Goal: Task Accomplishment & Management: Manage account settings

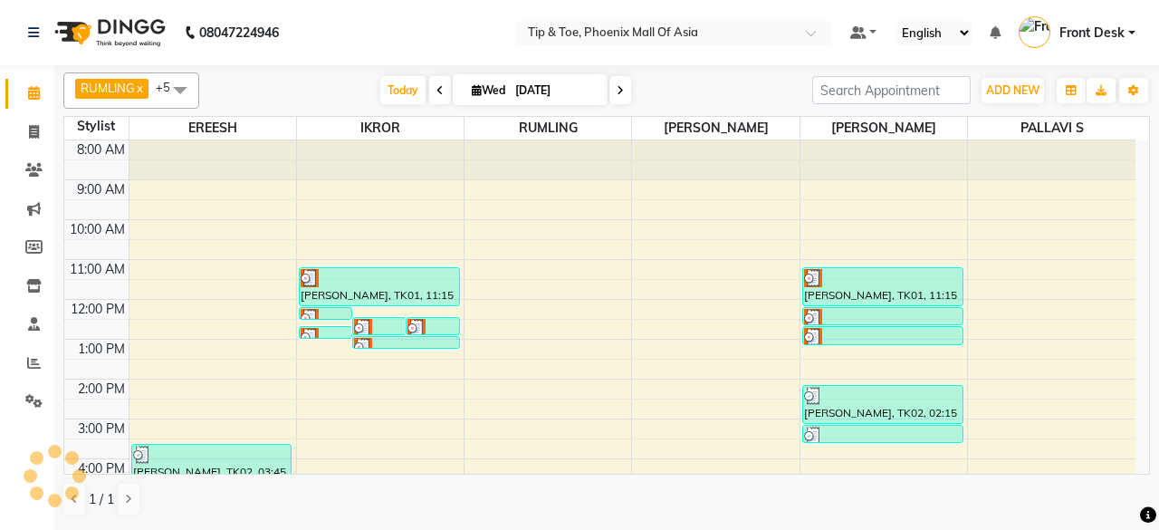
click at [619, 90] on icon at bounding box center [620, 90] width 7 height 11
type input "04-09-2025"
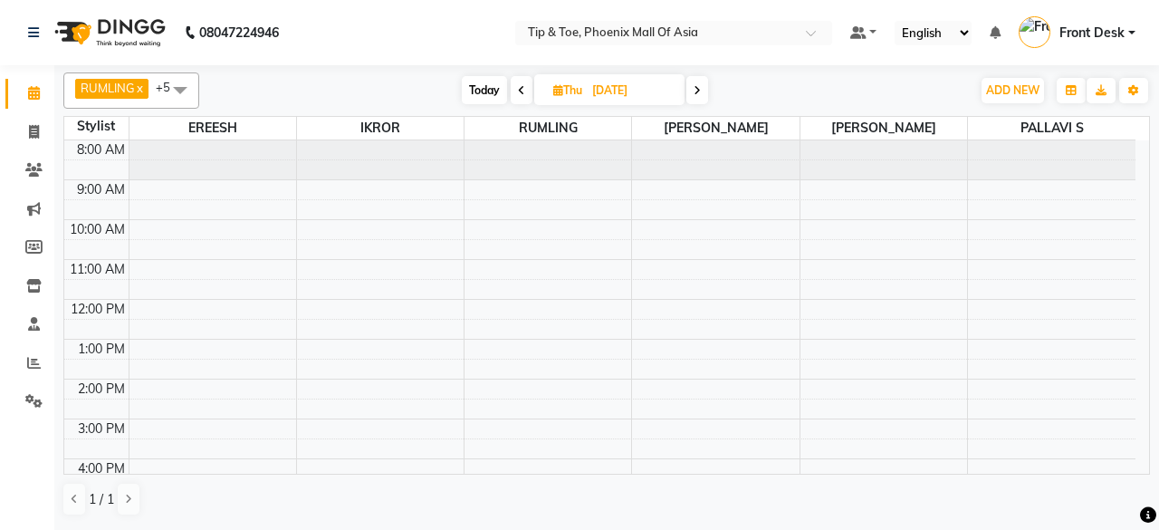
click at [699, 283] on div "8:00 AM 9:00 AM 10:00 AM 11:00 AM 12:00 PM 1:00 PM 2:00 PM 3:00 PM 4:00 PM 5:00…" at bounding box center [599, 398] width 1071 height 517
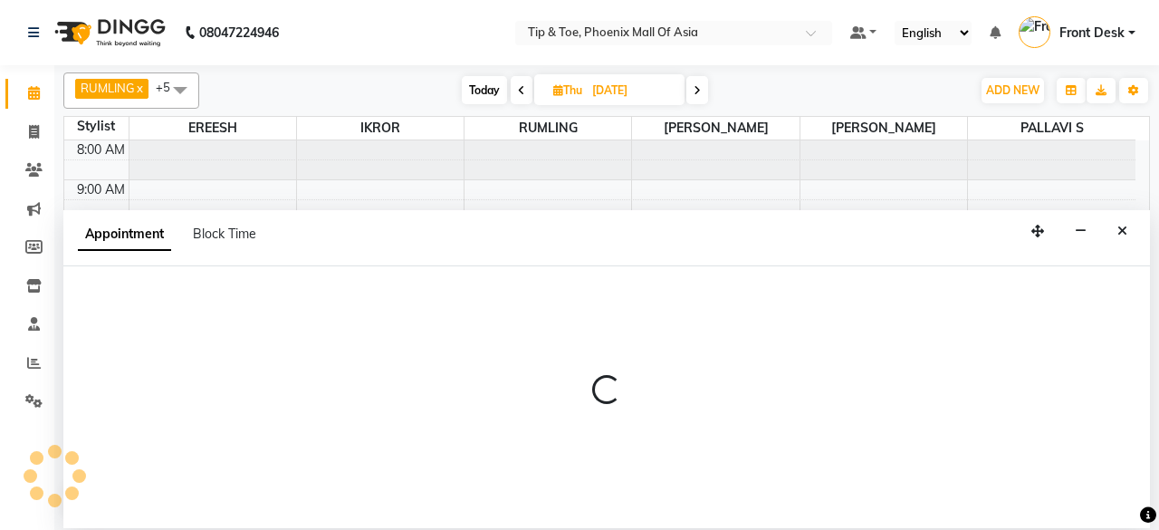
select select "38823"
select select "tentative"
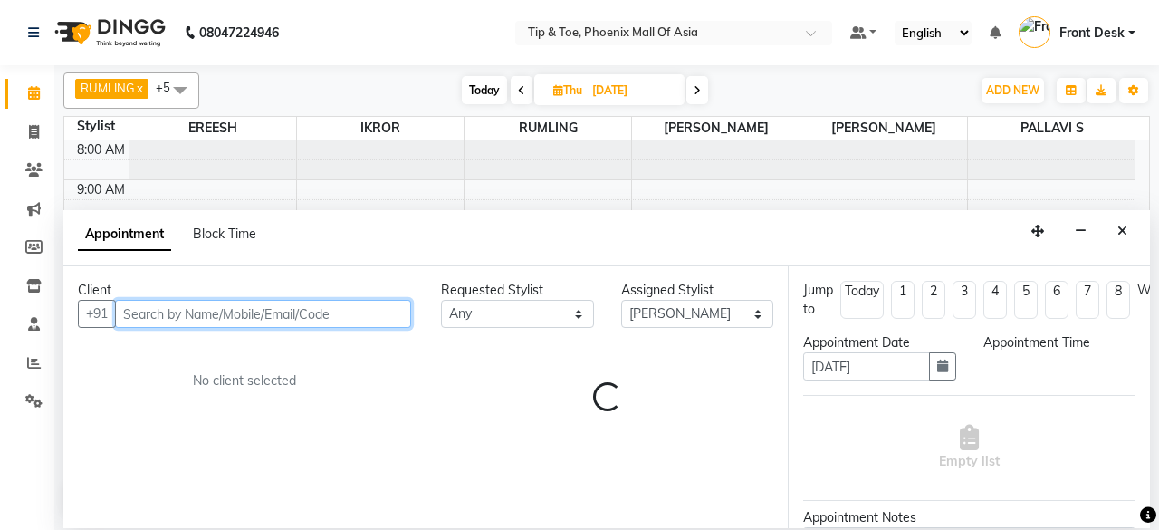
select select "690"
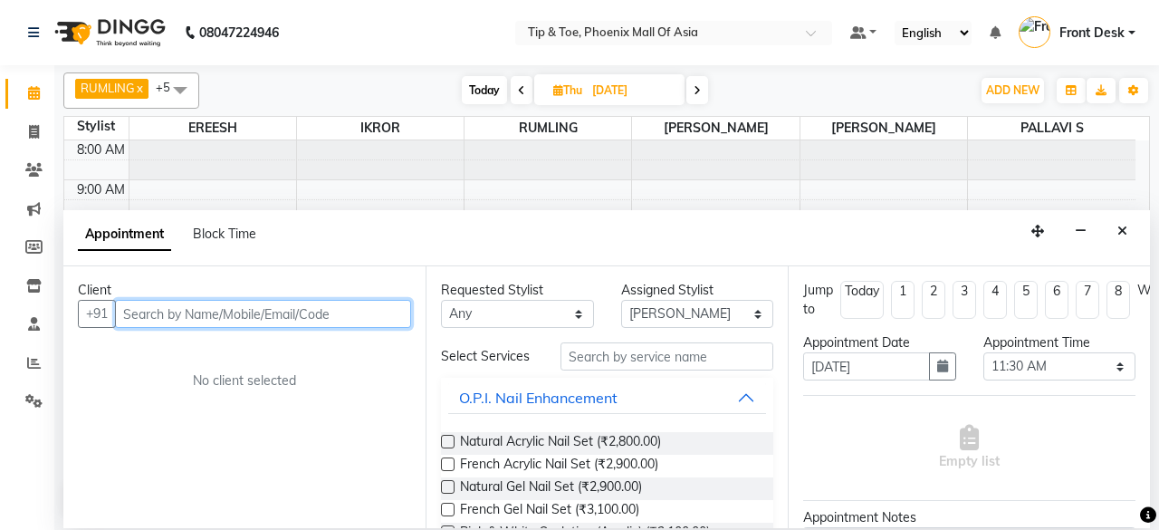
click at [342, 316] on input "text" at bounding box center [263, 314] width 296 height 28
type input "7003251144"
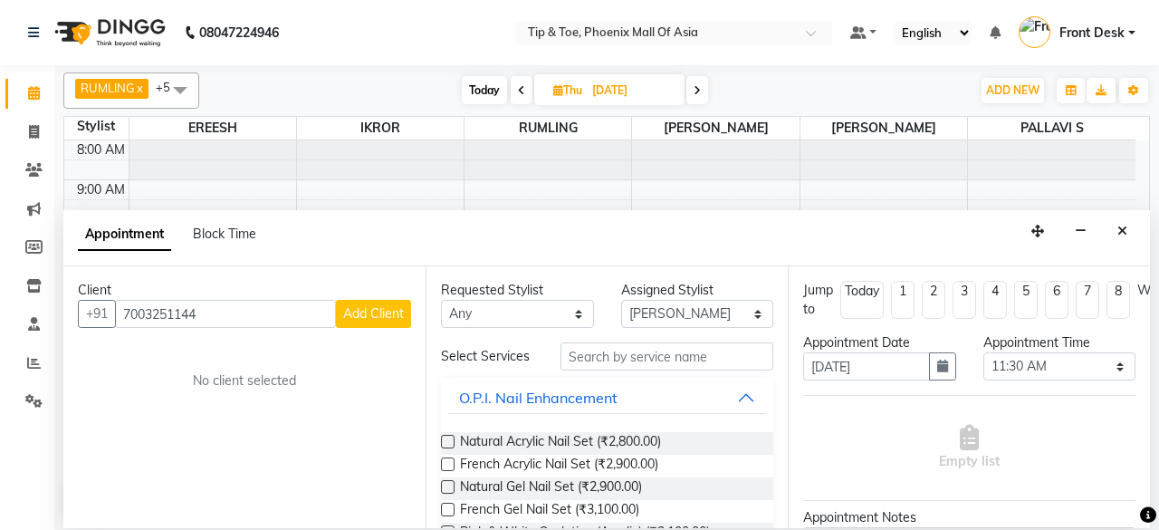
click at [357, 307] on span "Add Client" at bounding box center [373, 313] width 61 height 16
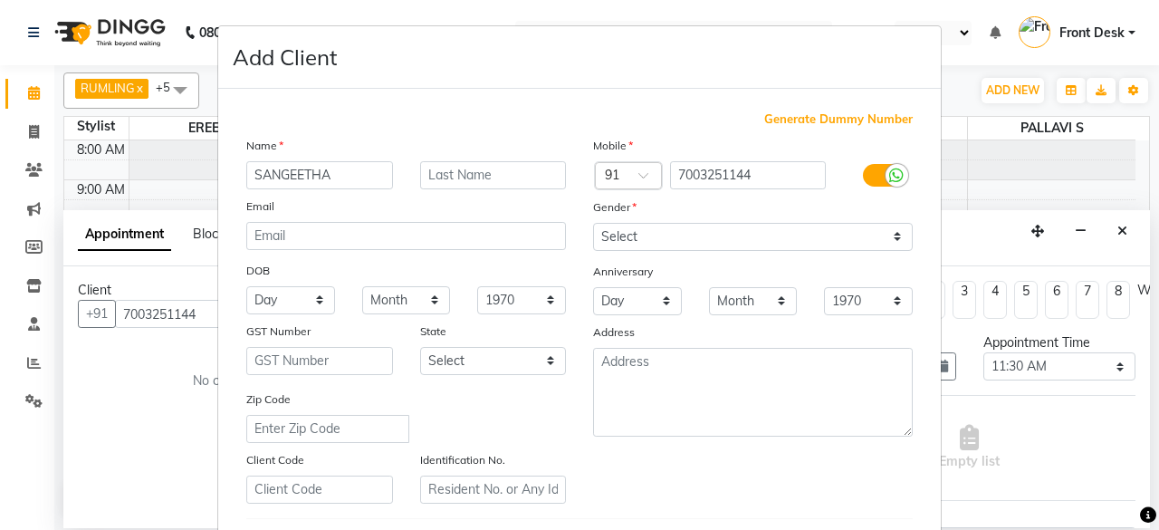
type input "SANGEETHA"
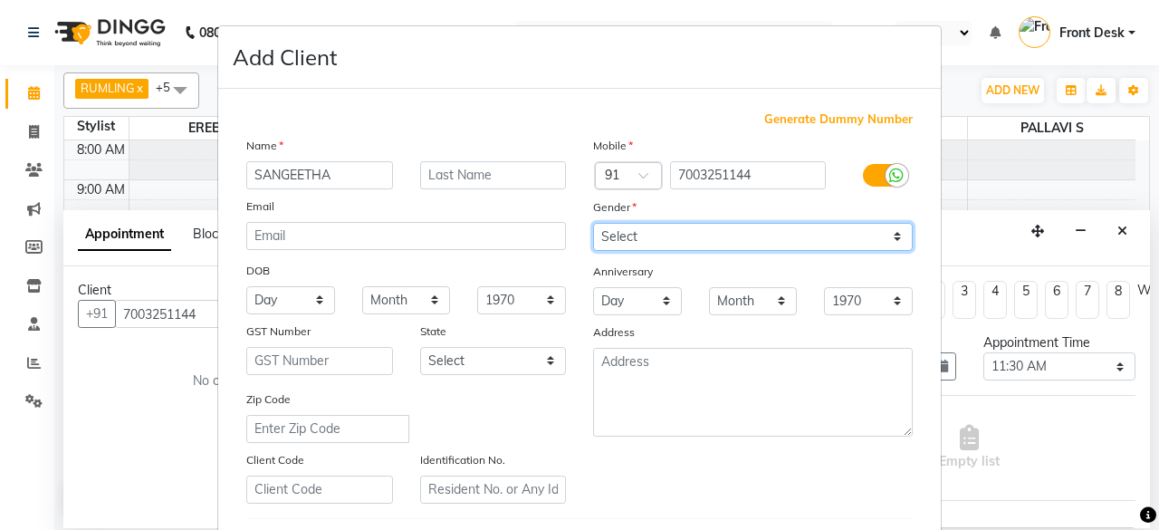
click at [627, 229] on select "Select [DEMOGRAPHIC_DATA] [DEMOGRAPHIC_DATA] Other Prefer Not To Say" at bounding box center [753, 237] width 320 height 28
select select "[DEMOGRAPHIC_DATA]"
click at [593, 223] on select "Select [DEMOGRAPHIC_DATA] [DEMOGRAPHIC_DATA] Other Prefer Not To Say" at bounding box center [753, 237] width 320 height 28
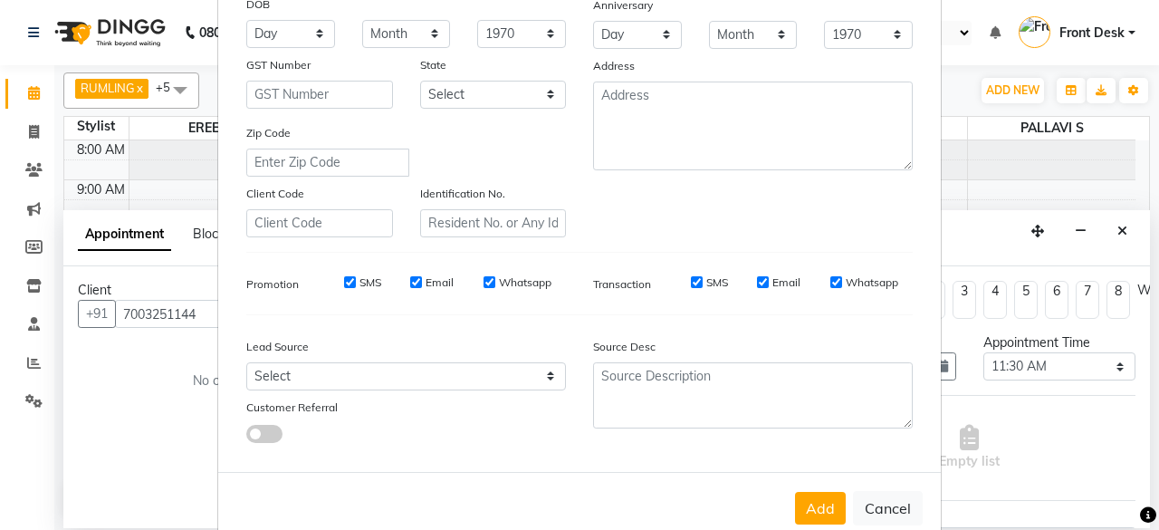
scroll to position [302, 0]
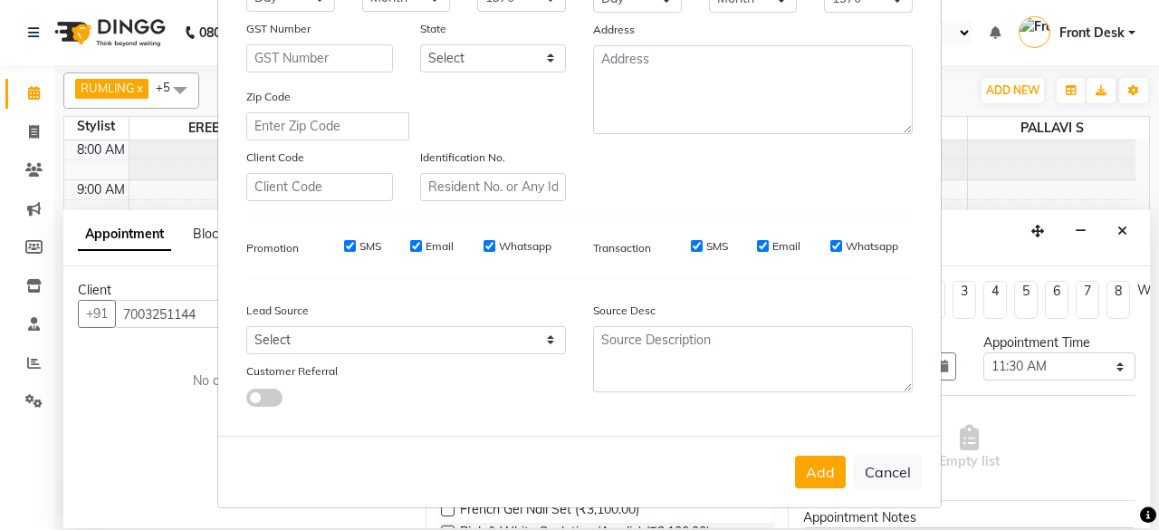
click at [817, 472] on button "Add" at bounding box center [820, 472] width 51 height 33
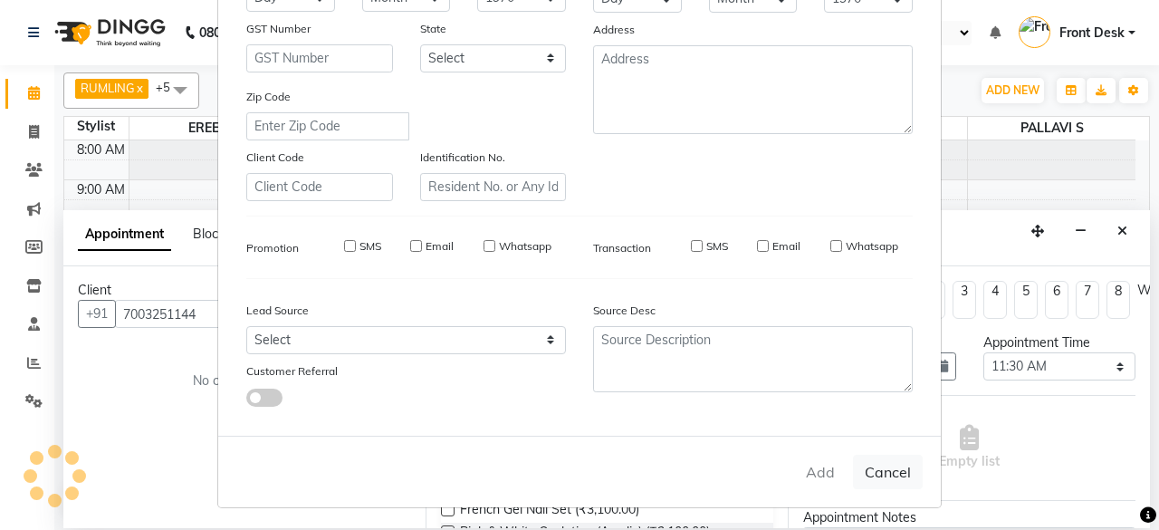
select select
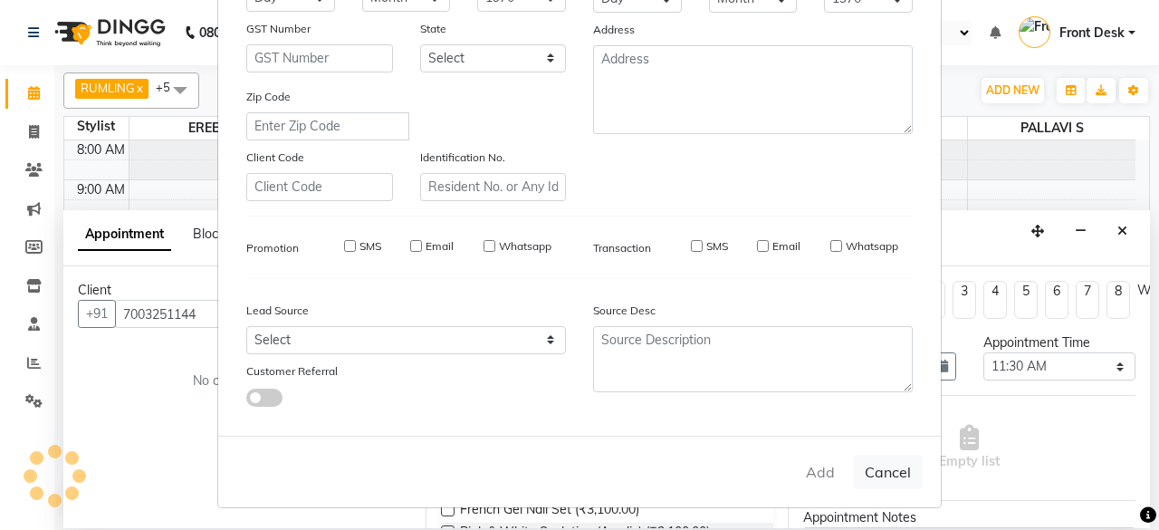
select select
checkbox input "false"
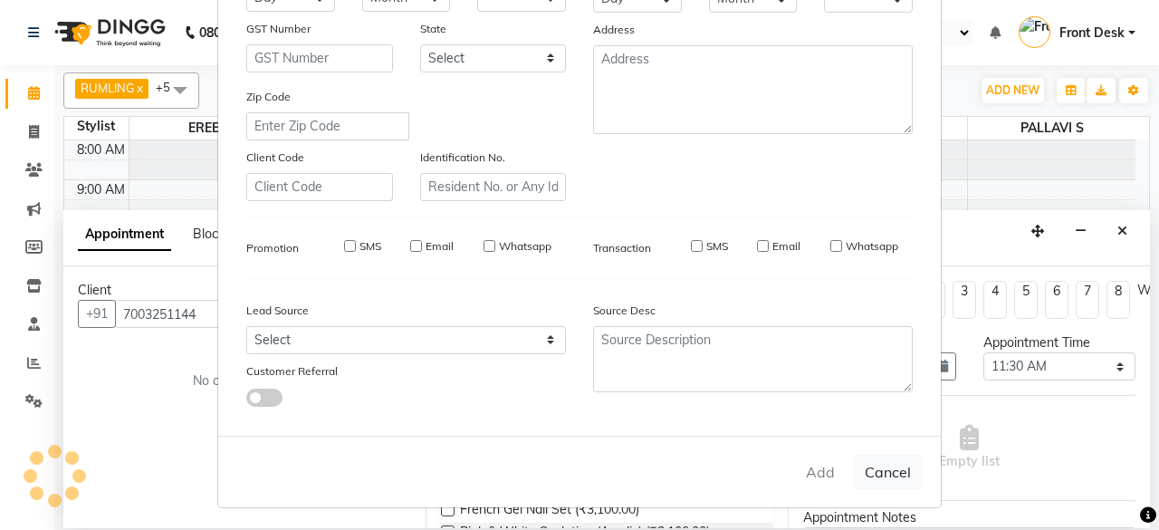
checkbox input "false"
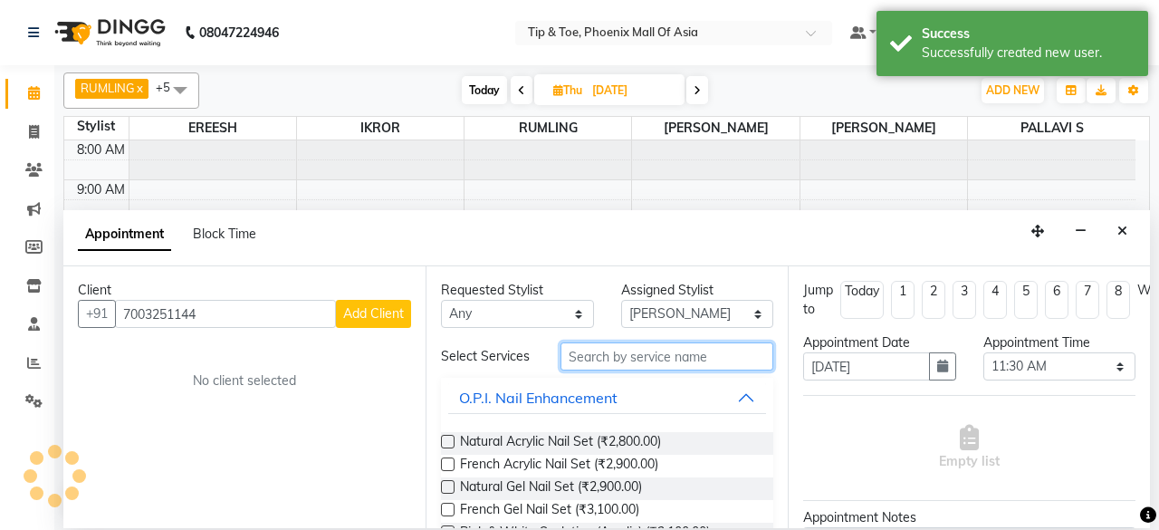
click at [632, 356] on input "text" at bounding box center [667, 356] width 213 height 28
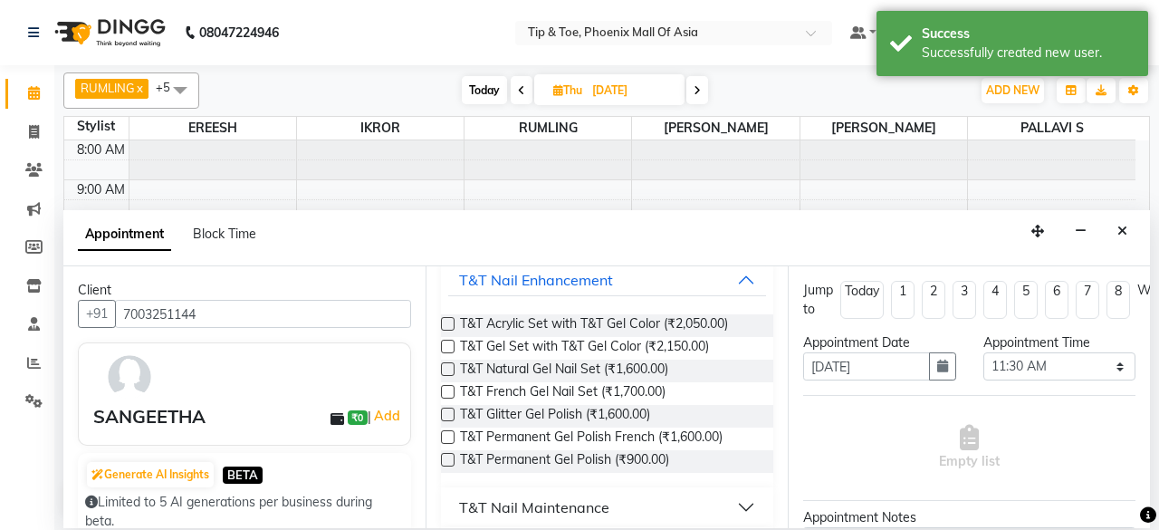
scroll to position [170, 0]
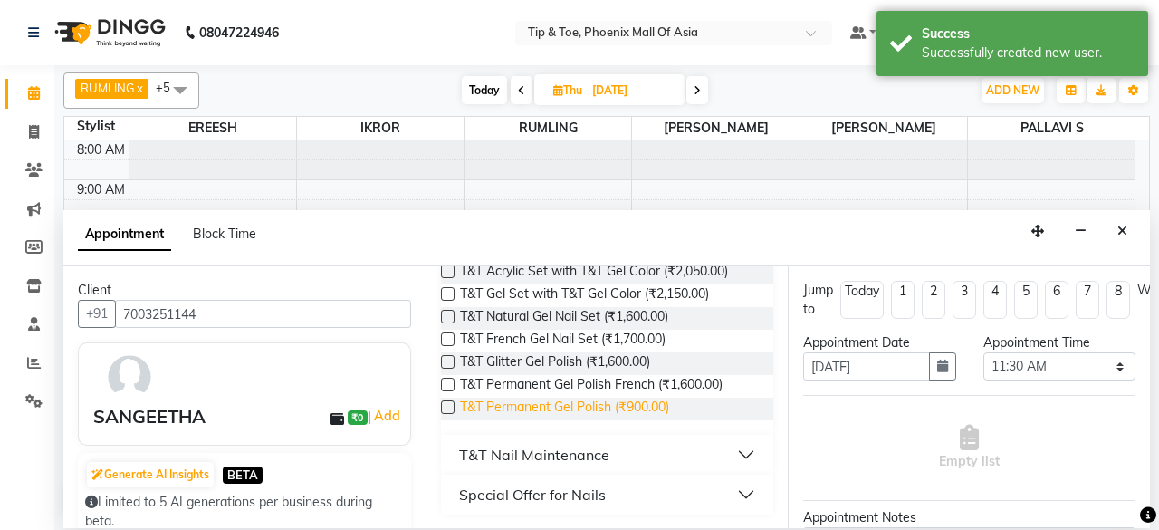
type input "T&T G"
click at [644, 398] on span "T&T Permanent Gel Polish (₹900.00)" at bounding box center [564, 409] width 209 height 23
checkbox input "false"
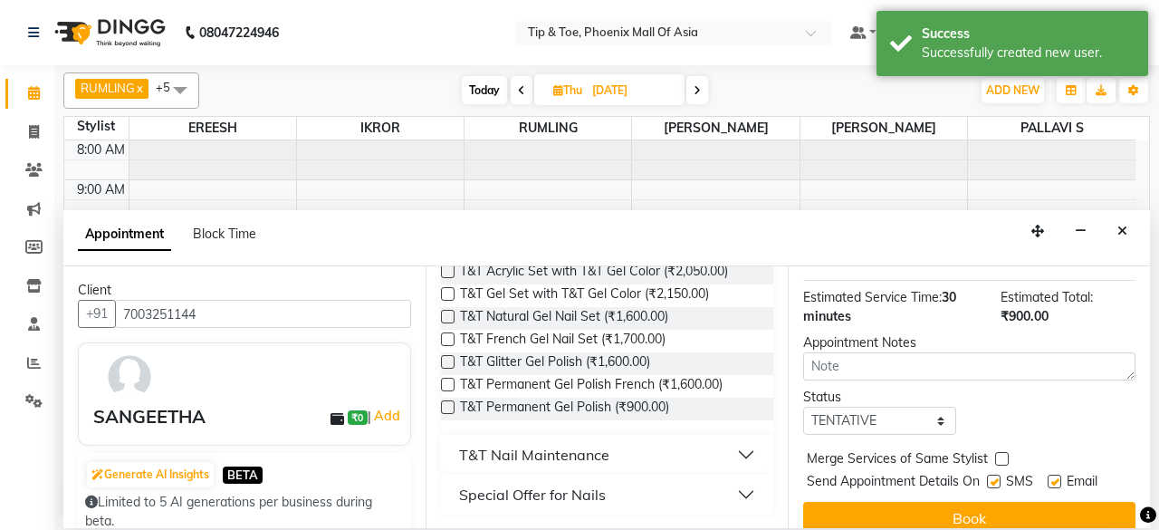
scroll to position [246, 0]
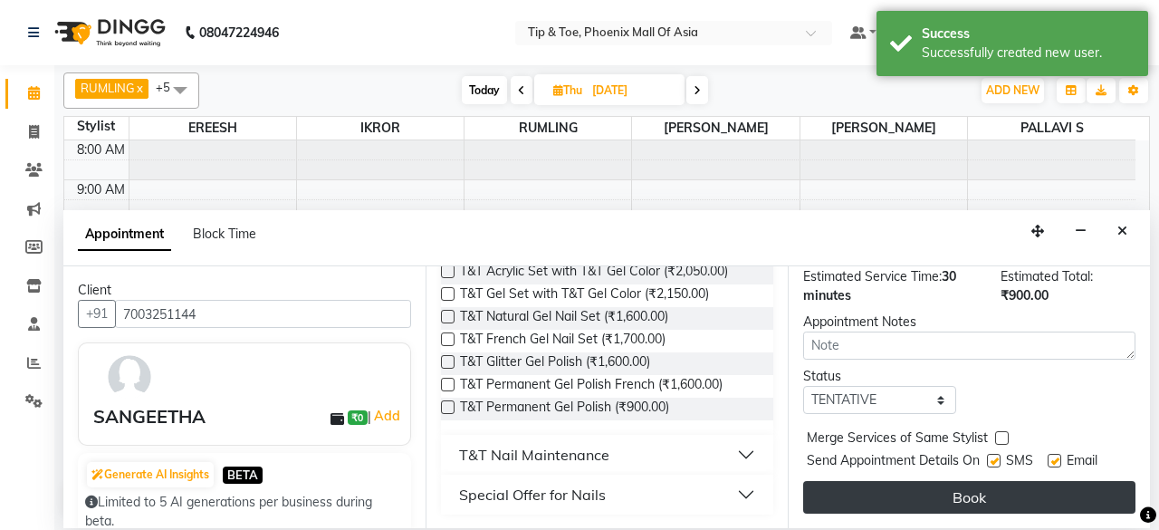
click at [987, 486] on button "Book" at bounding box center [969, 497] width 332 height 33
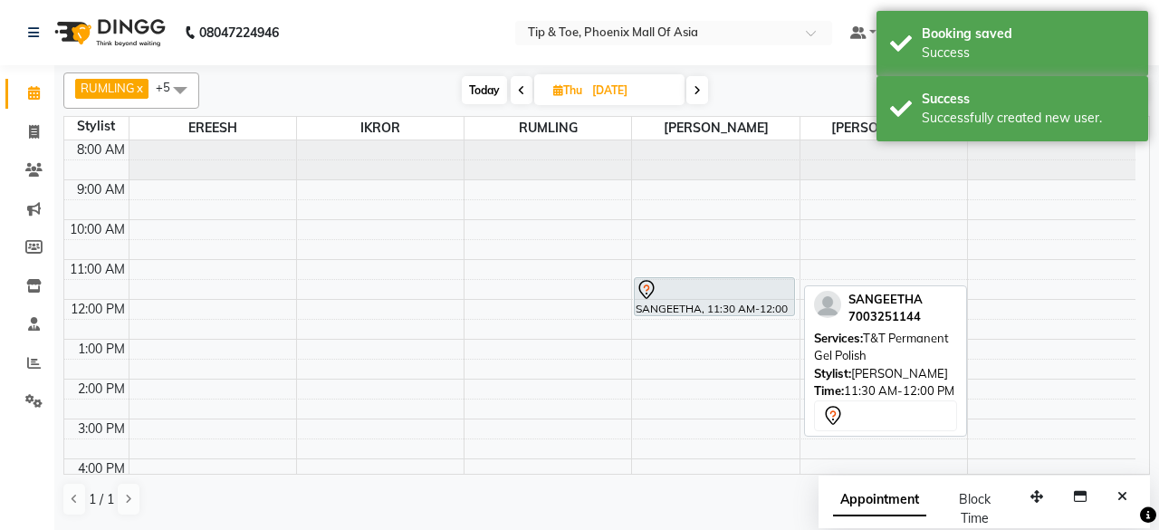
drag, startPoint x: 663, startPoint y: 290, endPoint x: 673, endPoint y: 304, distance: 17.6
click at [677, 312] on div "SANGEETHA, 11:30 AM-12:00 PM, T&T Permanent Gel Polish JALAJA, 05:15 PM-06:30 P…" at bounding box center [715, 398] width 167 height 517
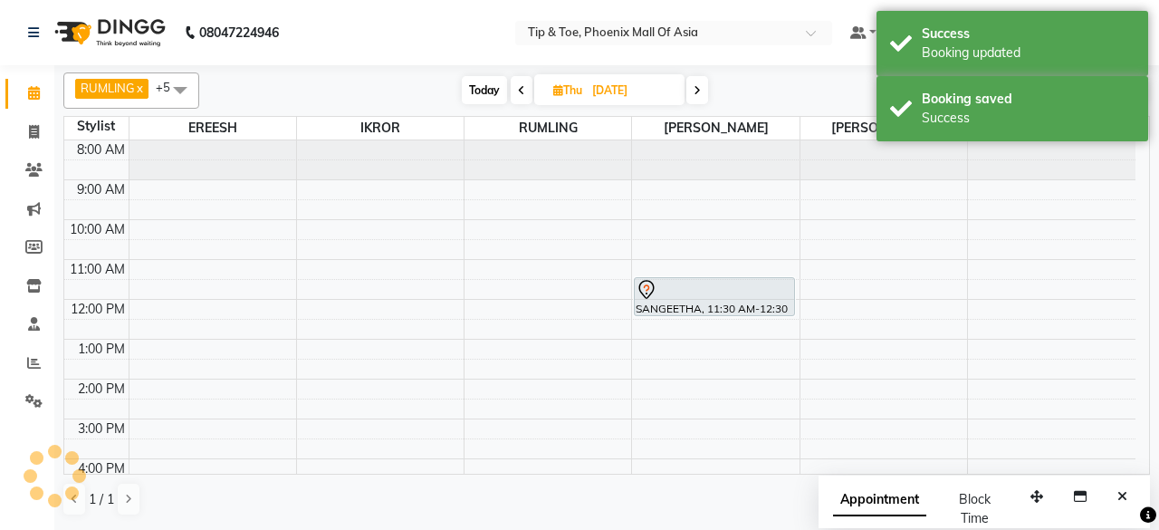
scroll to position [91, 0]
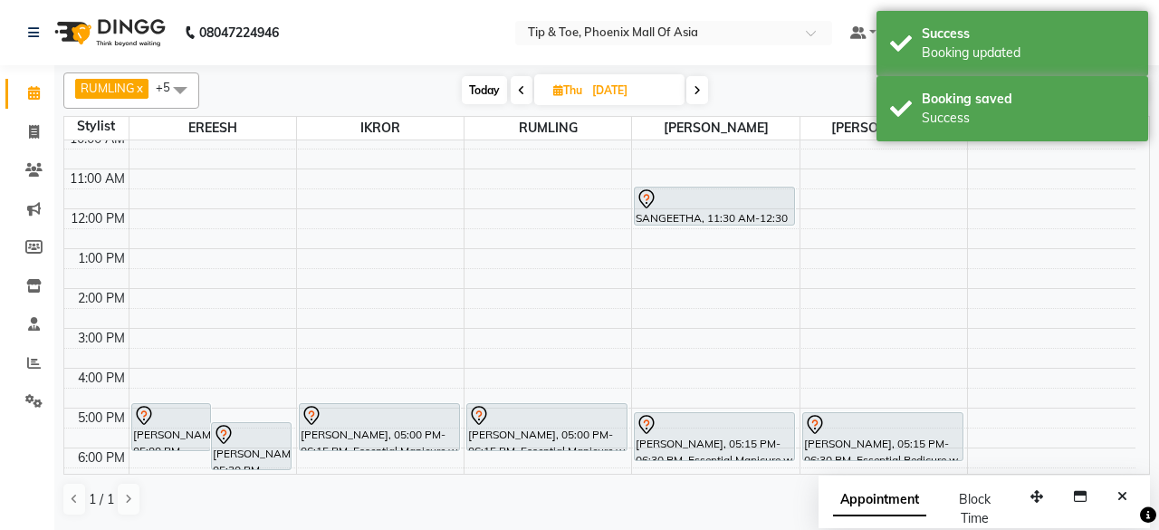
click at [471, 88] on span "Today" at bounding box center [484, 90] width 45 height 28
type input "[DATE]"
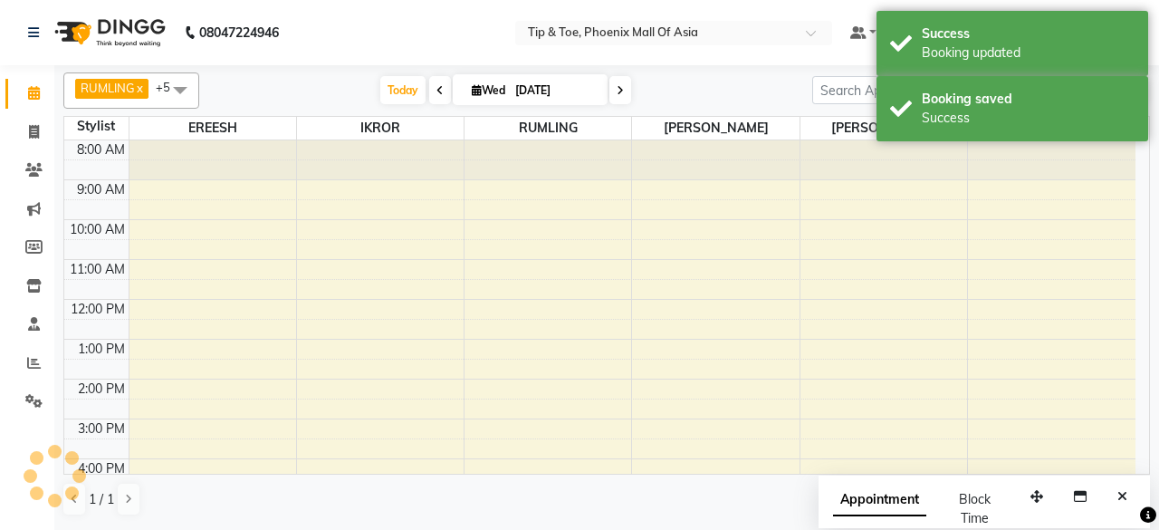
scroll to position [176, 0]
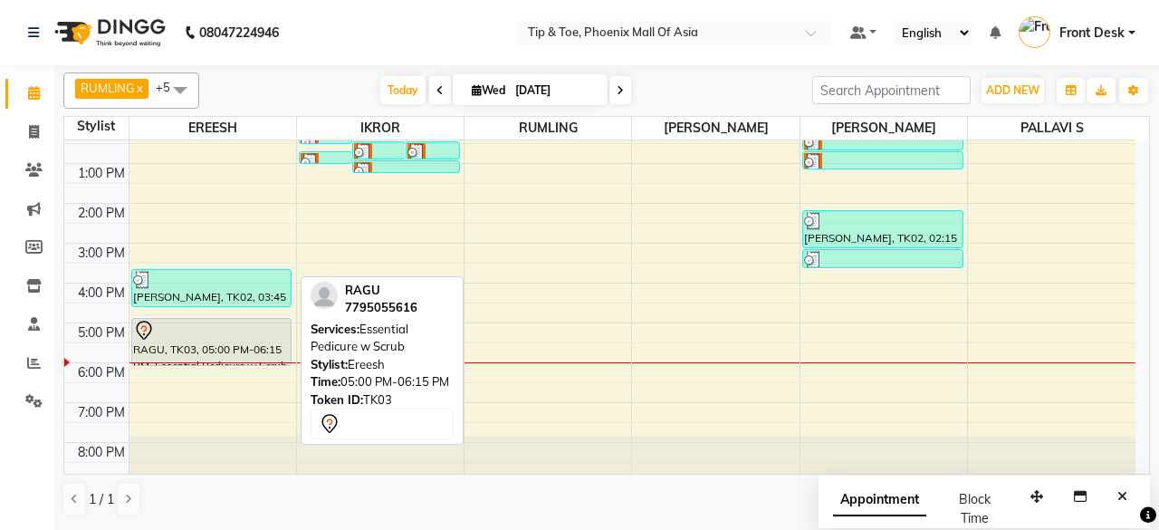
click at [221, 324] on div at bounding box center [212, 331] width 158 height 22
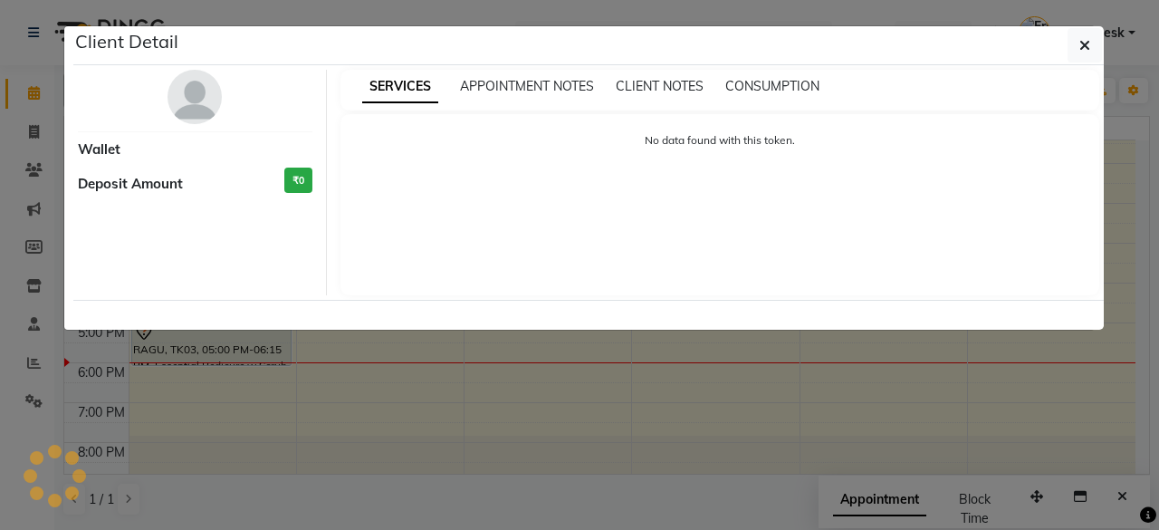
select select "7"
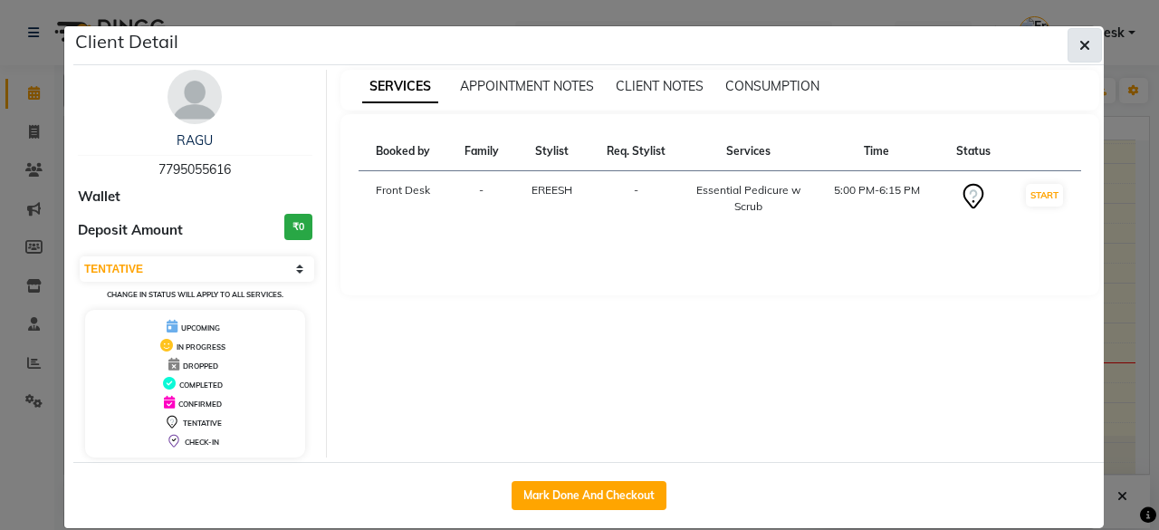
click at [1080, 53] on span "button" at bounding box center [1085, 45] width 11 height 18
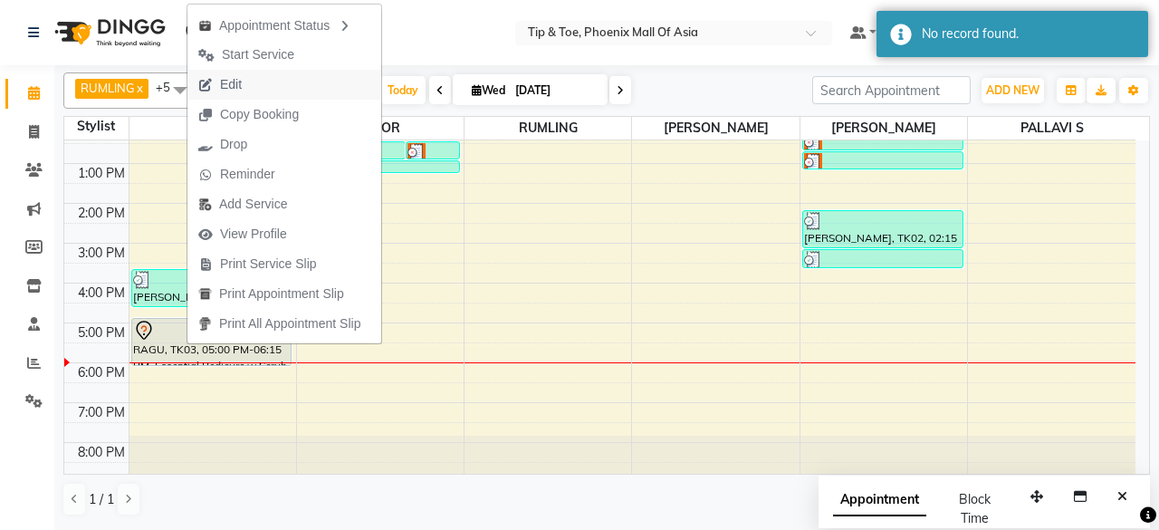
click at [258, 90] on button "Edit" at bounding box center [284, 85] width 194 height 30
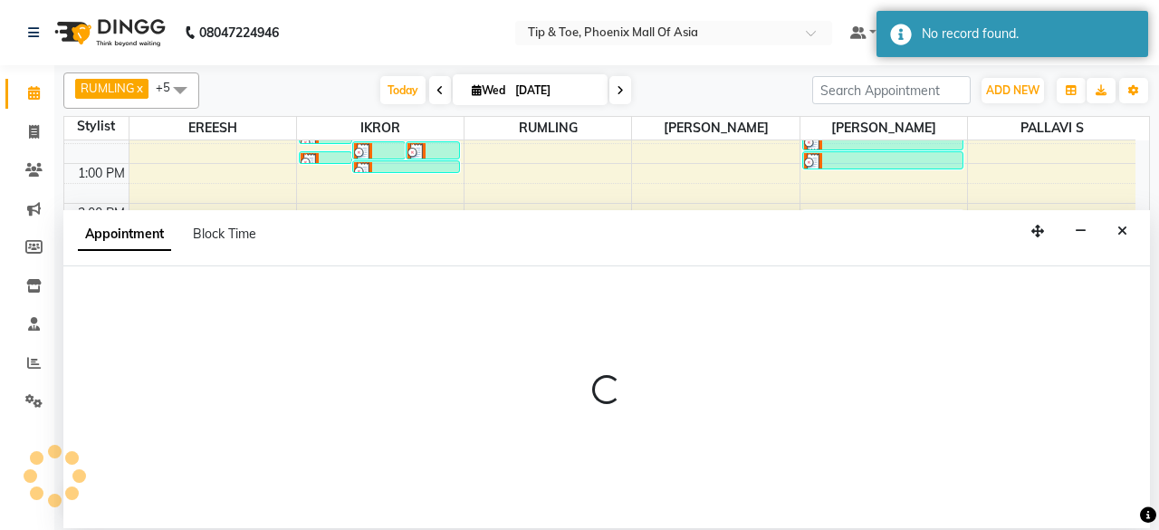
select select "tentative"
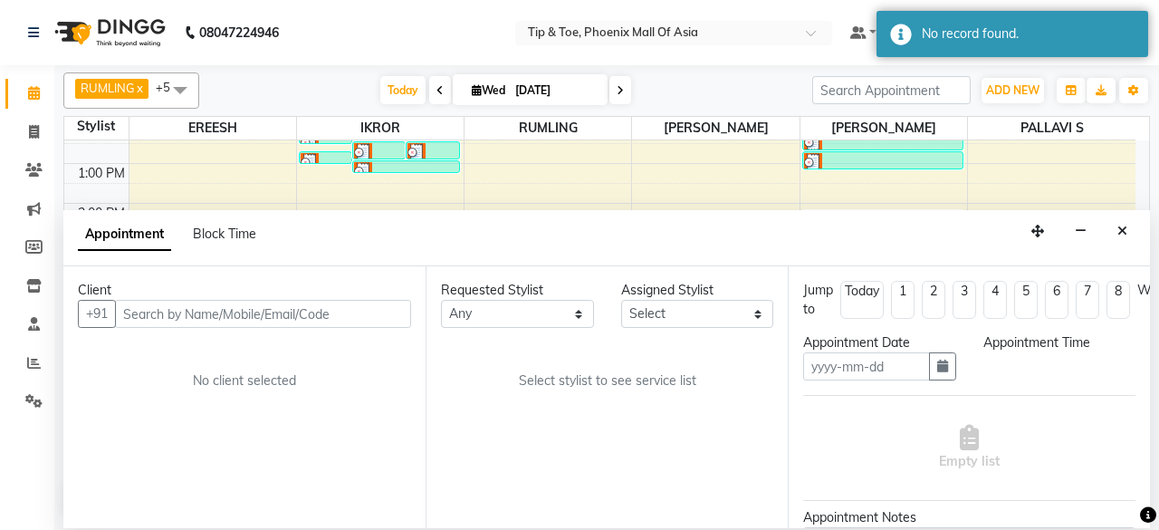
type input "[DATE]"
select select "1020"
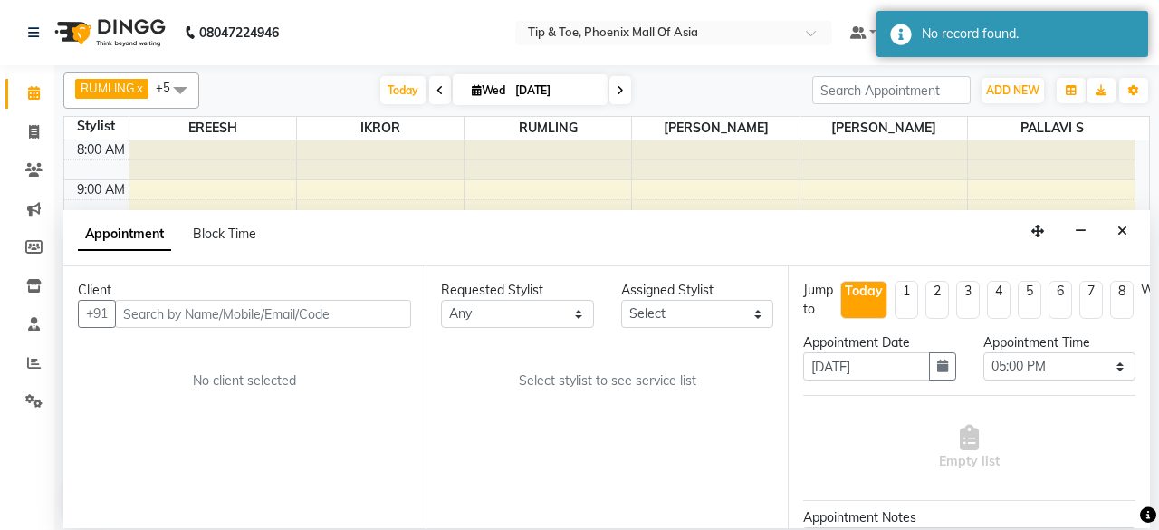
select select "71173"
select select "2635"
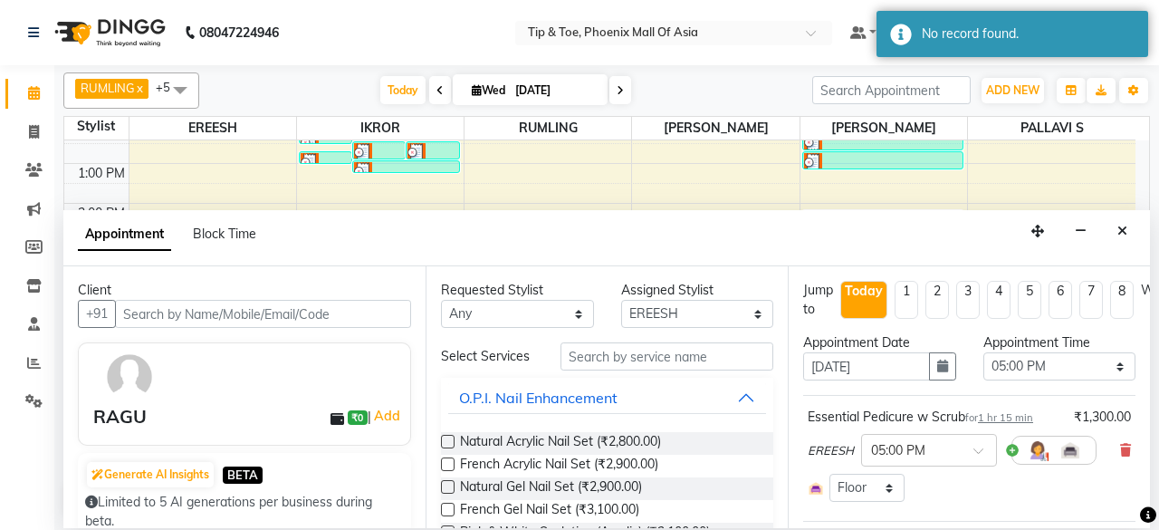
scroll to position [91, 0]
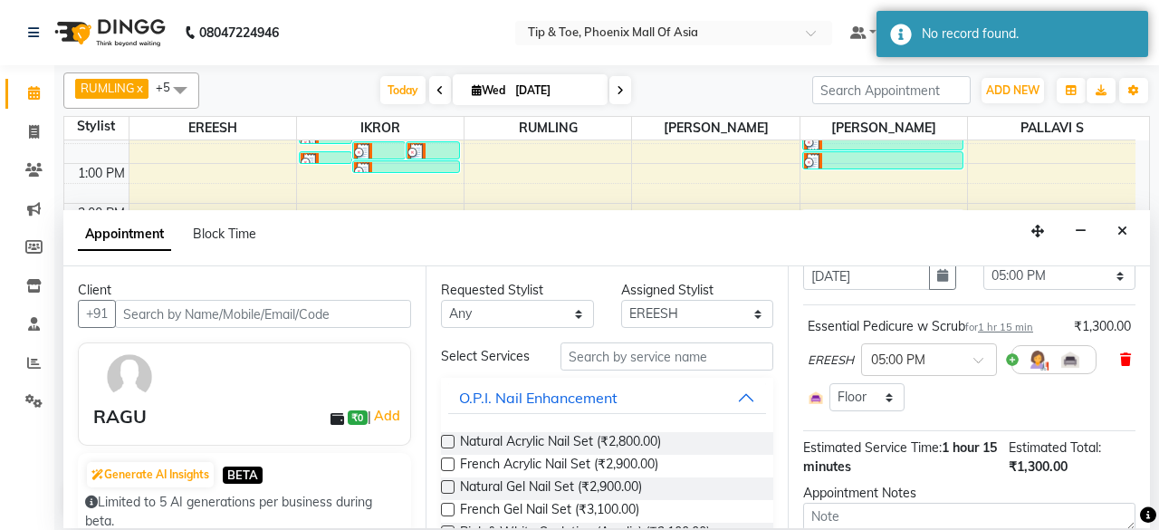
click at [1120, 354] on icon at bounding box center [1125, 359] width 11 height 13
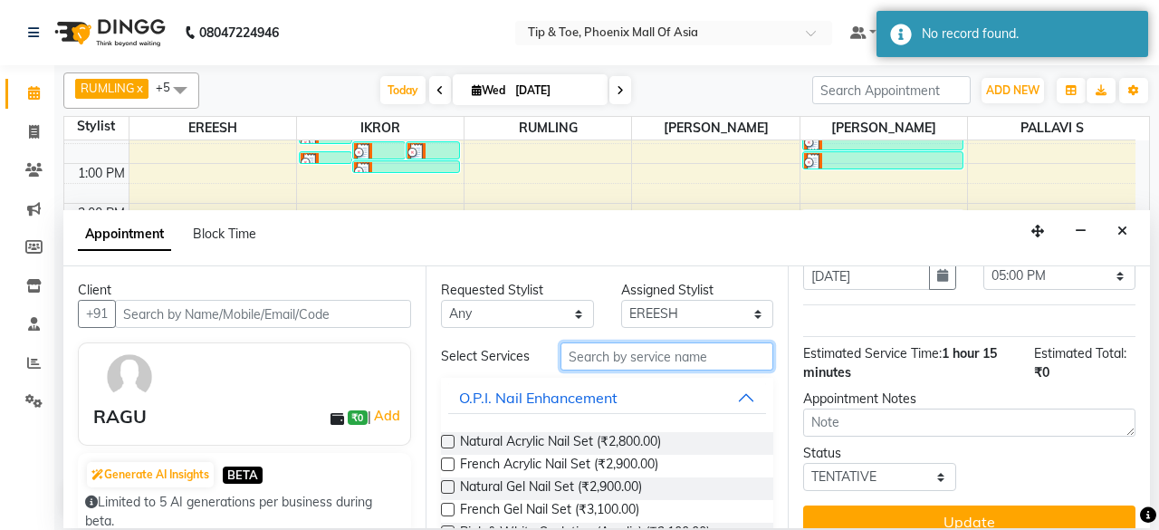
click at [623, 350] on input "text" at bounding box center [667, 356] width 213 height 28
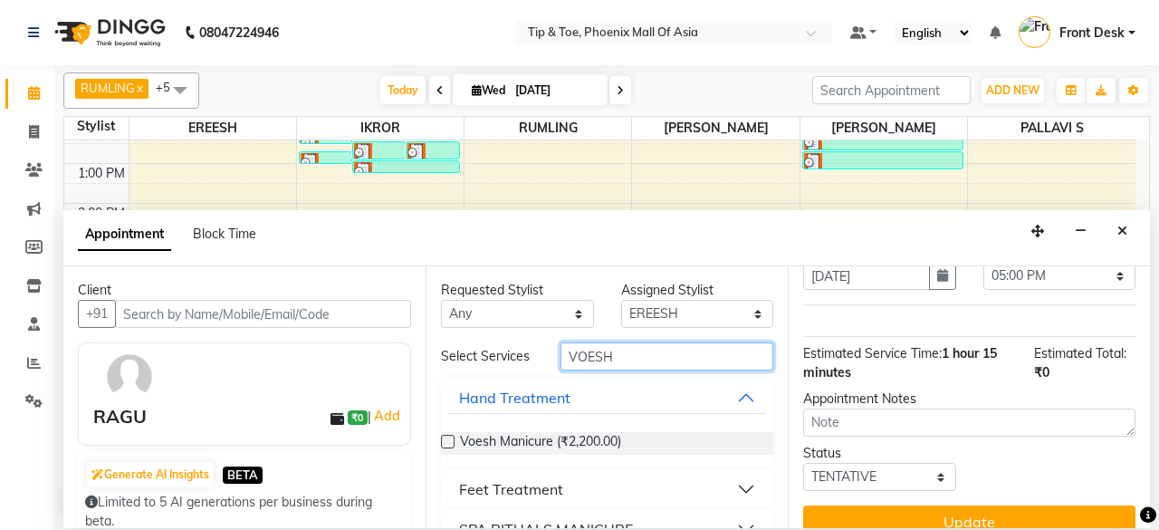
scroll to position [74, 0]
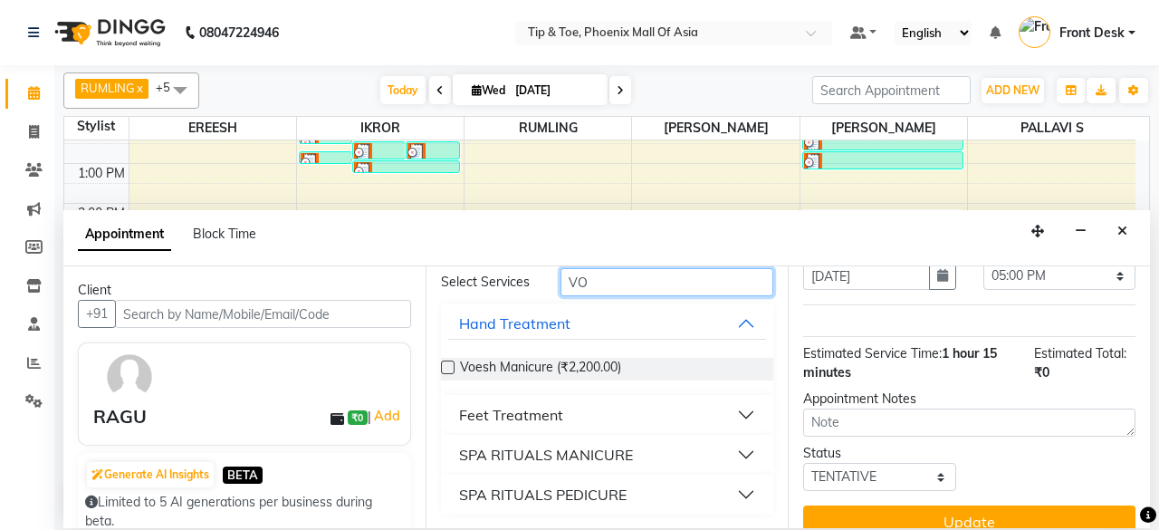
type input "V"
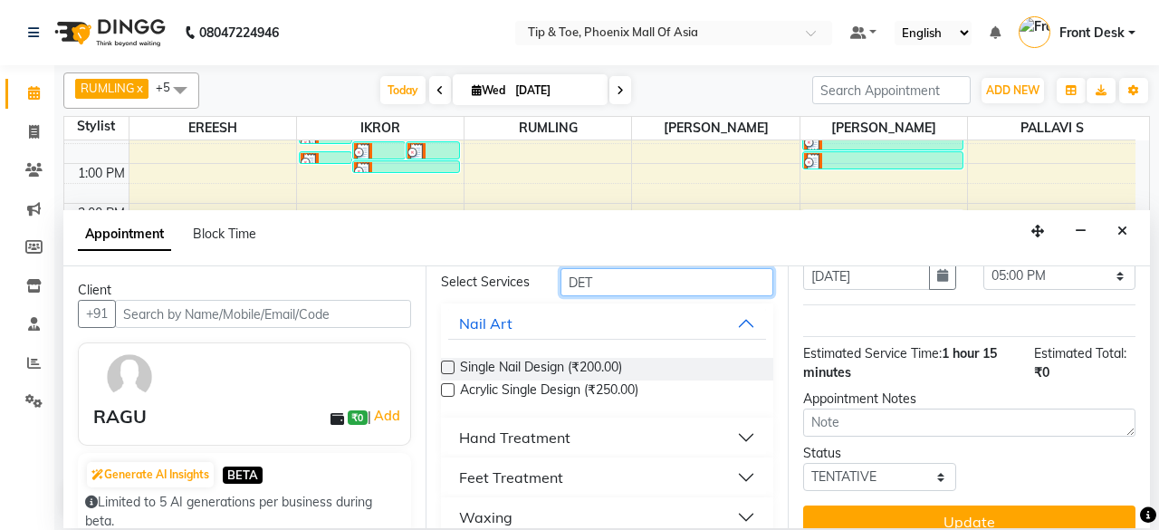
scroll to position [34, 0]
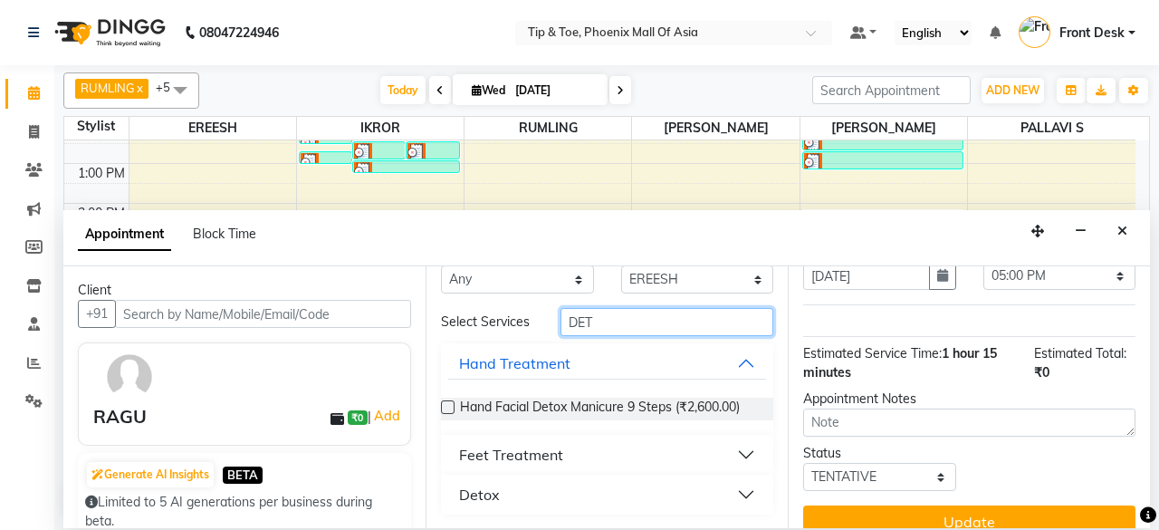
type input "DET"
click at [621, 457] on button "Feet Treatment" at bounding box center [607, 454] width 318 height 33
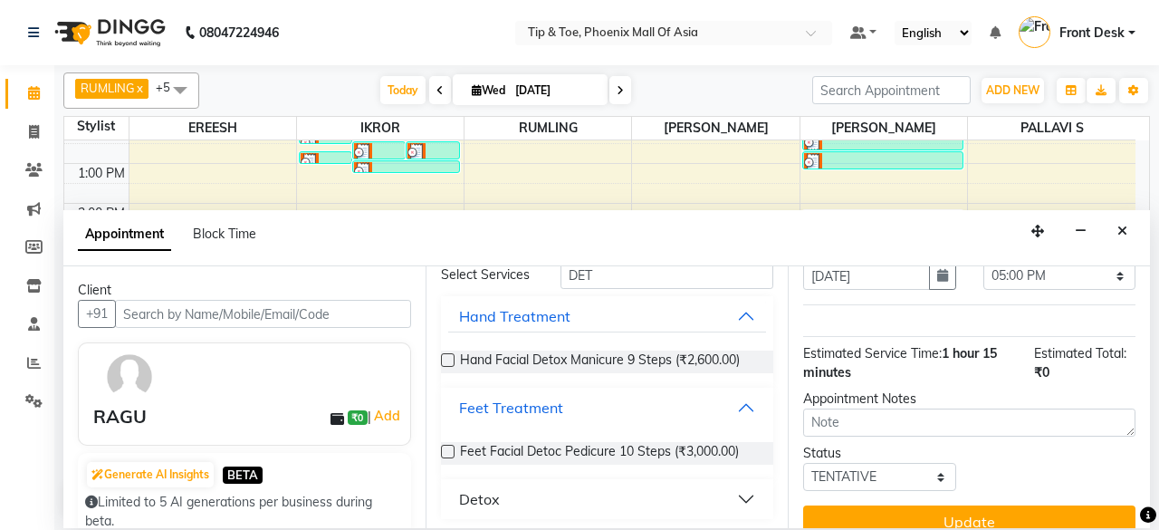
scroll to position [82, 0]
click at [551, 446] on span "Feet Facial Detoc Pedicure 10 Steps (₹3,000.00)" at bounding box center [599, 452] width 279 height 23
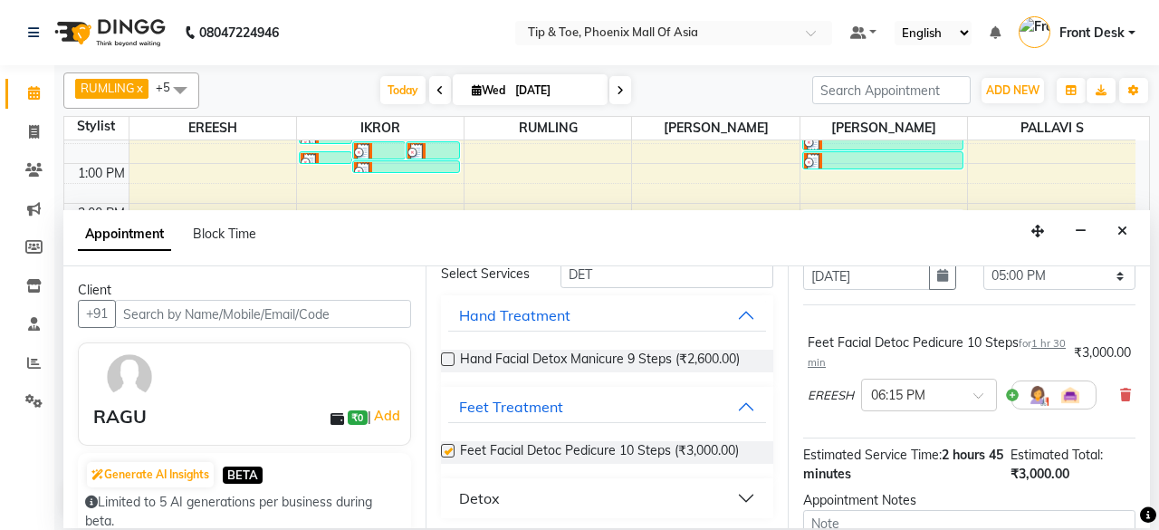
checkbox input "false"
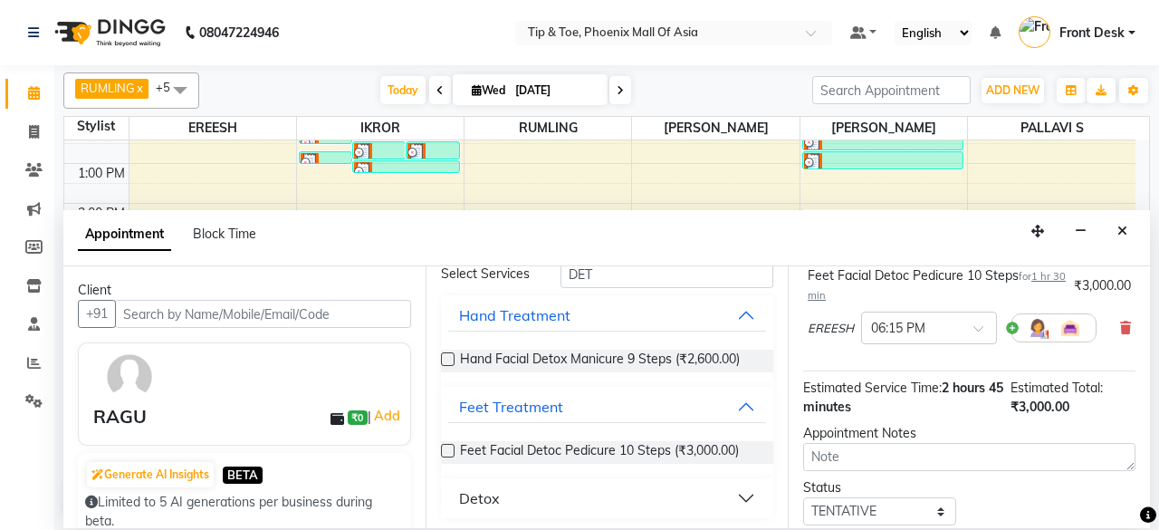
scroll to position [229, 0]
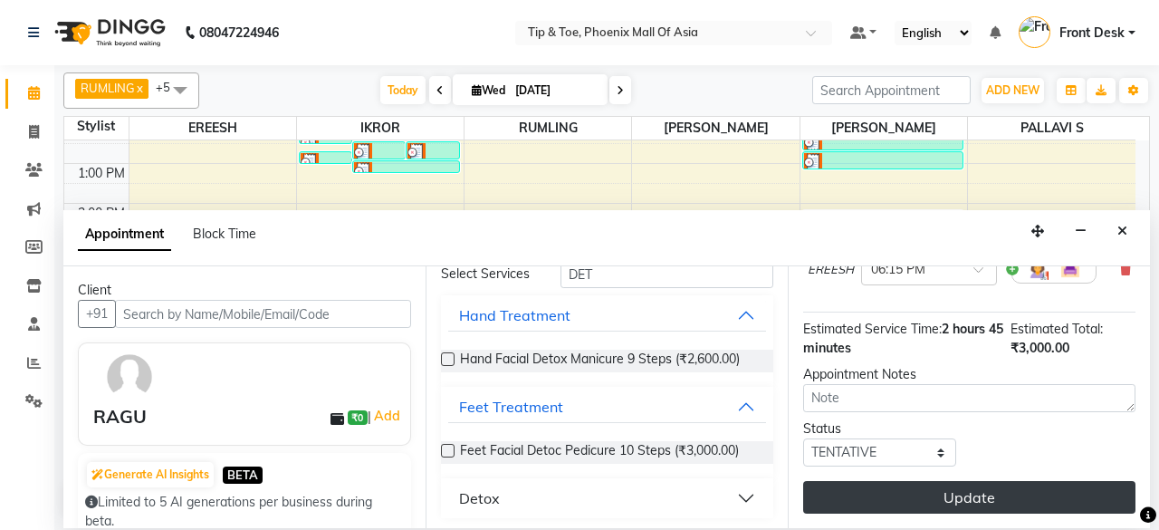
click at [1032, 483] on button "Update" at bounding box center [969, 497] width 332 height 33
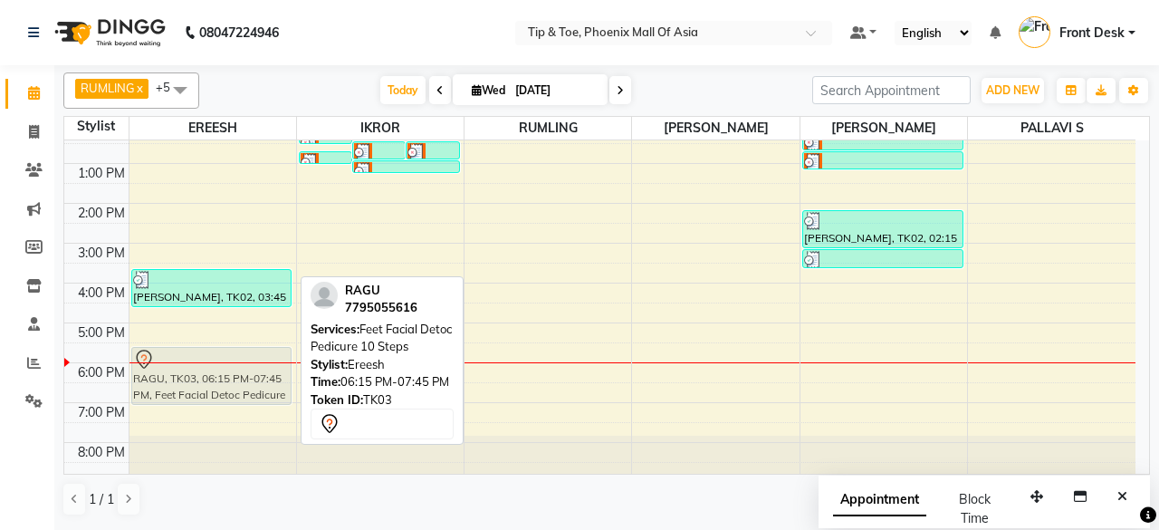
drag, startPoint x: 177, startPoint y: 376, endPoint x: 182, endPoint y: 360, distance: 17.2
click at [182, 360] on div "AKSHITHA, TK02, 03:45 PM-04:45 PM, Voesh Pedicure RAGU, TK03, 06:15 PM-07:45 PM…" at bounding box center [213, 223] width 167 height 517
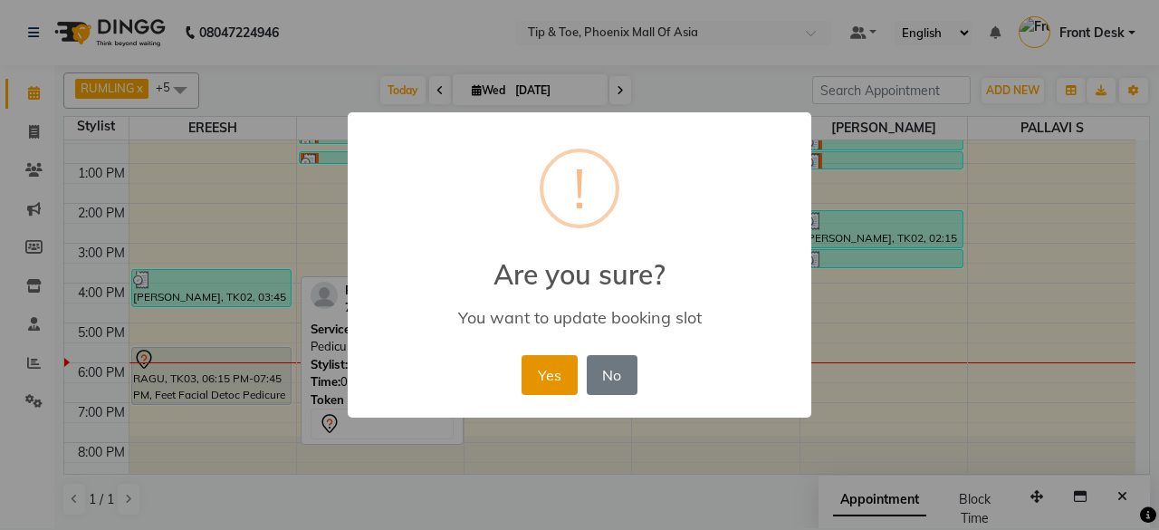
click at [553, 371] on button "Yes" at bounding box center [549, 375] width 55 height 40
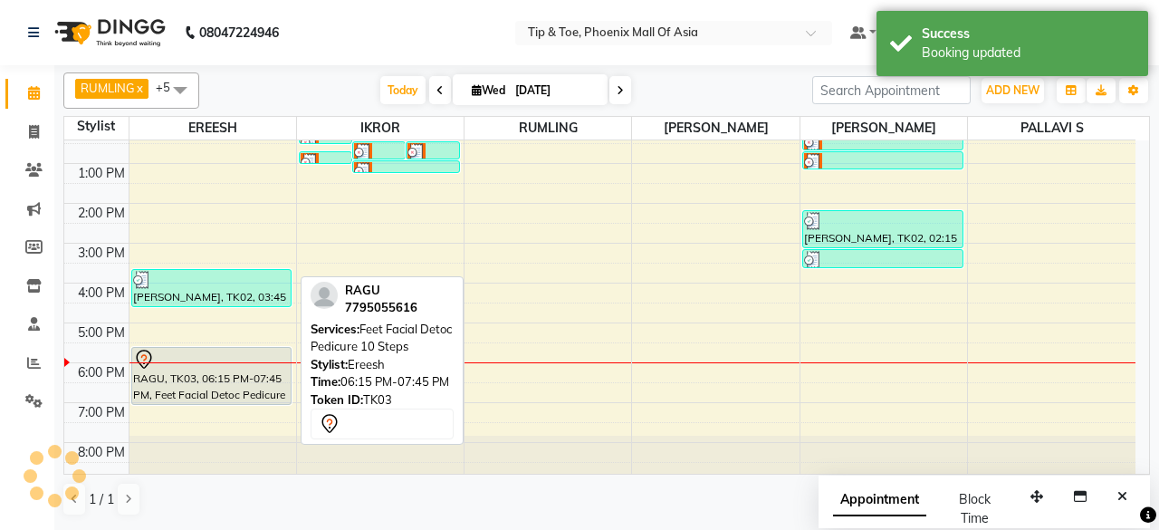
click at [261, 370] on div "RAGU, TK03, 06:15 PM-07:45 PM, Feet Facial Detoc Pedicure 10 Steps" at bounding box center [211, 376] width 159 height 56
click at [247, 365] on div at bounding box center [212, 360] width 158 height 22
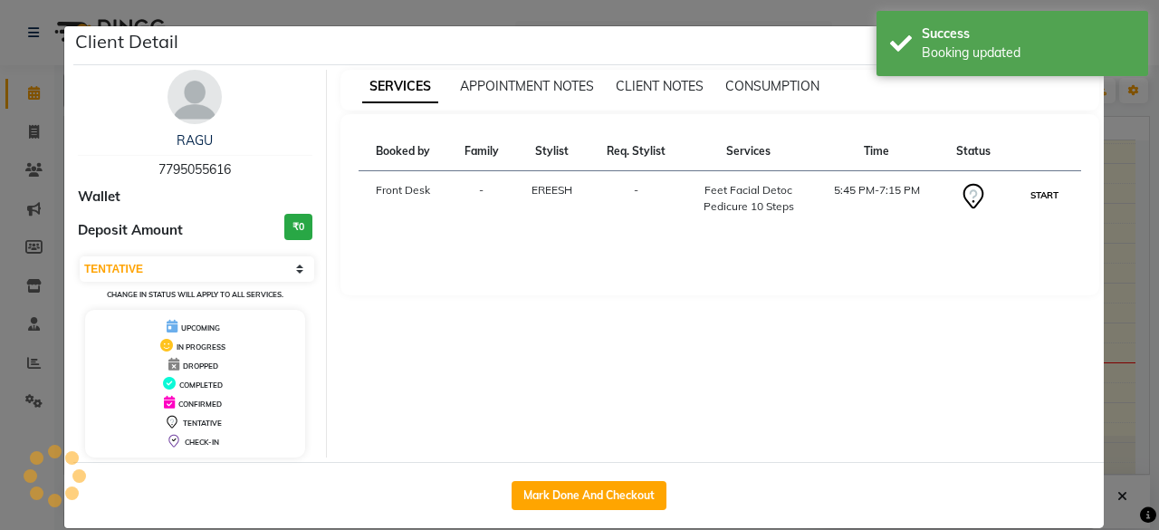
click at [1043, 186] on button "START" at bounding box center [1044, 195] width 37 height 23
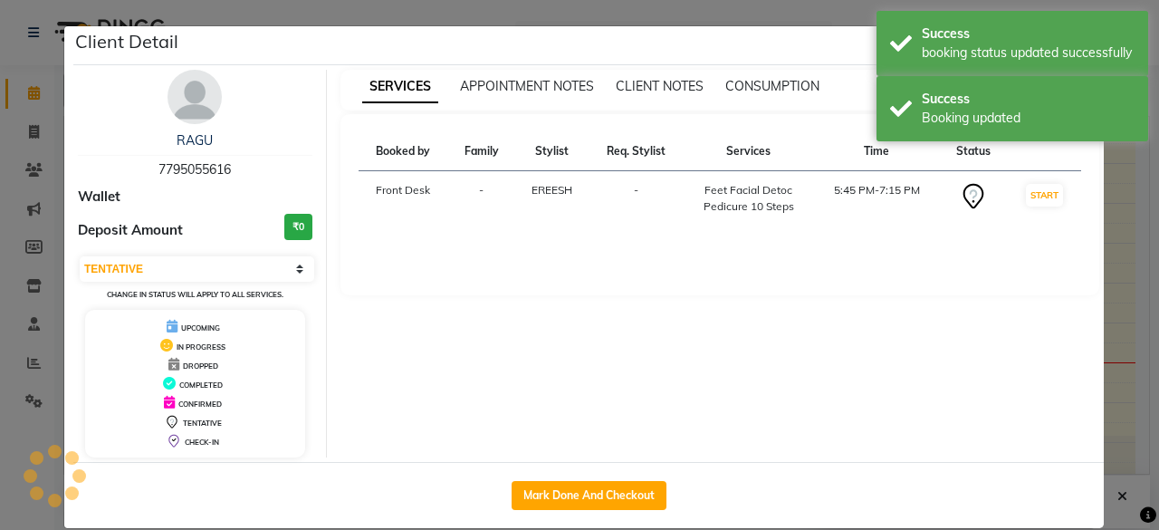
select select "1"
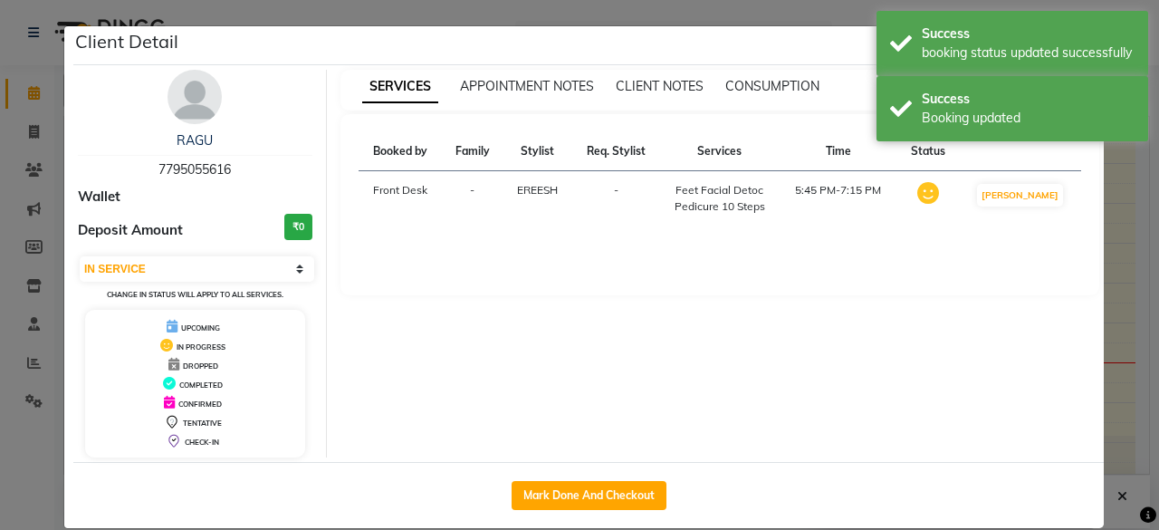
click at [1127, 216] on ngb-modal-window "Client Detail RAGU 7795055616 Wallet Deposit Amount ₹0 Select IN SERVICE CONFIR…" at bounding box center [579, 265] width 1159 height 530
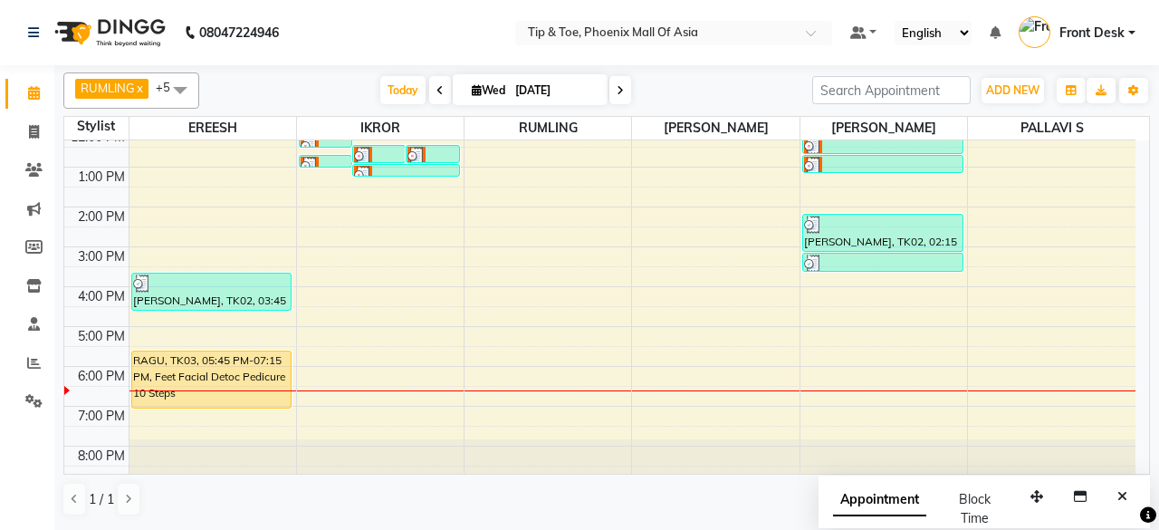
scroll to position [175, 0]
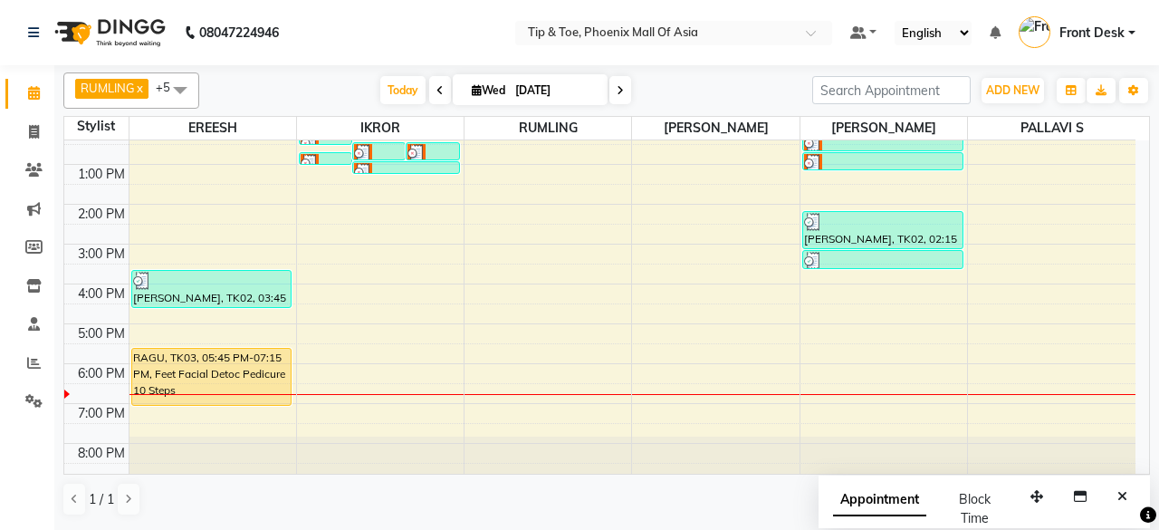
click at [216, 432] on div "8:00 AM 9:00 AM 10:00 AM 11:00 AM 12:00 PM 1:00 PM 2:00 PM 3:00 PM 4:00 PM 5:00…" at bounding box center [599, 224] width 1071 height 517
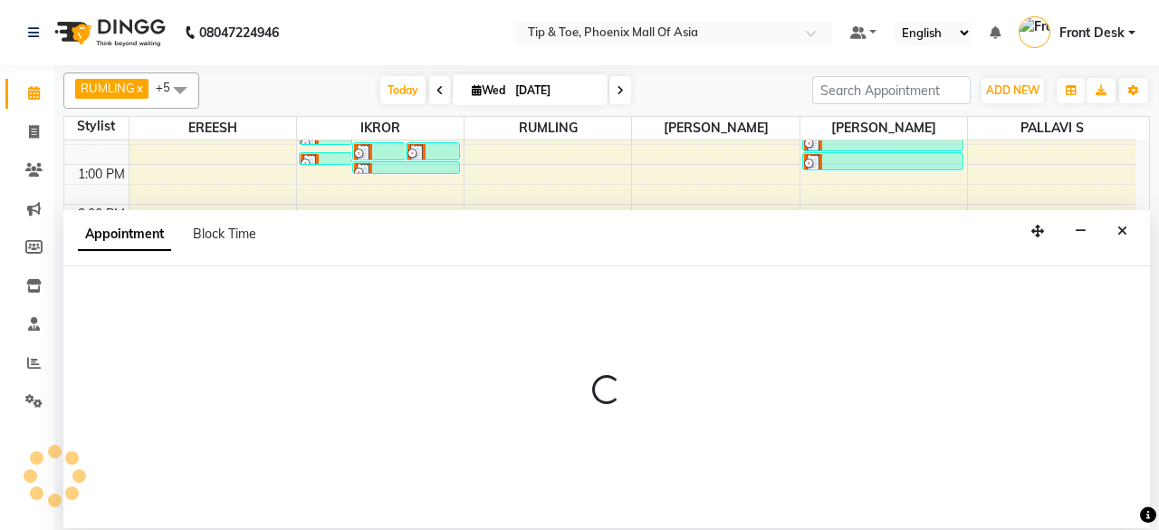
select select "71173"
select select "tentative"
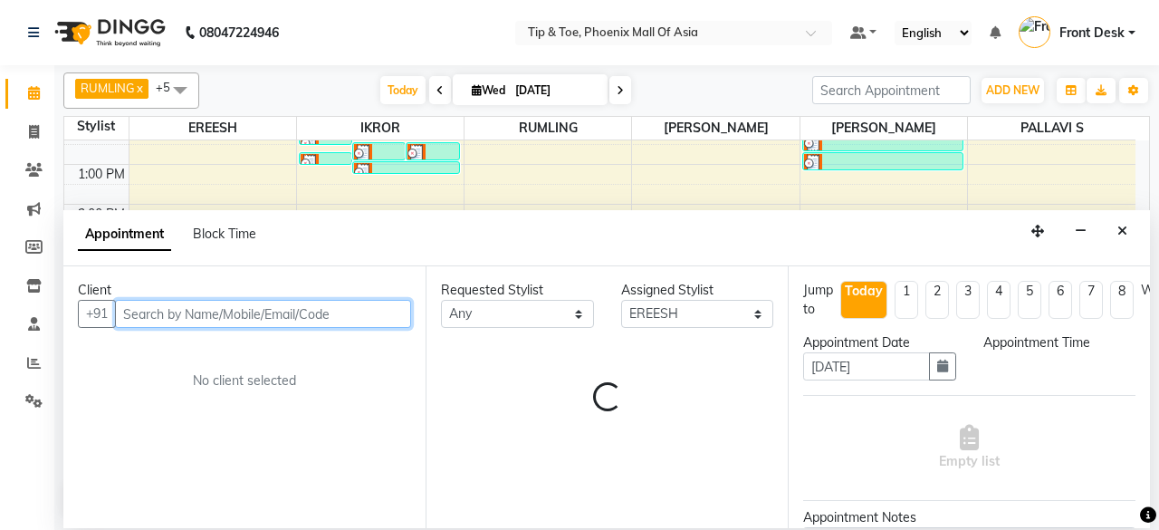
select select "1170"
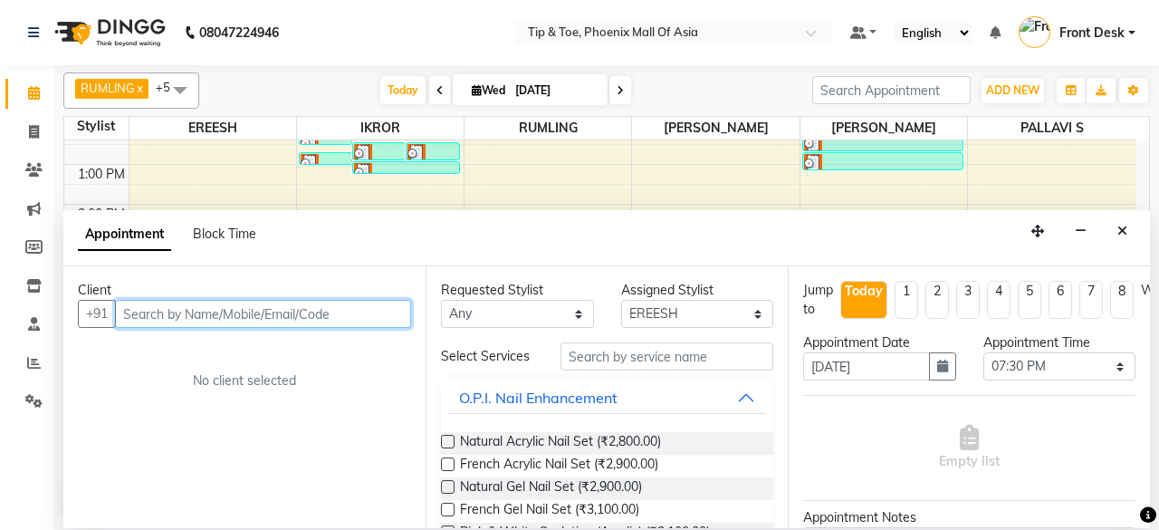
click at [330, 307] on input "text" at bounding box center [263, 314] width 296 height 28
type input "9437982545"
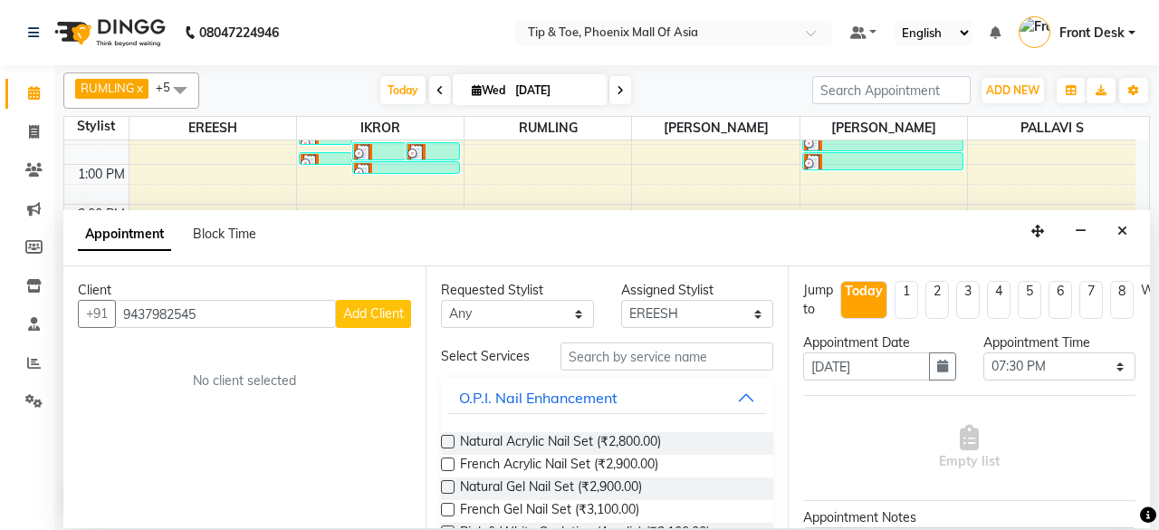
click at [373, 310] on span "Add Client" at bounding box center [373, 313] width 61 height 16
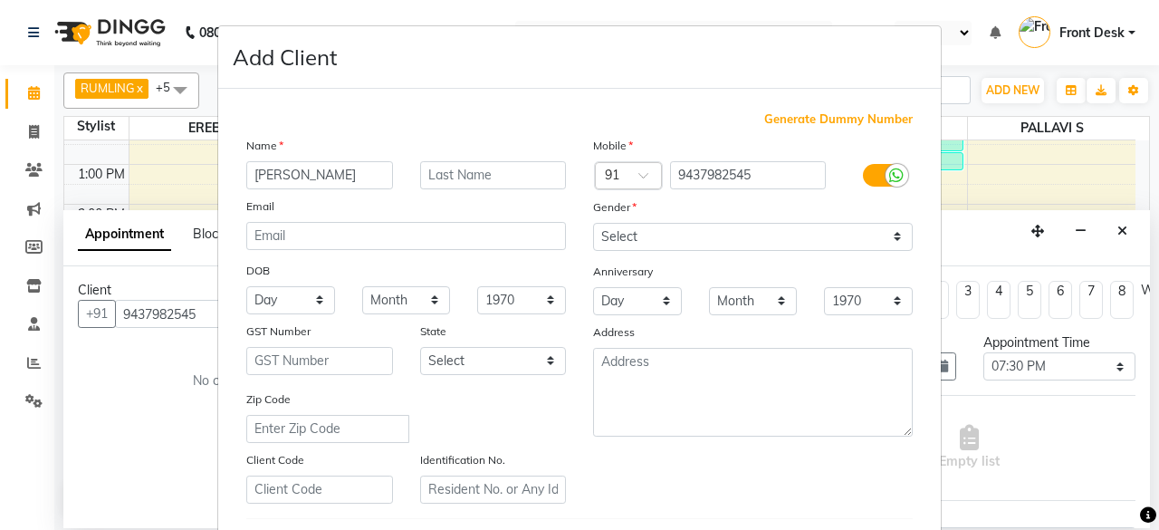
type input "[PERSON_NAME]"
click at [658, 213] on div "Gender" at bounding box center [753, 209] width 347 height 25
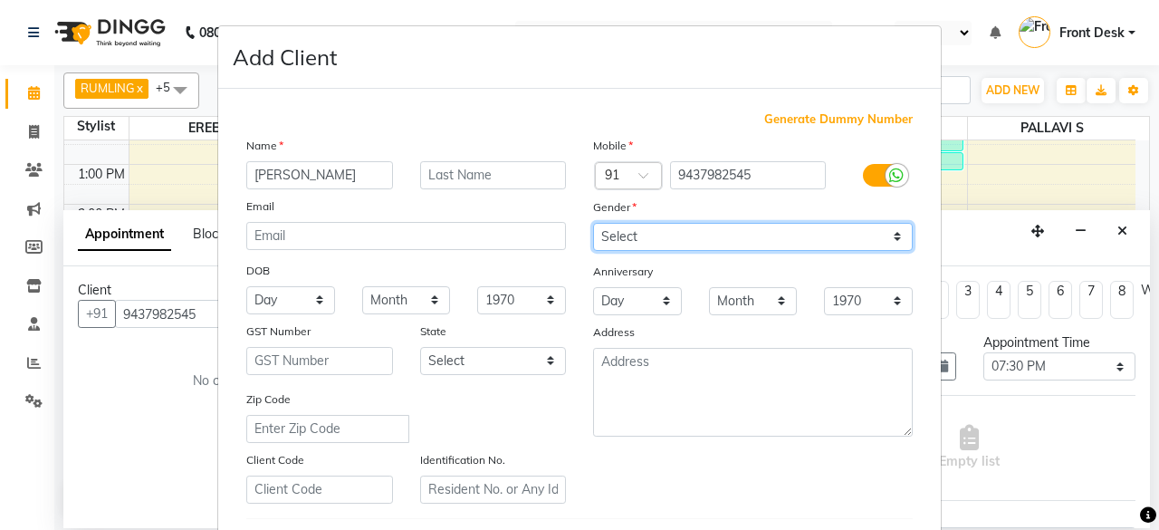
click at [662, 235] on select "Select [DEMOGRAPHIC_DATA] [DEMOGRAPHIC_DATA] Other Prefer Not To Say" at bounding box center [753, 237] width 320 height 28
select select "[DEMOGRAPHIC_DATA]"
click at [593, 223] on select "Select [DEMOGRAPHIC_DATA] [DEMOGRAPHIC_DATA] Other Prefer Not To Say" at bounding box center [753, 237] width 320 height 28
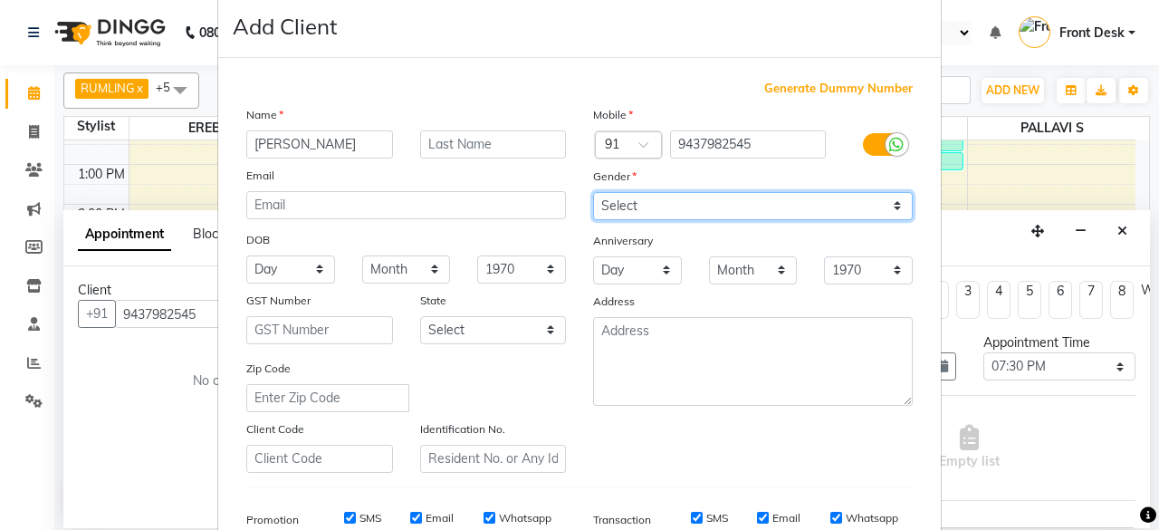
scroll to position [302, 0]
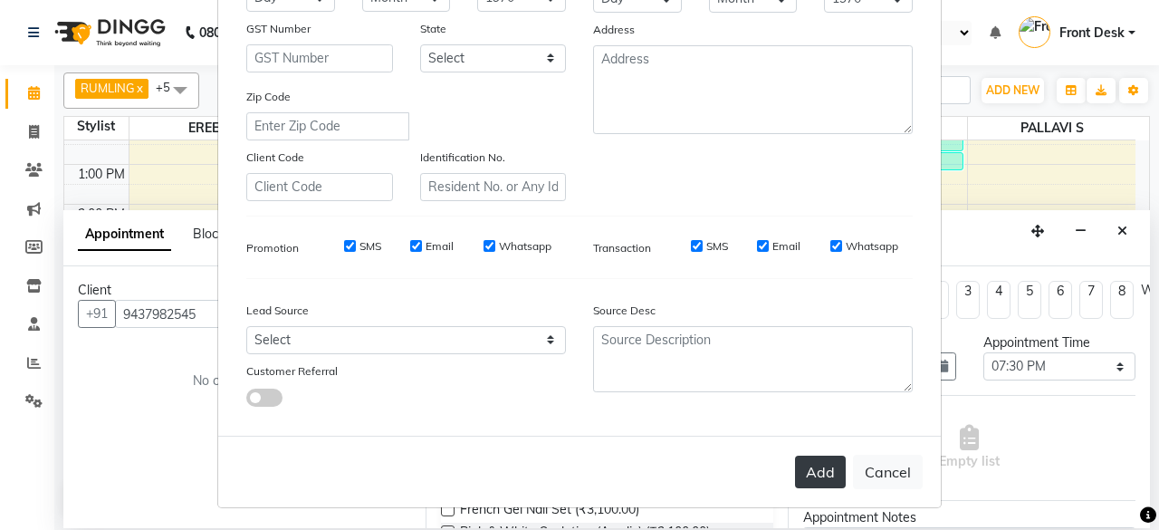
click at [801, 468] on button "Add" at bounding box center [820, 472] width 51 height 33
select select
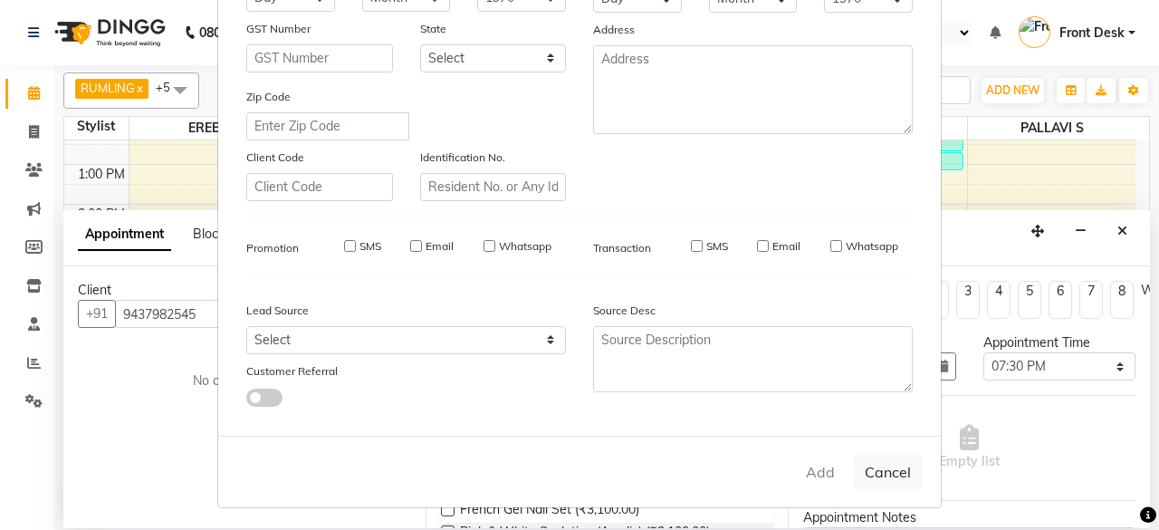
select select
checkbox input "false"
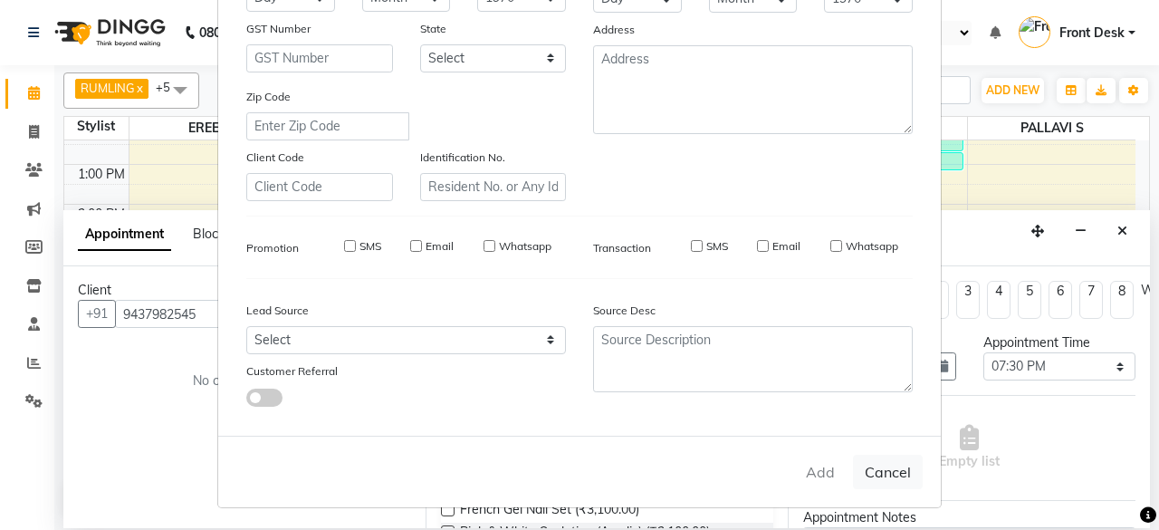
checkbox input "false"
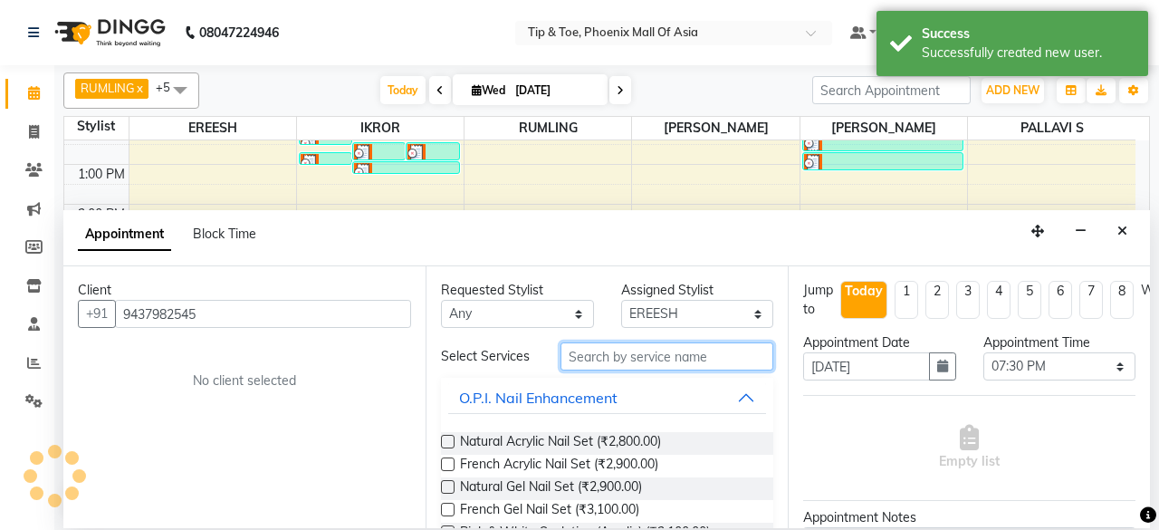
click at [608, 351] on input "text" at bounding box center [667, 356] width 213 height 28
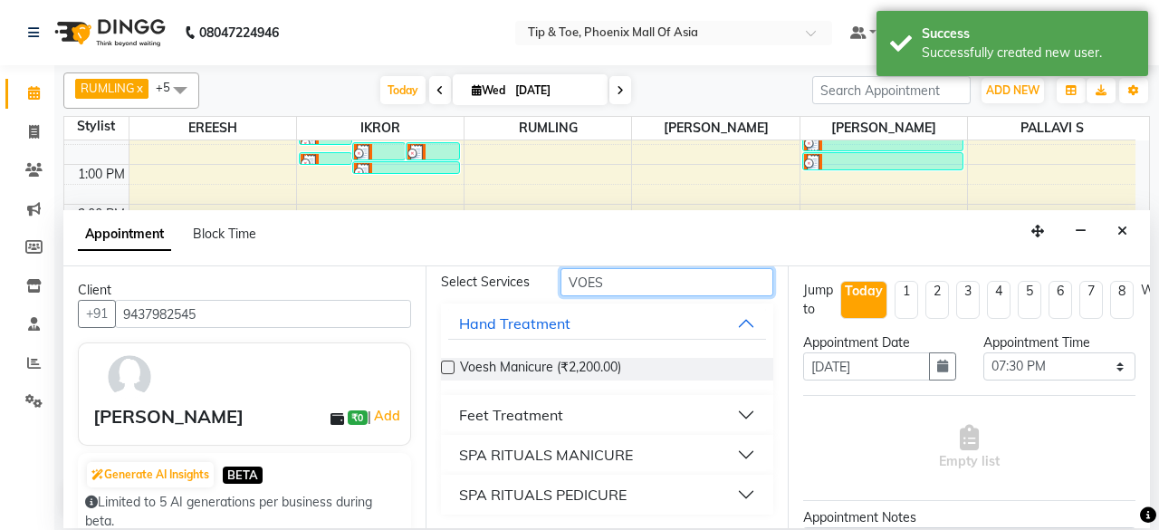
type input "VOES"
drag, startPoint x: 619, startPoint y: 414, endPoint x: 619, endPoint y: 405, distance: 9.1
click at [619, 410] on button "Feet Treatment" at bounding box center [607, 414] width 318 height 33
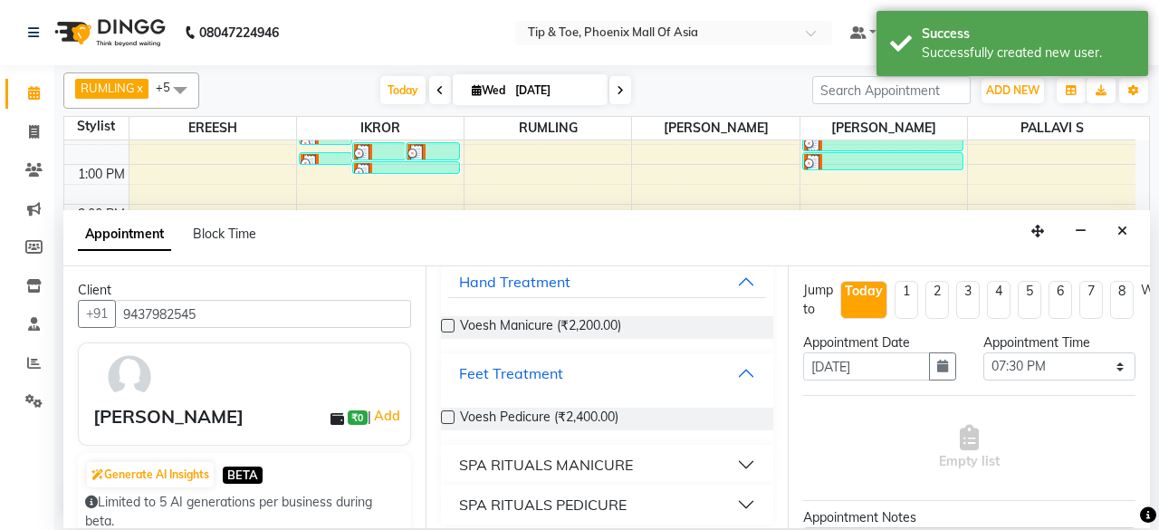
scroll to position [117, 0]
click at [519, 421] on span "Voesh Pedicure (₹2,400.00)" at bounding box center [539, 418] width 158 height 23
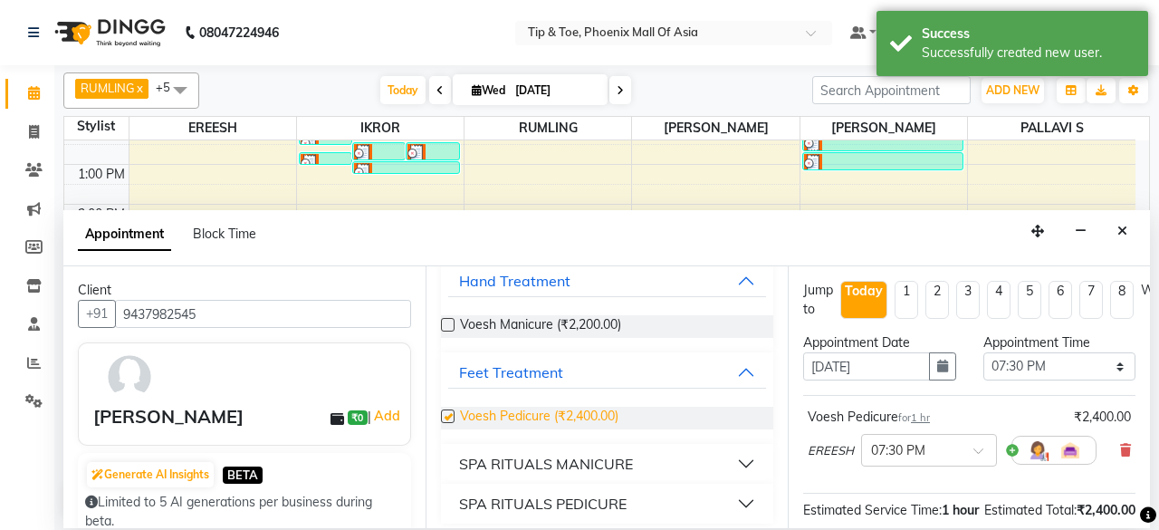
checkbox input "false"
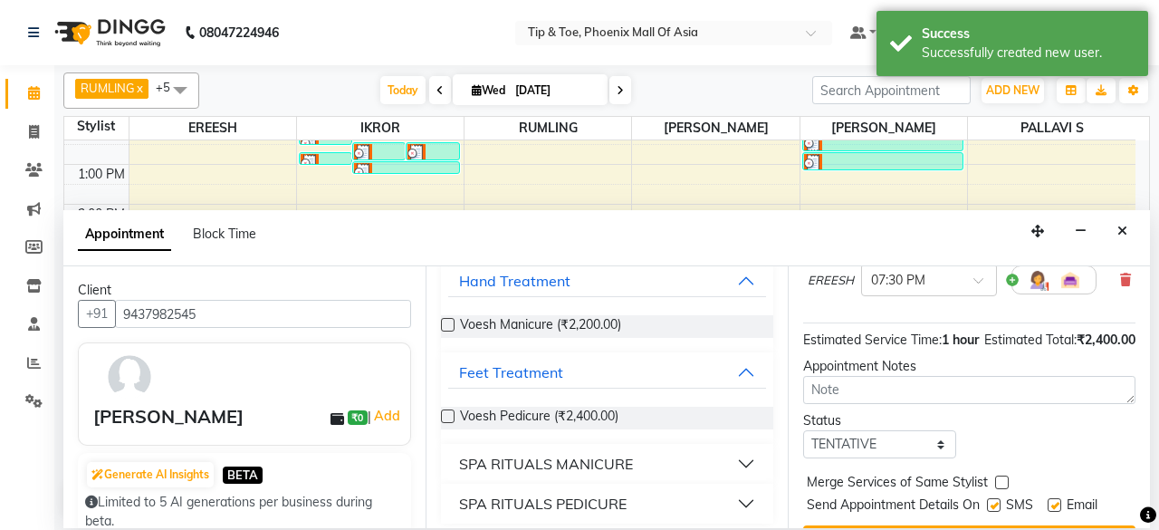
scroll to position [246, 0]
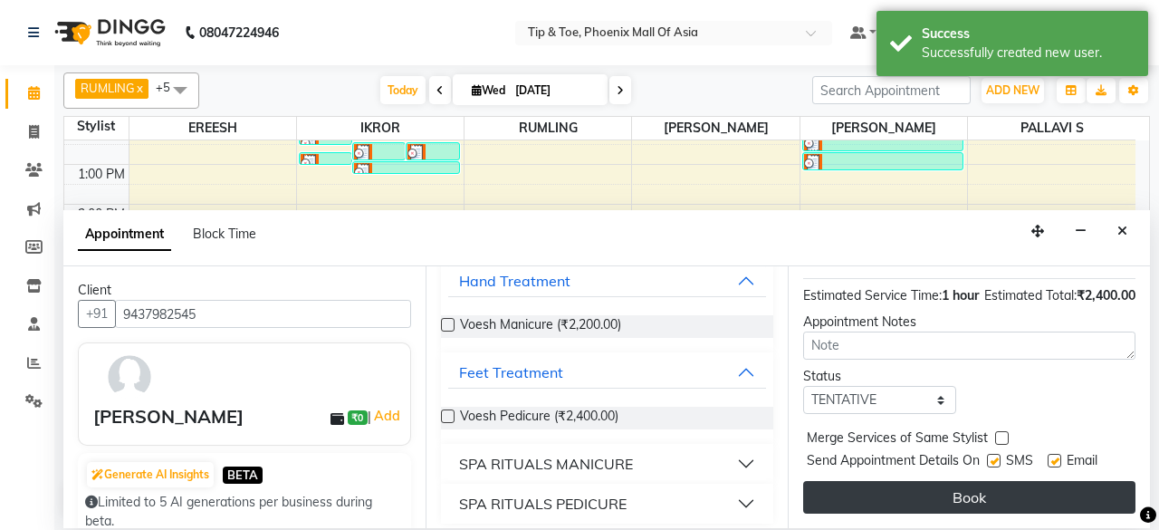
click at [1035, 483] on button "Book" at bounding box center [969, 497] width 332 height 33
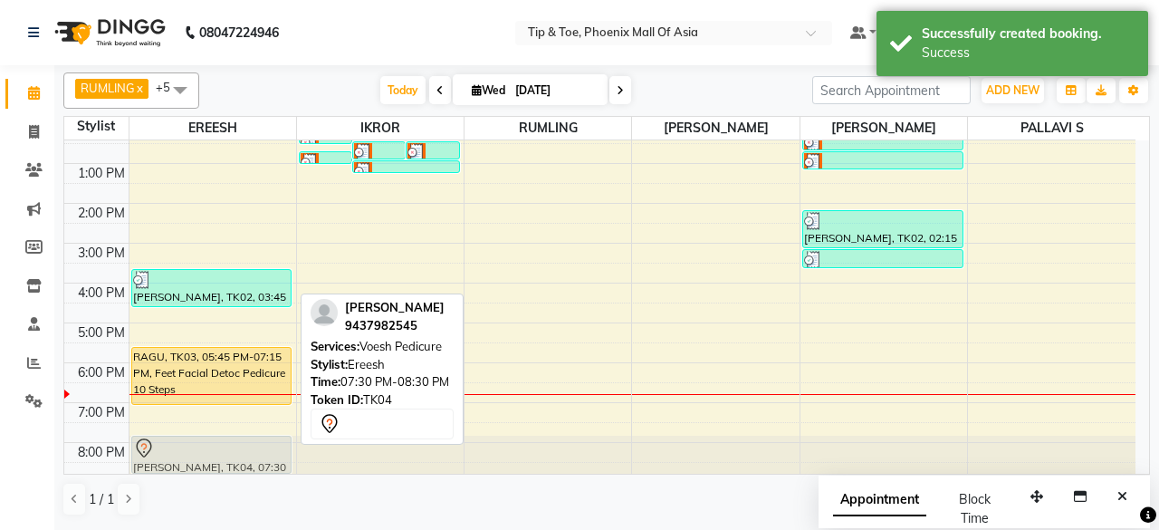
drag, startPoint x: 187, startPoint y: 427, endPoint x: 189, endPoint y: 437, distance: 9.5
click at [189, 439] on div "AKSHITHA, TK02, 03:45 PM-04:45 PM, Voesh Pedicure RAGU, TK03, 05:45 PM-07:15 PM…" at bounding box center [213, 223] width 167 height 517
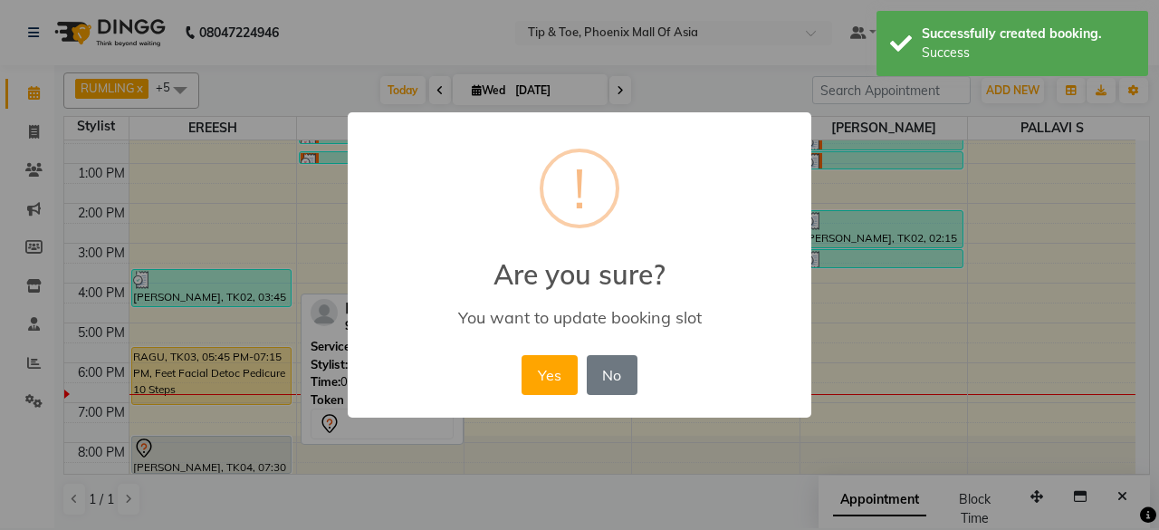
scroll to position [176, 0]
click at [620, 364] on button "No" at bounding box center [612, 375] width 51 height 40
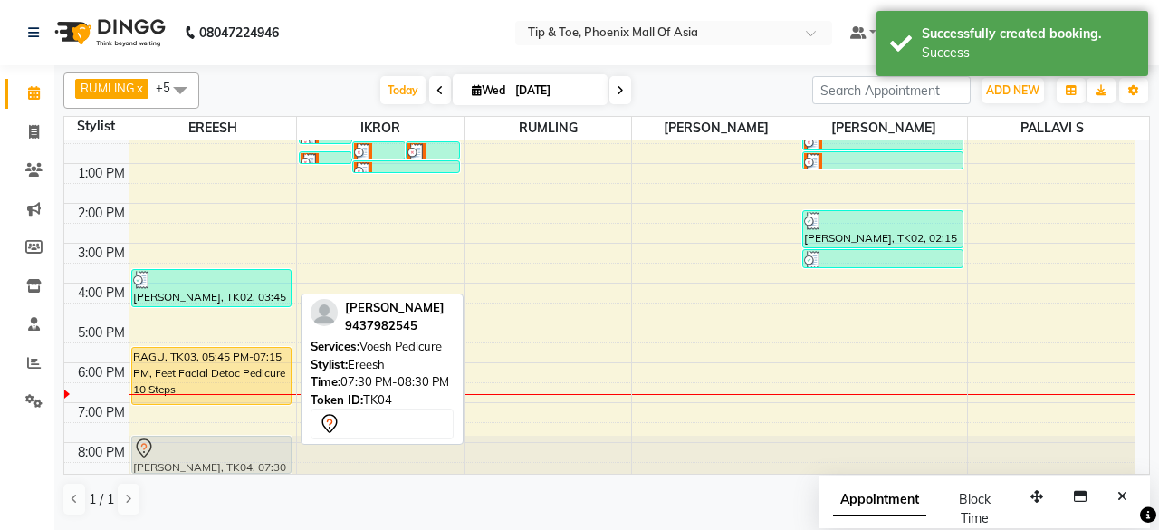
drag, startPoint x: 181, startPoint y: 427, endPoint x: 192, endPoint y: 441, distance: 18.1
click at [192, 442] on div "AKSHITHA, TK02, 03:45 PM-04:45 PM, Voesh Pedicure RAGU, TK03, 05:45 PM-07:15 PM…" at bounding box center [213, 223] width 167 height 517
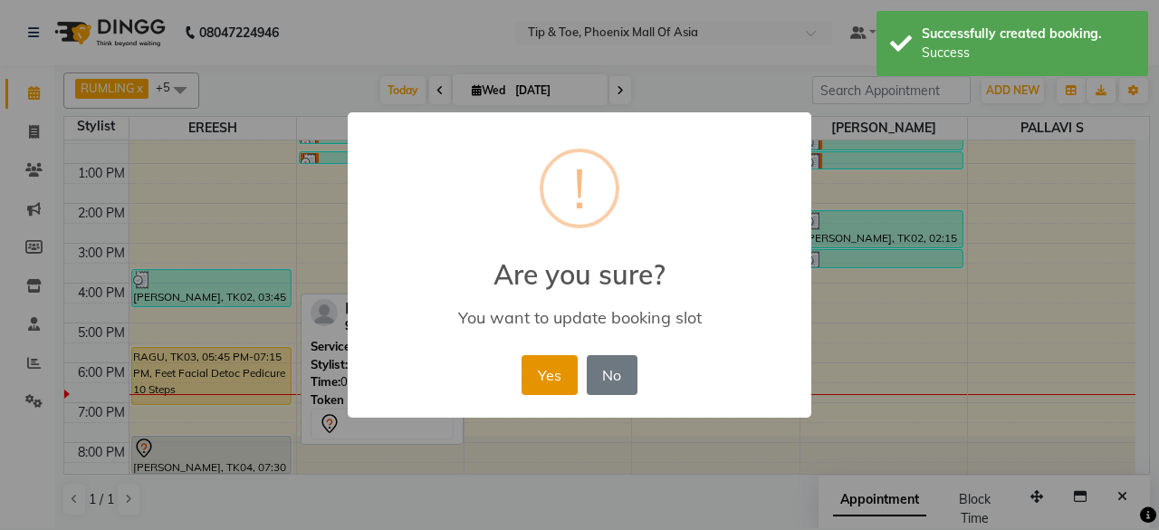
click at [558, 376] on button "Yes" at bounding box center [549, 375] width 55 height 40
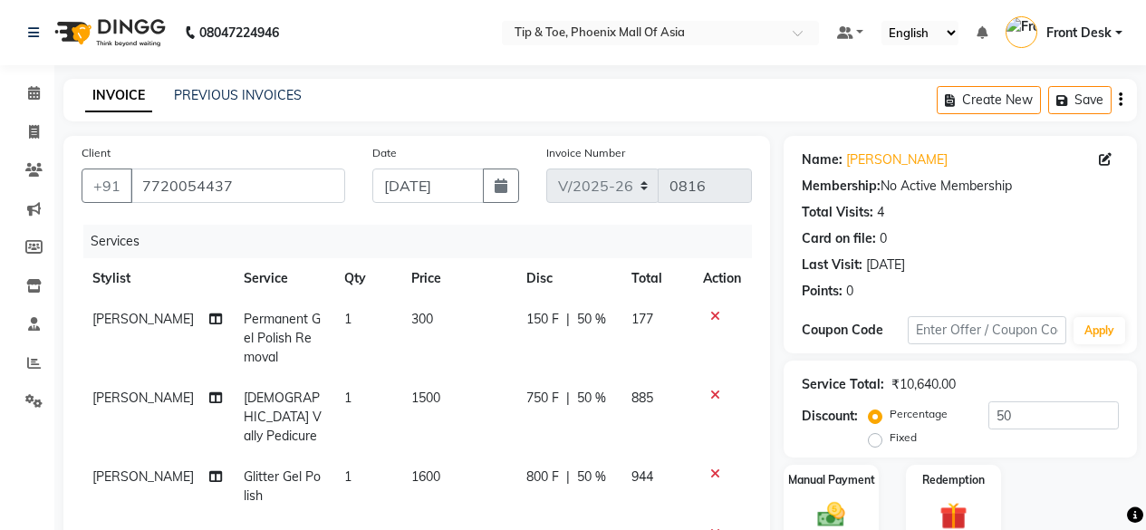
select select "5683"
select select "service"
select select "43678"
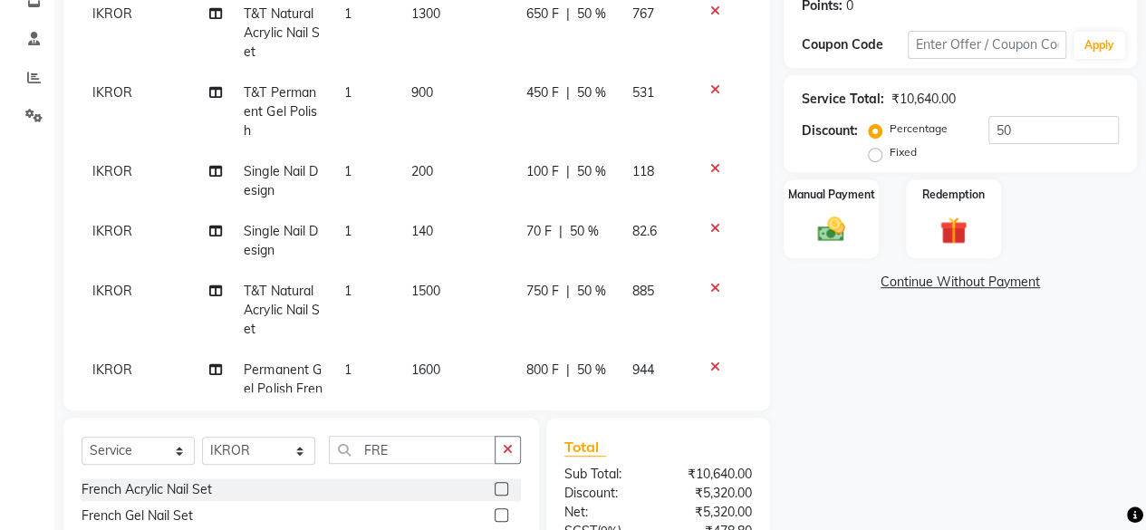
scroll to position [421, 0]
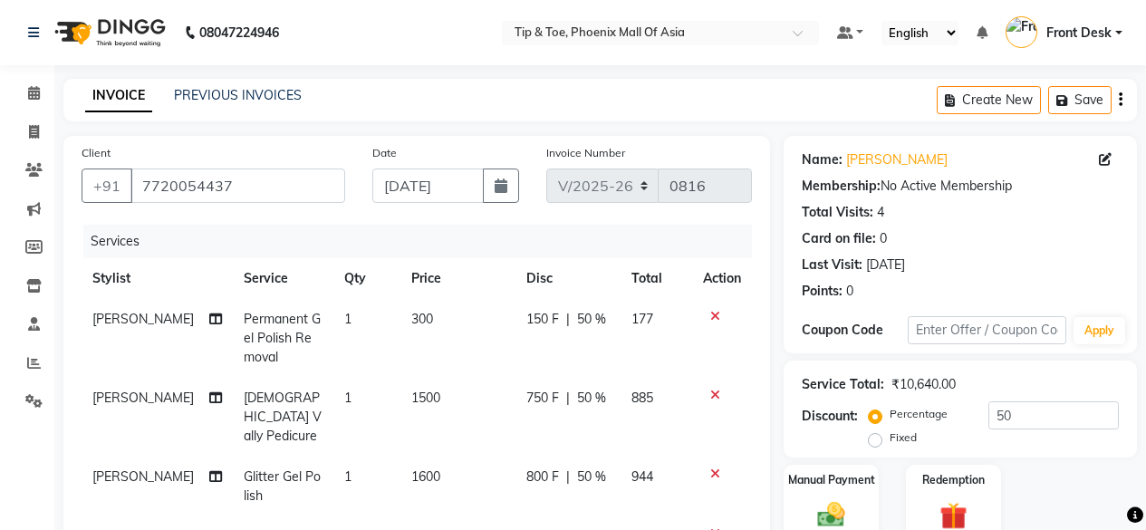
select select "5683"
select select "service"
select select "43678"
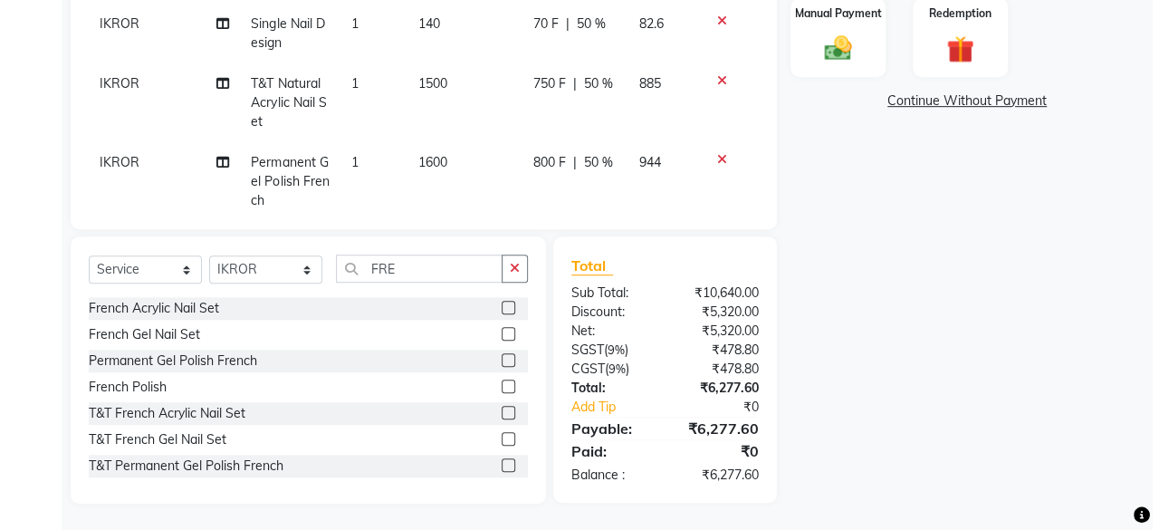
scroll to position [14, 0]
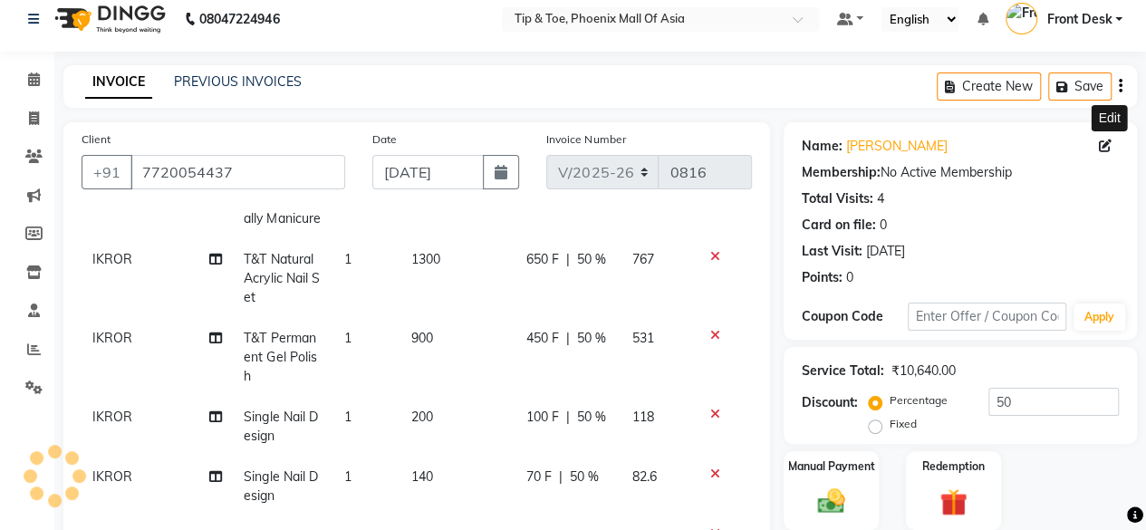
click at [1099, 146] on icon at bounding box center [1105, 145] width 13 height 13
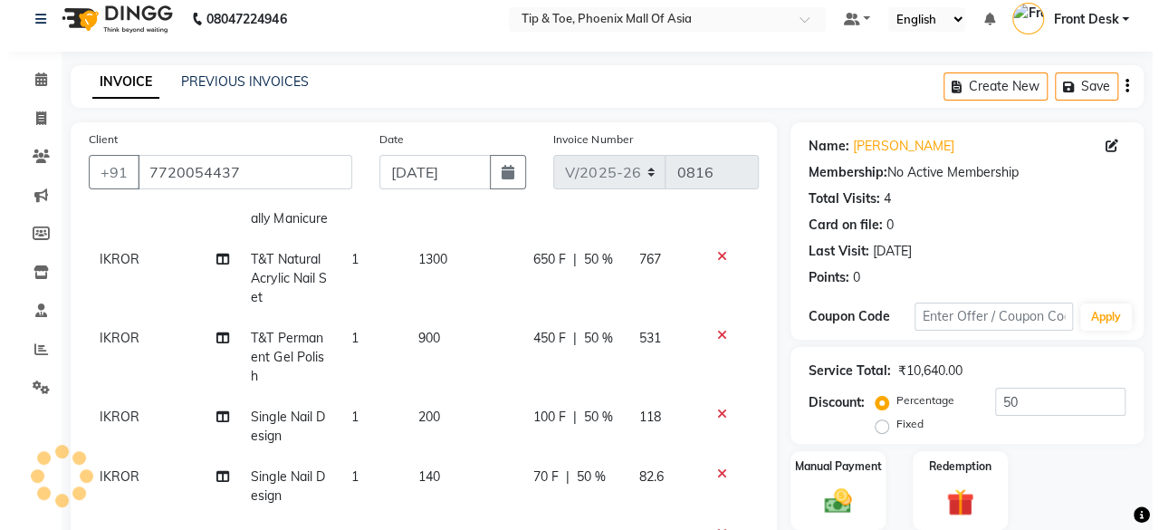
scroll to position [402, 0]
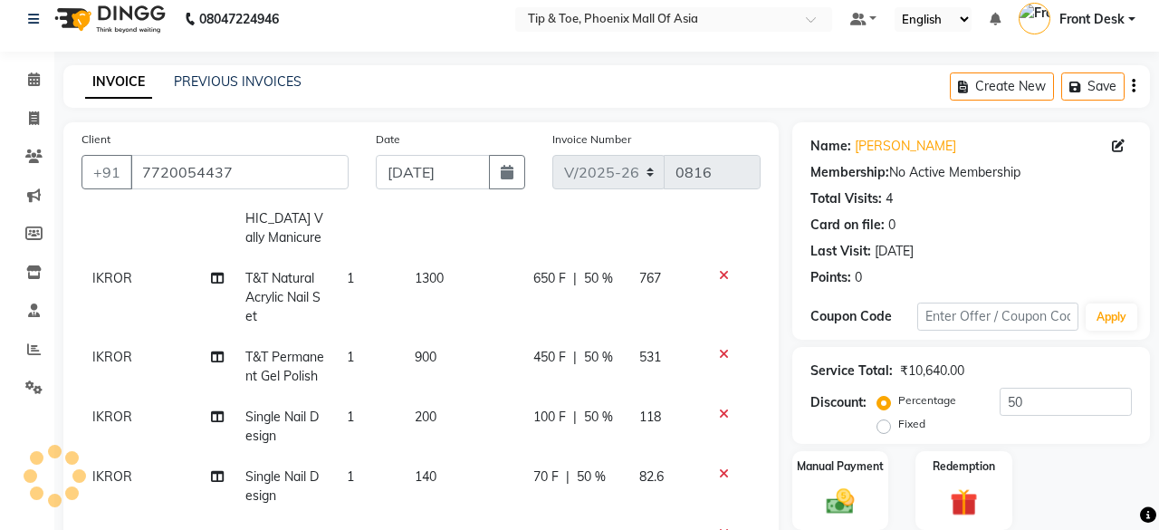
select select "06"
select select "10"
select select "2021"
select select "[DEMOGRAPHIC_DATA]"
select select "15"
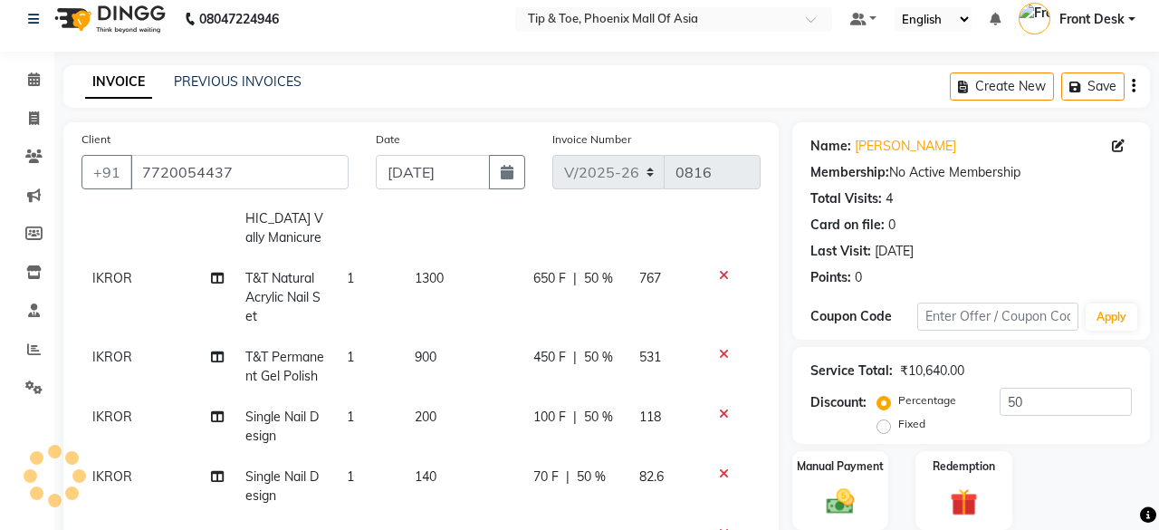
select select "11"
select select "2021"
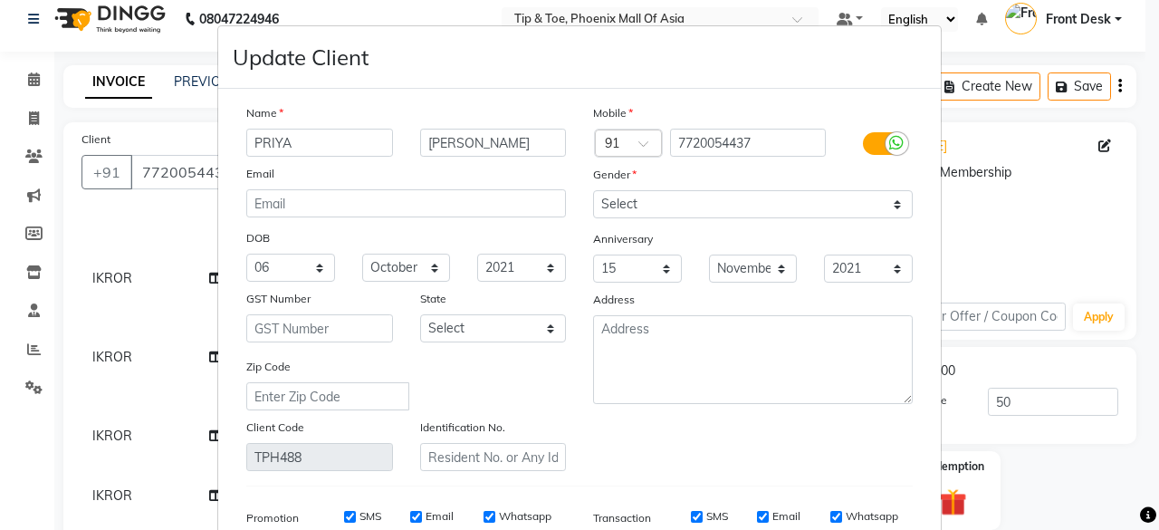
click at [869, 140] on label at bounding box center [883, 143] width 41 height 23
click at [0, 0] on input "checkbox" at bounding box center [0, 0] width 0 height 0
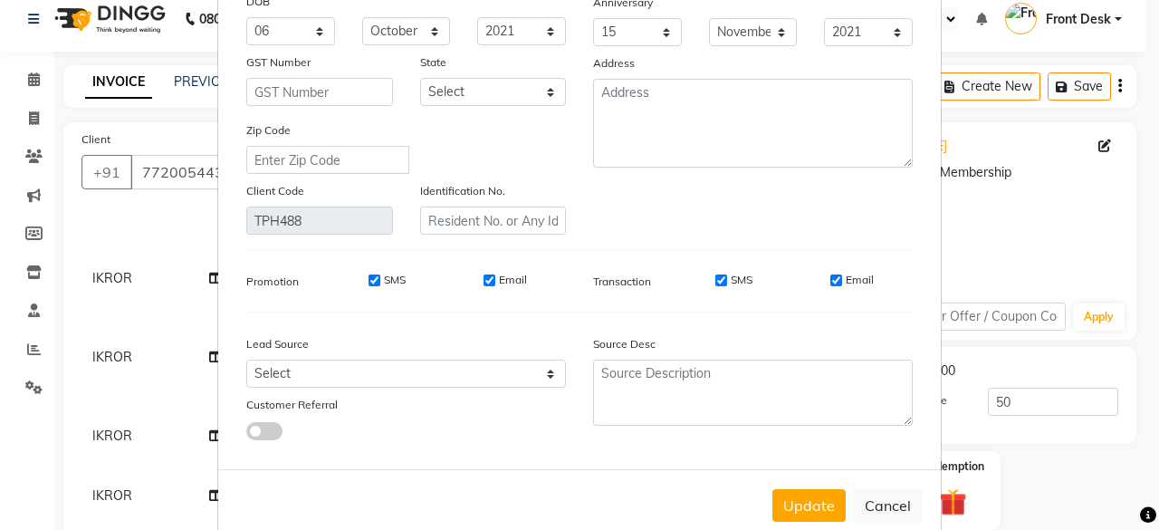
scroll to position [271, 0]
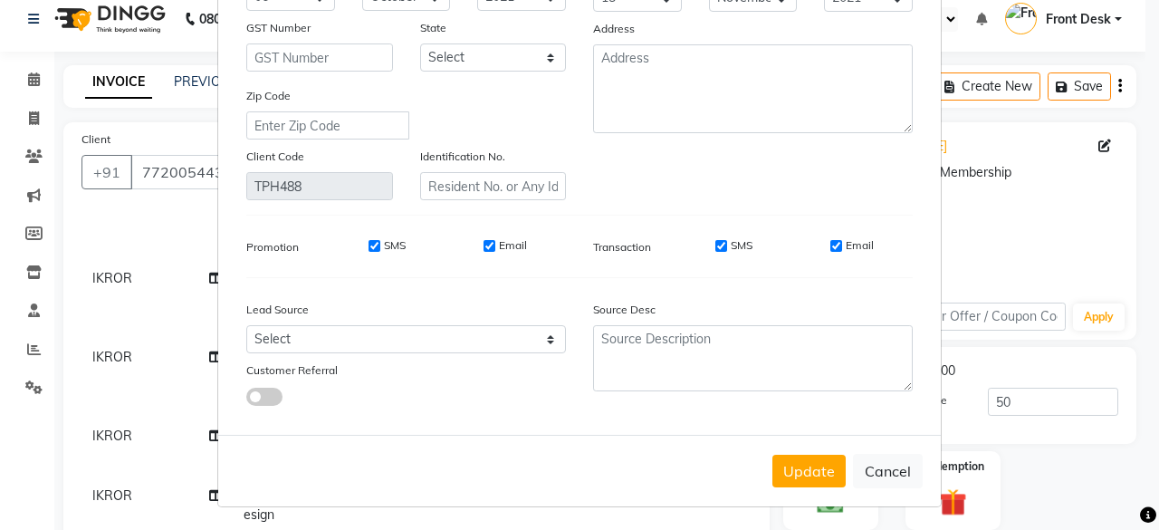
click at [830, 247] on input "Email" at bounding box center [836, 246] width 12 height 12
checkbox input "false"
click at [718, 240] on input "SMS" at bounding box center [721, 246] width 12 height 12
checkbox input "false"
click at [491, 245] on div "Email" at bounding box center [505, 245] width 43 height 16
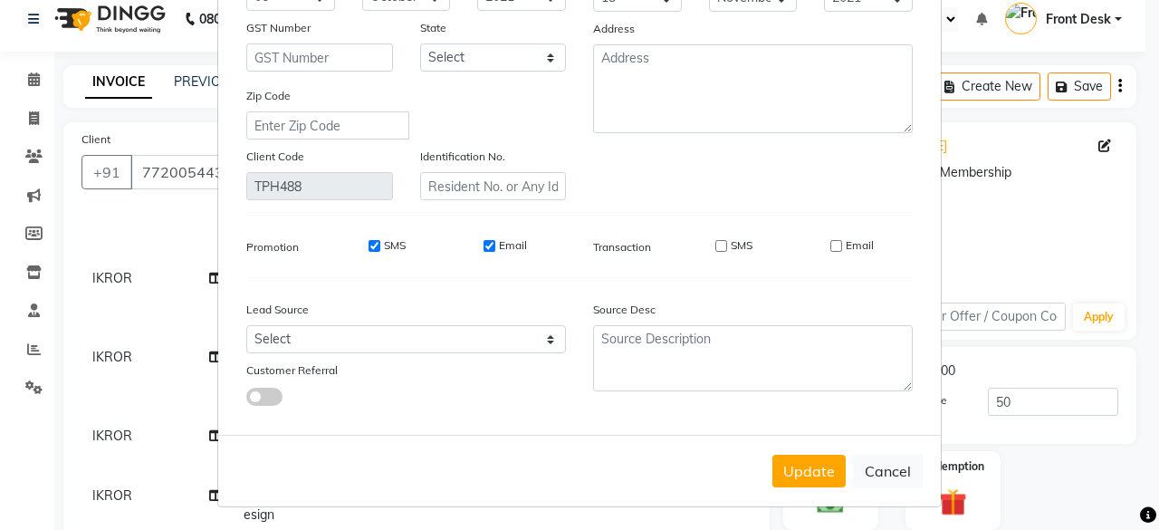
click at [370, 240] on input "SMS" at bounding box center [375, 246] width 12 height 12
checkbox input "false"
click at [484, 244] on input "Email" at bounding box center [490, 246] width 12 height 12
checkbox input "false"
click at [808, 464] on button "Update" at bounding box center [809, 471] width 73 height 33
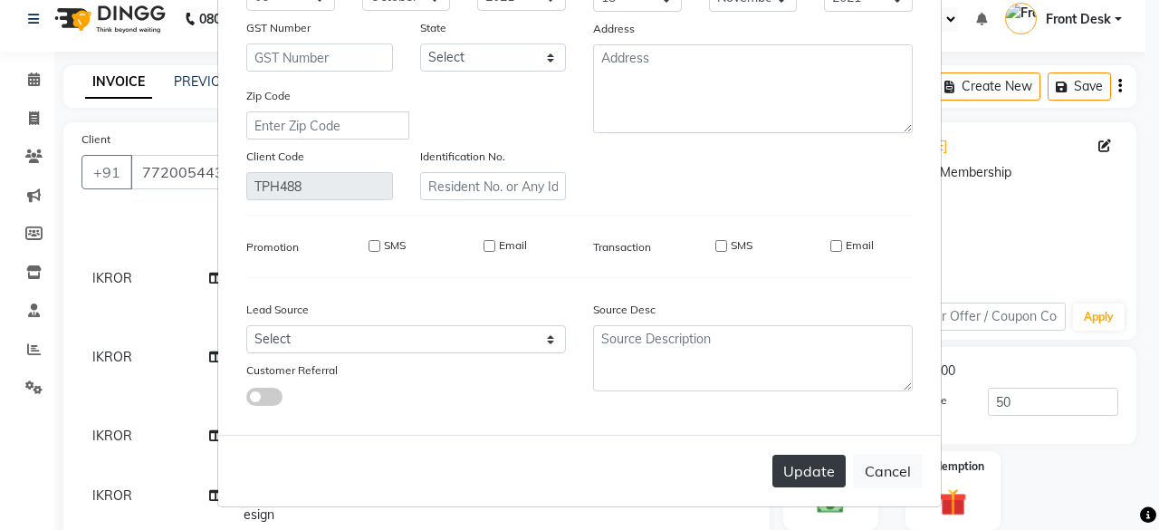
select select
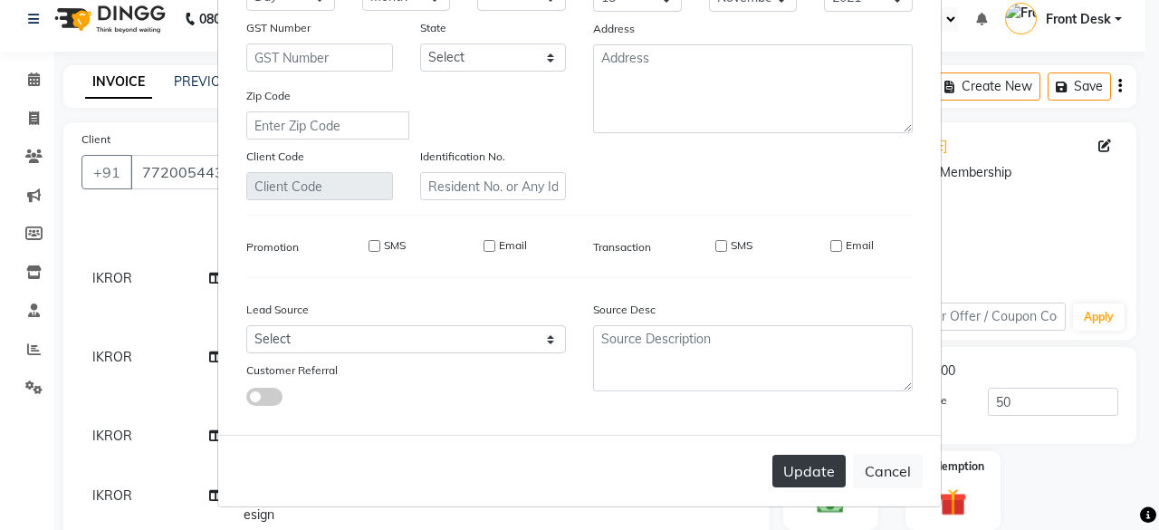
select select
checkbox input "false"
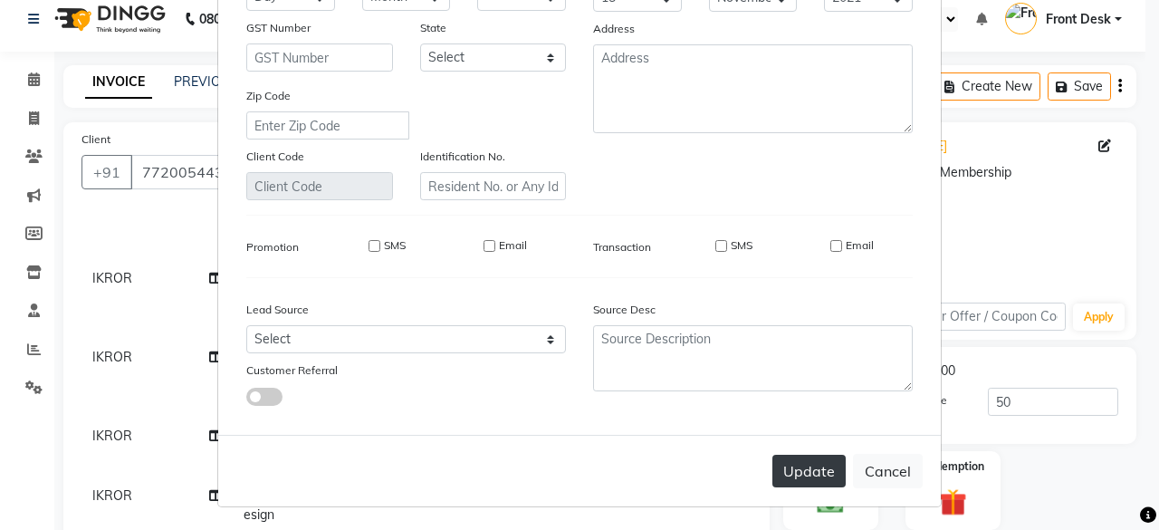
checkbox input "false"
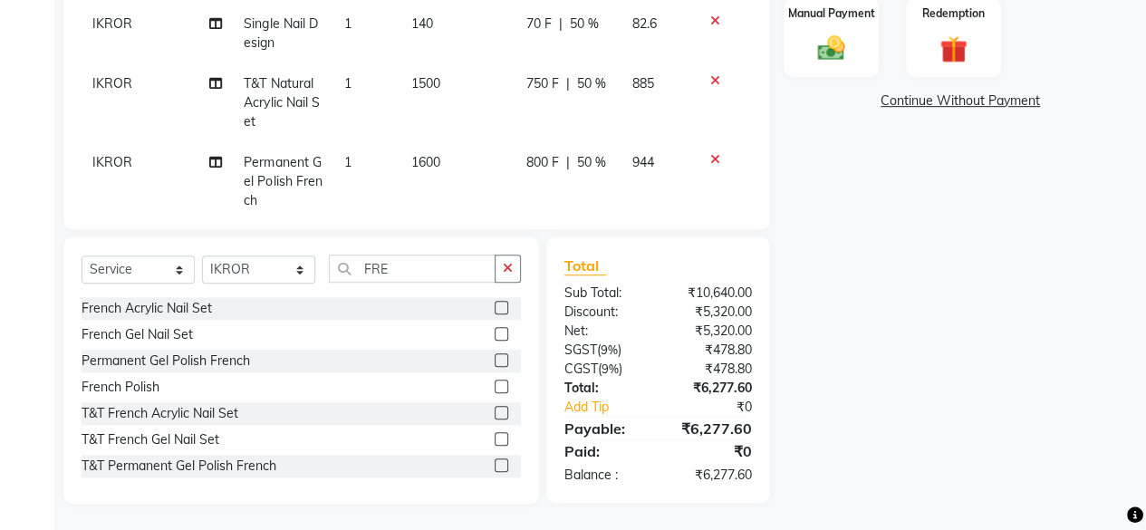
scroll to position [285, 0]
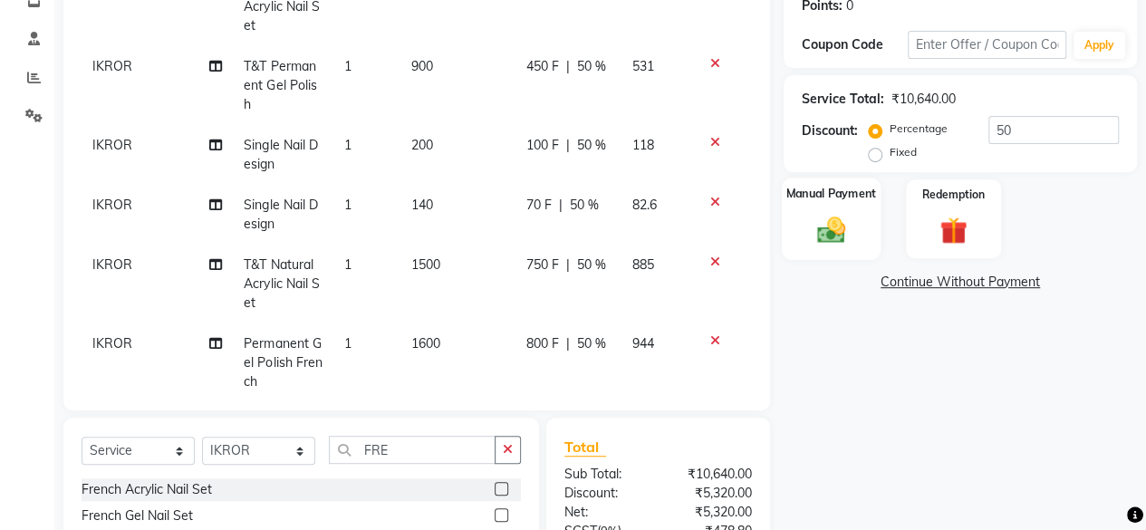
click at [835, 227] on img at bounding box center [831, 229] width 46 height 33
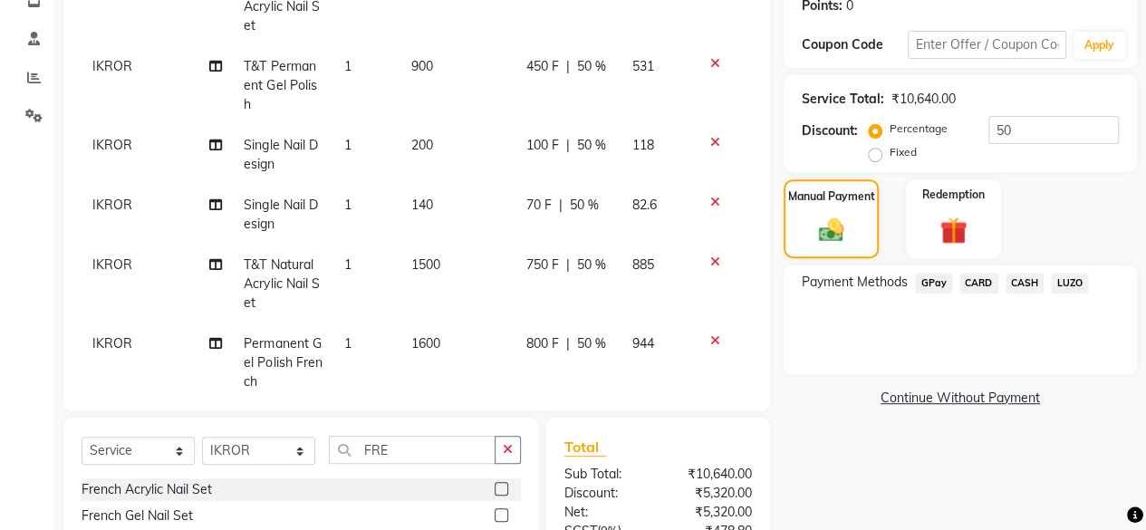
click at [976, 273] on span "CARD" at bounding box center [978, 283] width 39 height 21
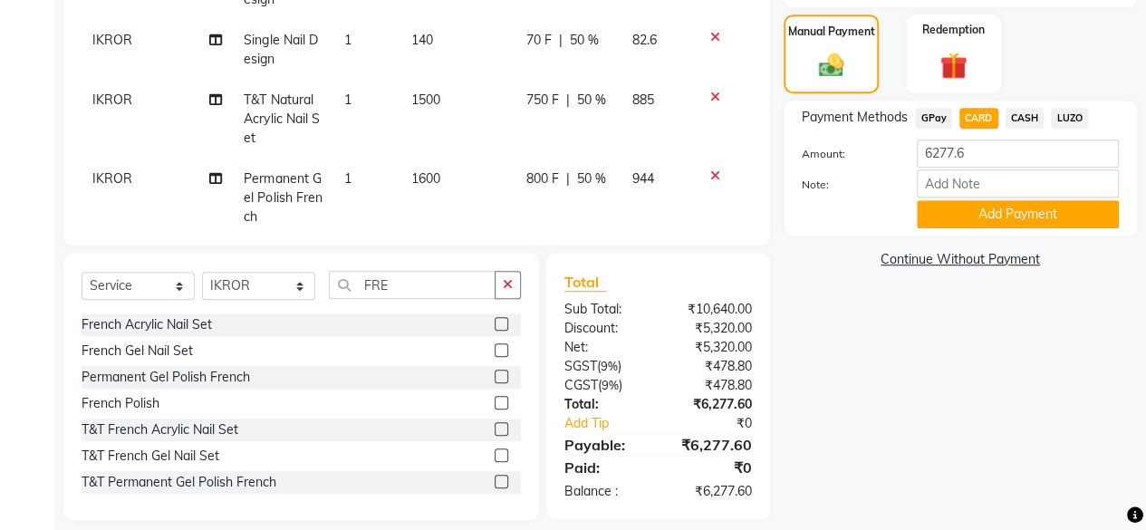
scroll to position [466, 0]
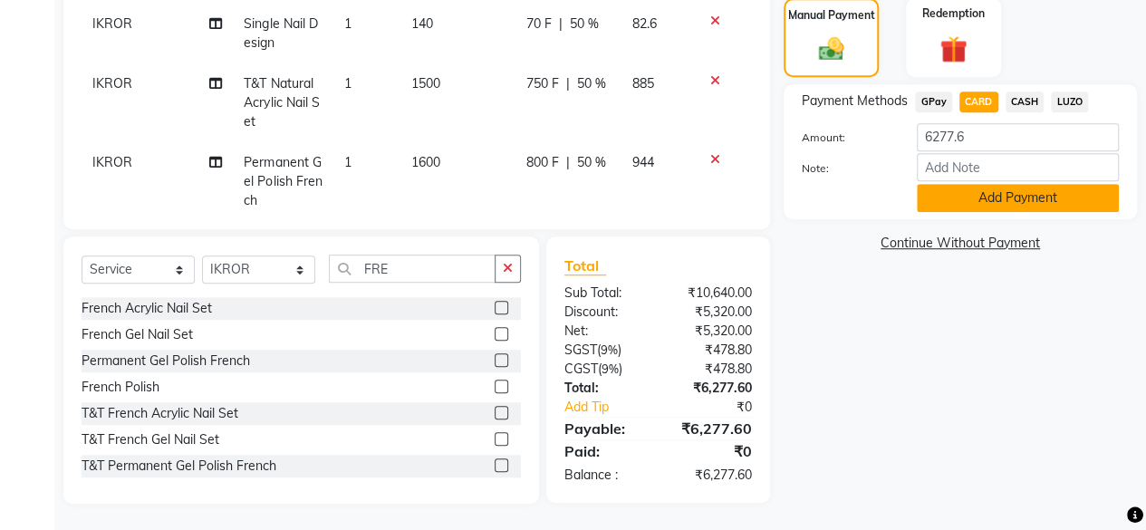
click at [974, 197] on button "Add Payment" at bounding box center [1018, 198] width 202 height 28
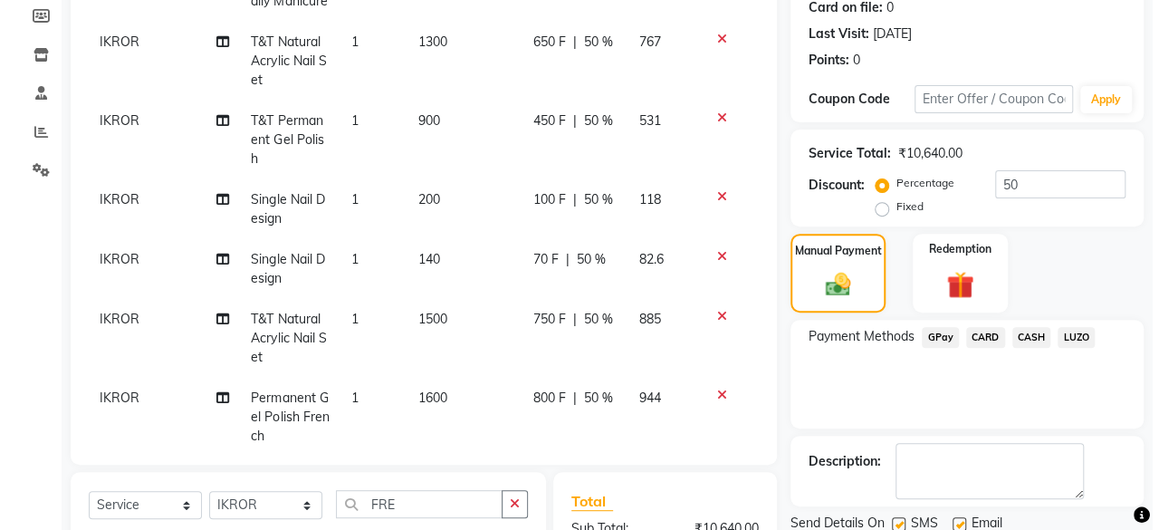
scroll to position [50, 0]
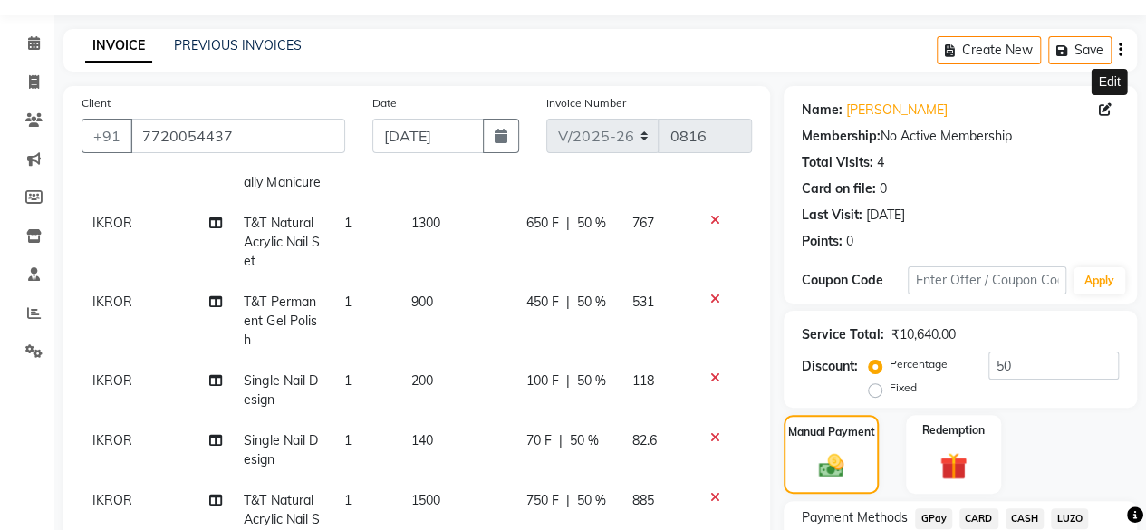
click at [1100, 113] on icon at bounding box center [1105, 109] width 13 height 13
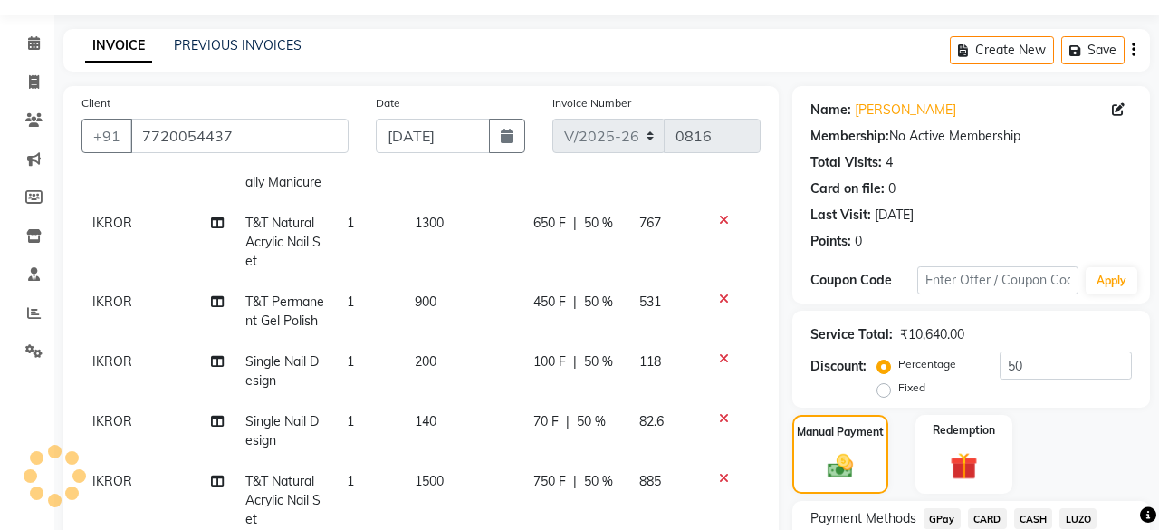
scroll to position [402, 0]
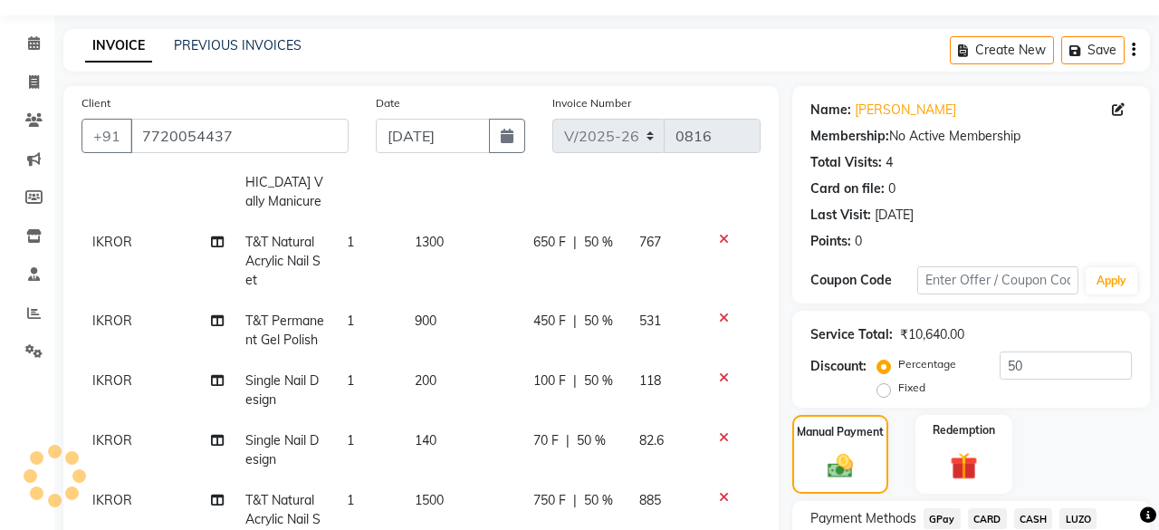
select select "06"
select select "10"
select select "2021"
select select "[DEMOGRAPHIC_DATA]"
select select "15"
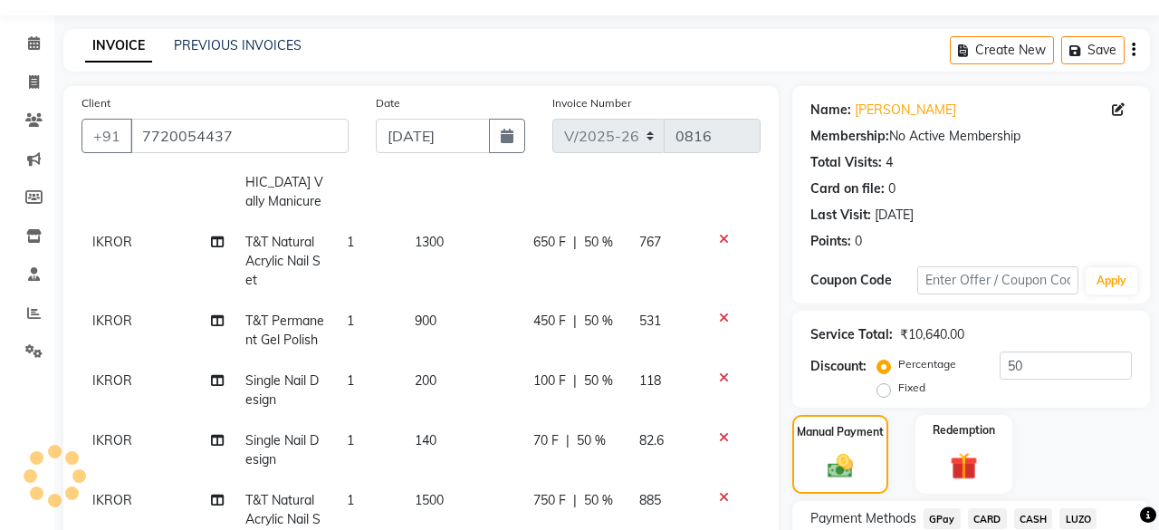
select select "11"
select select "2021"
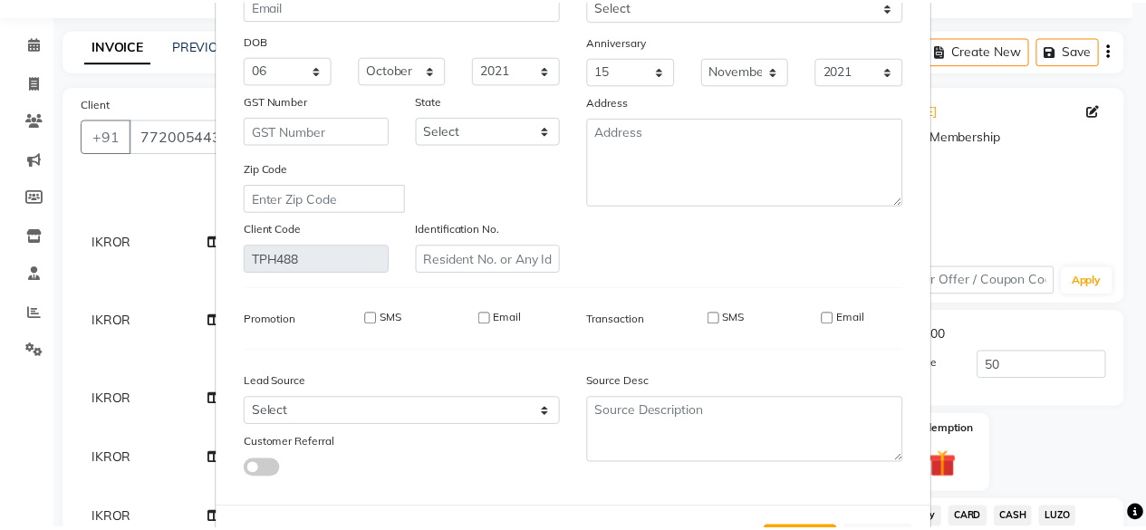
scroll to position [271, 0]
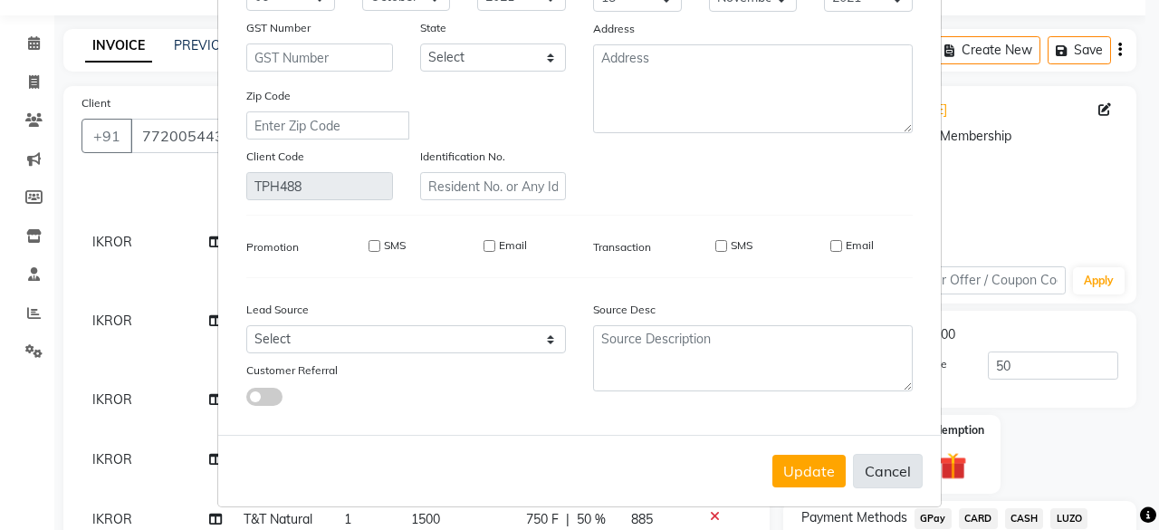
click at [887, 466] on button "Cancel" at bounding box center [888, 471] width 70 height 34
select select
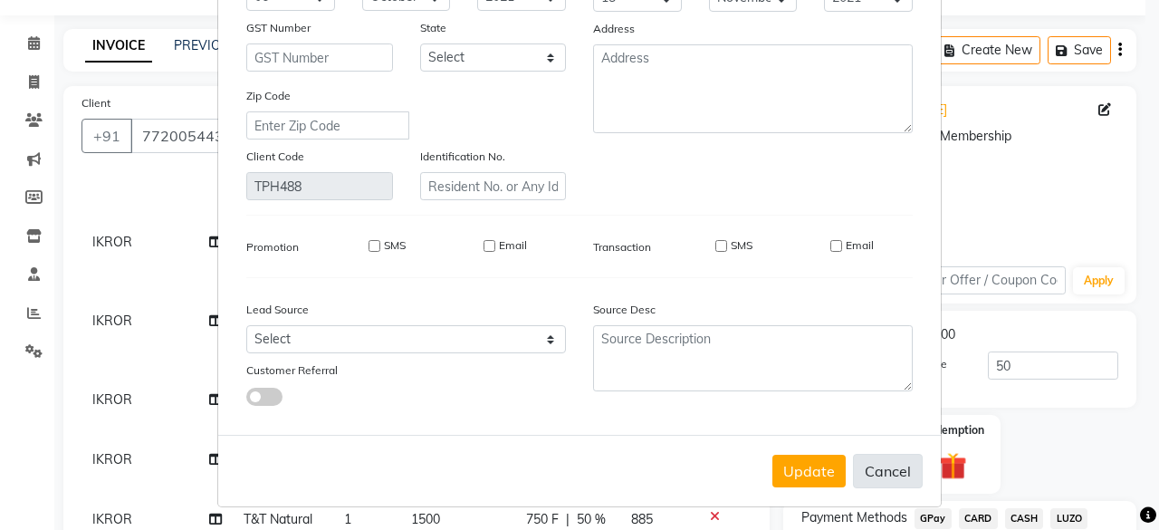
select select
checkbox input "false"
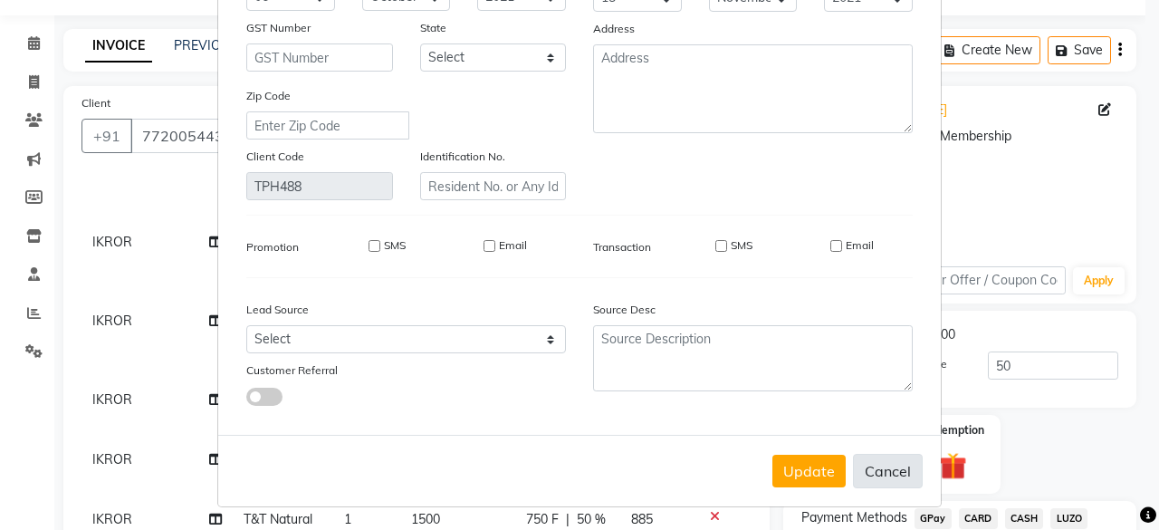
checkbox input "false"
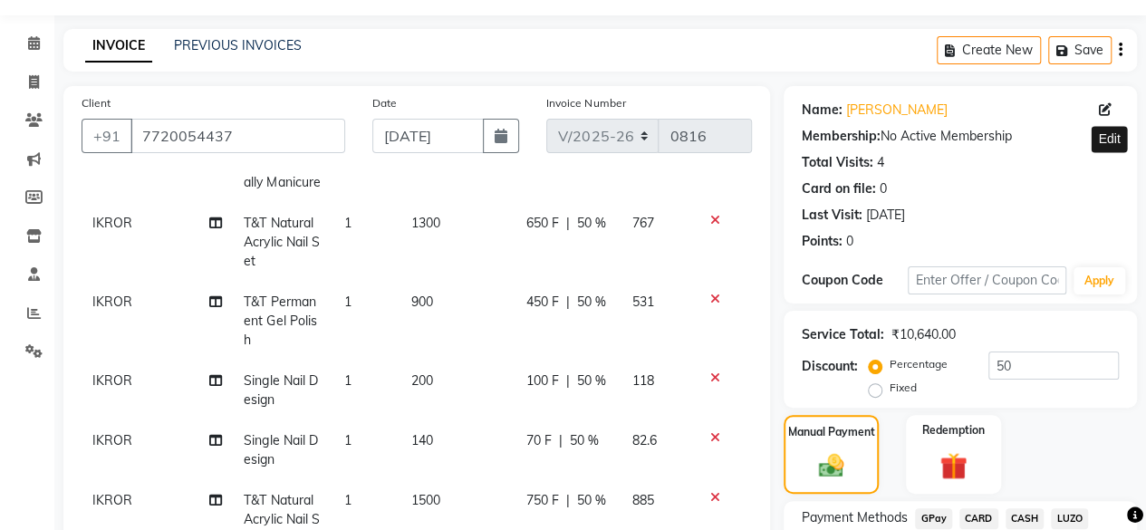
scroll to position [412, 0]
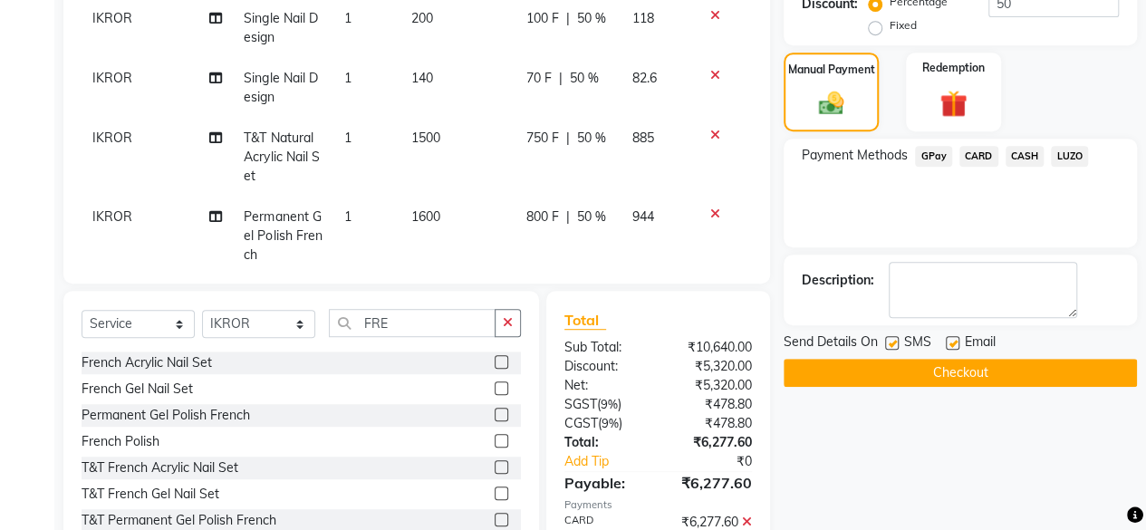
click at [889, 336] on label at bounding box center [892, 343] width 14 height 14
click at [889, 338] on input "checkbox" at bounding box center [891, 344] width 12 height 12
checkbox input "false"
click at [951, 336] on label at bounding box center [953, 343] width 14 height 14
click at [951, 338] on input "checkbox" at bounding box center [952, 344] width 12 height 12
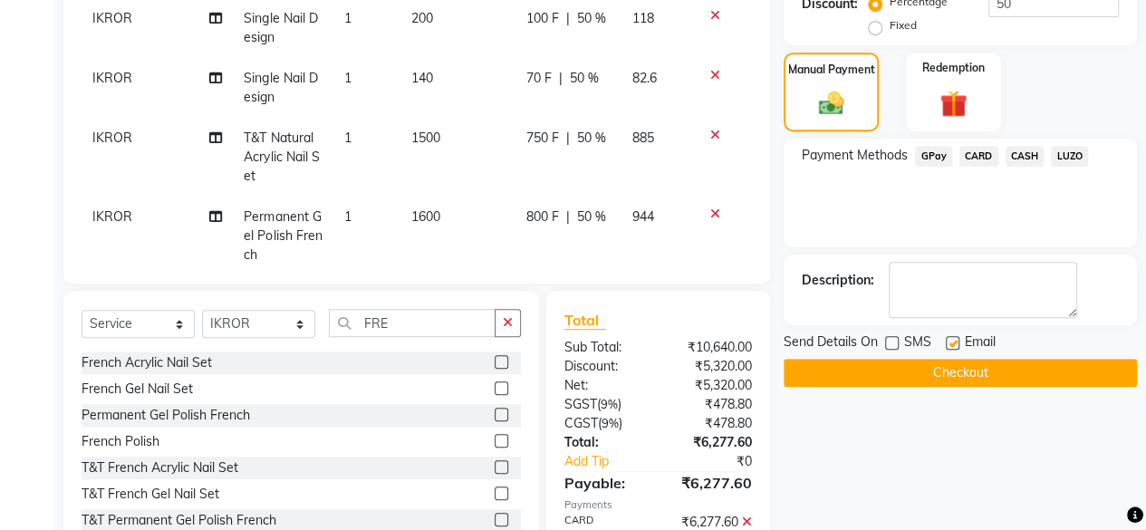
checkbox input "false"
click at [933, 367] on button "Checkout" at bounding box center [959, 373] width 353 height 28
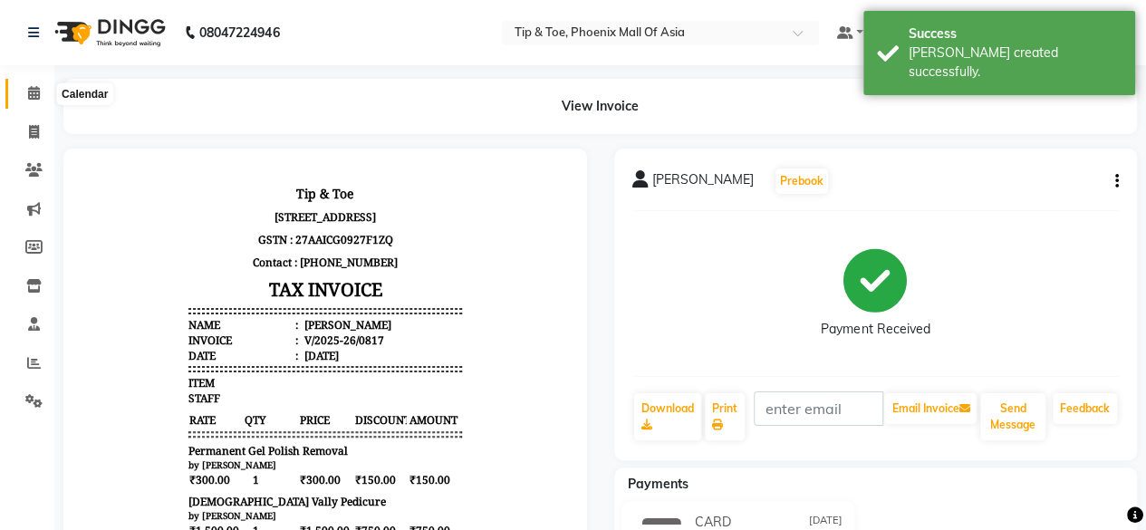
click at [37, 97] on icon at bounding box center [34, 93] width 12 height 14
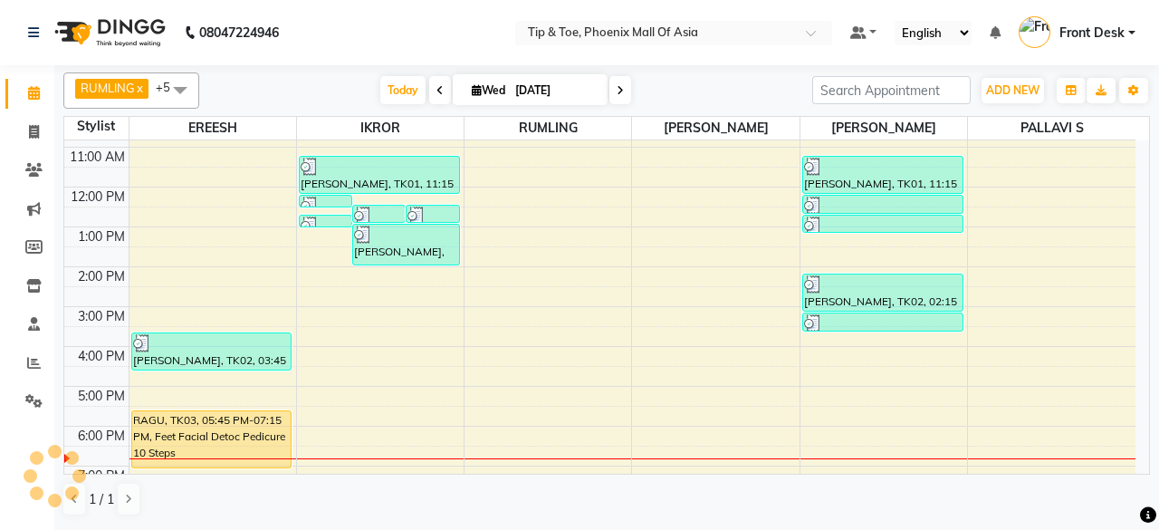
scroll to position [84, 0]
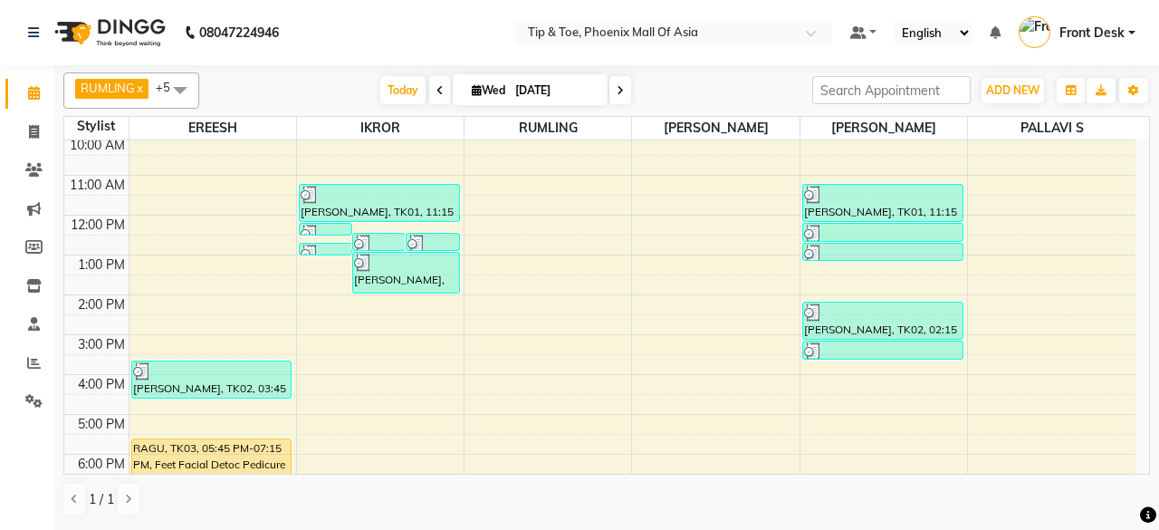
click at [391, 322] on div "8:00 AM 9:00 AM 10:00 AM 11:00 AM 12:00 PM 1:00 PM 2:00 PM 3:00 PM 4:00 PM 5:00…" at bounding box center [599, 314] width 1071 height 517
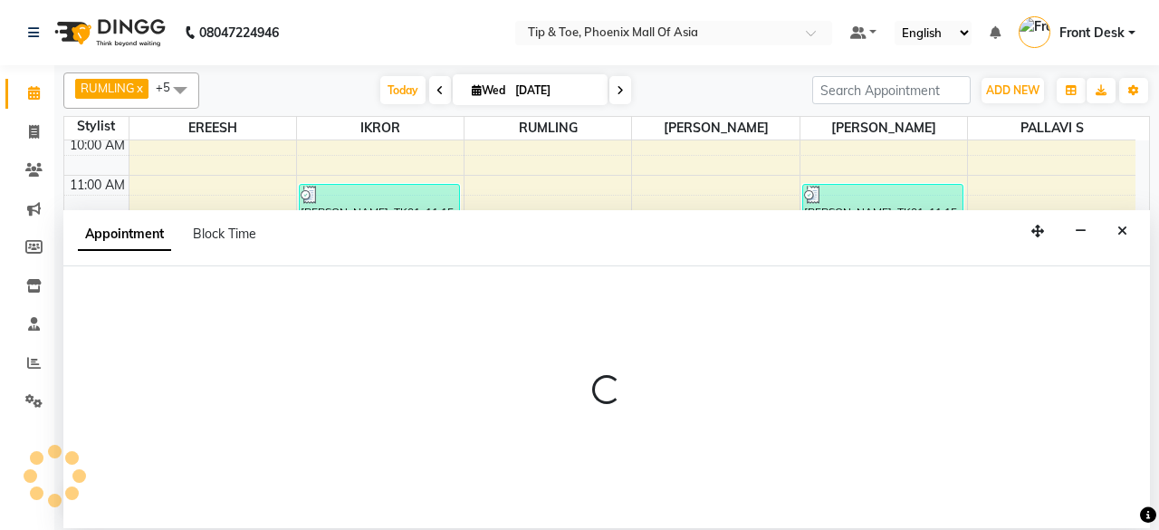
select select "43678"
select select "870"
select select "tentative"
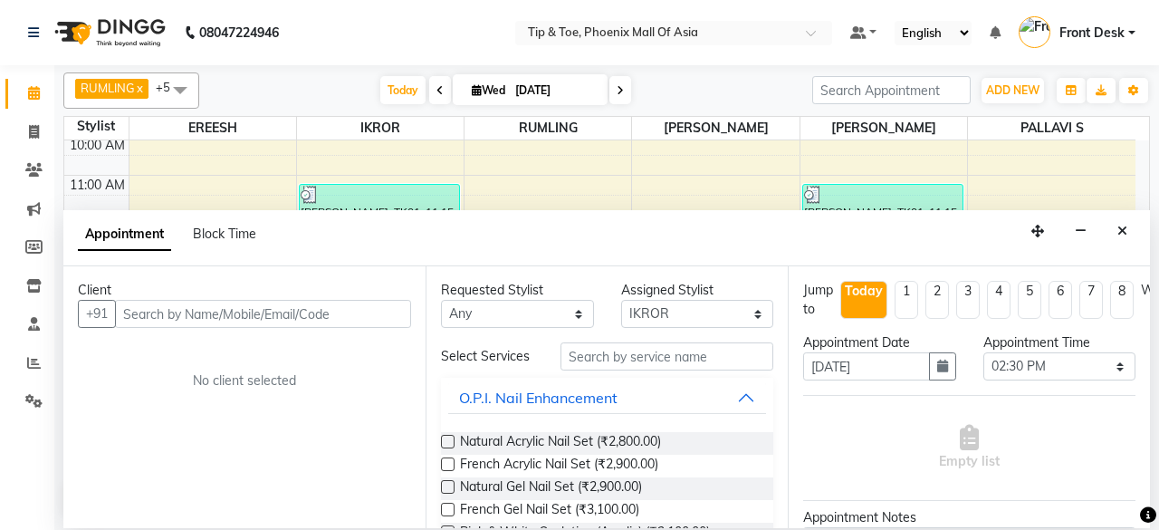
click at [237, 312] on input "text" at bounding box center [263, 314] width 296 height 28
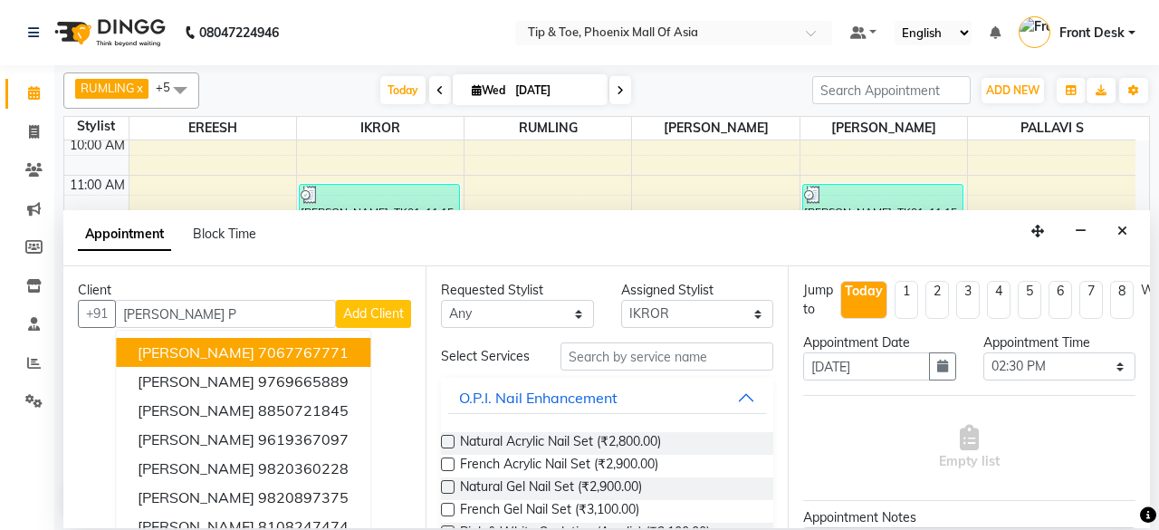
click at [268, 354] on ngb-highlight "7067767771" at bounding box center [303, 352] width 91 height 18
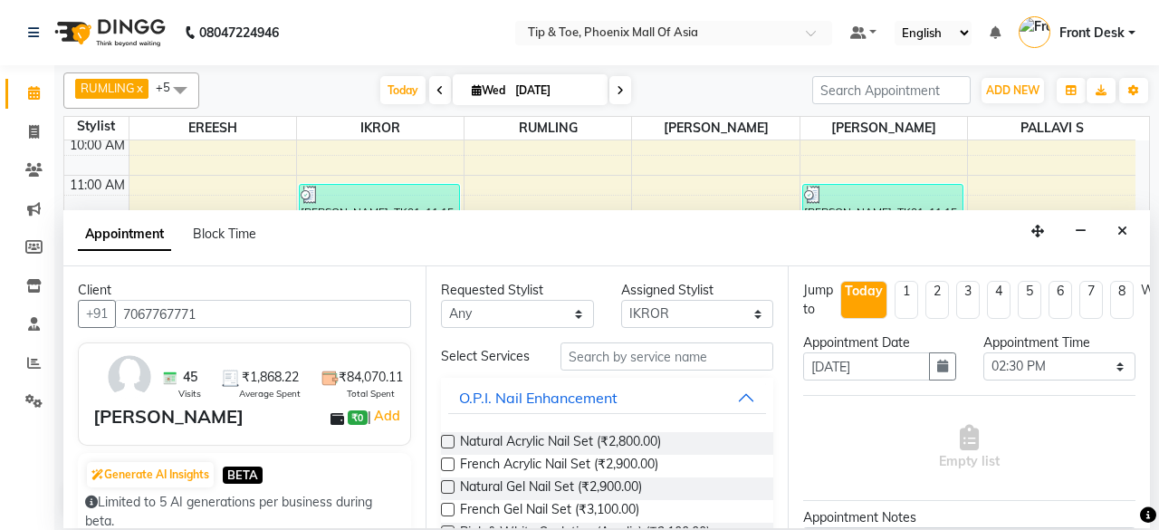
type input "7067767771"
click at [677, 361] on input "text" at bounding box center [667, 356] width 213 height 28
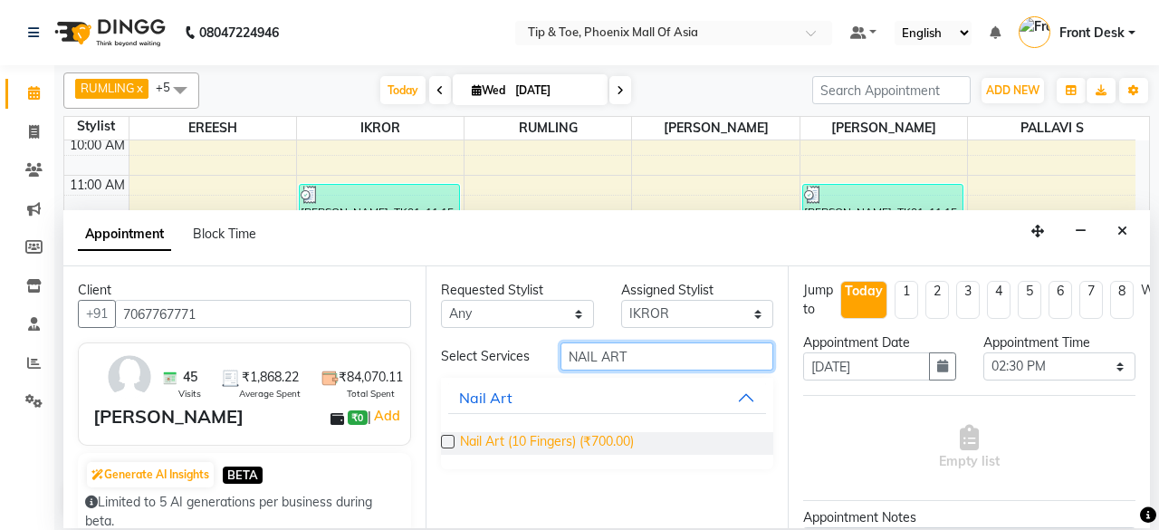
type input "NAIL ART"
click at [589, 436] on span "Nail Art (10 Fingers) (₹700.00)" at bounding box center [547, 443] width 174 height 23
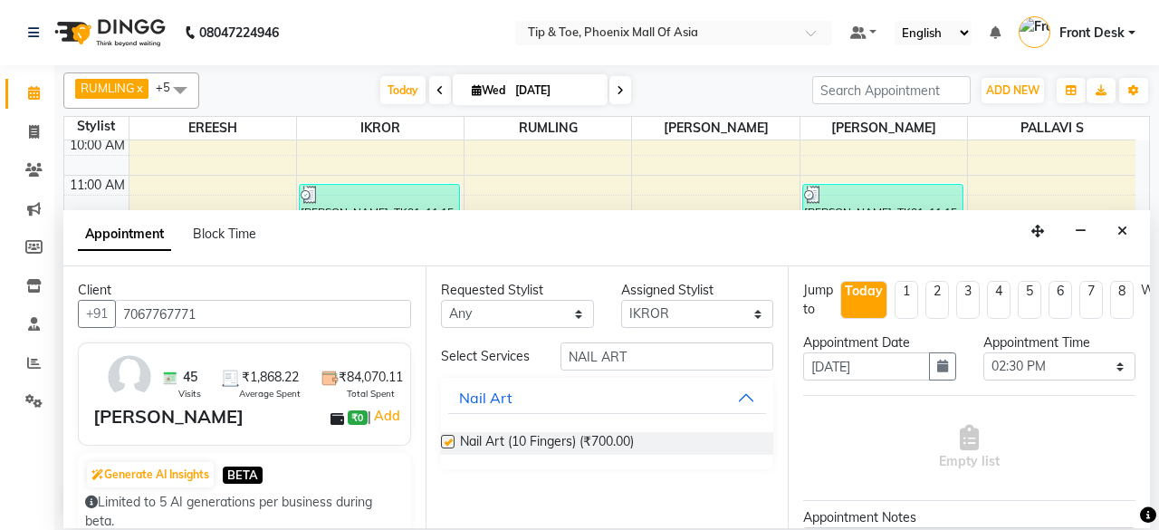
checkbox input "false"
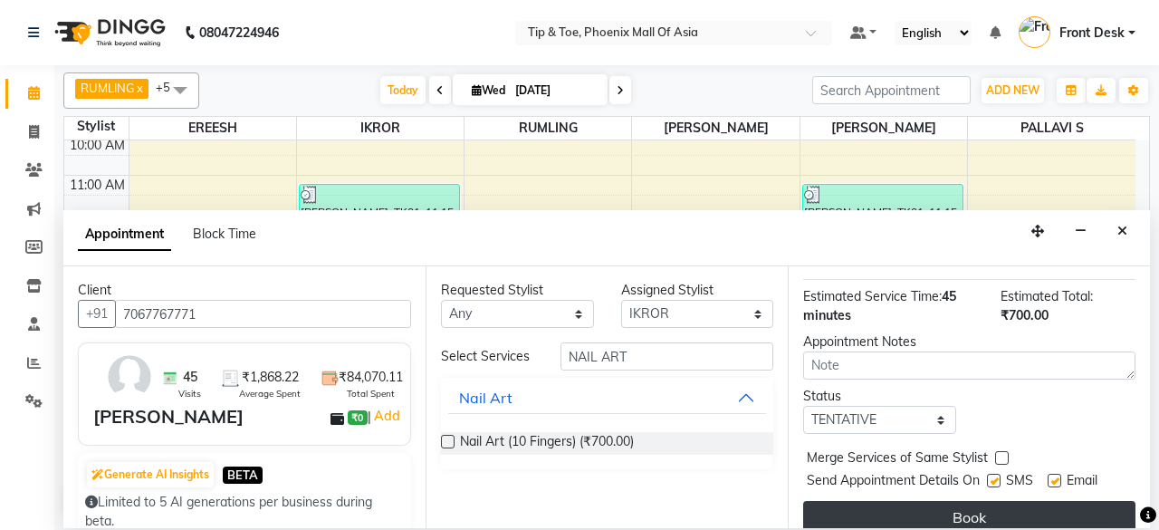
scroll to position [246, 0]
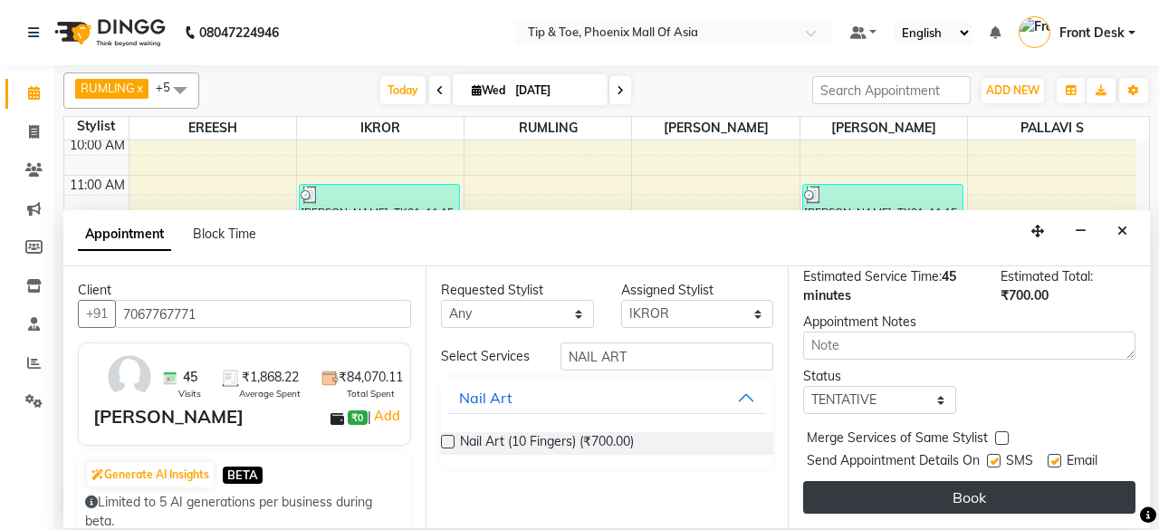
click at [951, 493] on button "Book" at bounding box center [969, 497] width 332 height 33
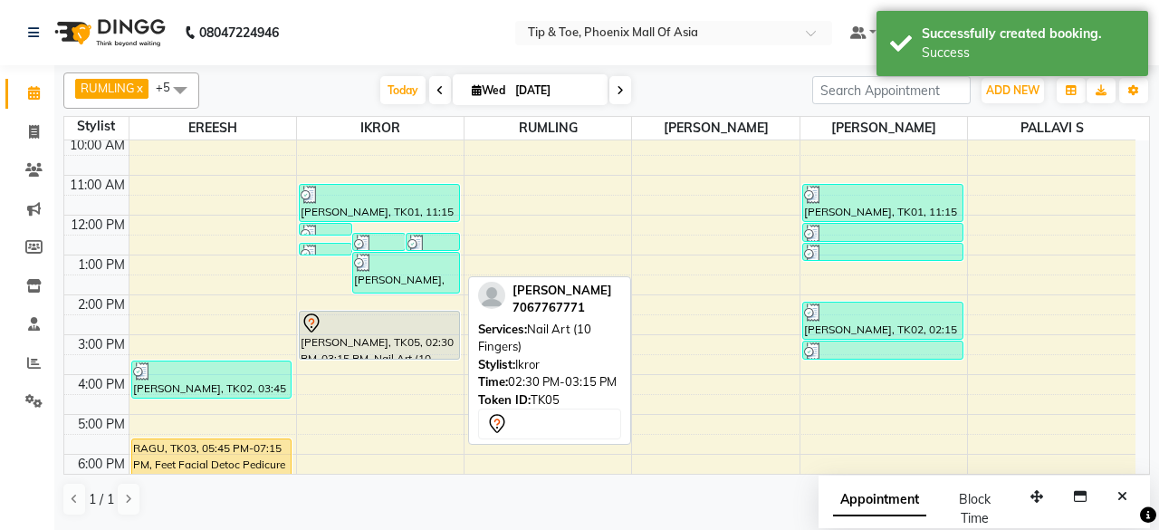
drag, startPoint x: 370, startPoint y: 341, endPoint x: 381, endPoint y: 325, distance: 20.1
click at [377, 338] on div "8:00 AM 9:00 AM 10:00 AM 11:00 AM 12:00 PM 1:00 PM 2:00 PM 3:00 PM 4:00 PM 5:00…" at bounding box center [599, 314] width 1071 height 517
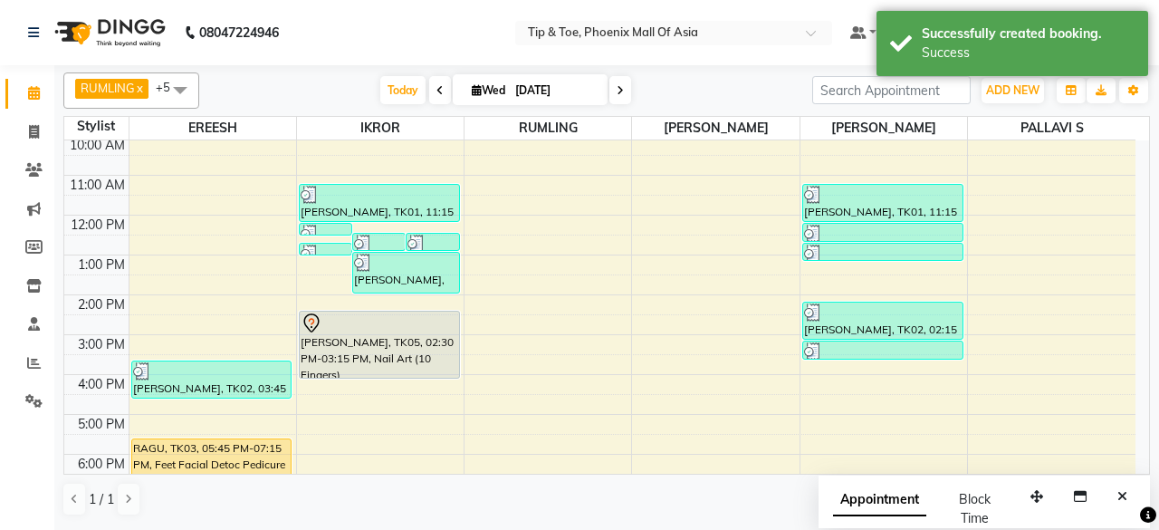
drag, startPoint x: 379, startPoint y: 339, endPoint x: 389, endPoint y: 368, distance: 30.6
click at [389, 369] on div "[PERSON_NAME], TK01, 12:15 PM-12:30 PM, Vedic Vally Manicure [PERSON_NAME], TK0…" at bounding box center [380, 314] width 167 height 517
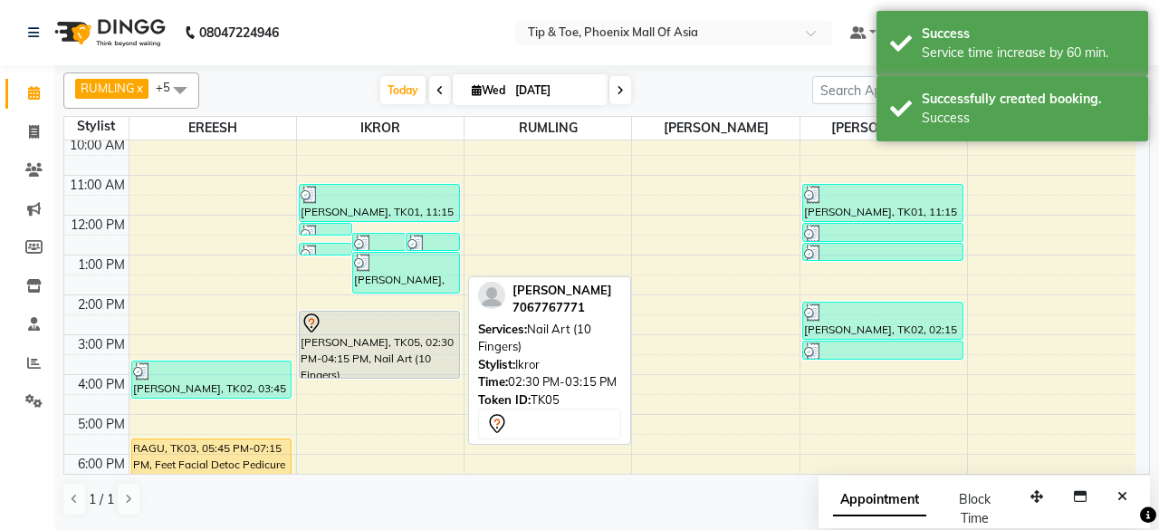
click at [382, 322] on div at bounding box center [380, 323] width 158 height 22
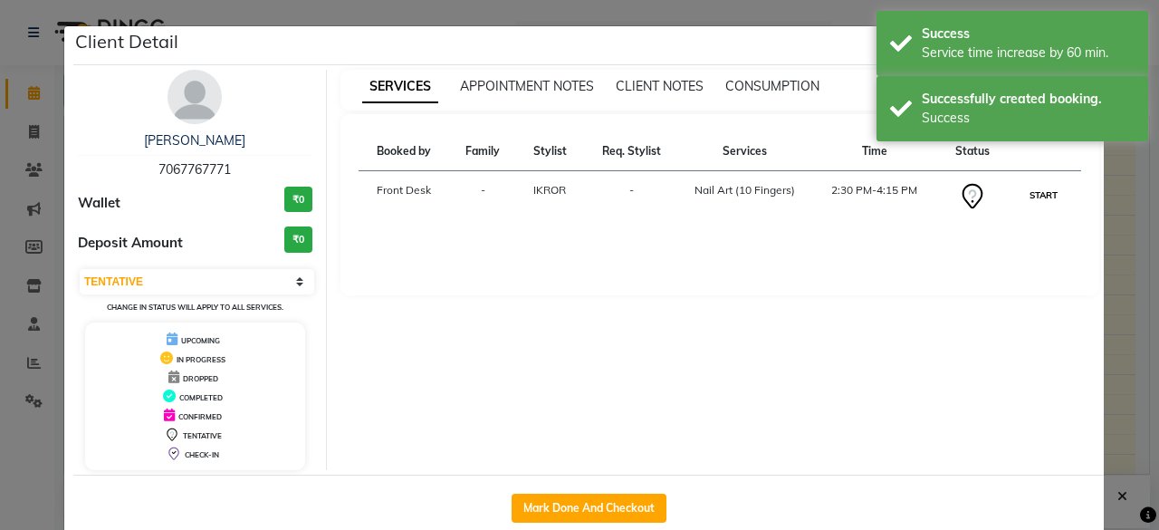
click at [1025, 193] on button "START" at bounding box center [1043, 195] width 37 height 23
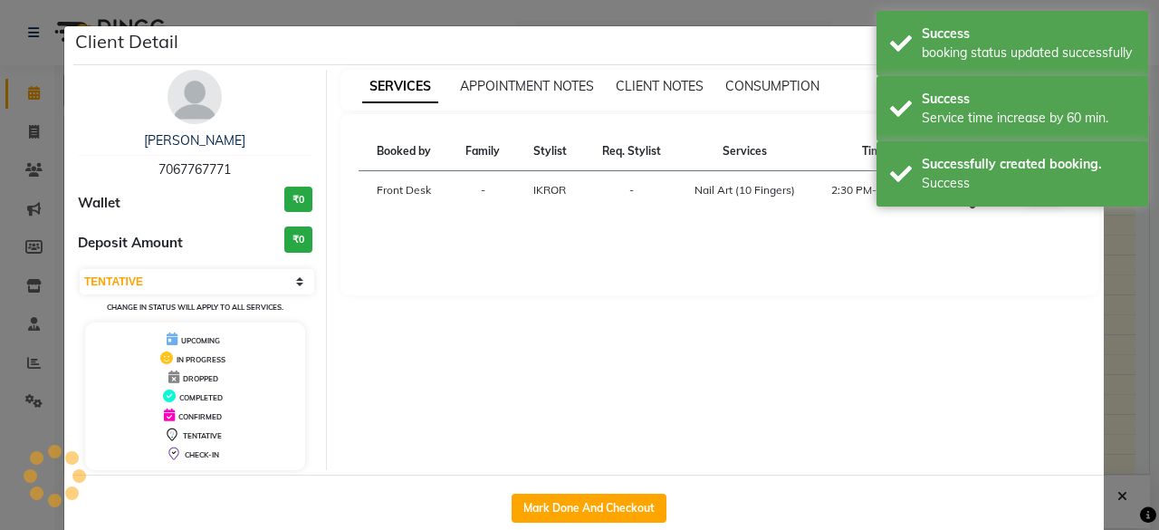
select select "1"
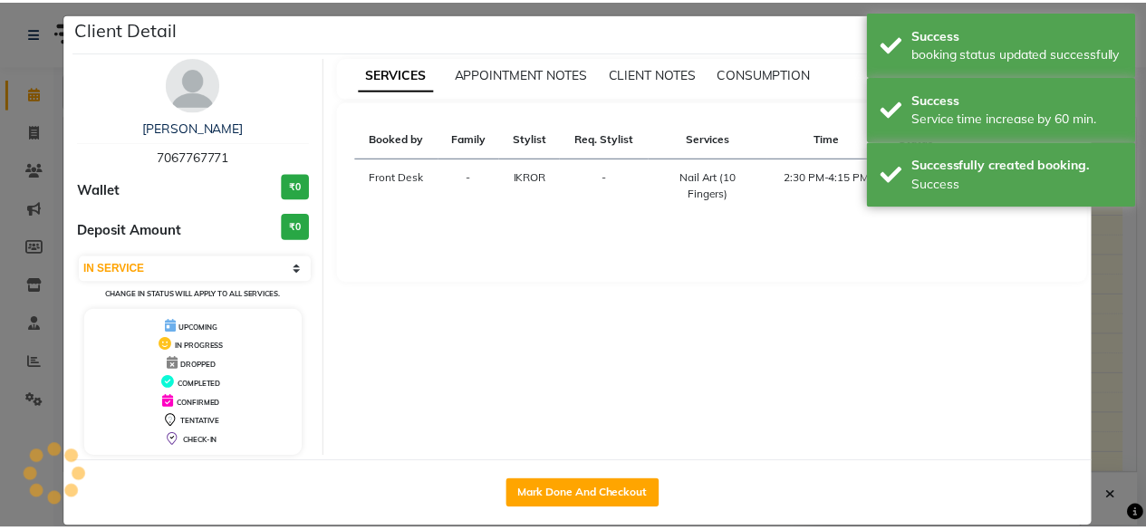
scroll to position [34, 0]
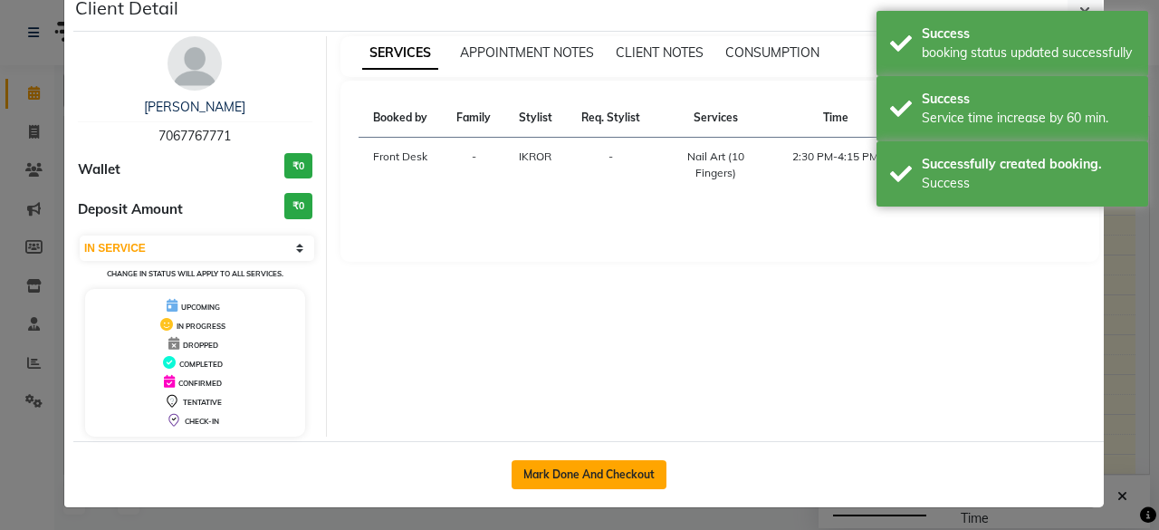
click at [630, 477] on button "Mark Done And Checkout" at bounding box center [589, 474] width 155 height 29
select select "service"
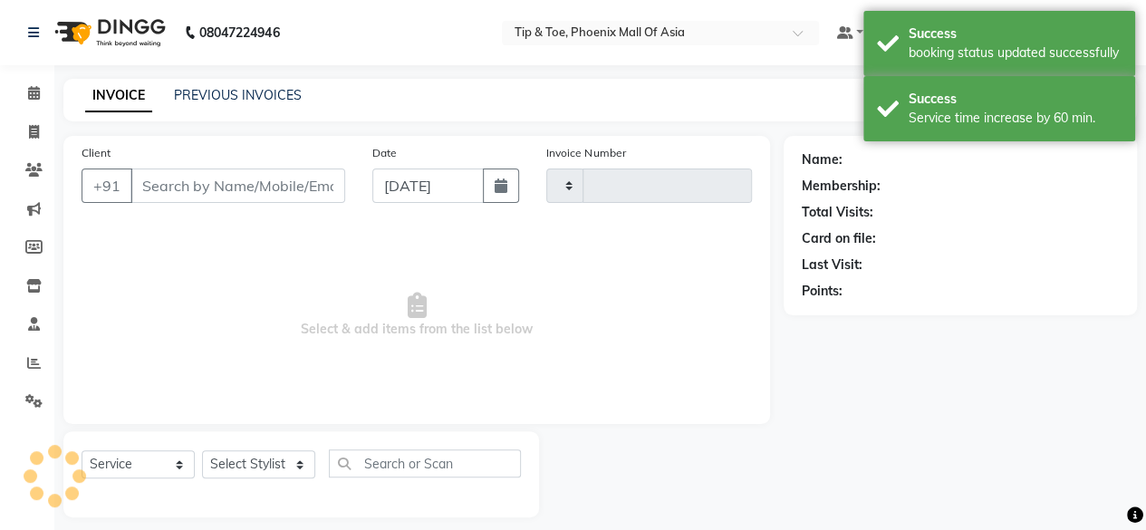
type input "0818"
select select "5683"
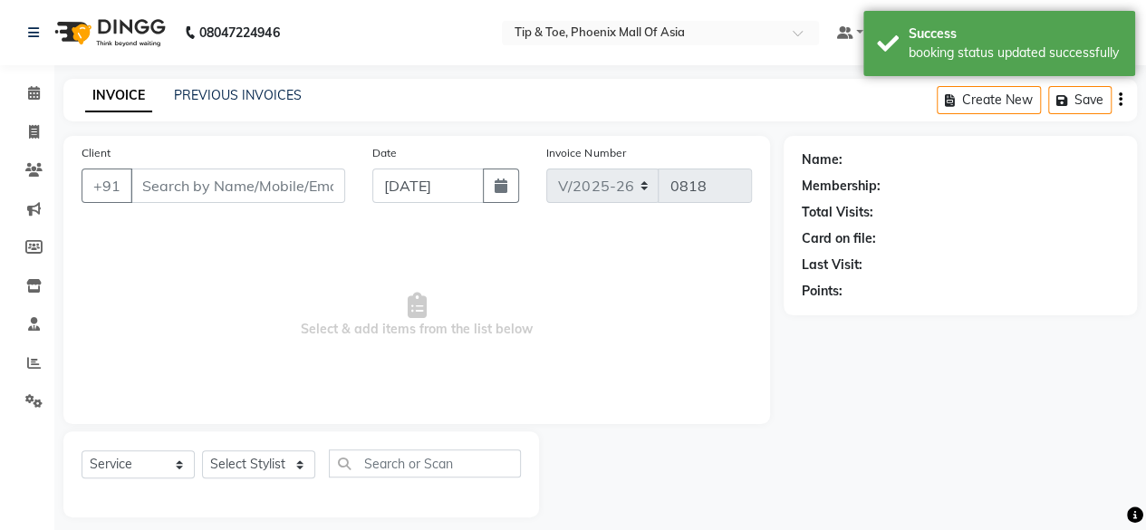
type input "7067767771"
select select "43678"
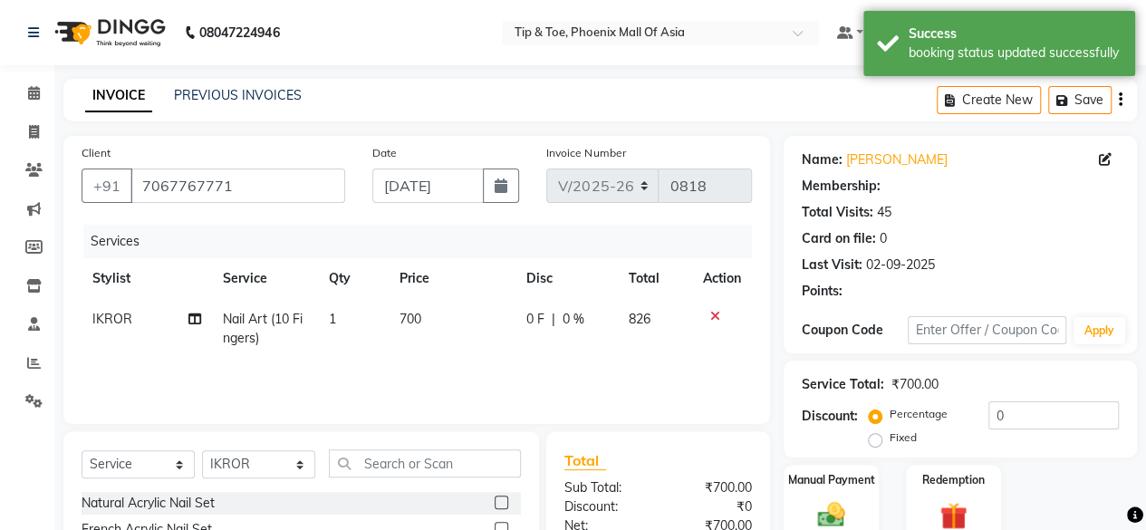
scroll to position [181, 0]
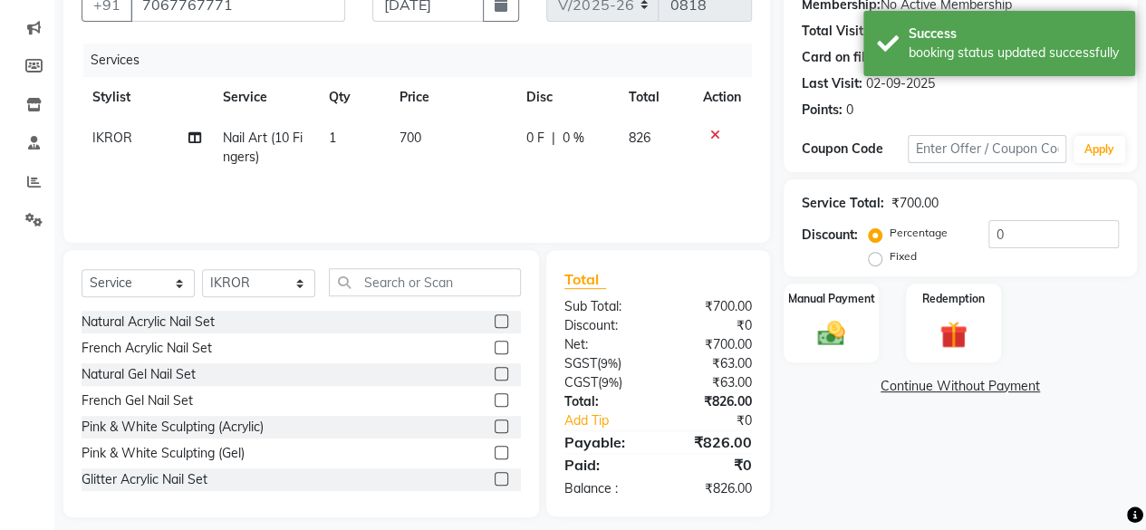
click at [413, 153] on td "700" at bounding box center [452, 148] width 126 height 60
select select "43678"
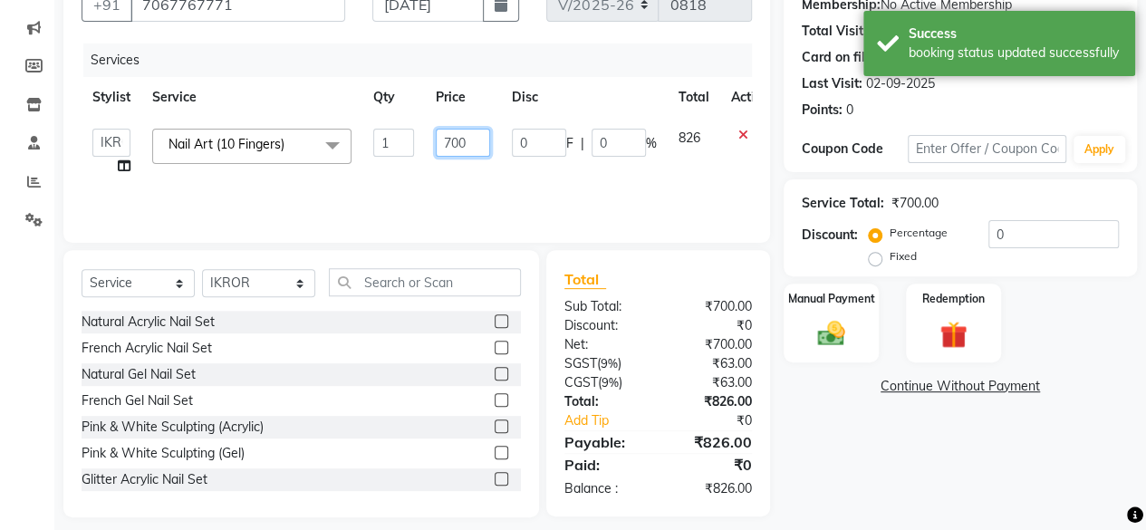
click at [464, 142] on input "700" at bounding box center [463, 143] width 54 height 28
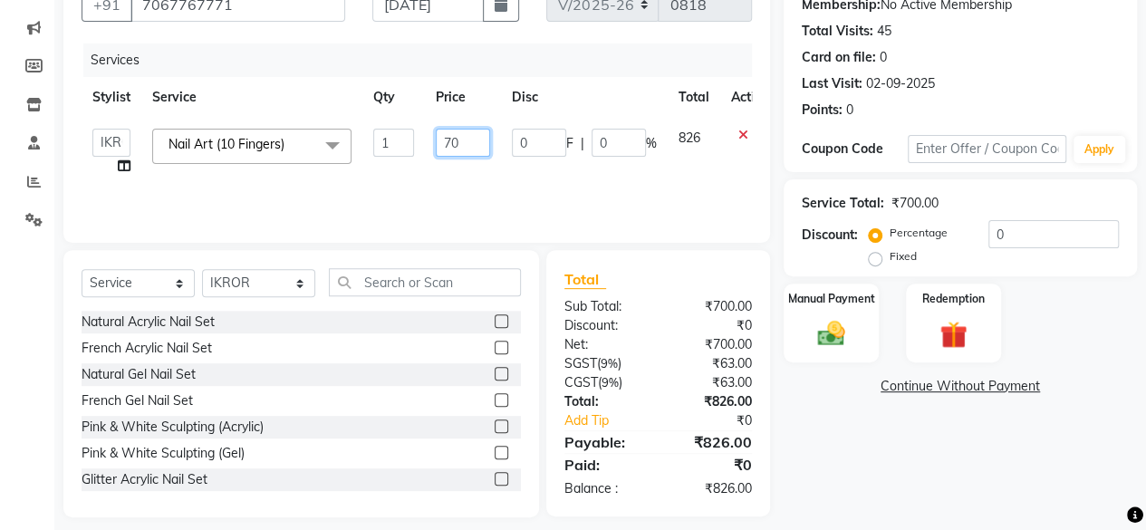
type input "7"
type input "600"
click at [854, 439] on div "Name: [PERSON_NAME] Membership: No Active Membership Total Visits: 45 Card on f…" at bounding box center [966, 236] width 367 height 562
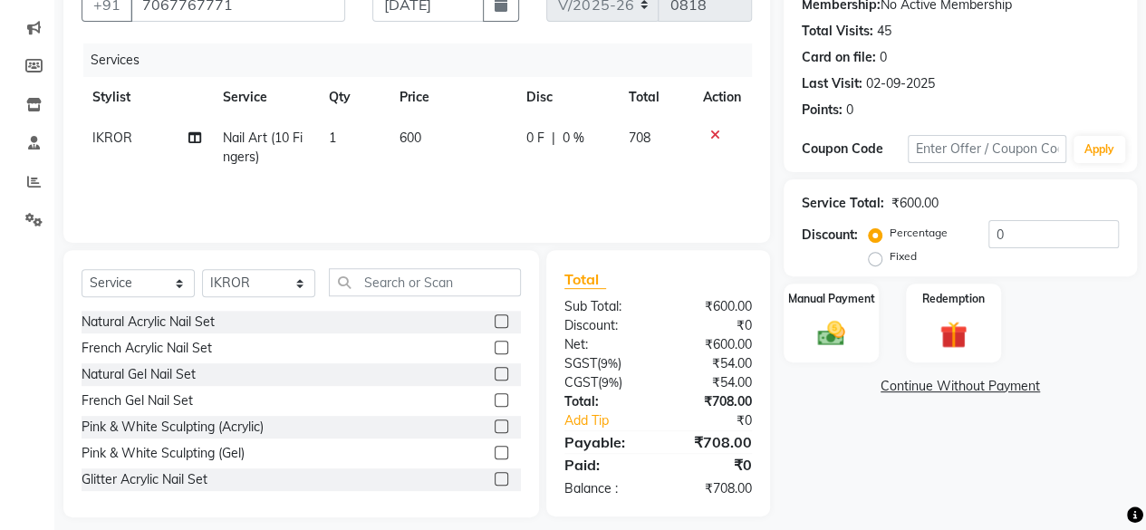
click at [430, 136] on td "600" at bounding box center [452, 148] width 126 height 60
select select "43678"
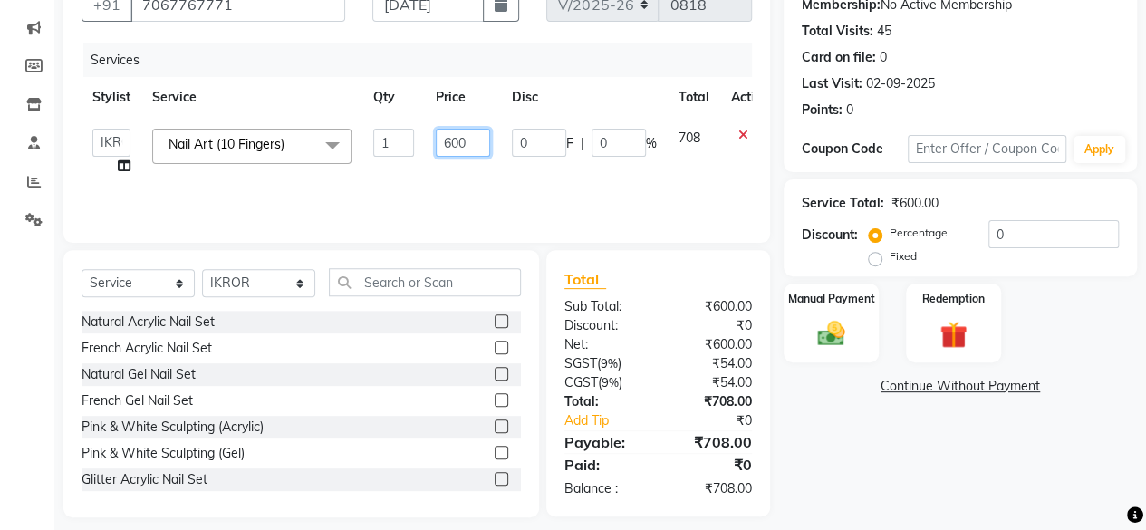
click at [484, 141] on input "600" at bounding box center [463, 143] width 54 height 28
type input "650"
click at [878, 442] on div "Name: [PERSON_NAME] Membership: No Active Membership Total Visits: 45 Card on f…" at bounding box center [966, 236] width 367 height 562
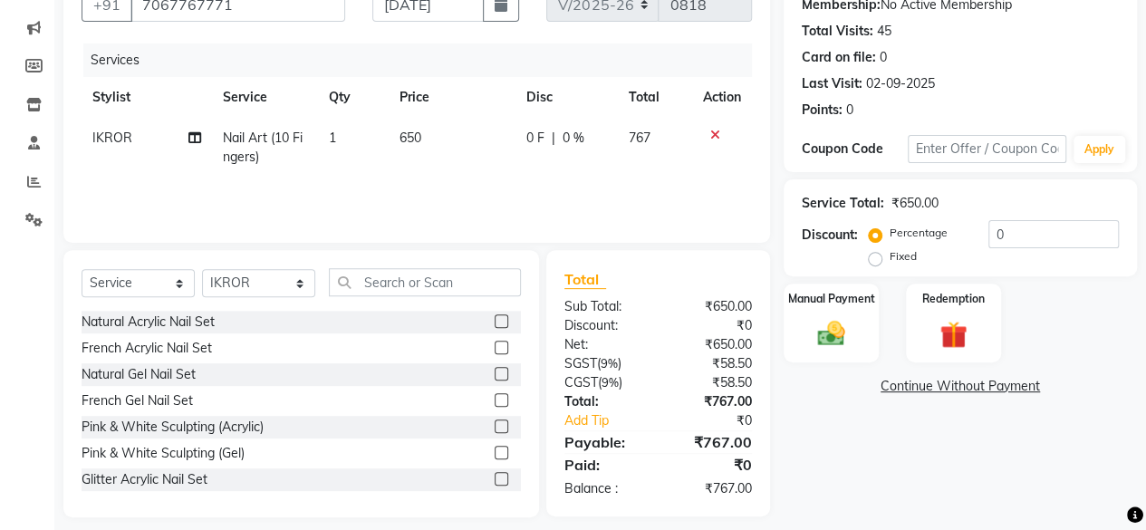
click at [408, 130] on span "650" at bounding box center [410, 138] width 22 height 16
select select "43678"
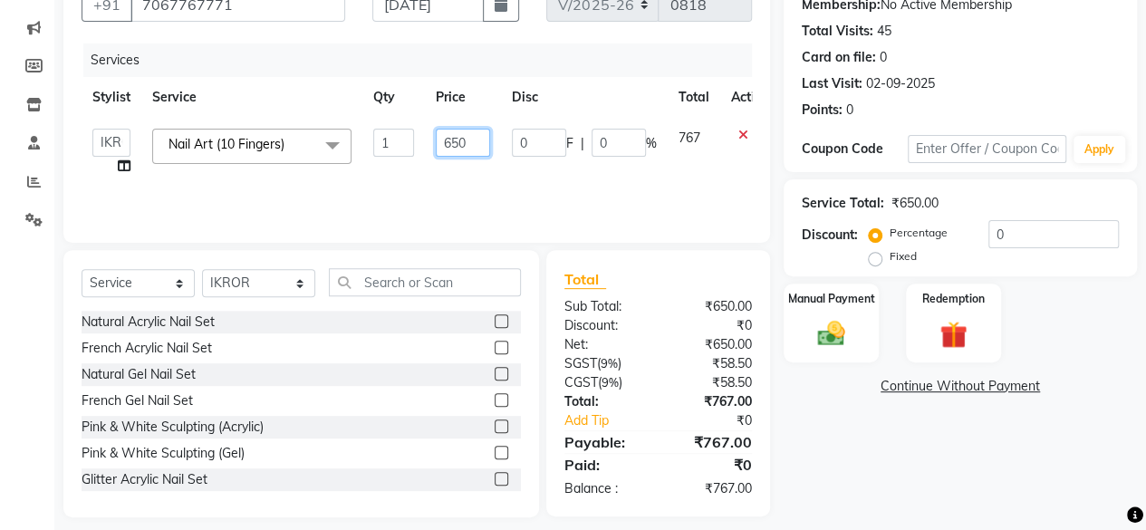
click at [475, 142] on input "650" at bounding box center [463, 143] width 54 height 28
type input "6"
click at [414, 283] on input "text" at bounding box center [425, 282] width 192 height 28
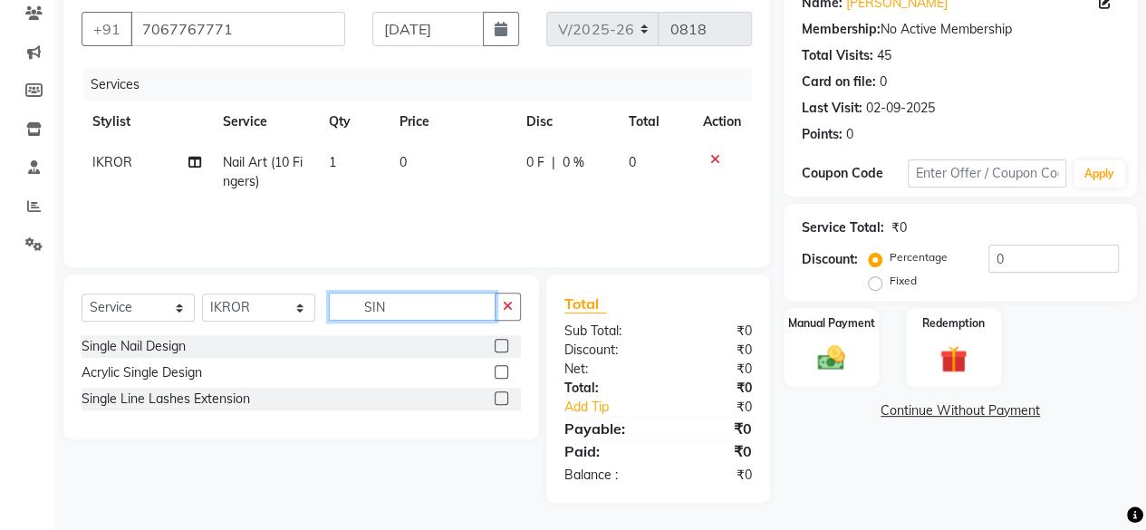
scroll to position [155, 0]
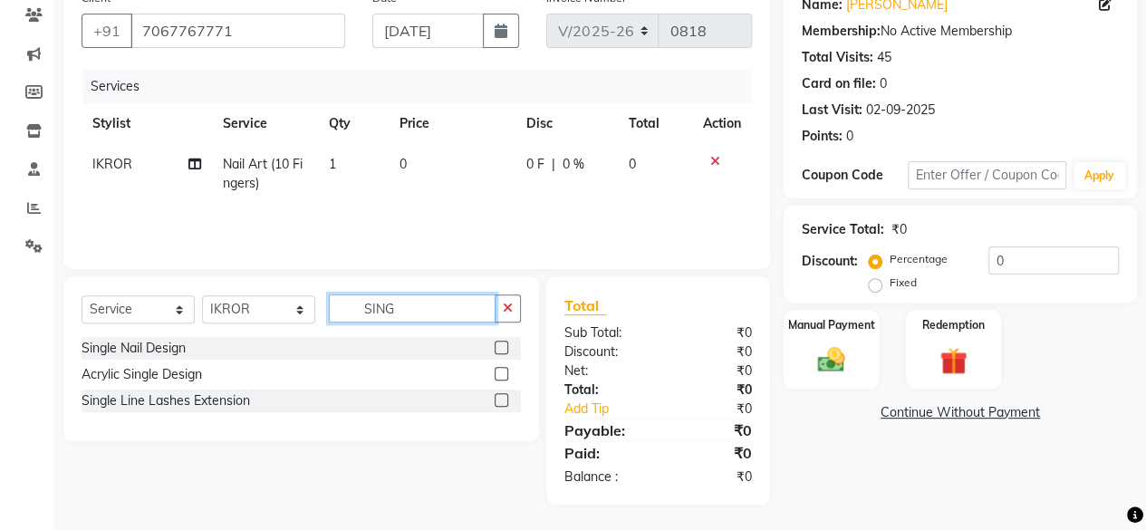
type input "SING"
click at [503, 341] on label at bounding box center [501, 348] width 14 height 14
click at [503, 342] on input "checkbox" at bounding box center [500, 348] width 12 height 12
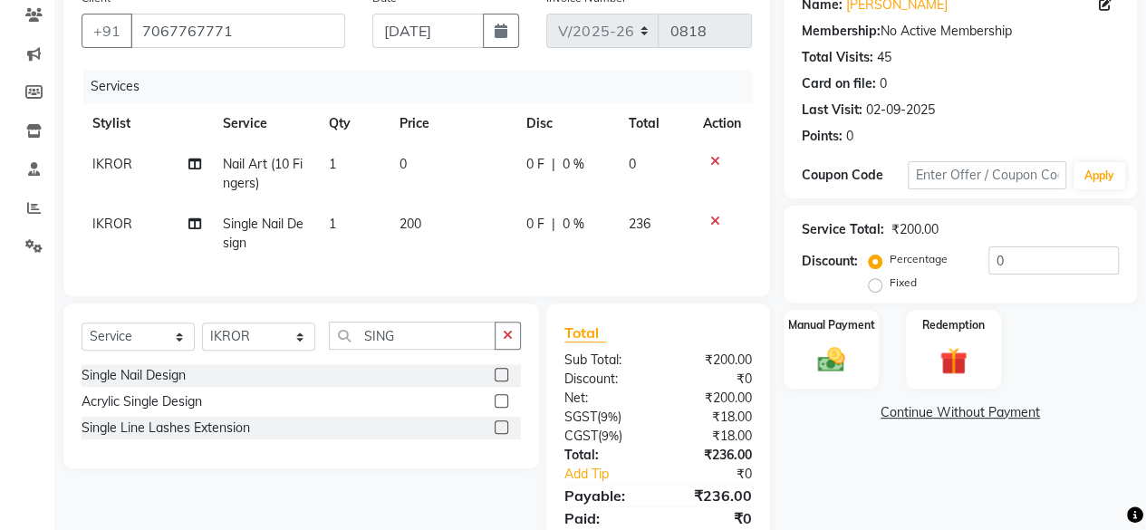
click at [500, 381] on label at bounding box center [501, 375] width 14 height 14
click at [500, 381] on input "checkbox" at bounding box center [500, 376] width 12 height 12
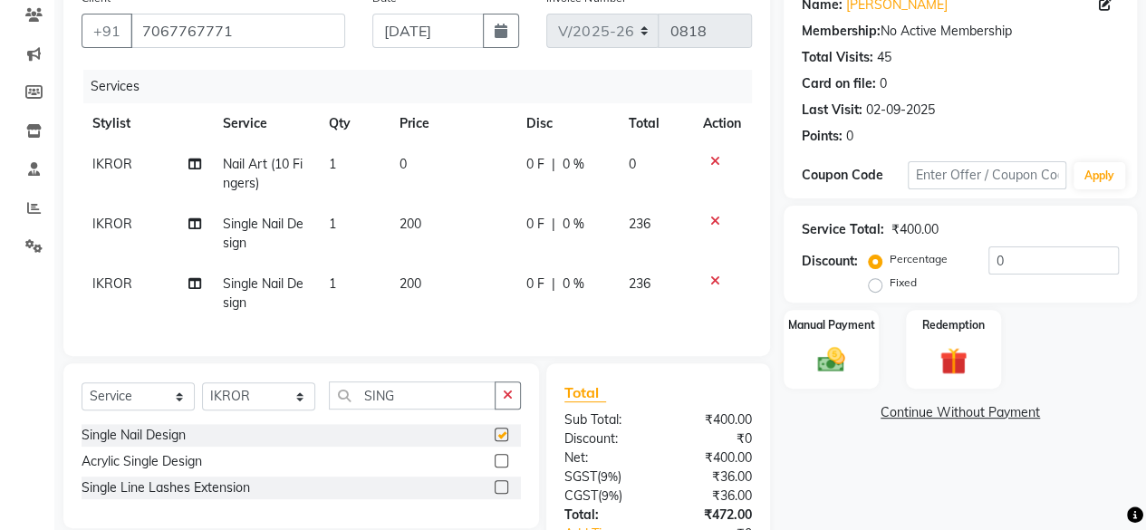
checkbox input "false"
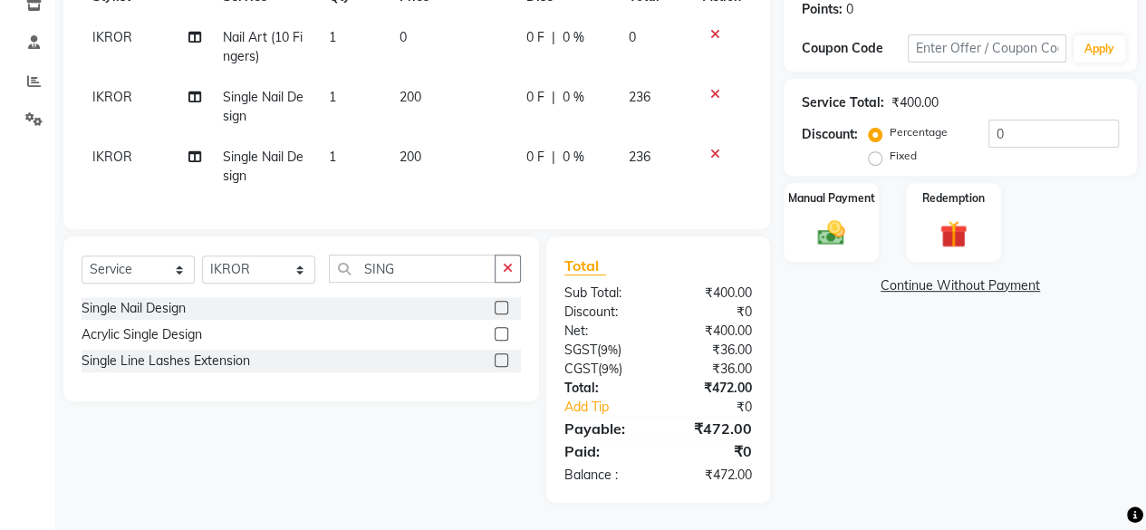
click at [421, 28] on td "0" at bounding box center [452, 47] width 126 height 60
select select "43678"
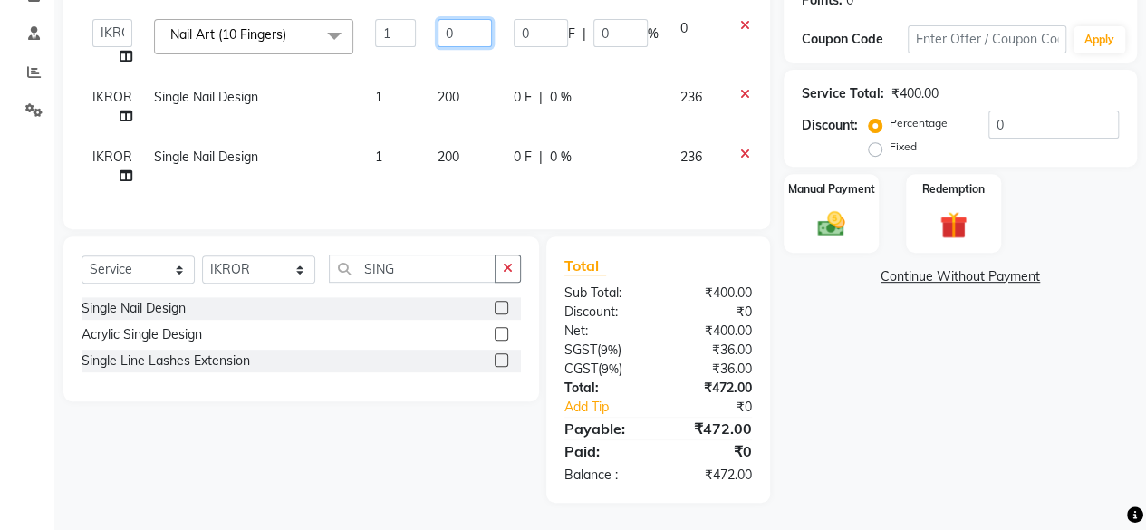
click at [461, 32] on input "0" at bounding box center [464, 33] width 54 height 28
type input "300"
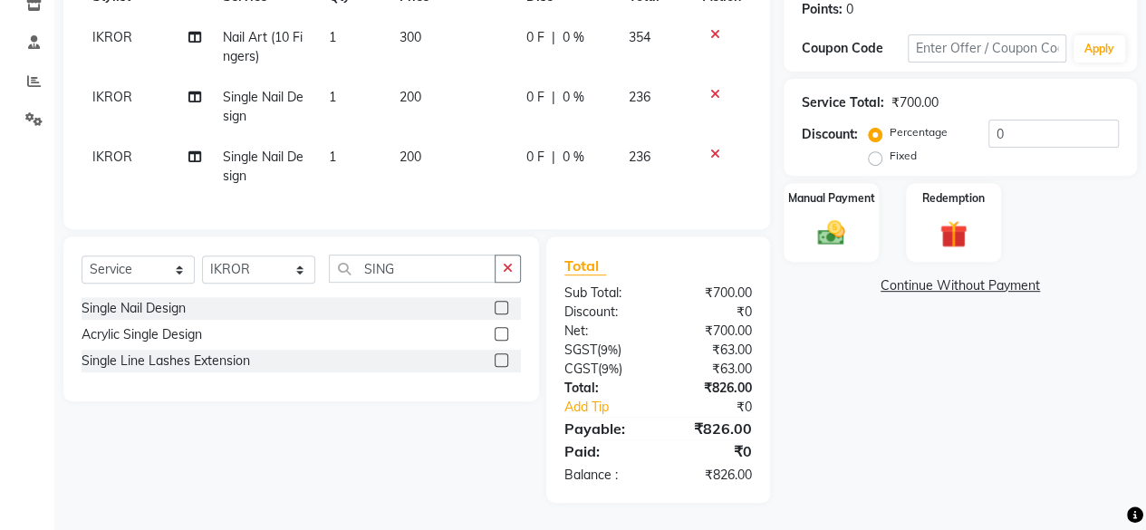
click at [877, 329] on div "Name: [PERSON_NAME] Membership: No Active Membership Total Visits: 45 Card on f…" at bounding box center [966, 178] width 367 height 648
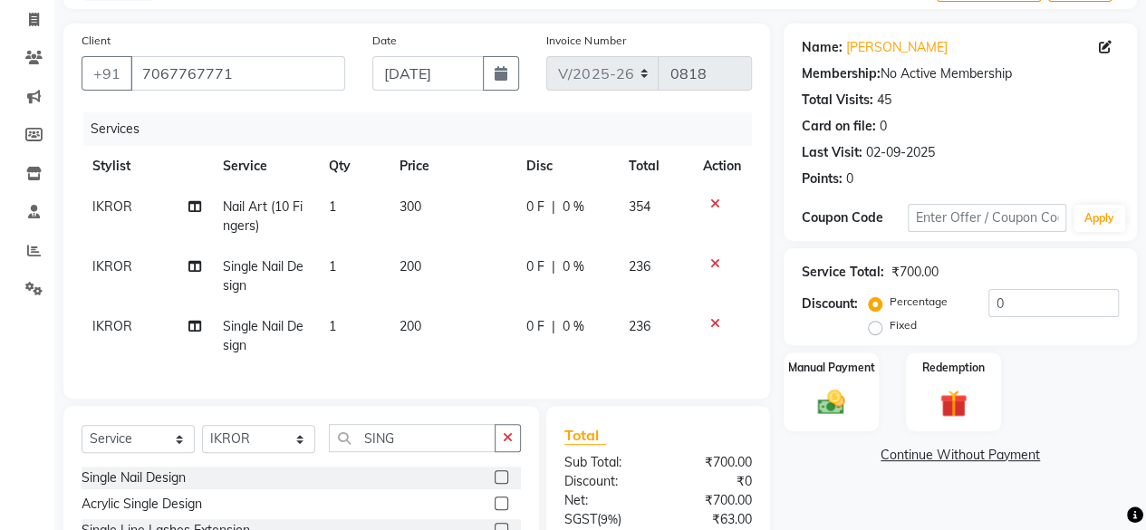
click at [447, 215] on td "300" at bounding box center [452, 217] width 126 height 60
select select "43678"
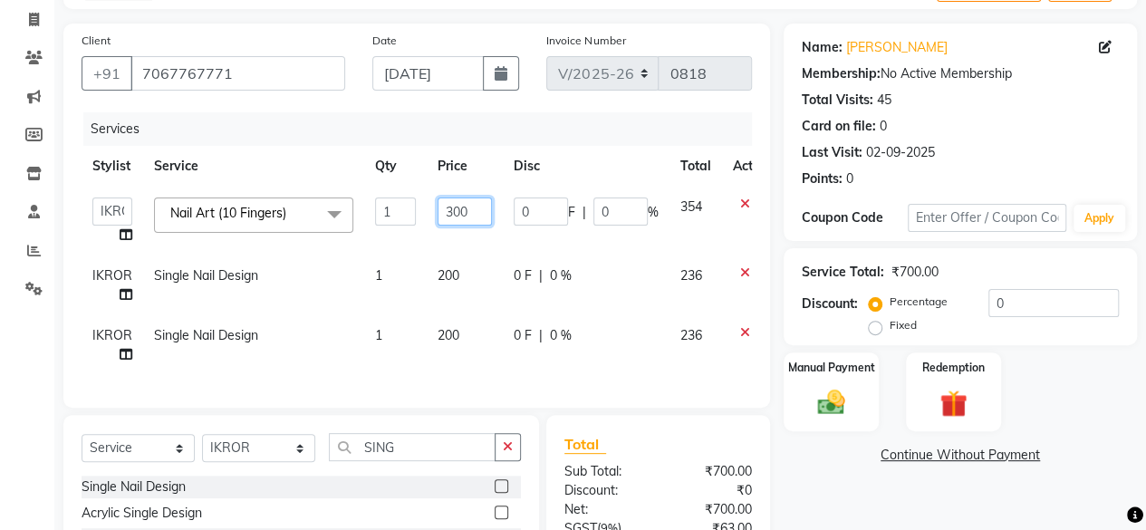
click at [469, 212] on input "300" at bounding box center [464, 211] width 54 height 28
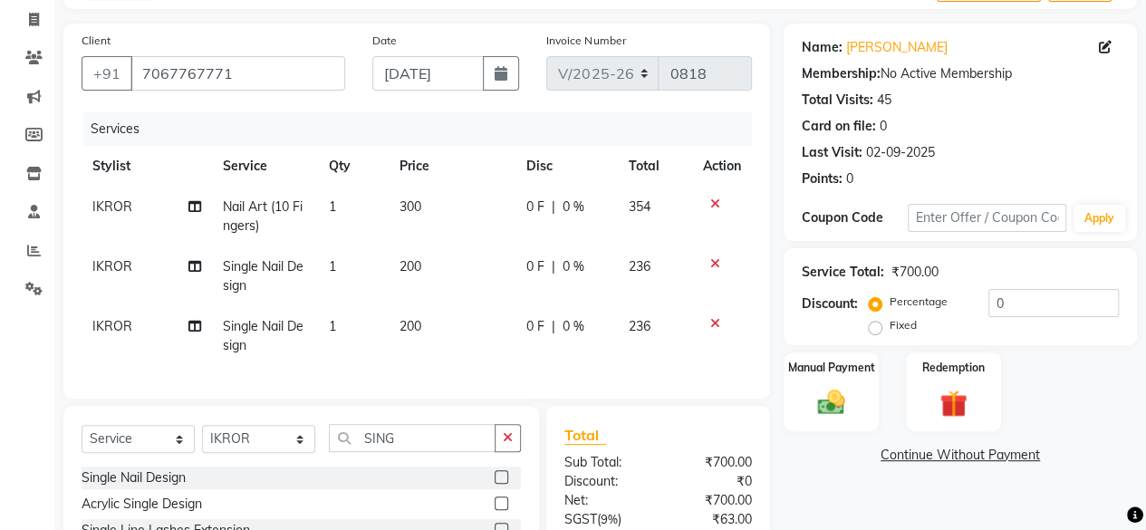
click at [743, 200] on td at bounding box center [722, 217] width 60 height 60
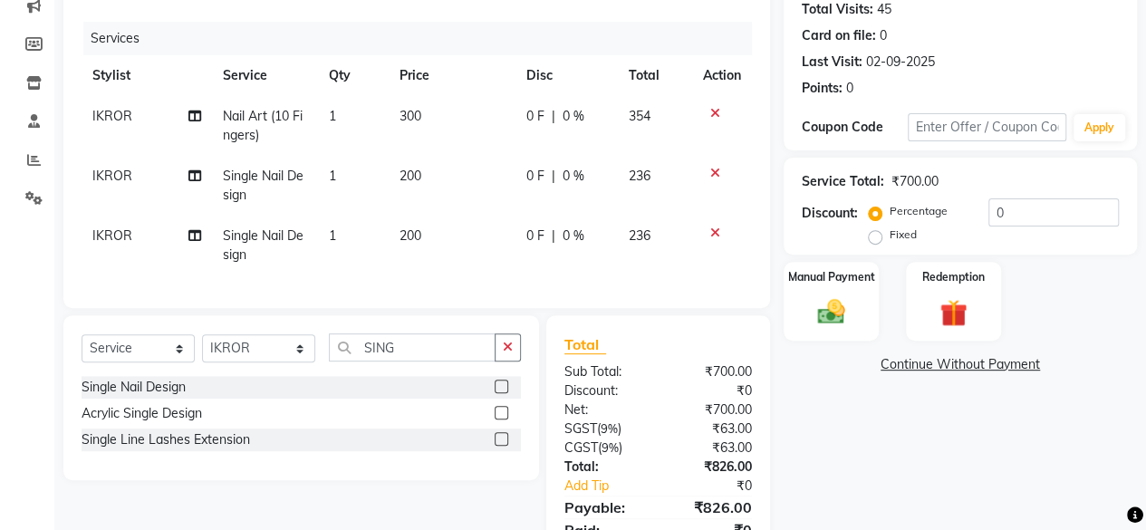
click at [715, 110] on icon at bounding box center [715, 113] width 10 height 13
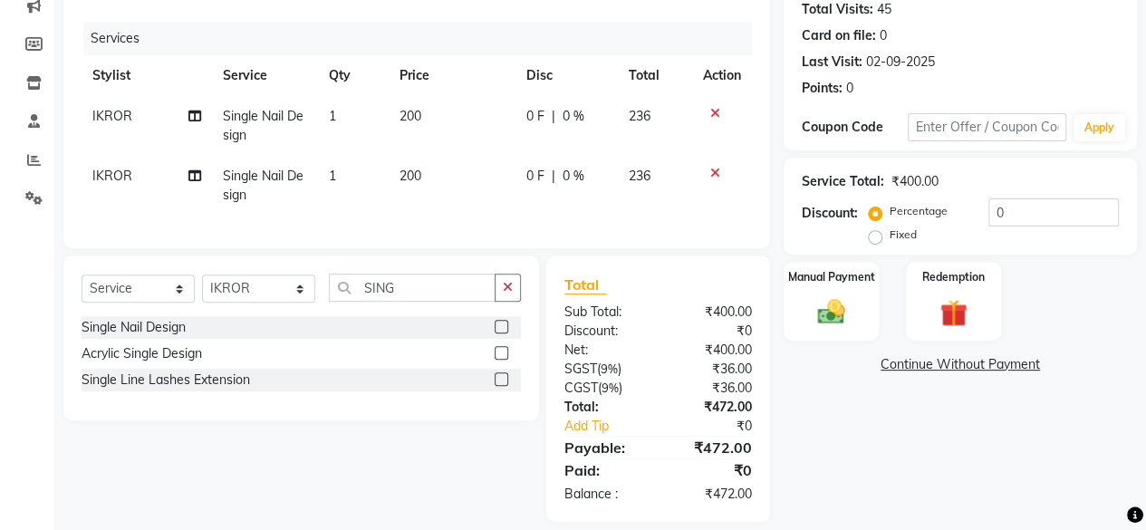
click at [494, 333] on label at bounding box center [501, 327] width 14 height 14
click at [494, 333] on input "checkbox" at bounding box center [500, 328] width 12 height 12
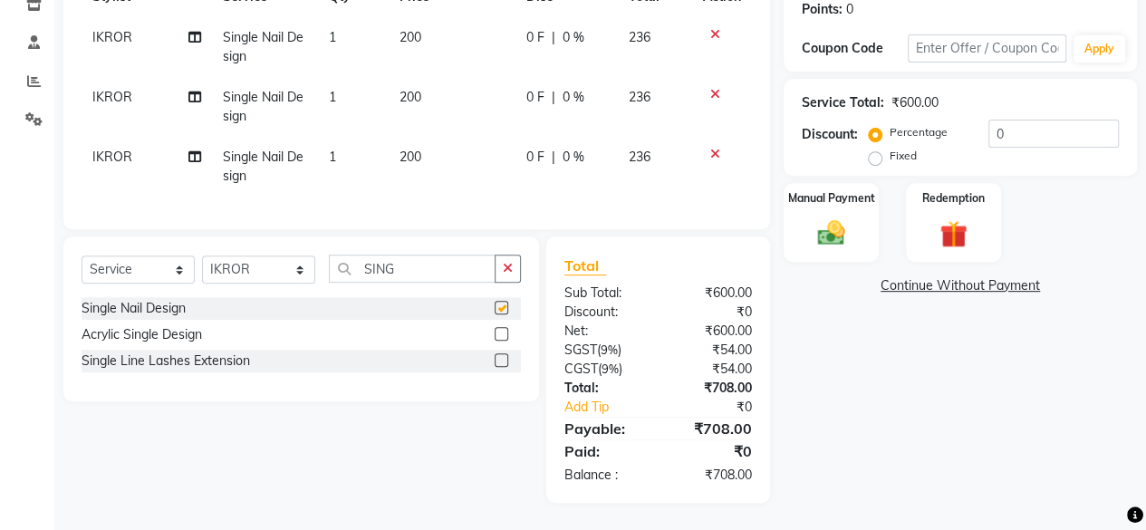
checkbox input "false"
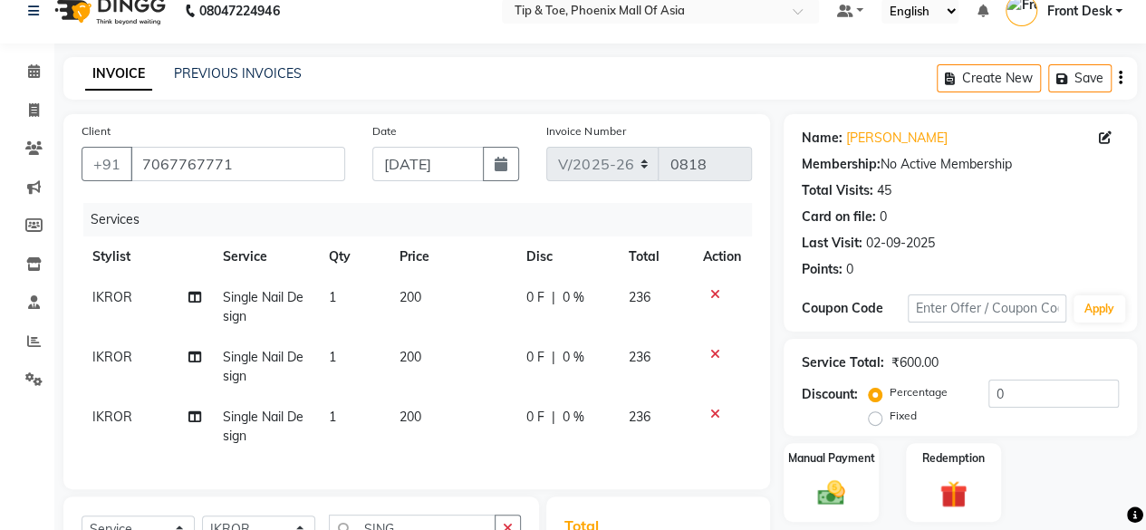
scroll to position [293, 0]
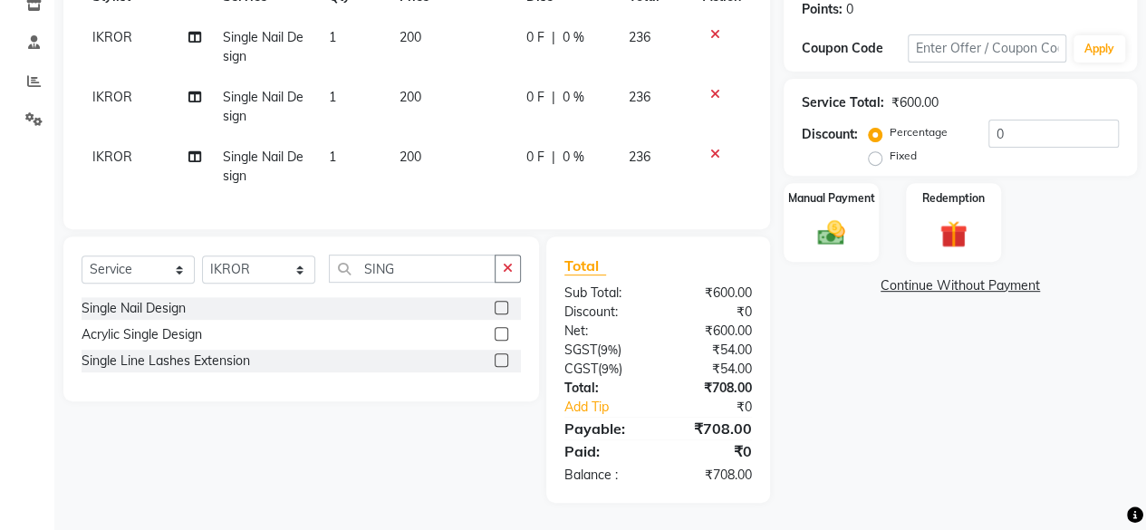
click at [398, 137] on td "200" at bounding box center [452, 167] width 126 height 60
select select "43678"
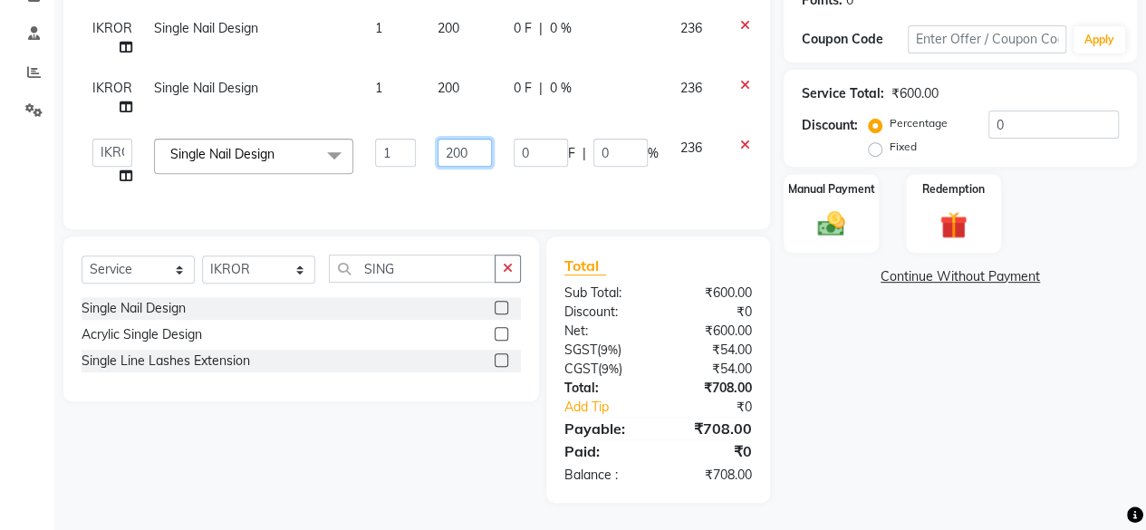
click at [474, 149] on input "200" at bounding box center [464, 153] width 54 height 28
type input "200"
click at [859, 368] on div "Name: [PERSON_NAME] Membership: No Active Membership Total Visits: 45 Card on f…" at bounding box center [966, 174] width 367 height 658
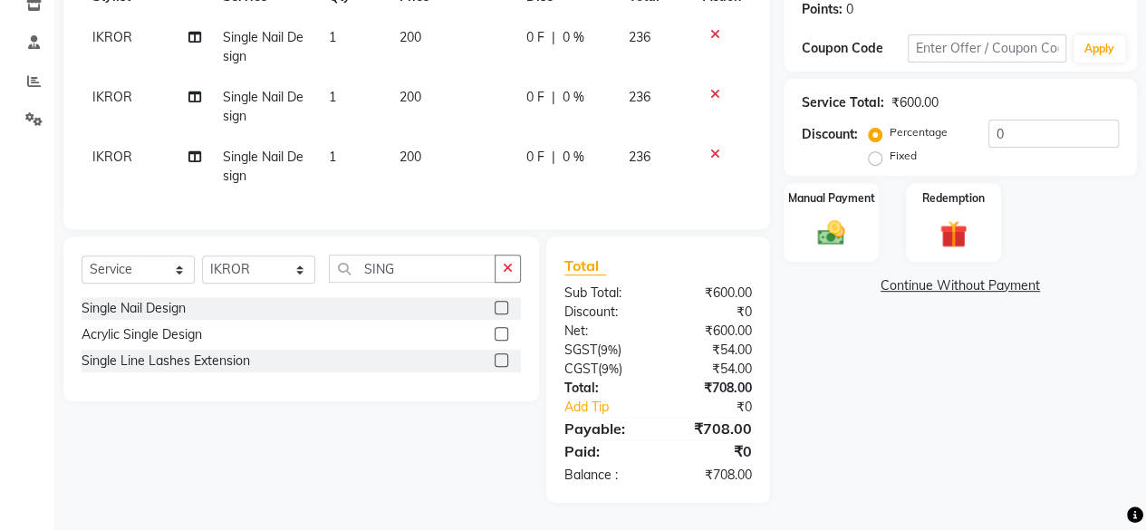
click at [438, 160] on td "200" at bounding box center [452, 167] width 126 height 60
select select "43678"
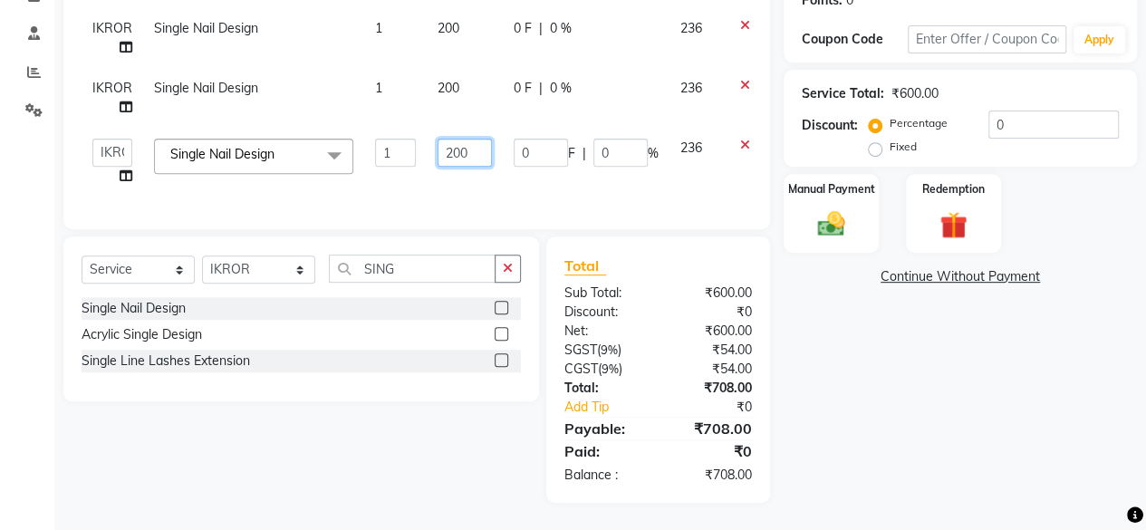
click at [471, 155] on input "200" at bounding box center [464, 153] width 54 height 28
type input "220"
click at [868, 375] on div "Name: [PERSON_NAME] Membership: No Active Membership Total Visits: 45 Card on f…" at bounding box center [966, 174] width 367 height 658
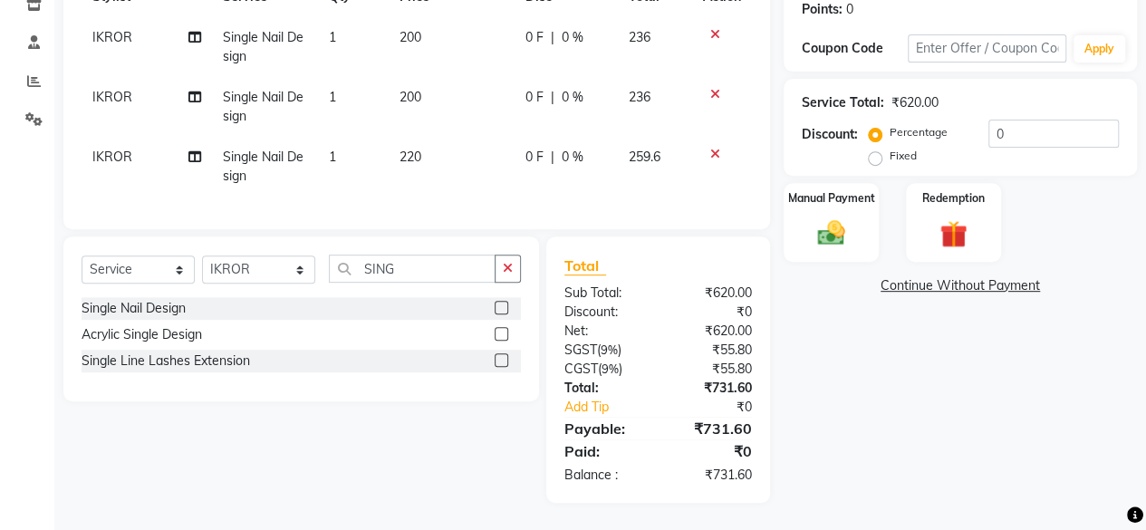
click at [425, 140] on td "220" at bounding box center [452, 167] width 126 height 60
select select "43678"
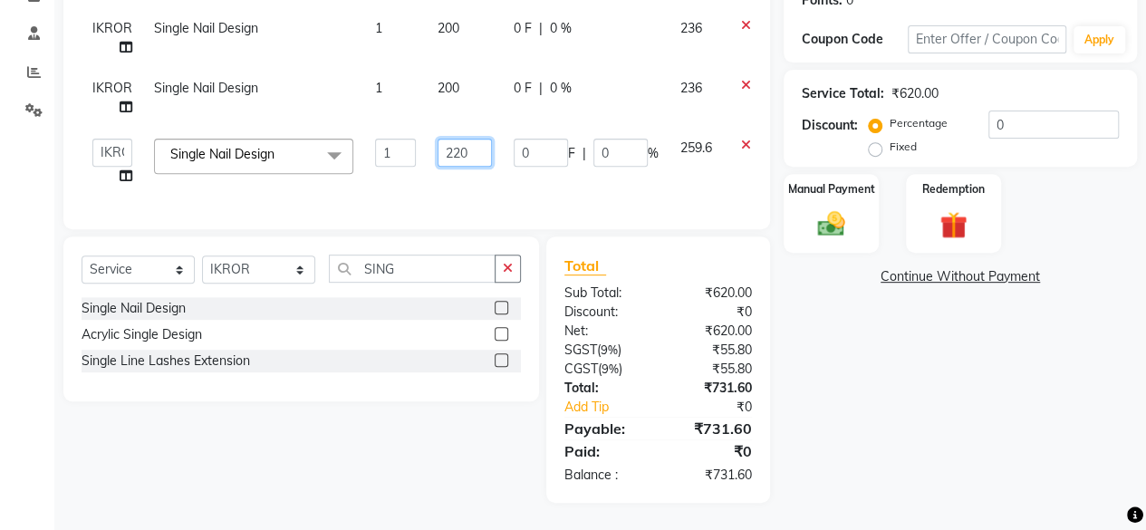
click at [485, 146] on input "220" at bounding box center [464, 153] width 54 height 28
type input "210"
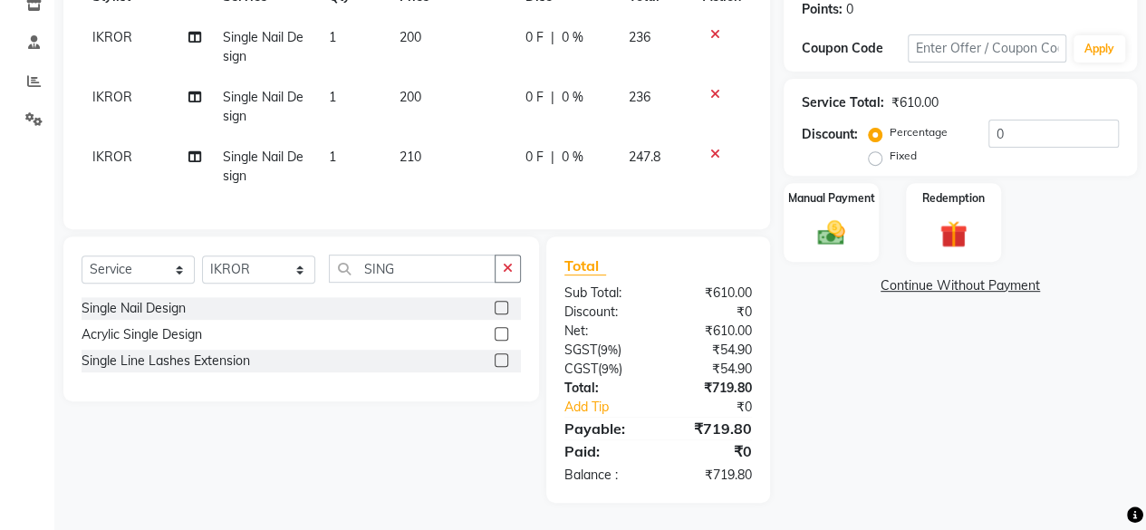
click at [849, 337] on div "Name: [PERSON_NAME] Membership: No Active Membership Total Visits: 45 Card on f…" at bounding box center [966, 178] width 367 height 648
click at [417, 166] on td "210" at bounding box center [452, 167] width 126 height 60
select select "43678"
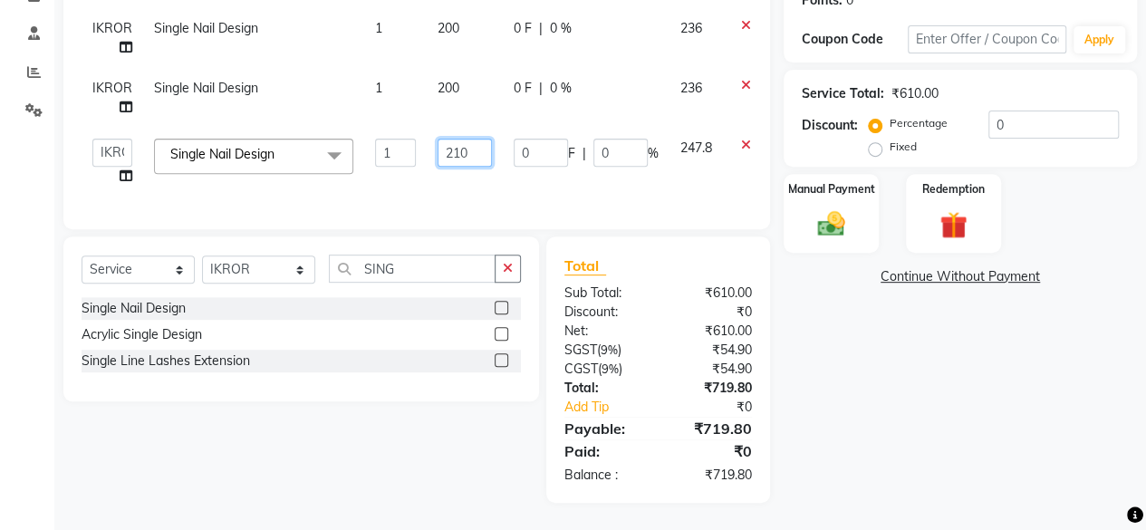
click at [480, 142] on input "210" at bounding box center [464, 153] width 54 height 28
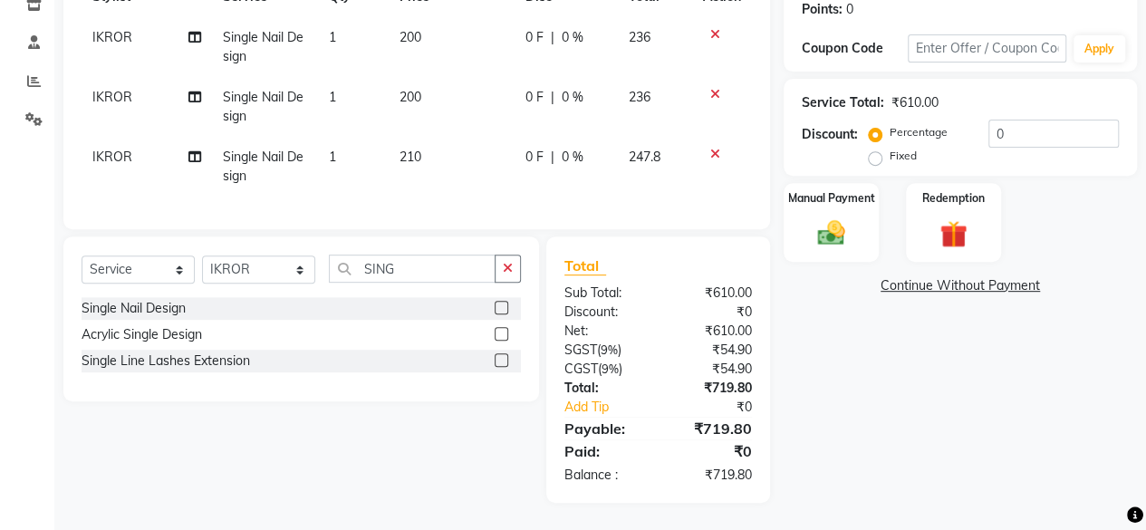
click at [853, 396] on div "Name: [PERSON_NAME] Membership: No Active Membership Total Visits: 45 Card on f…" at bounding box center [966, 178] width 367 height 648
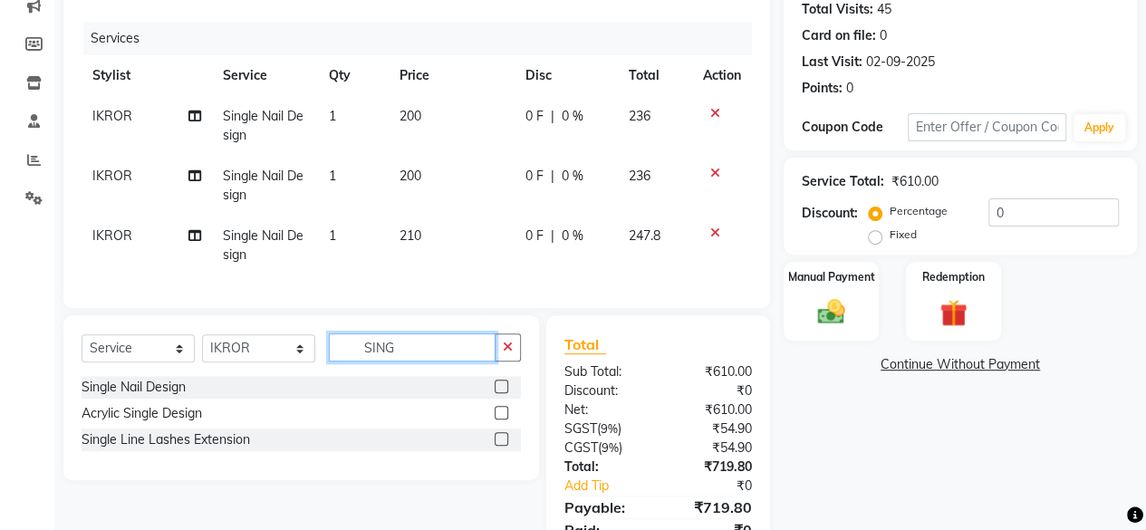
click at [433, 359] on input "SING" at bounding box center [412, 347] width 167 height 28
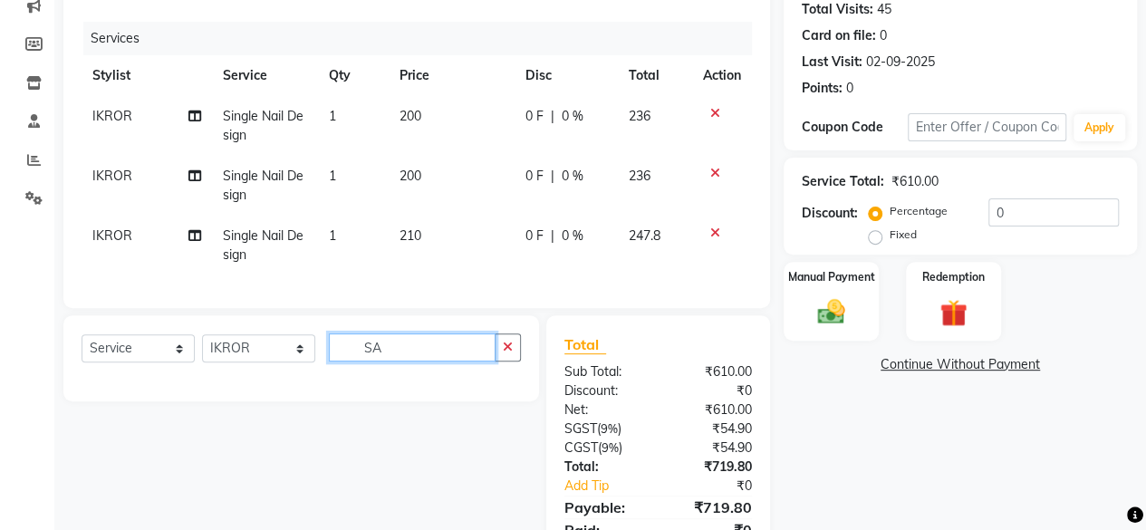
type input "S"
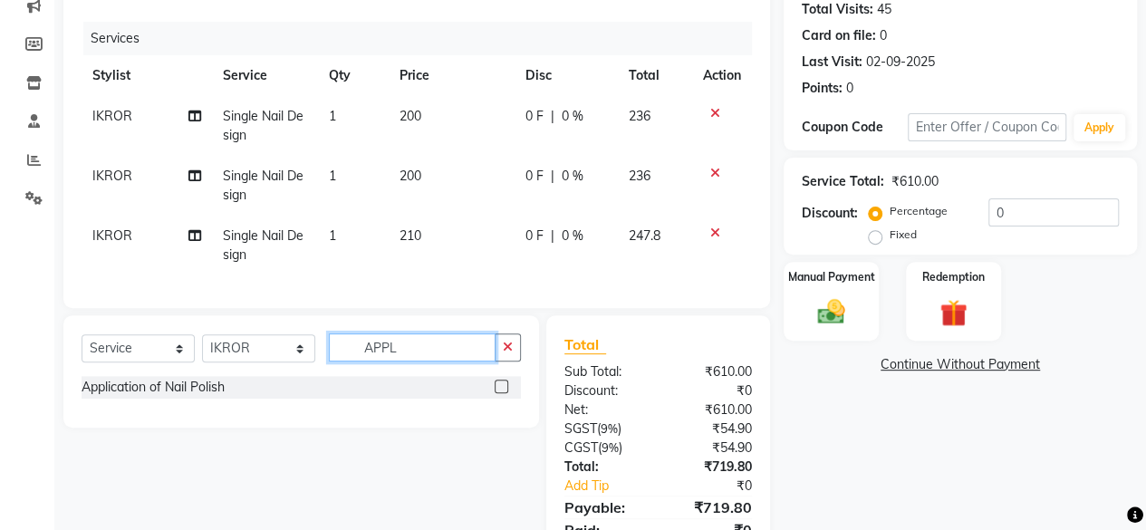
type input "APPL"
click at [498, 393] on label at bounding box center [501, 386] width 14 height 14
click at [498, 393] on input "checkbox" at bounding box center [500, 387] width 12 height 12
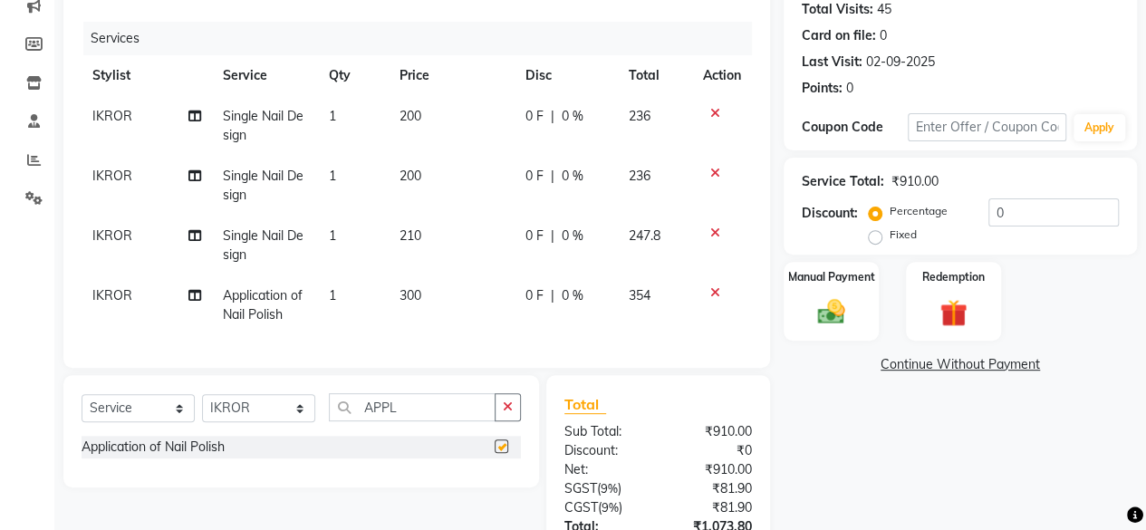
checkbox input "false"
click at [716, 231] on icon at bounding box center [715, 232] width 10 height 13
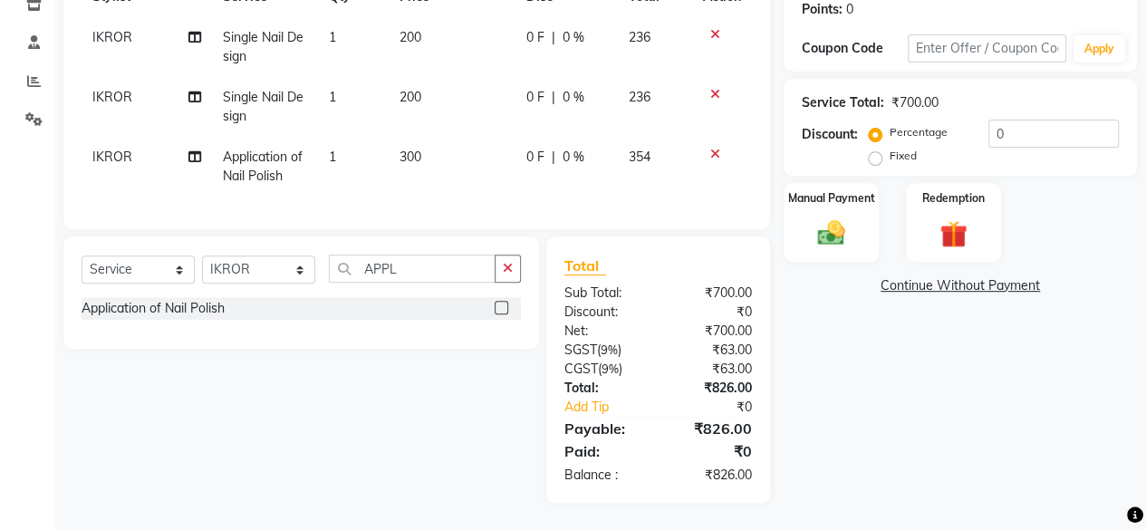
scroll to position [112, 0]
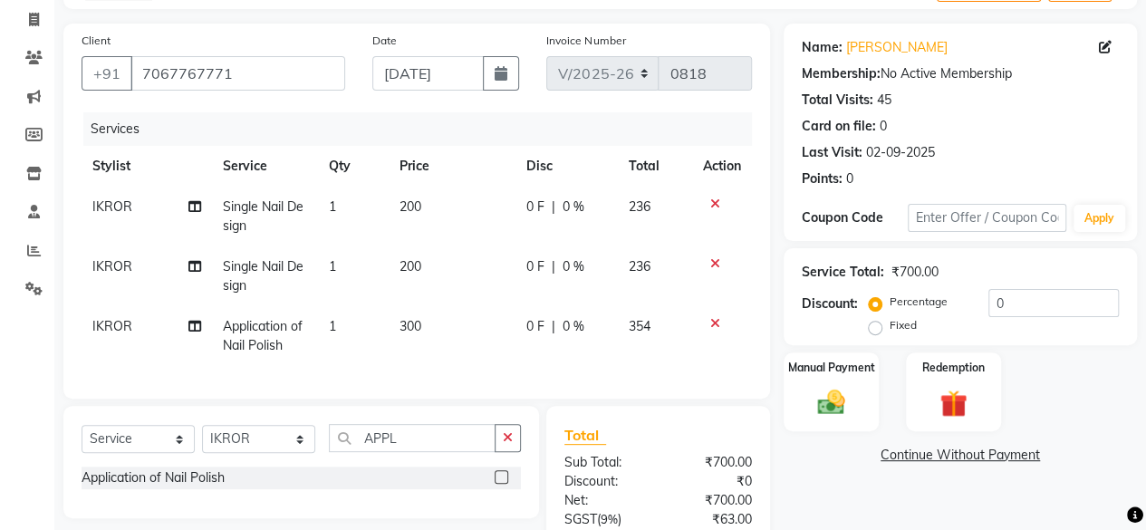
click at [415, 260] on span "200" at bounding box center [410, 266] width 22 height 16
select select "43678"
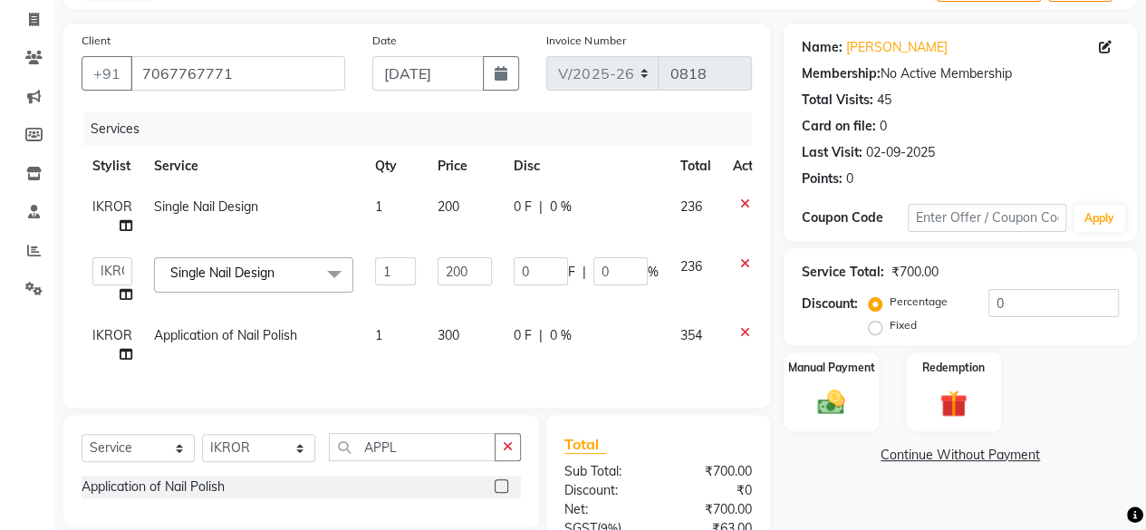
click at [492, 265] on td "200" at bounding box center [465, 280] width 76 height 69
click at [480, 265] on input "200" at bounding box center [464, 271] width 54 height 28
type input "2"
type input "100"
click at [832, 492] on div "Name: [PERSON_NAME] Membership: No Active Membership Total Visits: 45 Card on f…" at bounding box center [966, 353] width 367 height 658
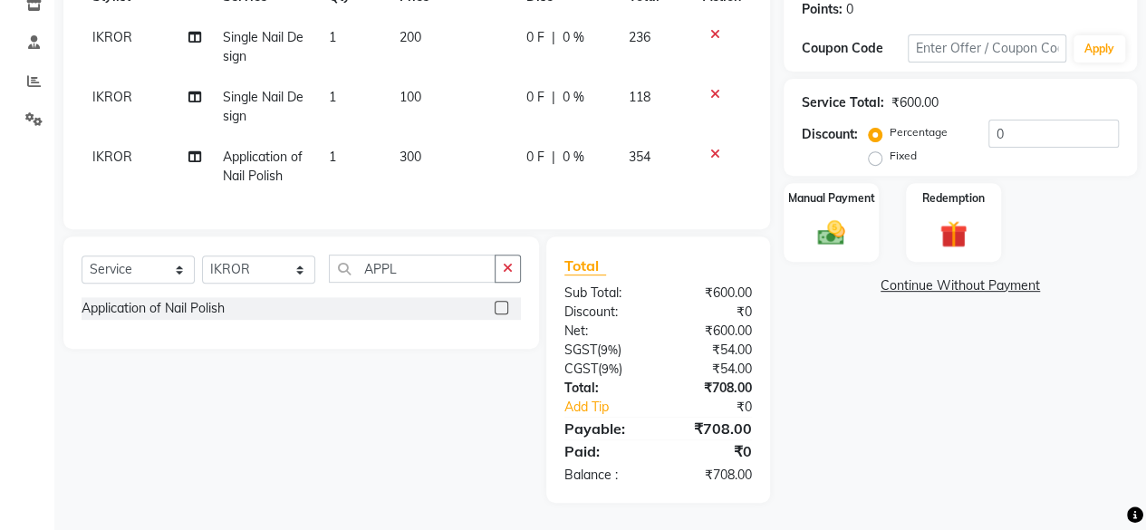
scroll to position [22, 0]
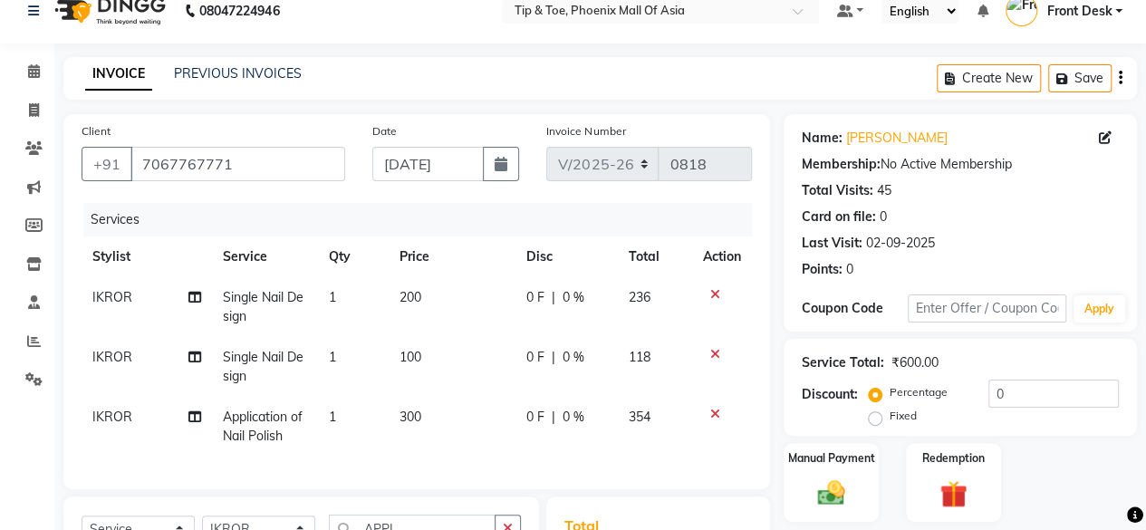
click at [417, 360] on span "100" at bounding box center [410, 357] width 22 height 16
select select "43678"
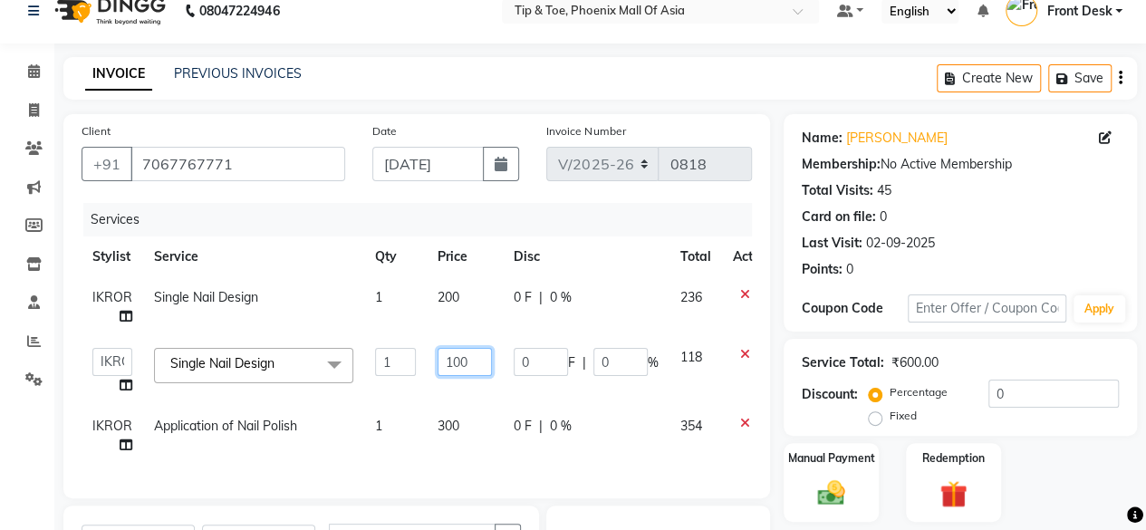
click at [475, 356] on input "100" at bounding box center [464, 362] width 54 height 28
type input "120"
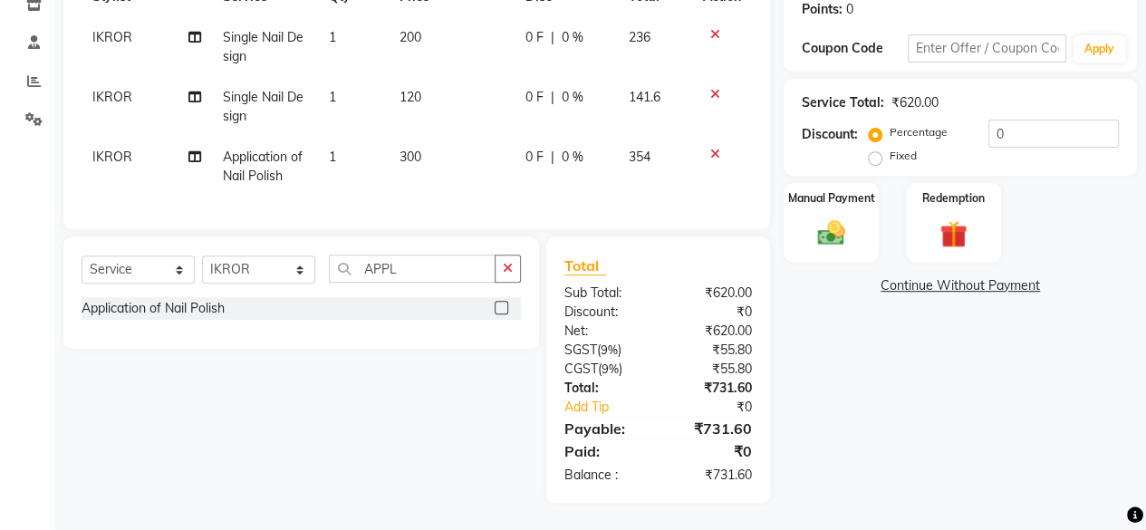
click at [876, 437] on div "Name: [PERSON_NAME] Membership: No Active Membership Total Visits: 45 Card on f…" at bounding box center [966, 178] width 367 height 648
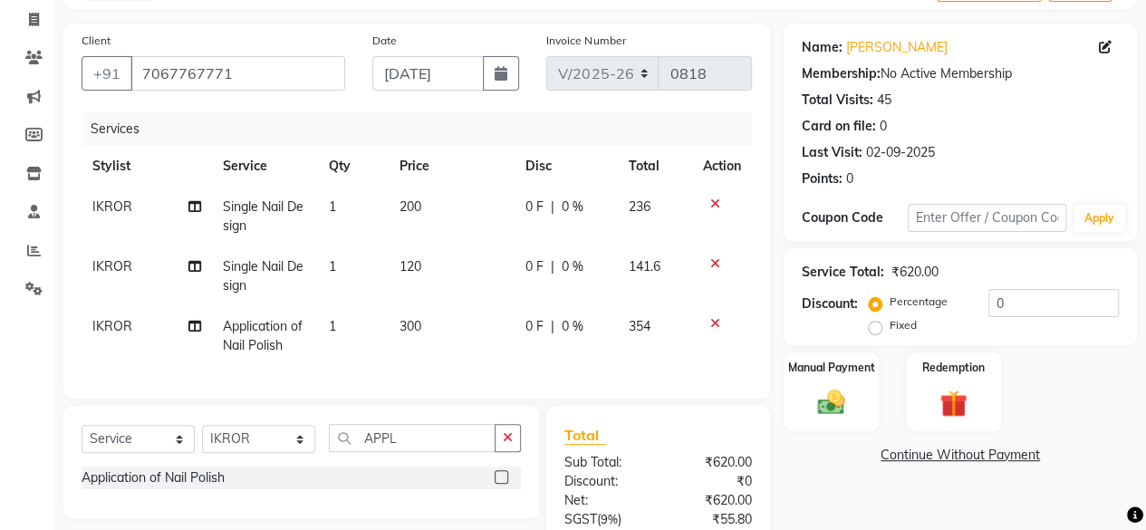
click at [424, 273] on td "120" at bounding box center [452, 276] width 126 height 60
select select "43678"
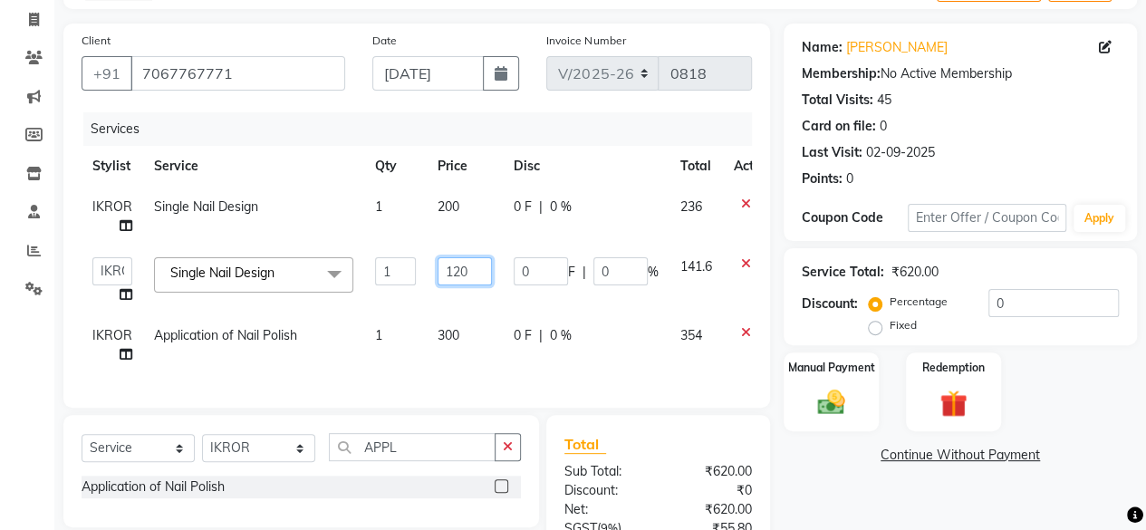
click at [475, 267] on input "120" at bounding box center [464, 271] width 54 height 28
type input "150"
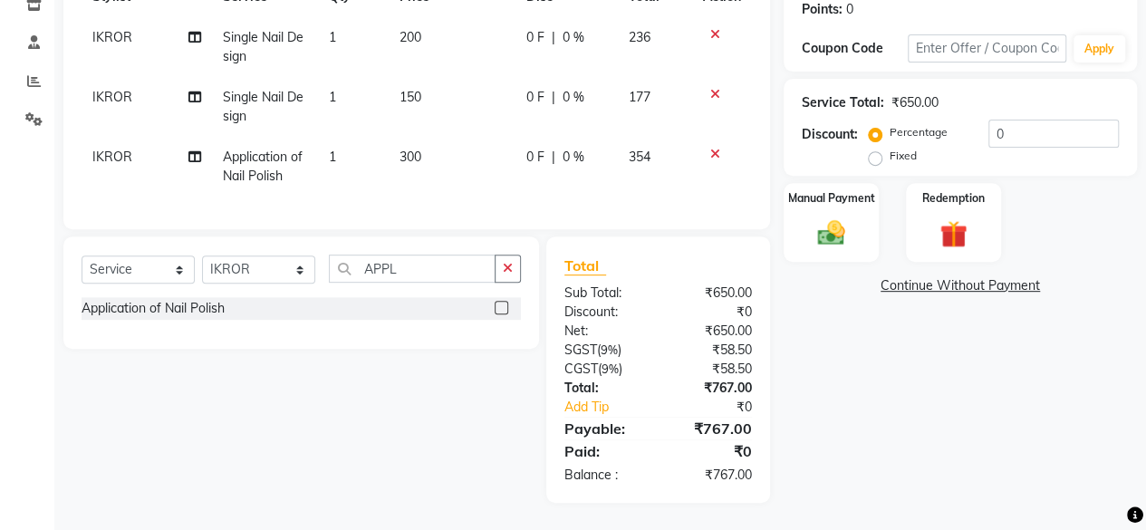
click at [850, 370] on div "Name: [PERSON_NAME] Membership: No Active Membership Total Visits: 45 Card on f…" at bounding box center [966, 178] width 367 height 648
click at [402, 149] on span "300" at bounding box center [410, 157] width 22 height 16
select select "43678"
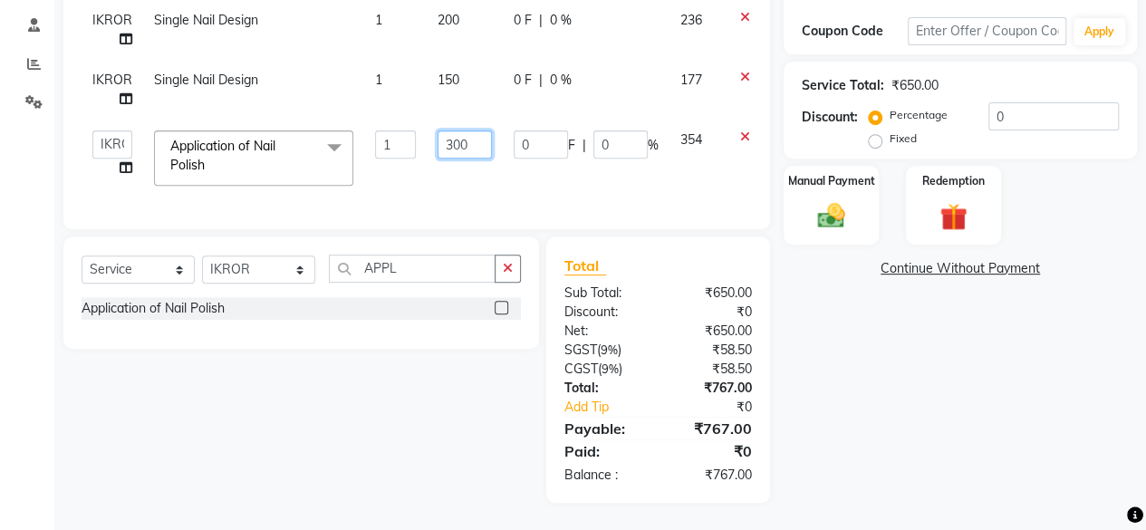
click at [475, 137] on input "300" at bounding box center [464, 144] width 54 height 28
type input "3"
type input "250"
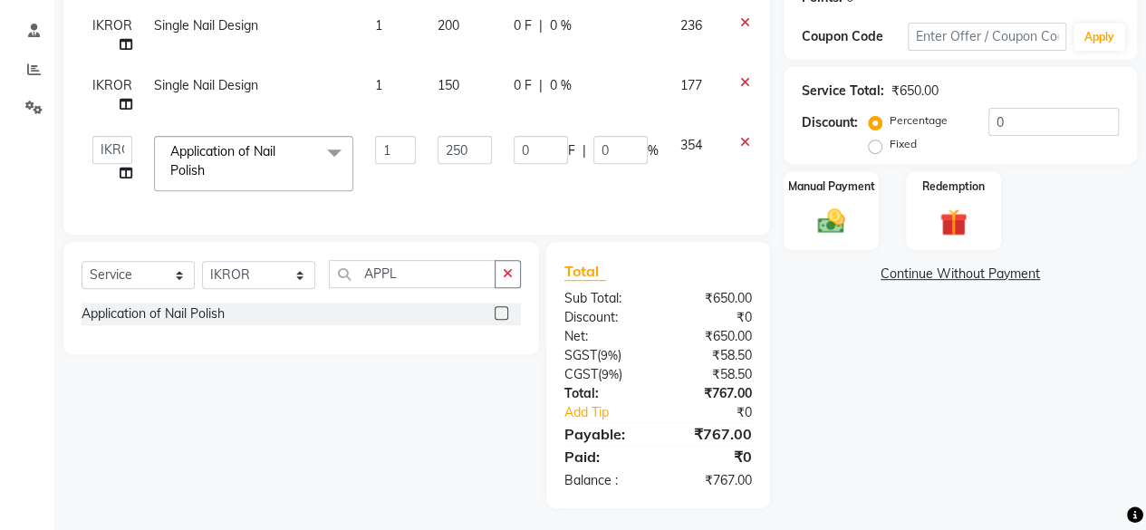
click at [830, 374] on div "Name: [PERSON_NAME] Membership: No Active Membership Total Visits: 45 Card on f…" at bounding box center [966, 175] width 367 height 666
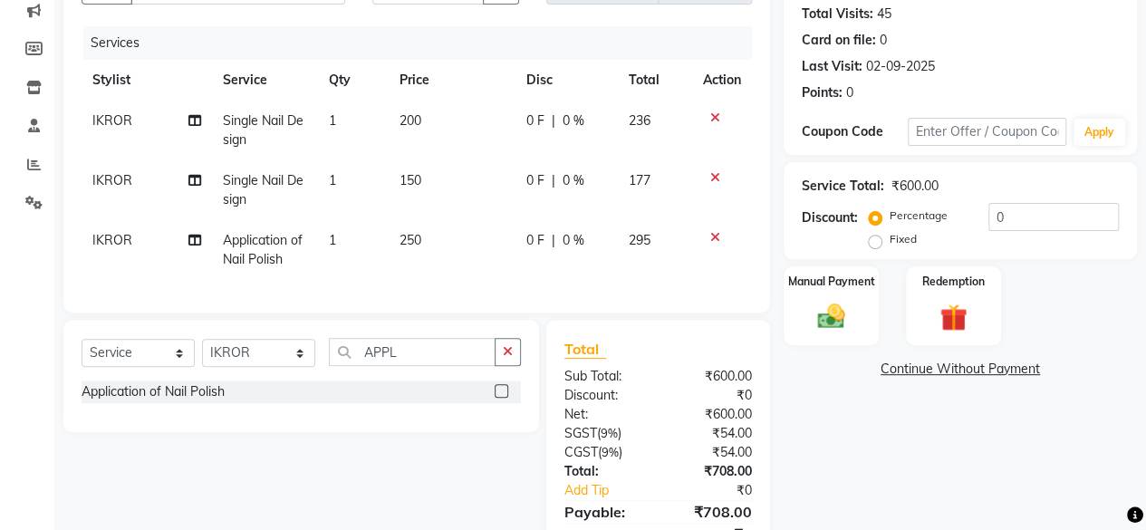
scroll to position [112, 0]
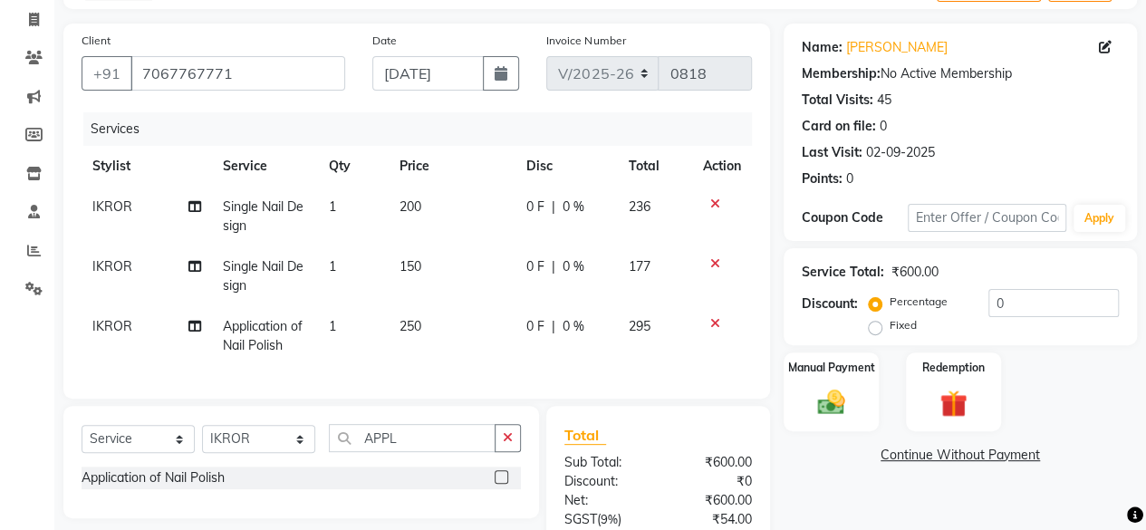
click at [714, 262] on icon at bounding box center [715, 263] width 10 height 13
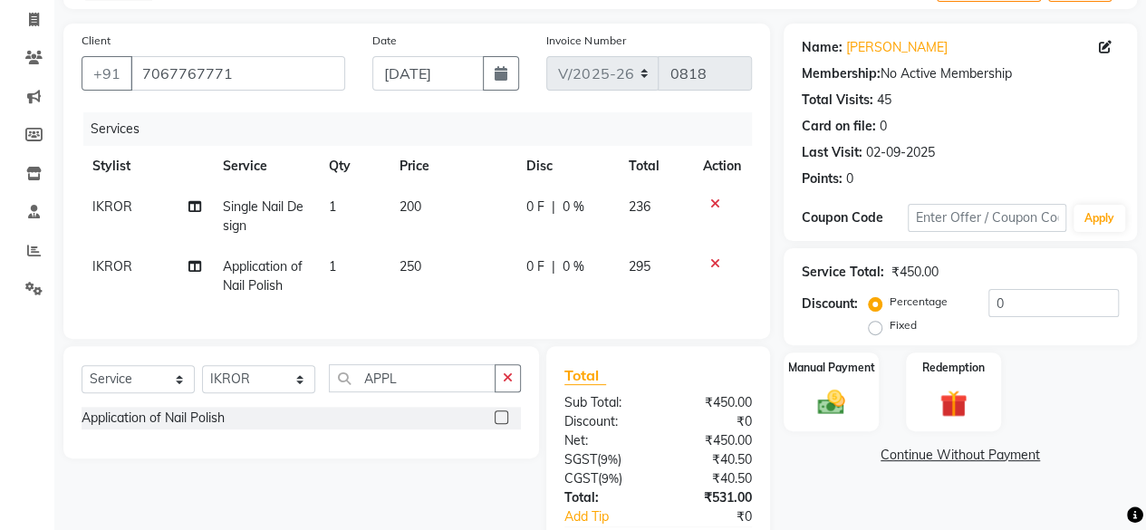
click at [714, 260] on icon at bounding box center [715, 263] width 10 height 13
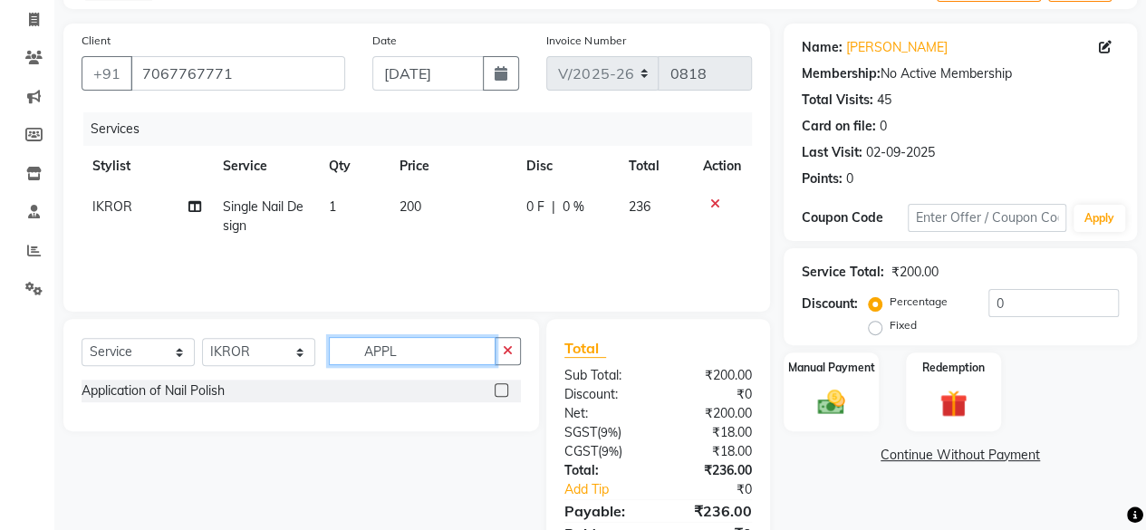
drag, startPoint x: 429, startPoint y: 358, endPoint x: 426, endPoint y: 343, distance: 14.9
click at [426, 349] on input "APPL" at bounding box center [412, 351] width 167 height 28
type input "A"
type input "SIN"
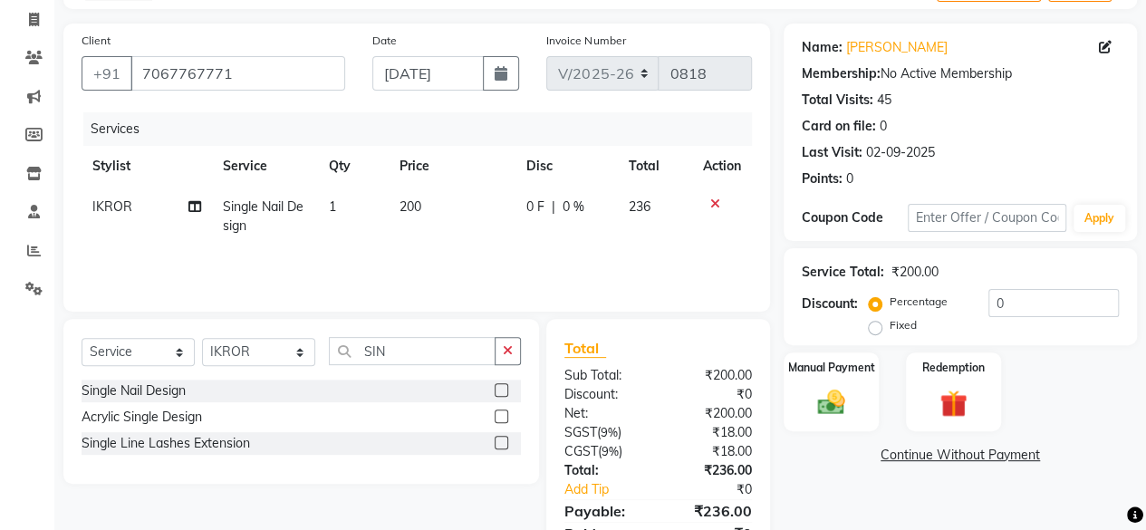
click at [504, 385] on label at bounding box center [501, 390] width 14 height 14
click at [504, 385] on input "checkbox" at bounding box center [500, 391] width 12 height 12
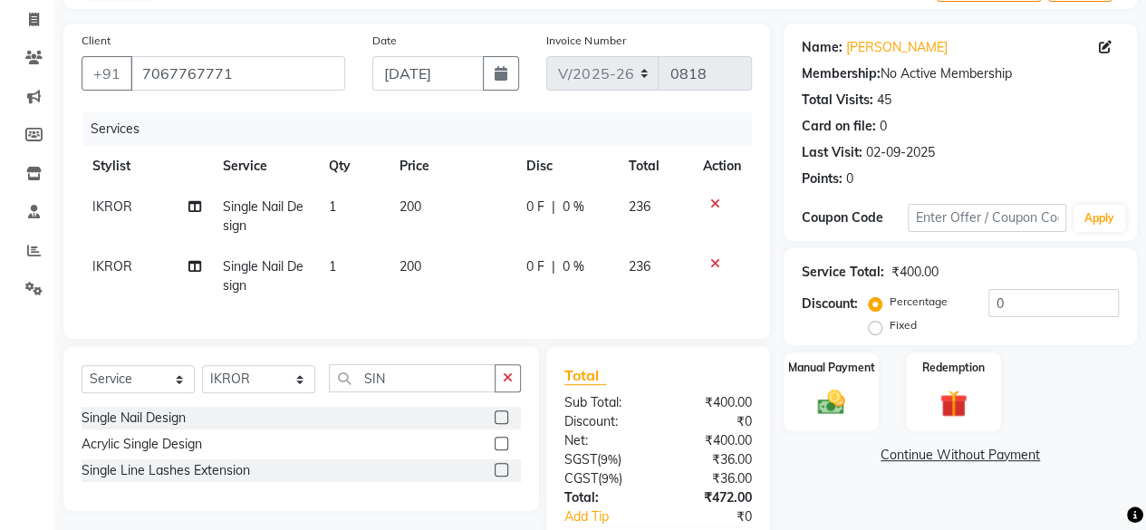
click at [498, 423] on label at bounding box center [501, 417] width 14 height 14
click at [498, 423] on input "checkbox" at bounding box center [500, 418] width 12 height 12
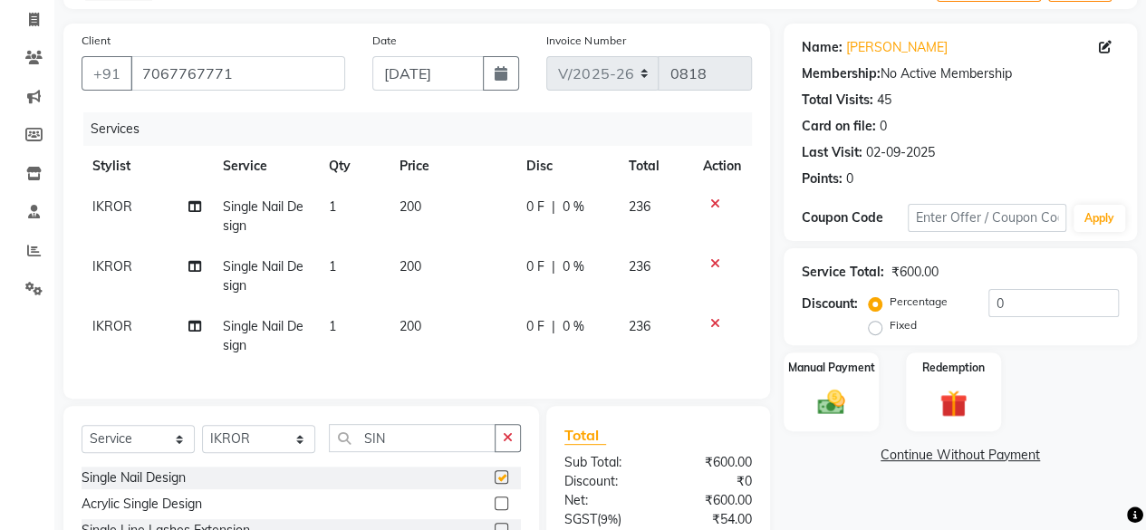
checkbox input "false"
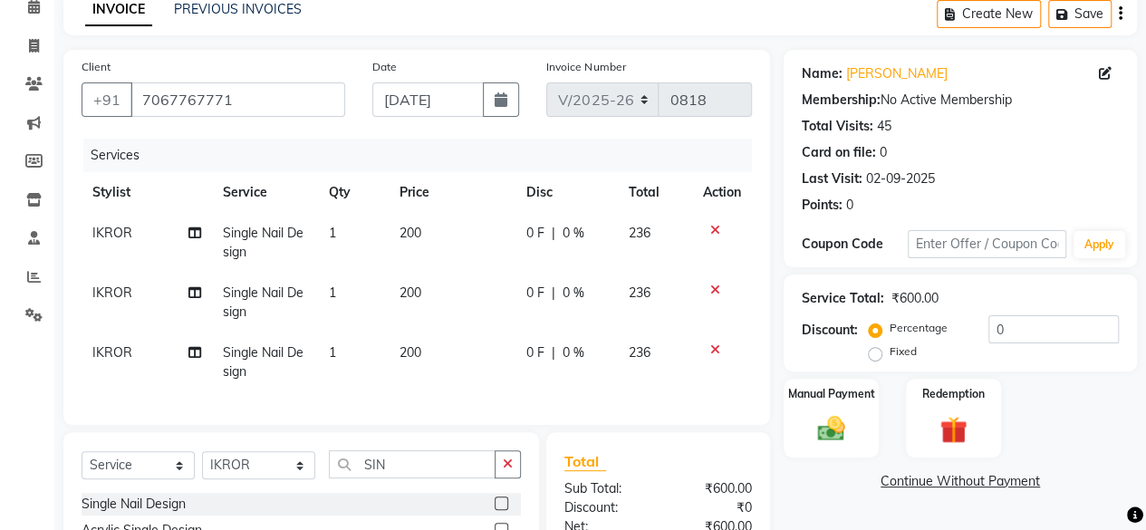
scroll to position [22, 0]
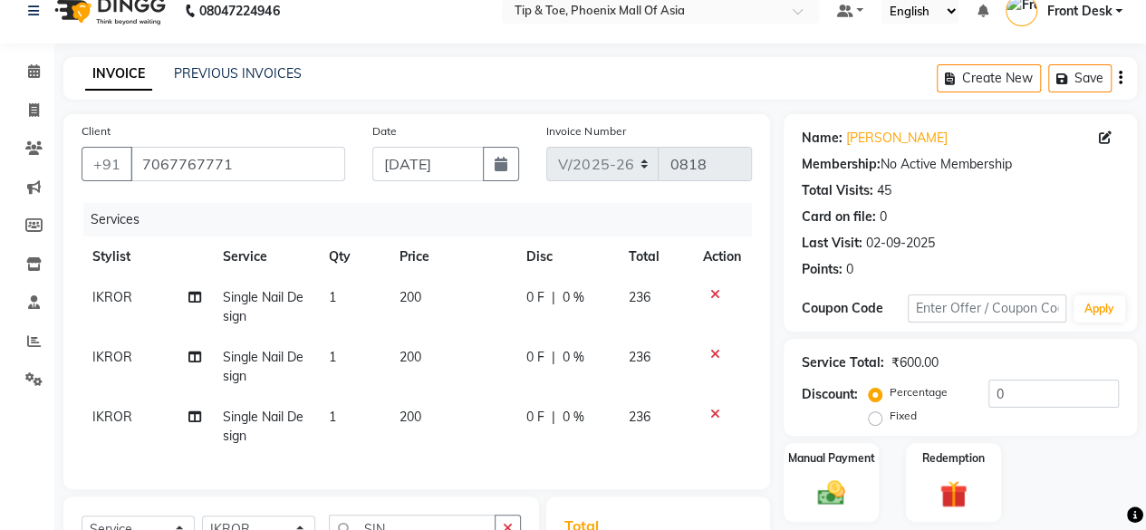
click at [432, 410] on td "200" at bounding box center [452, 427] width 126 height 60
select select "43678"
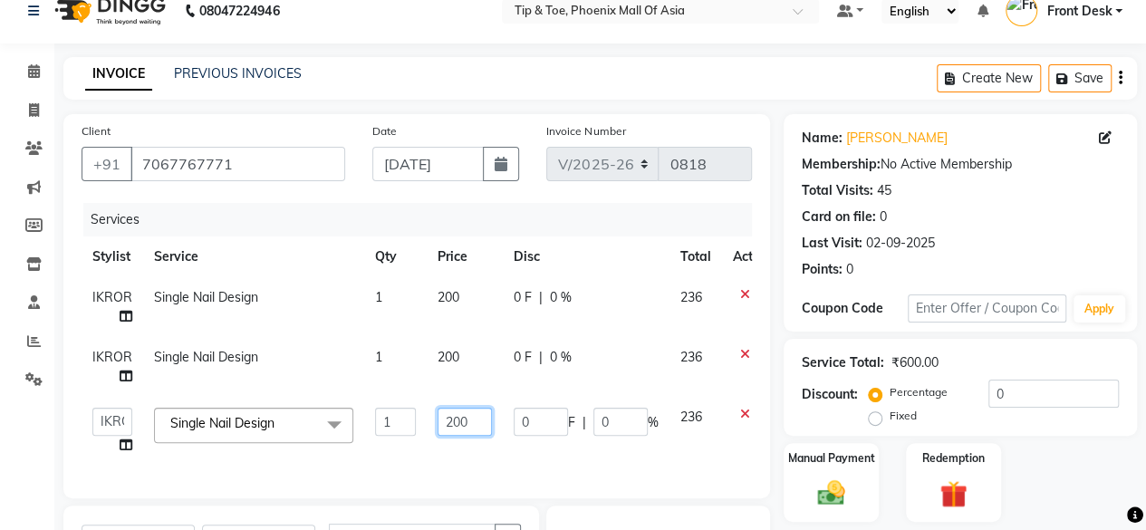
click at [482, 416] on input "200" at bounding box center [464, 422] width 54 height 28
type input "2"
type input "220"
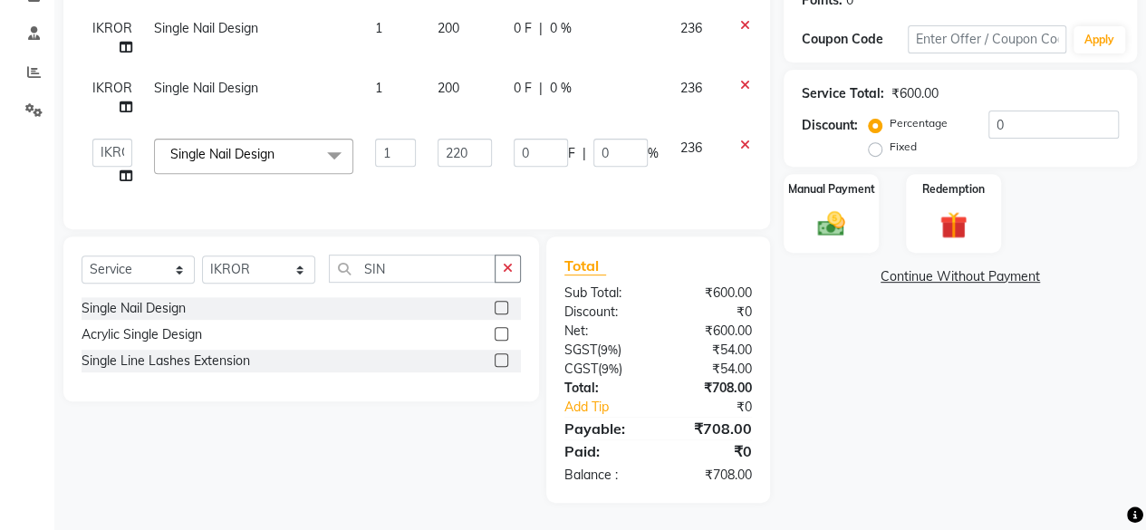
click at [911, 421] on div "Name: [PERSON_NAME] Membership: No Active Membership Total Visits: 45 Card on f…" at bounding box center [966, 174] width 367 height 658
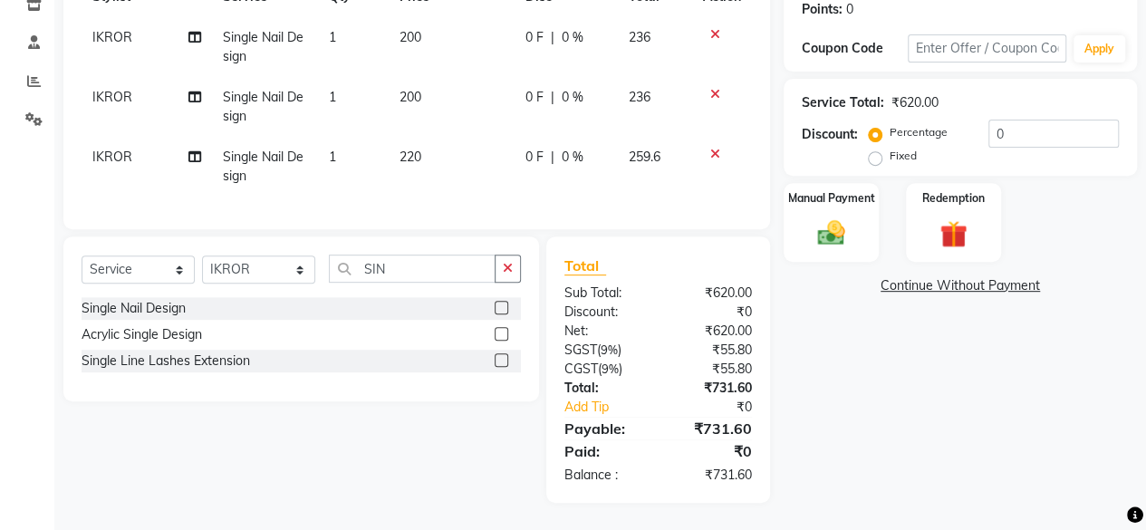
scroll to position [112, 0]
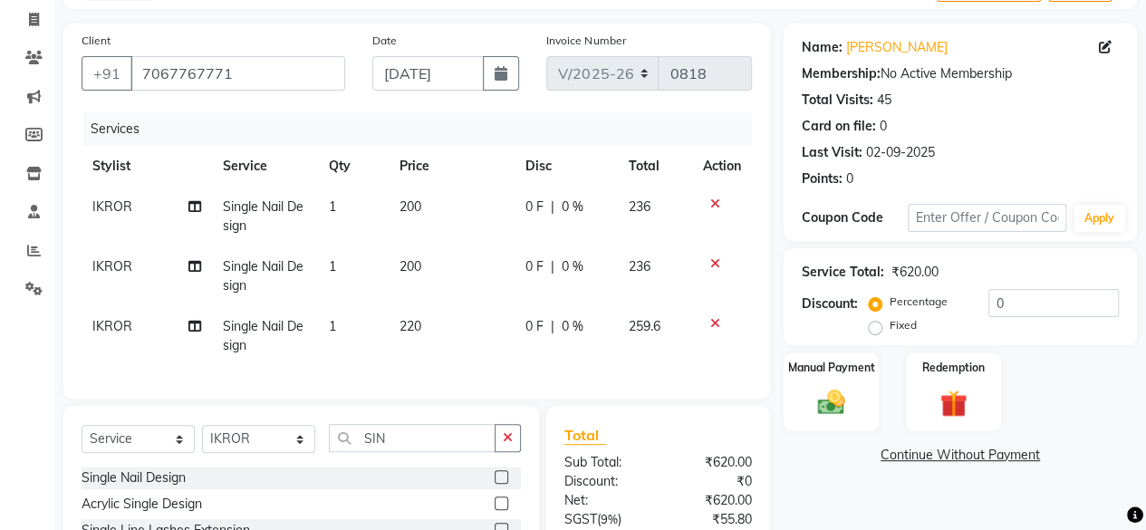
click at [415, 327] on span "220" at bounding box center [410, 326] width 22 height 16
select select "43678"
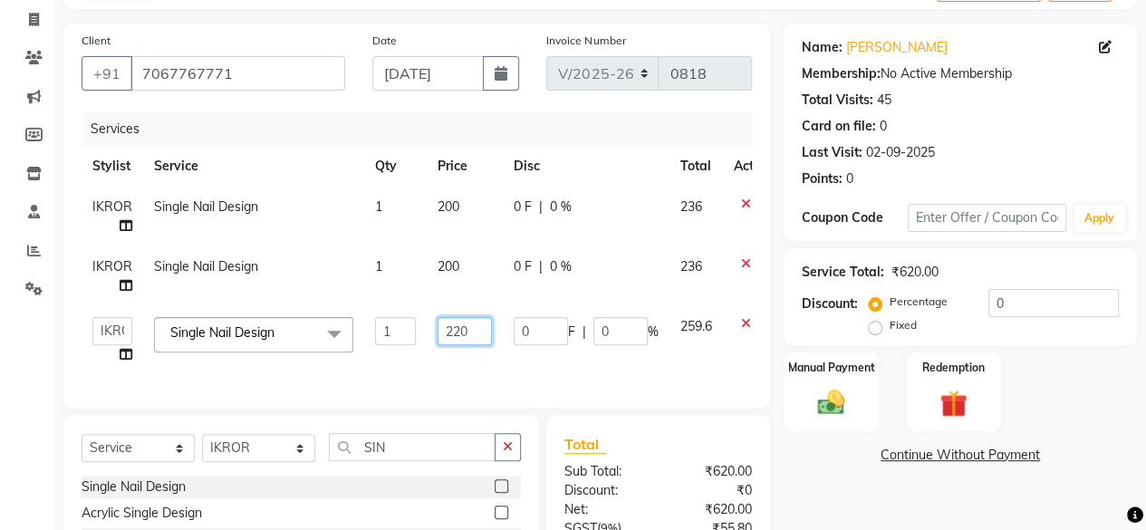
click at [473, 328] on input "220" at bounding box center [464, 331] width 54 height 28
type input "210"
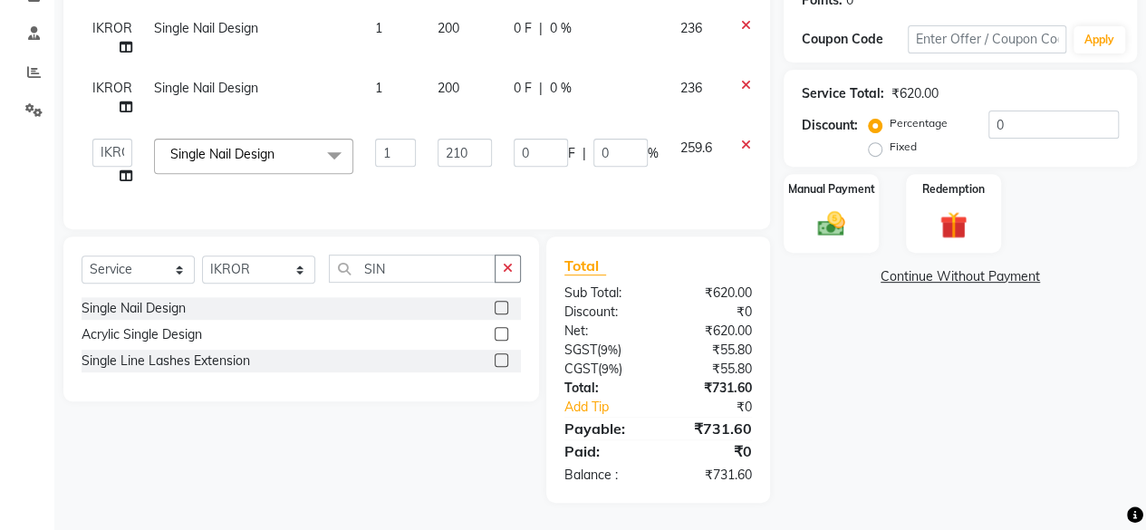
click at [840, 418] on div "Name: [PERSON_NAME] Membership: No Active Membership Total Visits: 45 Card on f…" at bounding box center [966, 174] width 367 height 658
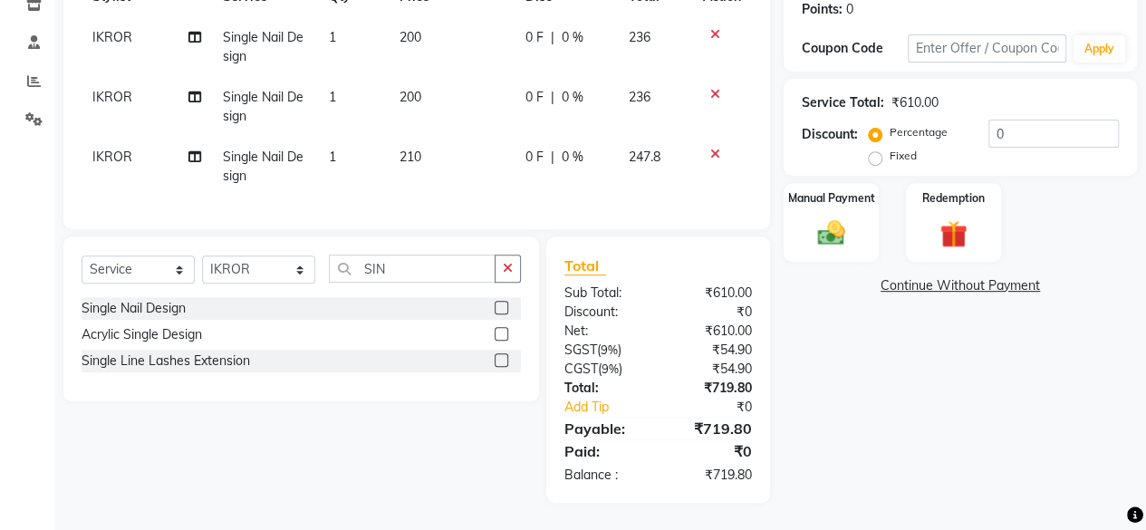
scroll to position [203, 0]
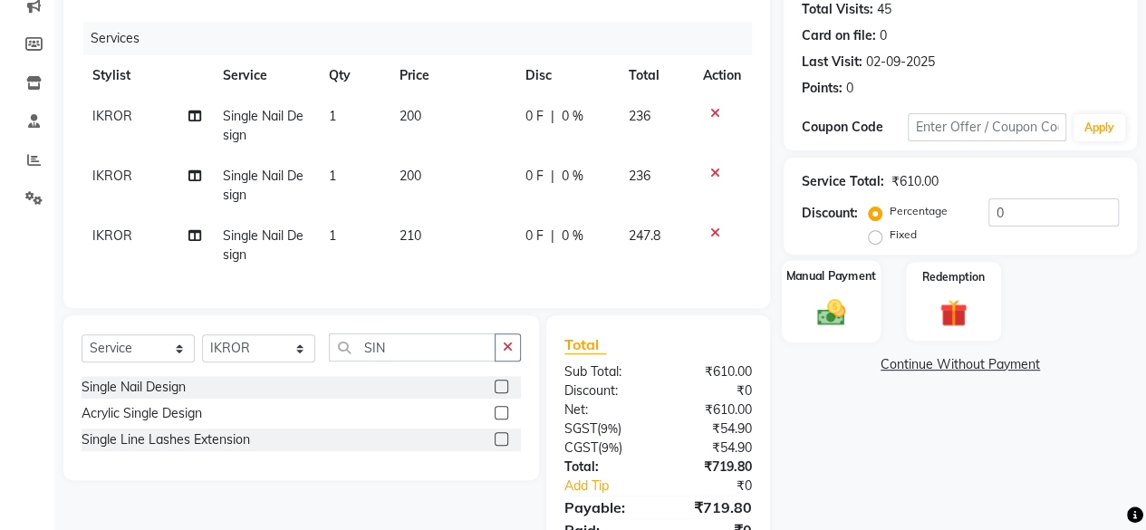
click at [834, 287] on div "Manual Payment" at bounding box center [831, 301] width 99 height 82
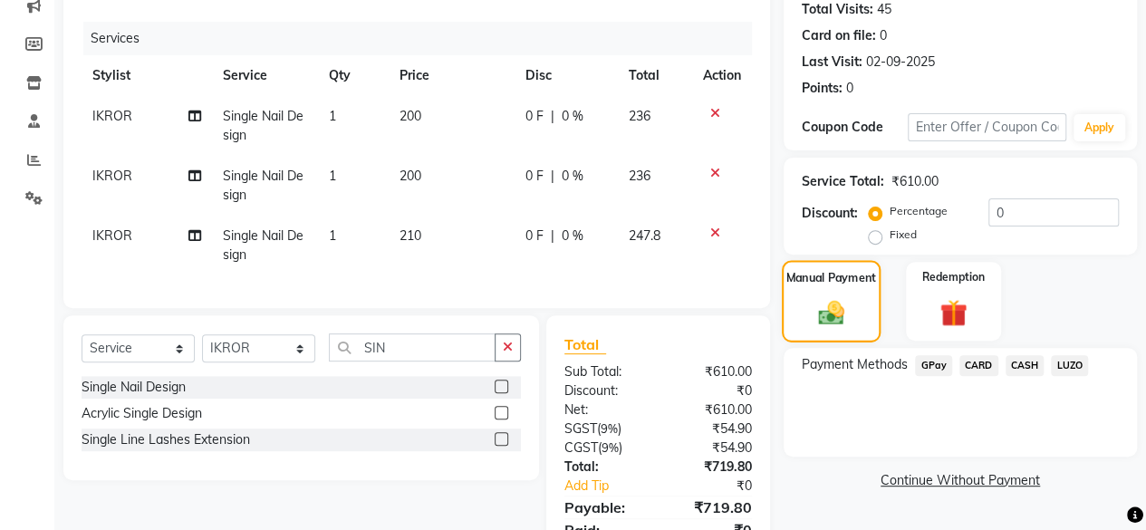
scroll to position [293, 0]
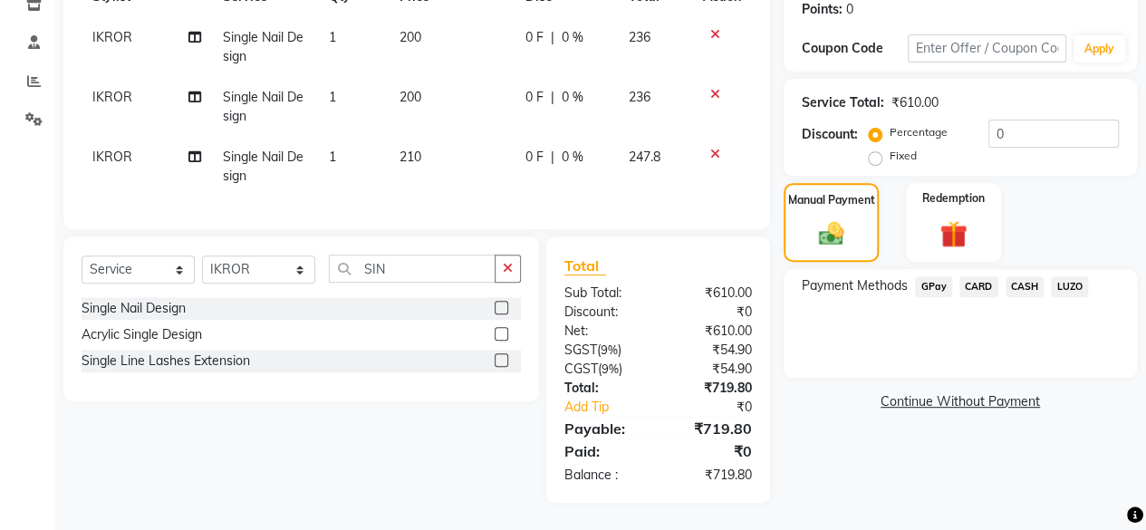
click at [926, 276] on span "GPay" at bounding box center [933, 286] width 37 height 21
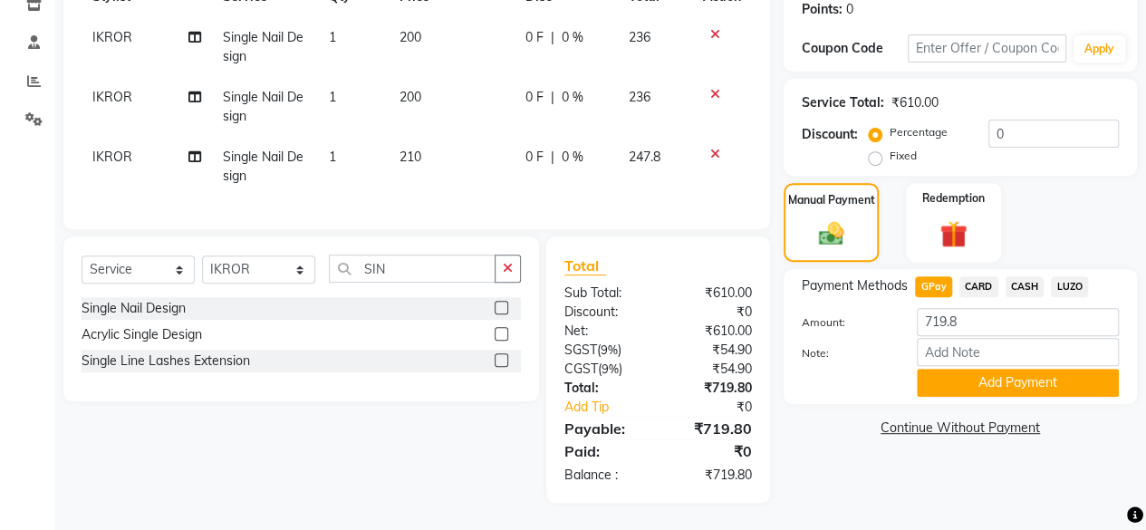
drag, startPoint x: 936, startPoint y: 363, endPoint x: 915, endPoint y: 358, distance: 21.5
click at [935, 369] on button "Add Payment" at bounding box center [1018, 383] width 202 height 28
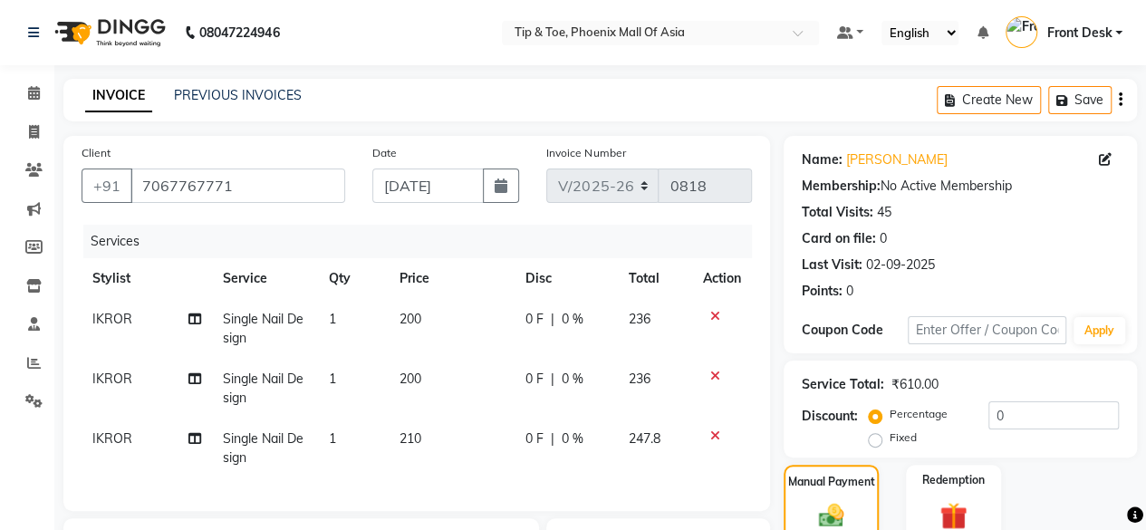
scroll to position [331, 0]
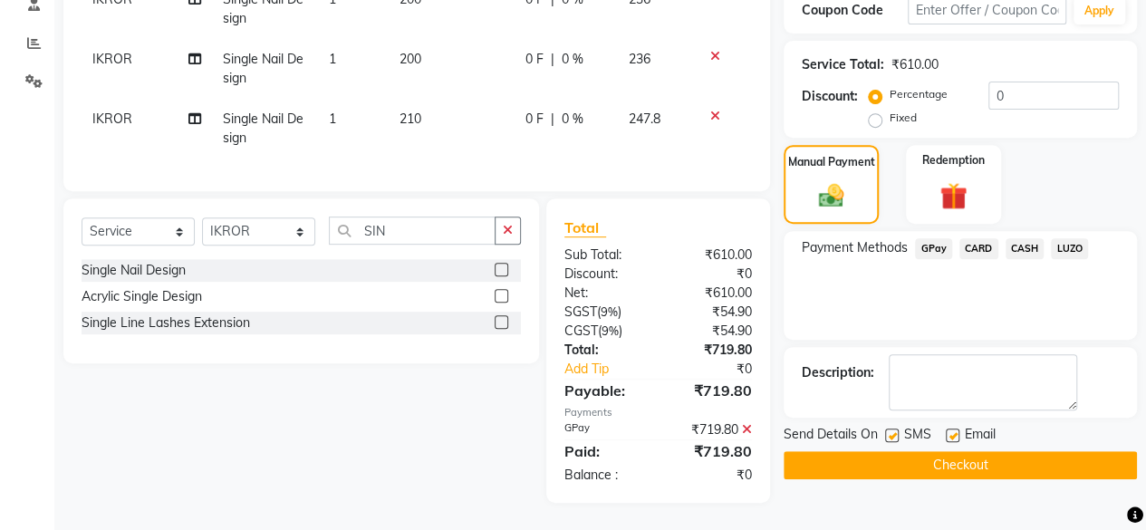
click at [904, 451] on button "Checkout" at bounding box center [959, 465] width 353 height 28
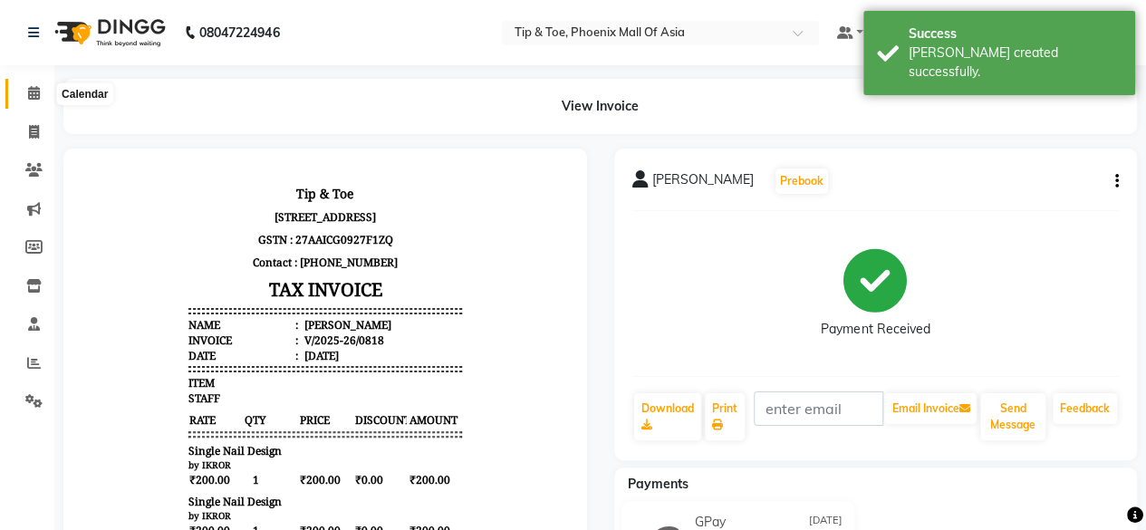
click at [29, 91] on icon at bounding box center [34, 93] width 12 height 14
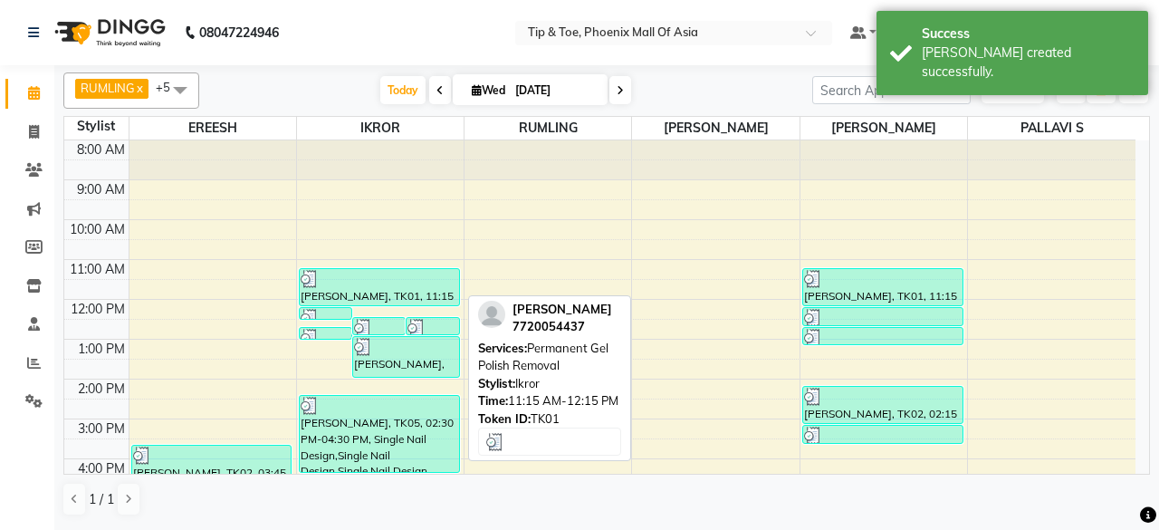
click at [353, 276] on div at bounding box center [380, 279] width 158 height 18
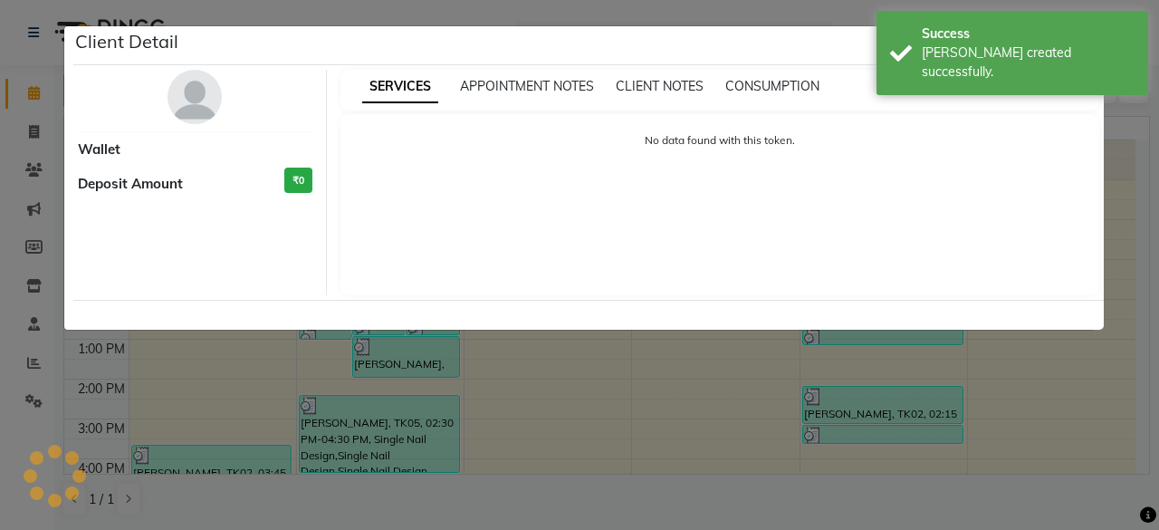
select select "3"
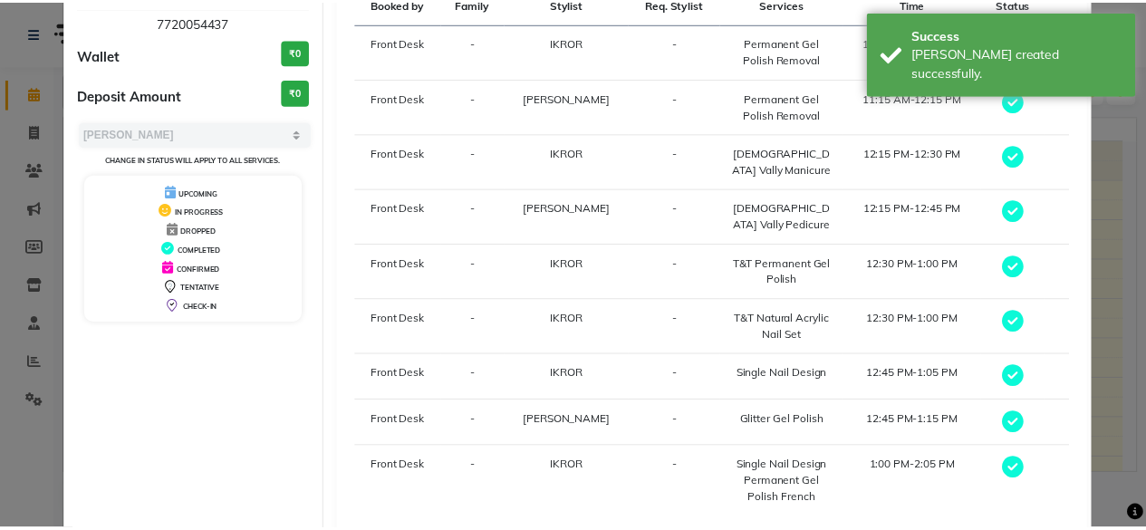
scroll to position [239, 0]
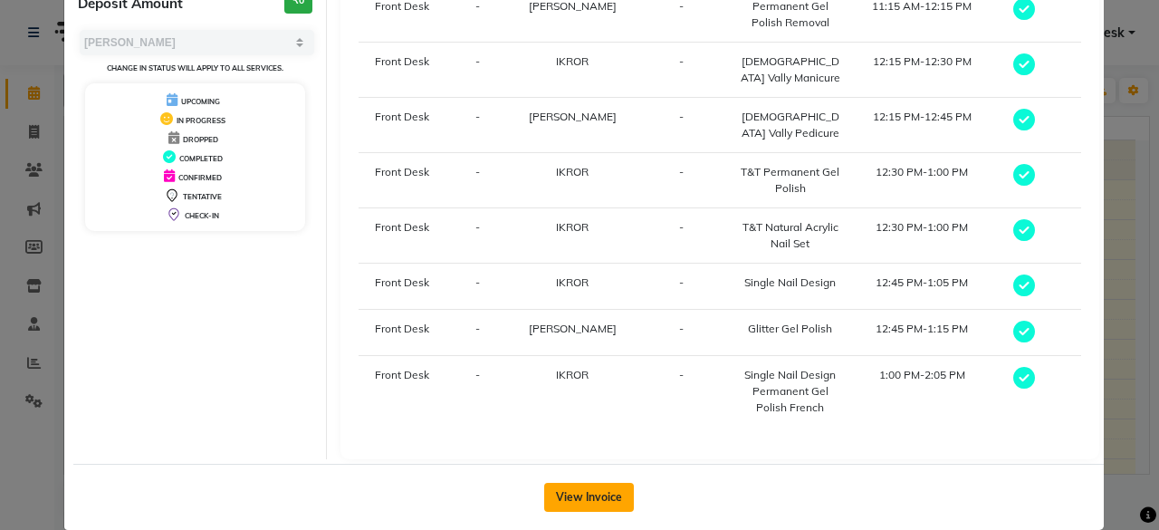
click at [590, 483] on button "View Invoice" at bounding box center [589, 497] width 90 height 29
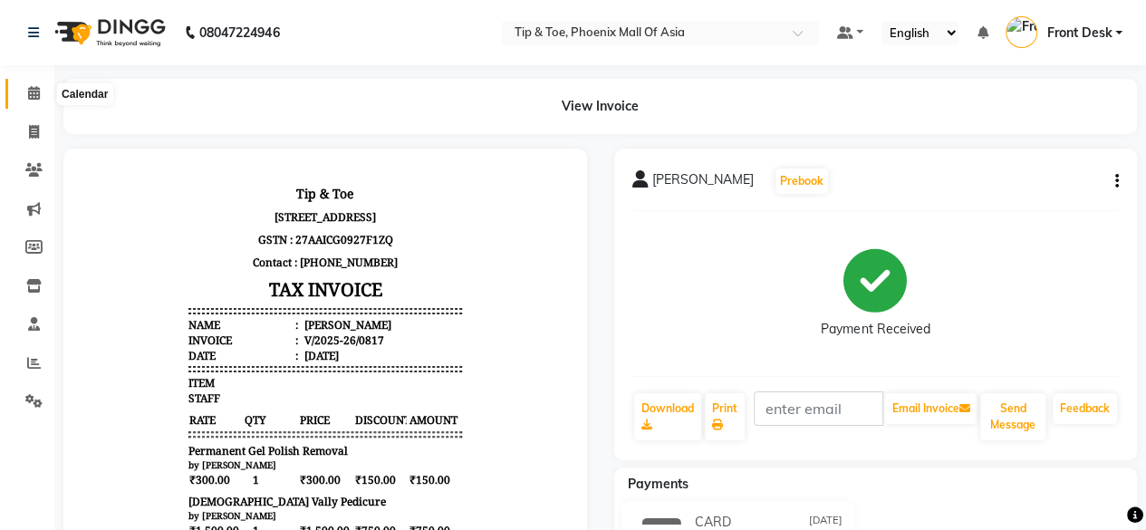
click at [28, 93] on icon at bounding box center [34, 93] width 12 height 14
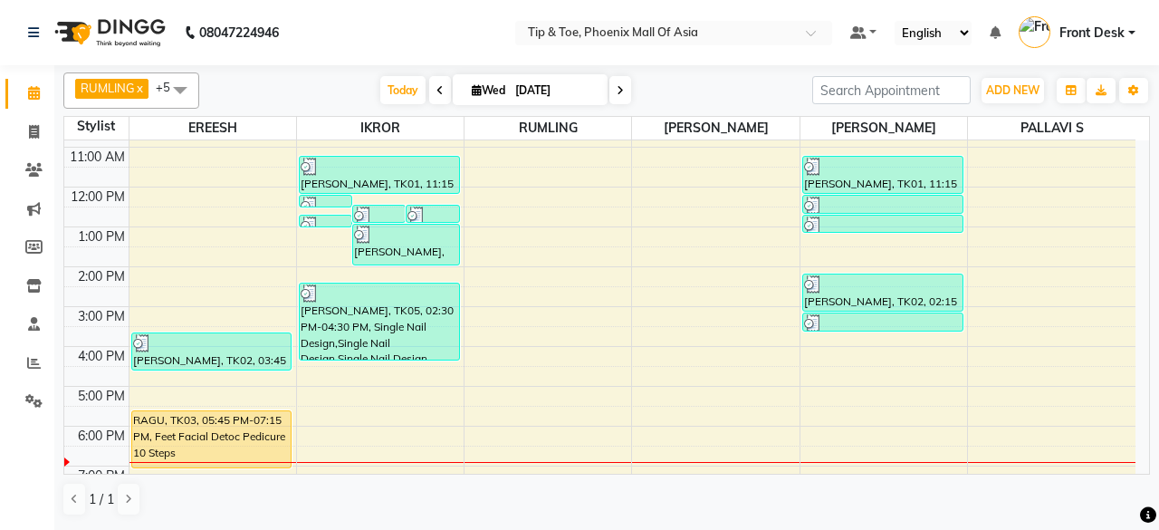
scroll to position [84, 0]
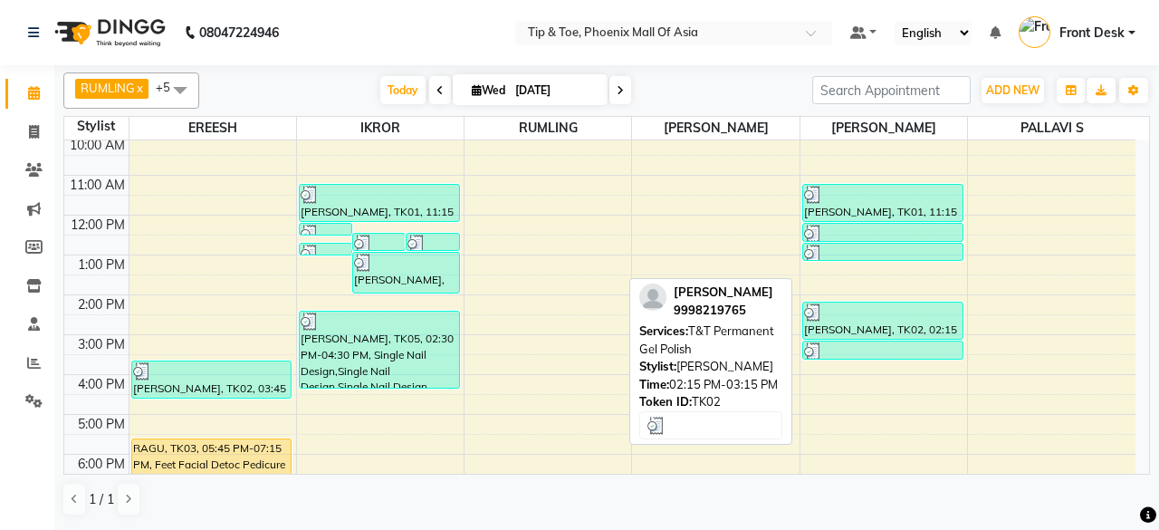
click at [883, 319] on div "[PERSON_NAME], TK02, 02:15 PM-03:15 PM, T&T Permanent Gel Polish" at bounding box center [882, 320] width 159 height 36
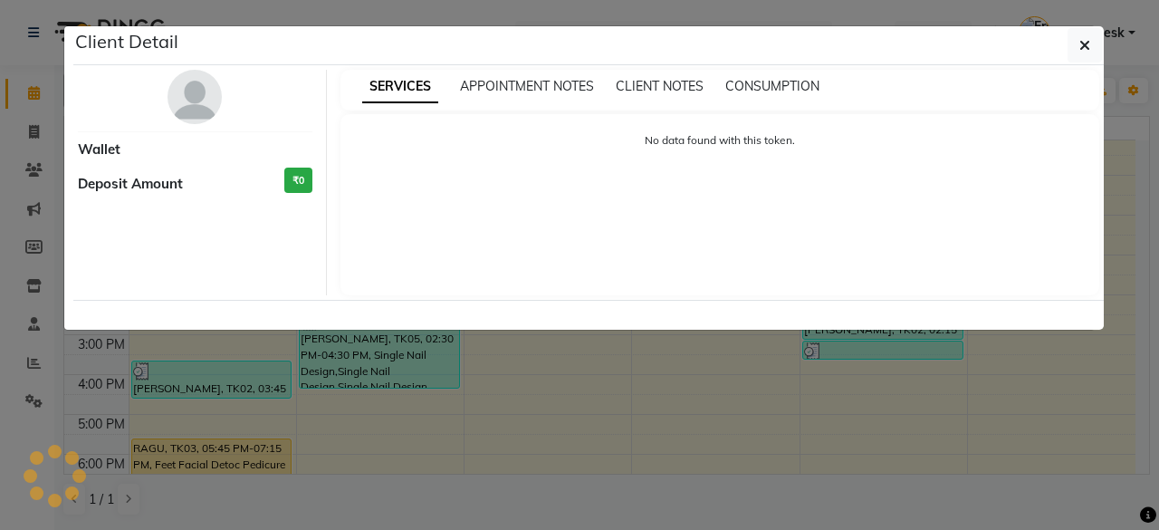
select select "3"
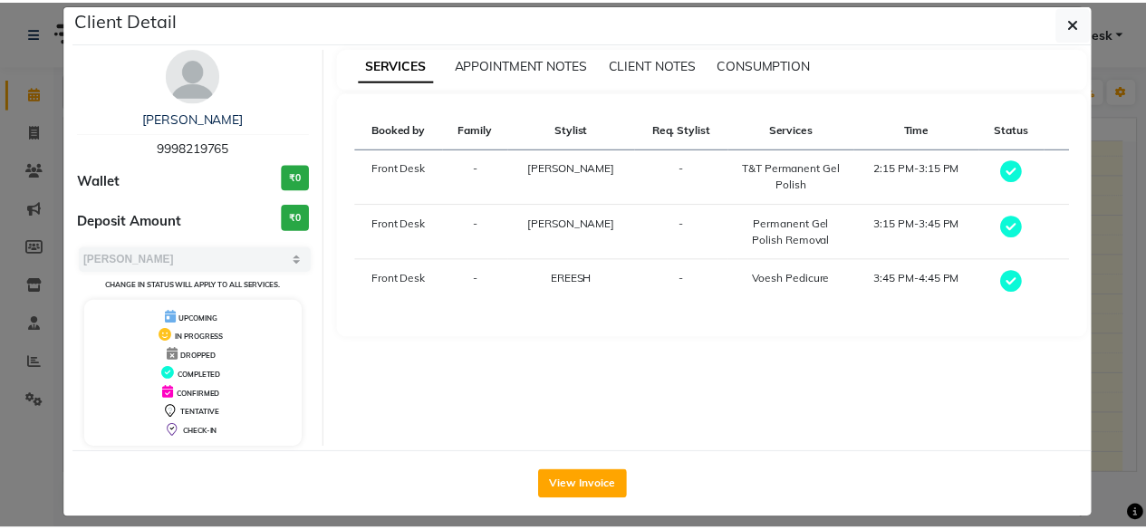
scroll to position [34, 0]
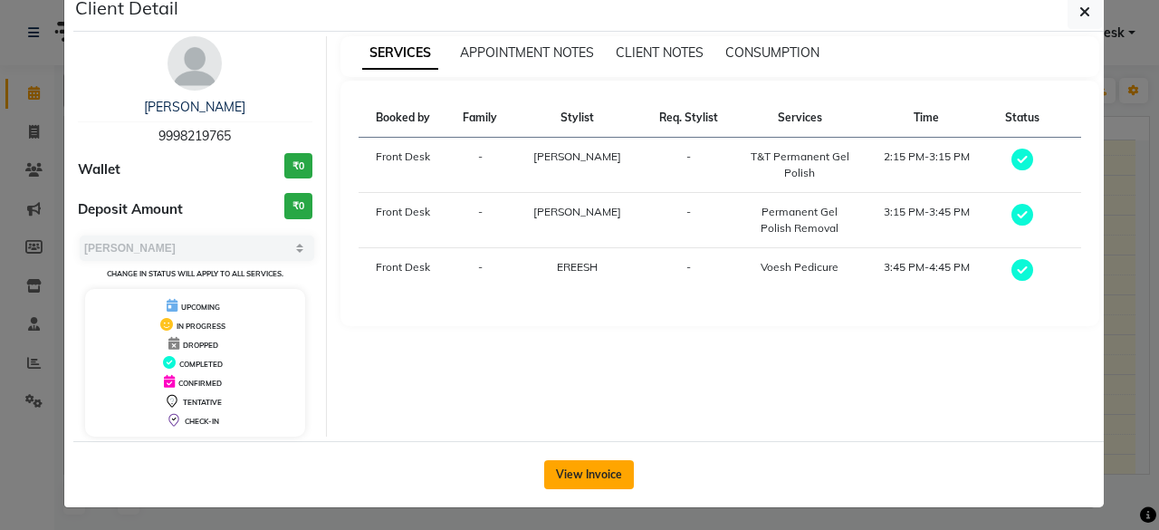
click at [563, 462] on button "View Invoice" at bounding box center [589, 474] width 90 height 29
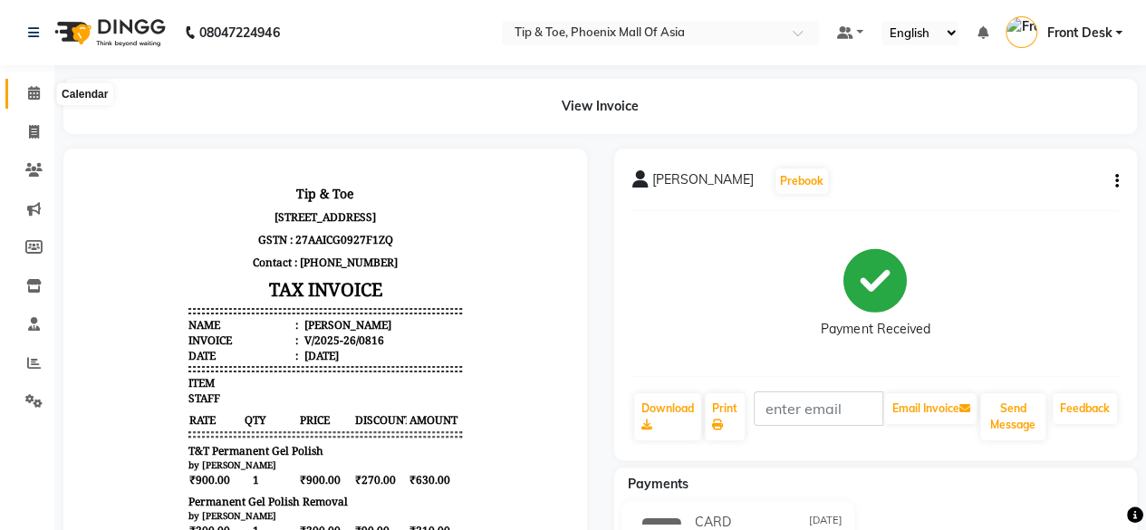
drag, startPoint x: 33, startPoint y: 91, endPoint x: 33, endPoint y: 101, distance: 10.0
click at [34, 91] on icon at bounding box center [34, 93] width 12 height 14
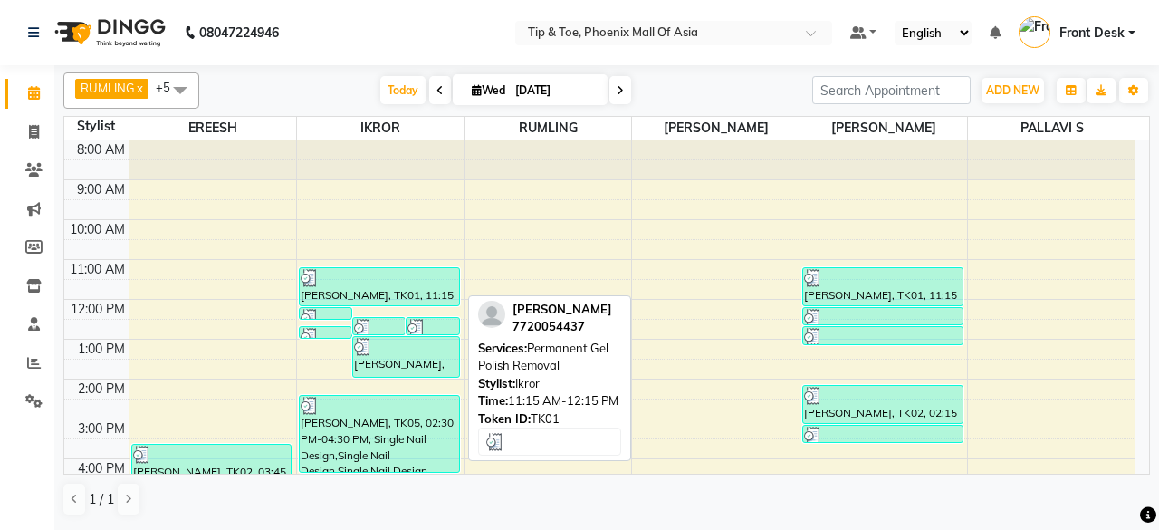
click at [380, 284] on div "[PERSON_NAME], TK01, 11:15 AM-12:15 PM, Permanent Gel Polish Removal" at bounding box center [379, 286] width 159 height 37
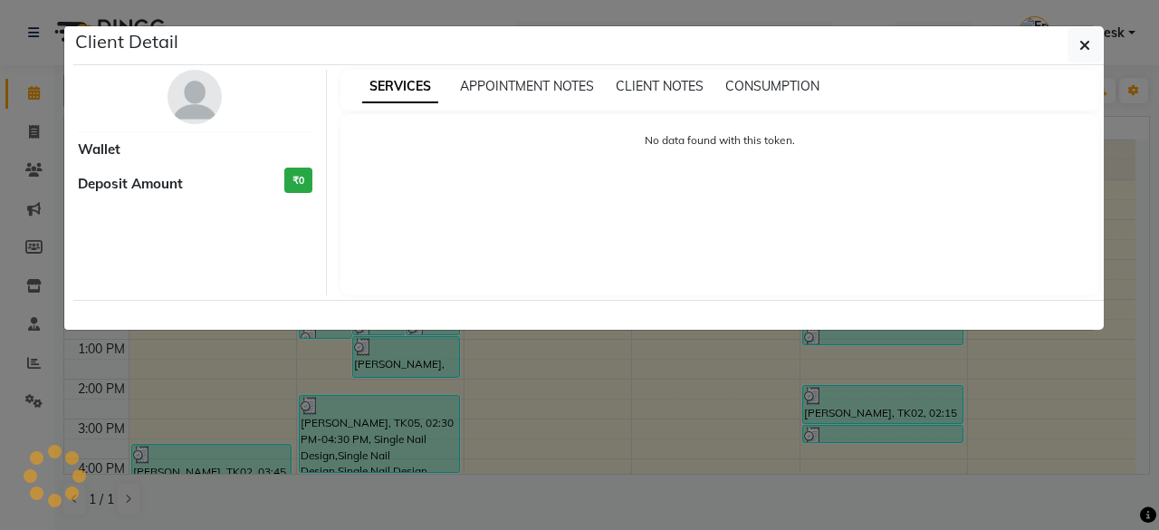
select select "3"
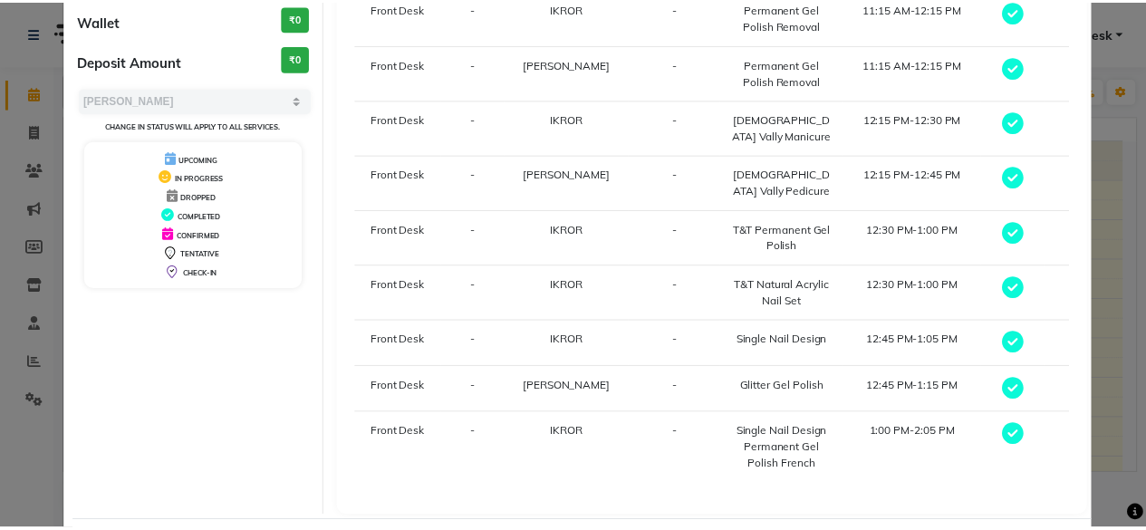
scroll to position [239, 0]
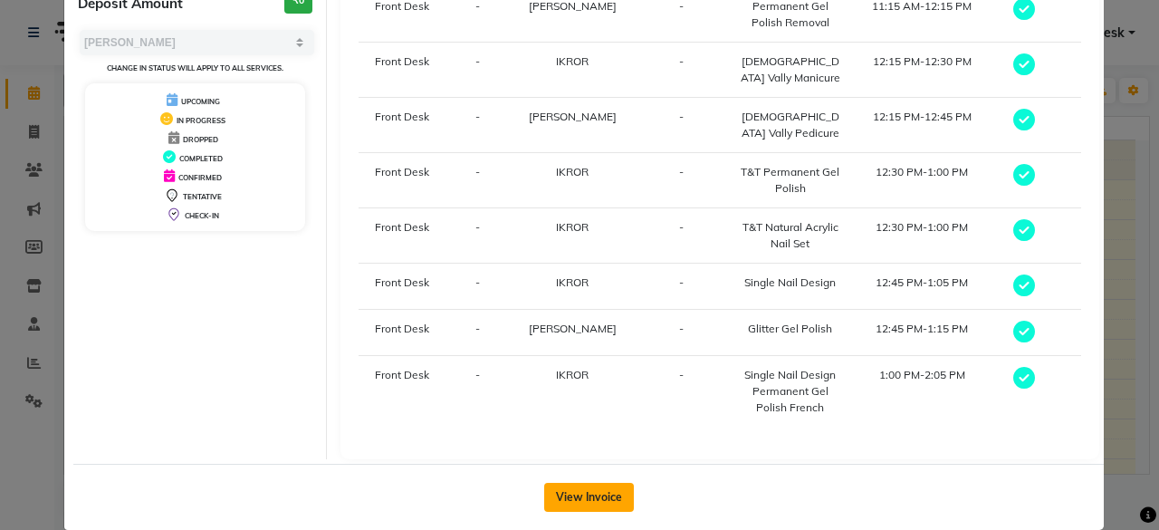
click at [593, 483] on button "View Invoice" at bounding box center [589, 497] width 90 height 29
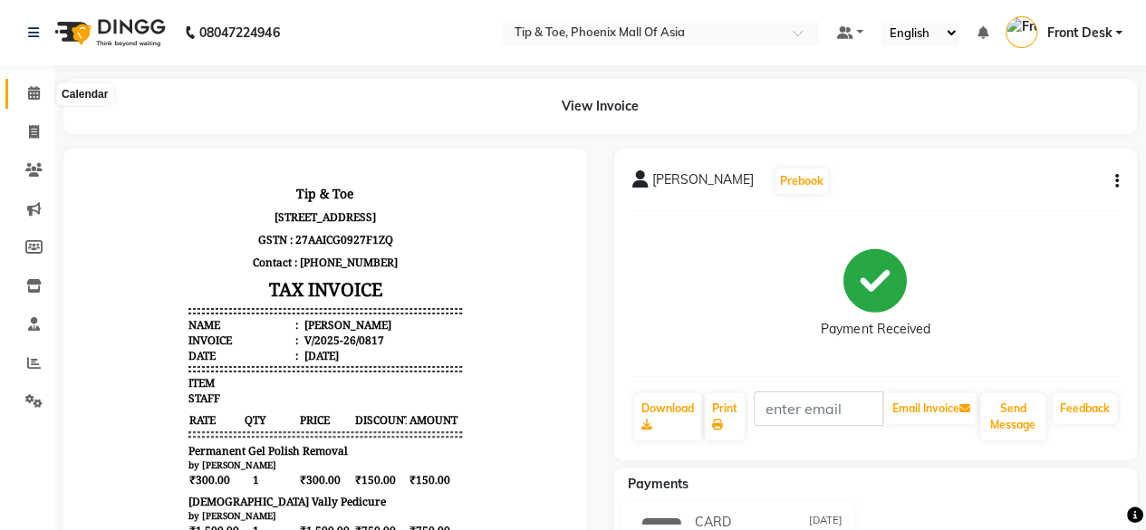
click at [18, 91] on span at bounding box center [34, 93] width 32 height 21
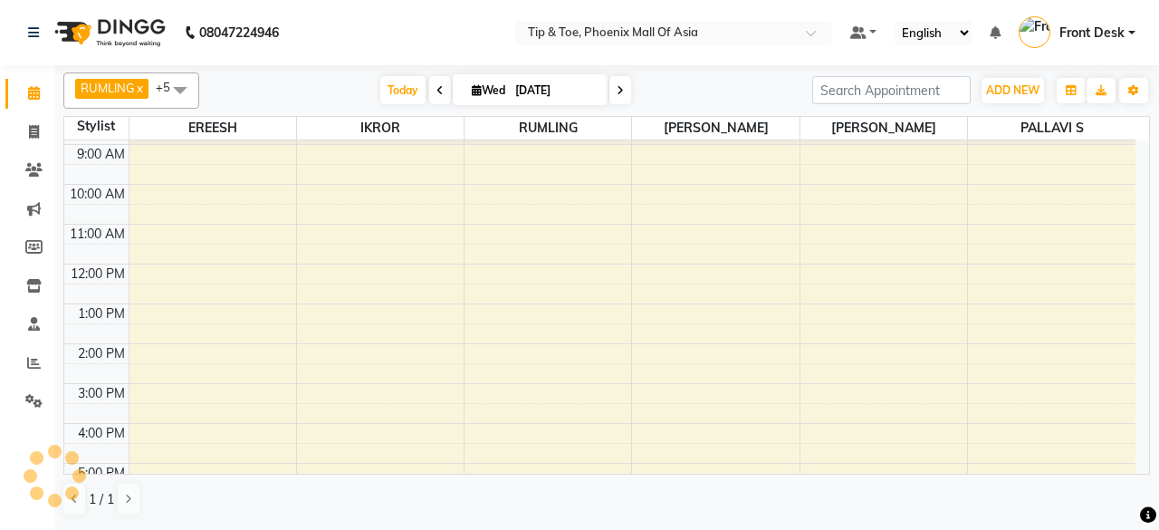
scroll to position [175, 0]
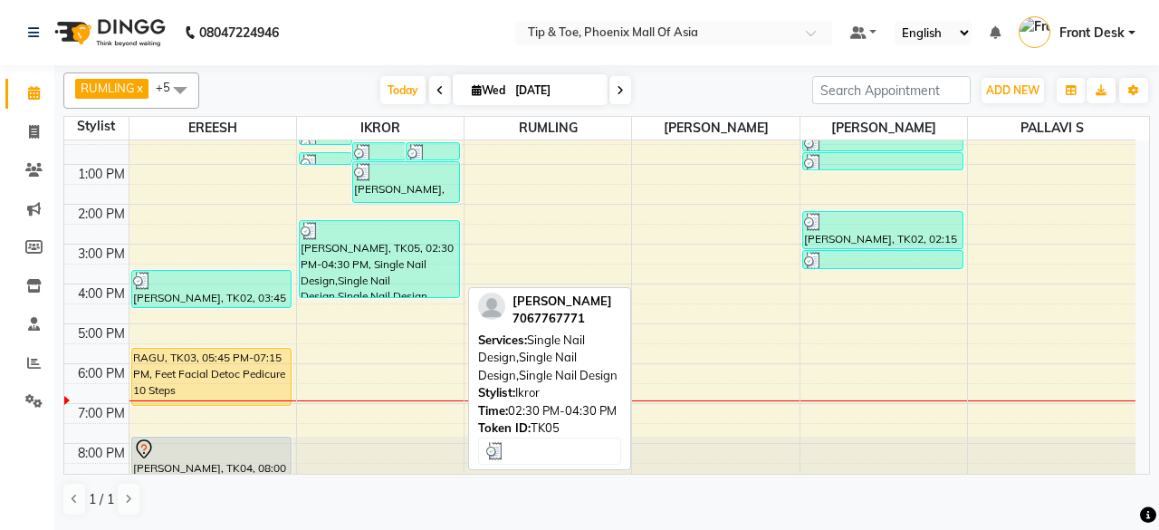
click at [337, 277] on div "[PERSON_NAME], TK05, 02:30 PM-04:30 PM, Single Nail Design,Single Nail Design,S…" at bounding box center [379, 259] width 159 height 76
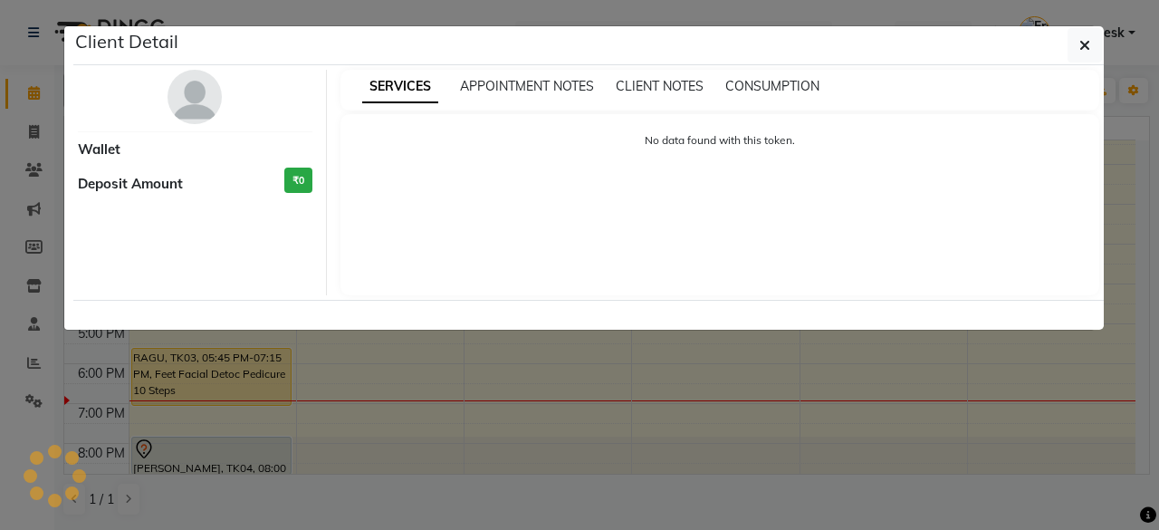
select select "3"
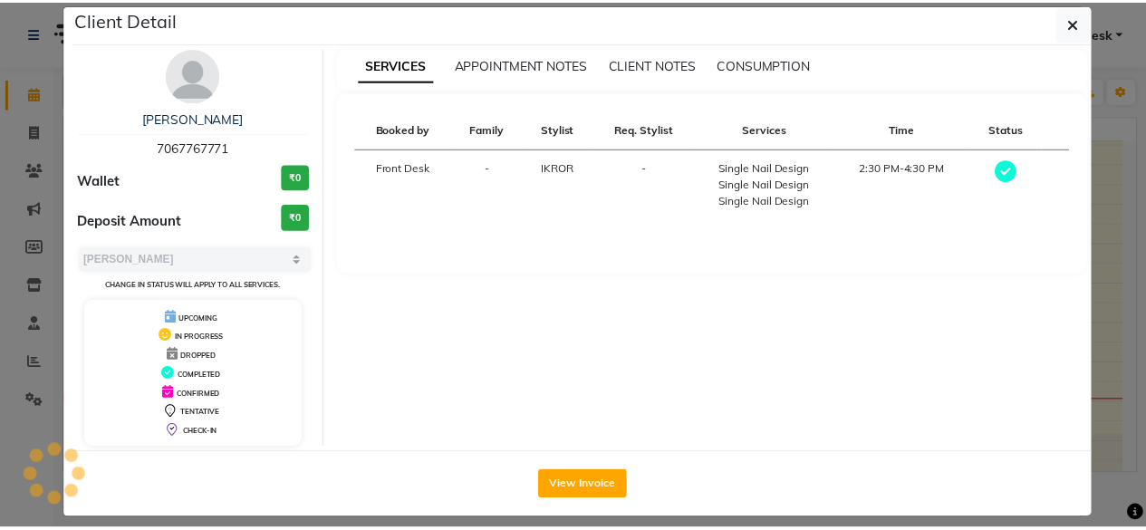
scroll to position [34, 0]
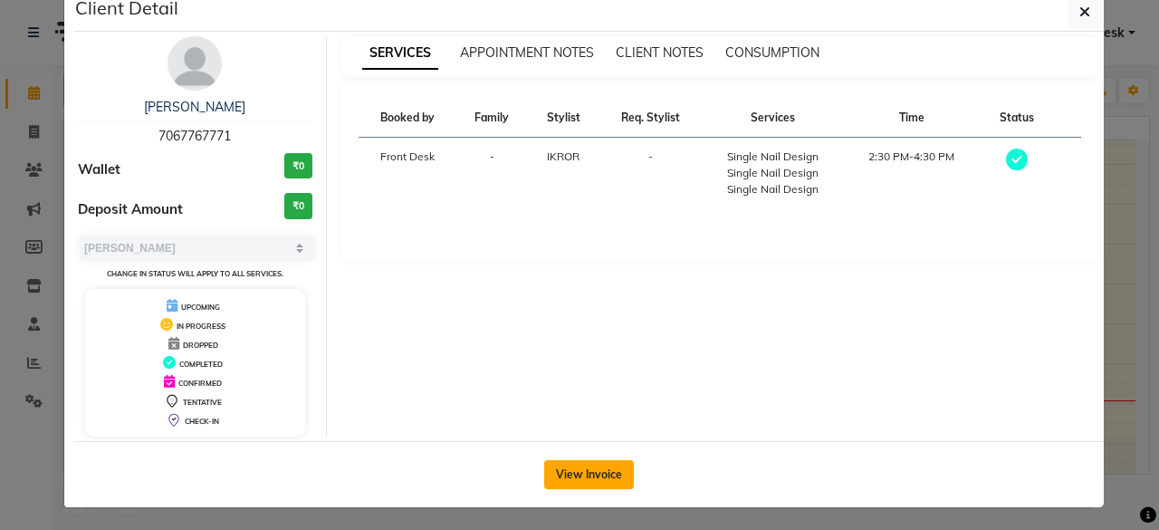
click at [562, 463] on button "View Invoice" at bounding box center [589, 474] width 90 height 29
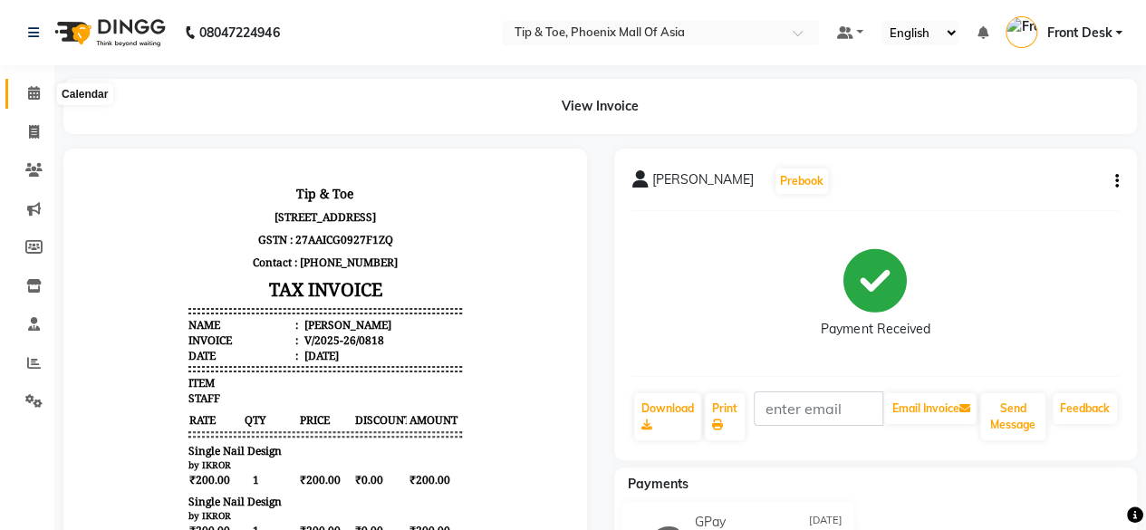
click at [43, 84] on span at bounding box center [34, 93] width 32 height 21
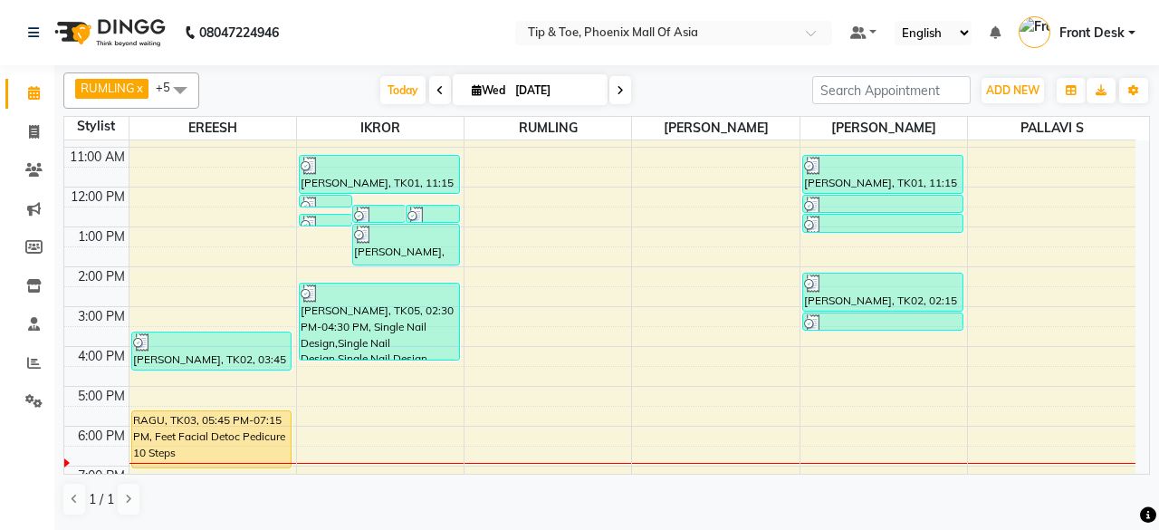
scroll to position [84, 0]
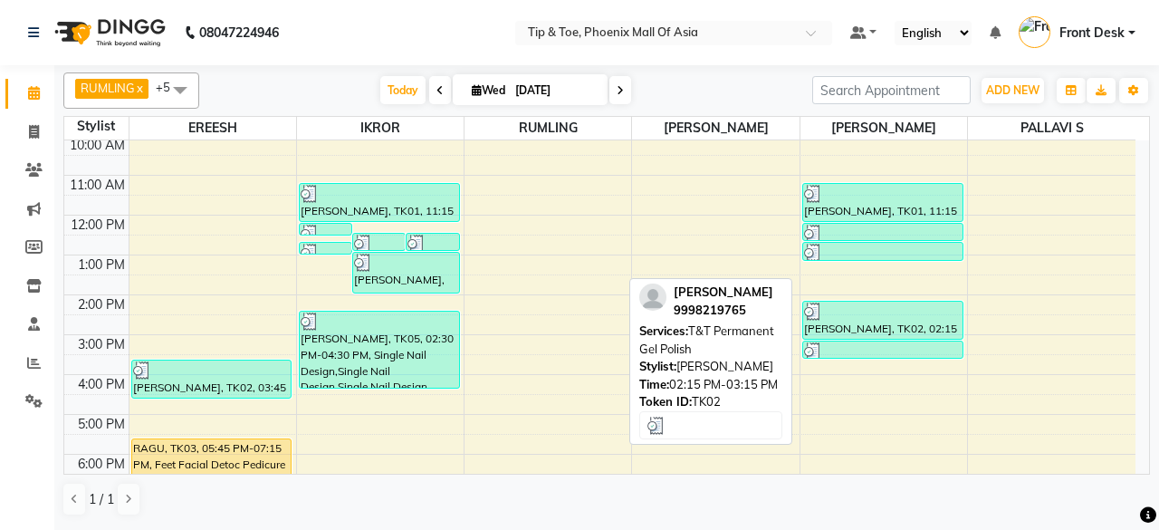
click at [850, 314] on div at bounding box center [883, 311] width 158 height 18
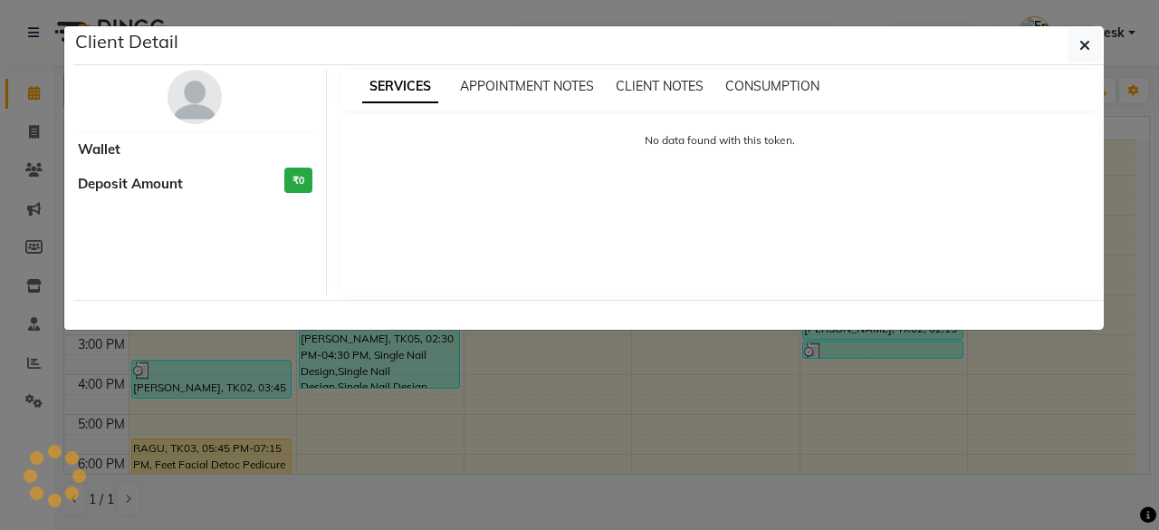
select select "3"
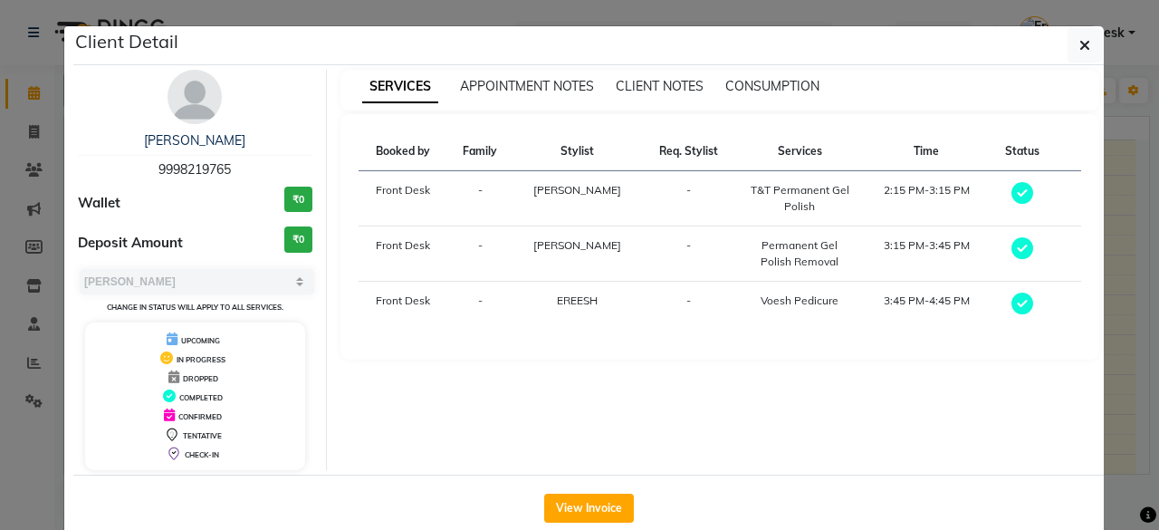
scroll to position [34, 0]
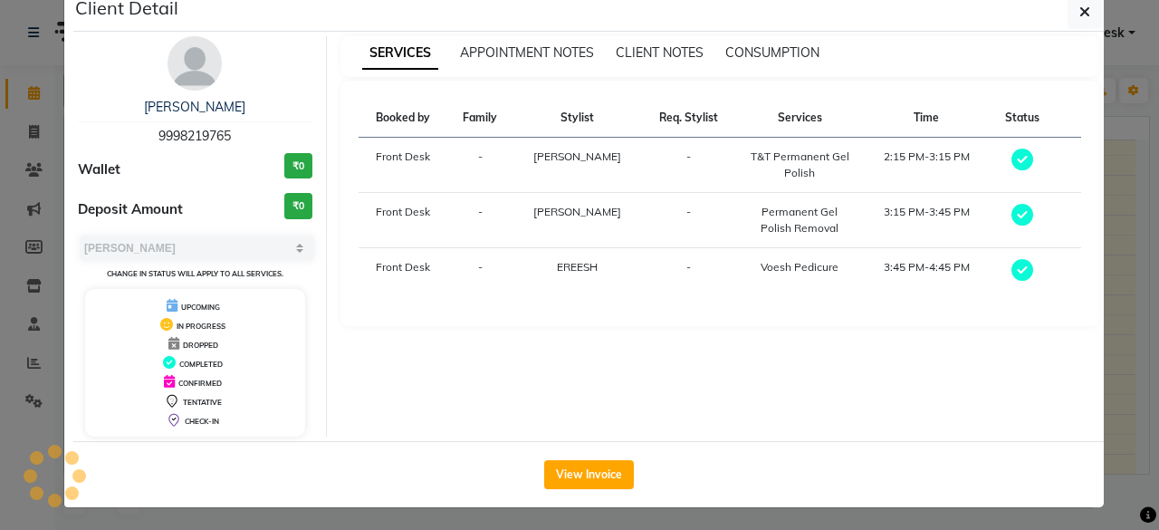
click at [1114, 344] on ngb-modal-window "Client Detail [PERSON_NAME] 9998219765 Wallet ₹0 Deposit Amount ₹0 Select MARK …" at bounding box center [579, 265] width 1159 height 530
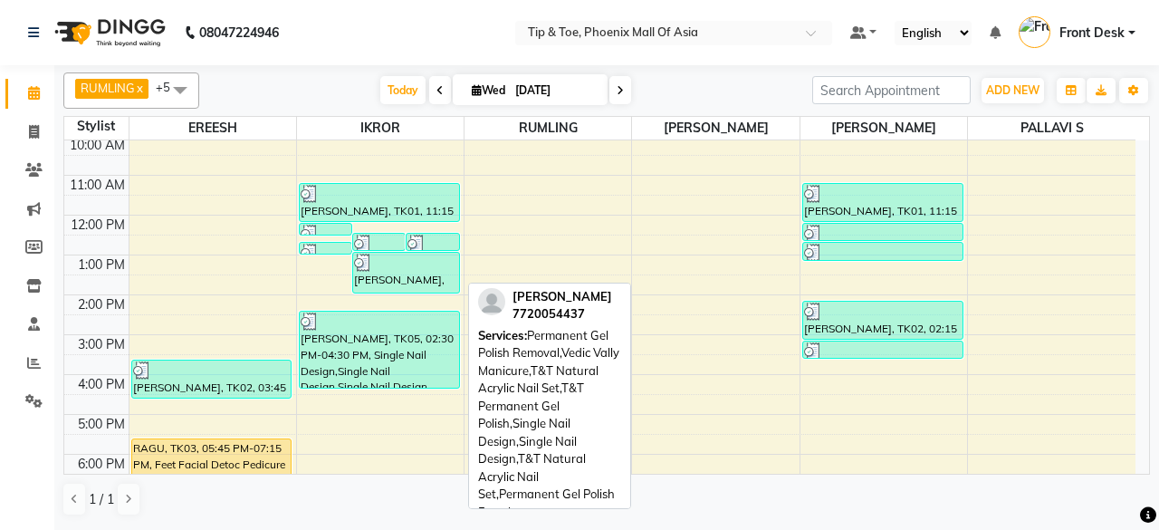
click at [377, 273] on div "[PERSON_NAME], TK01, 01:00 PM-02:05 PM, Permanent Gel Polish Removal,Vedic Vall…" at bounding box center [406, 273] width 106 height 40
select select "3"
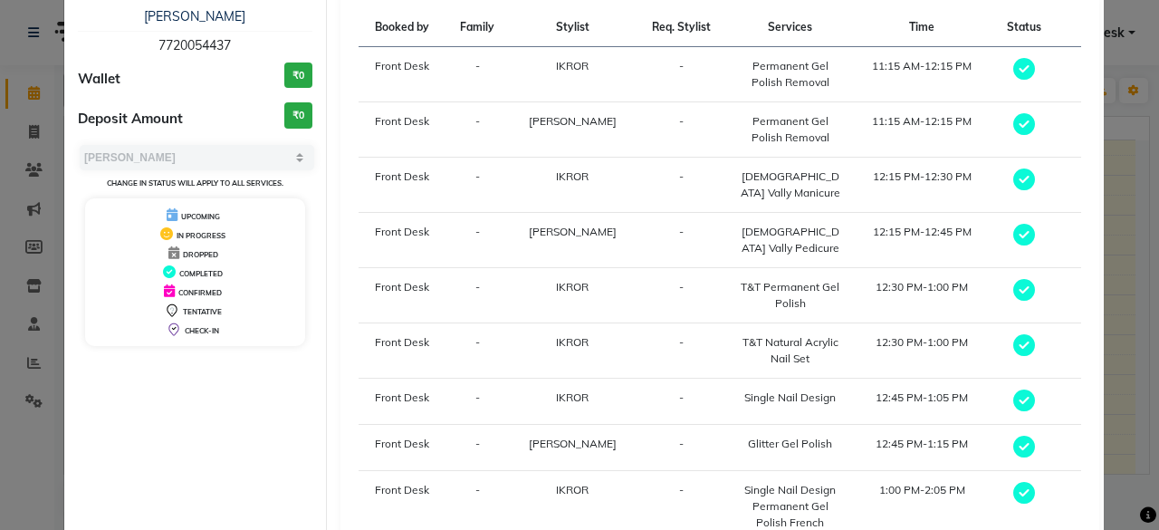
scroll to position [215, 0]
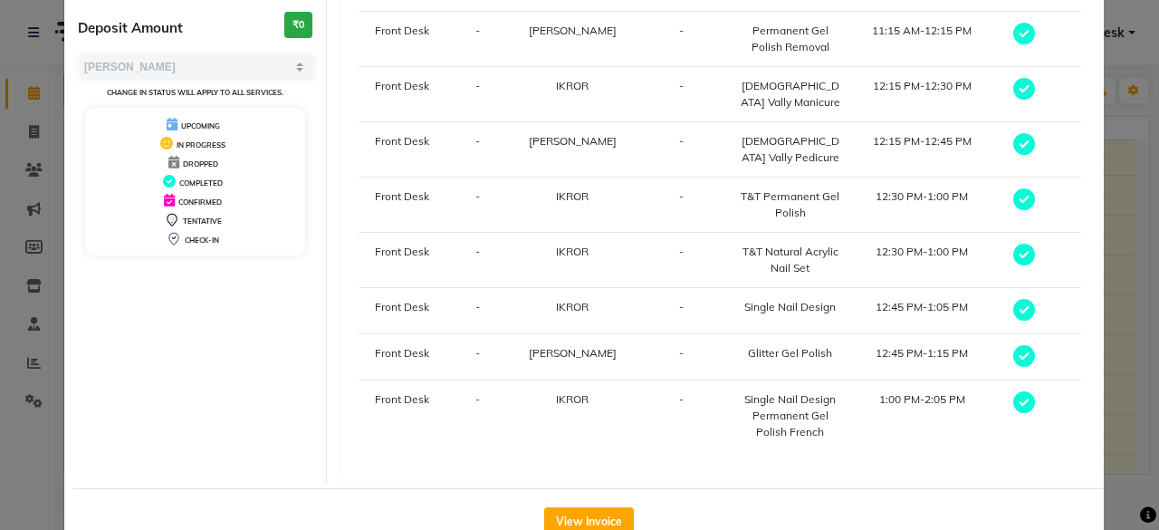
click at [1121, 301] on ngb-modal-window "Client Detail [PERSON_NAME] 7720054437 Wallet ₹0 Deposit Amount ₹0 Select MARK …" at bounding box center [579, 265] width 1159 height 530
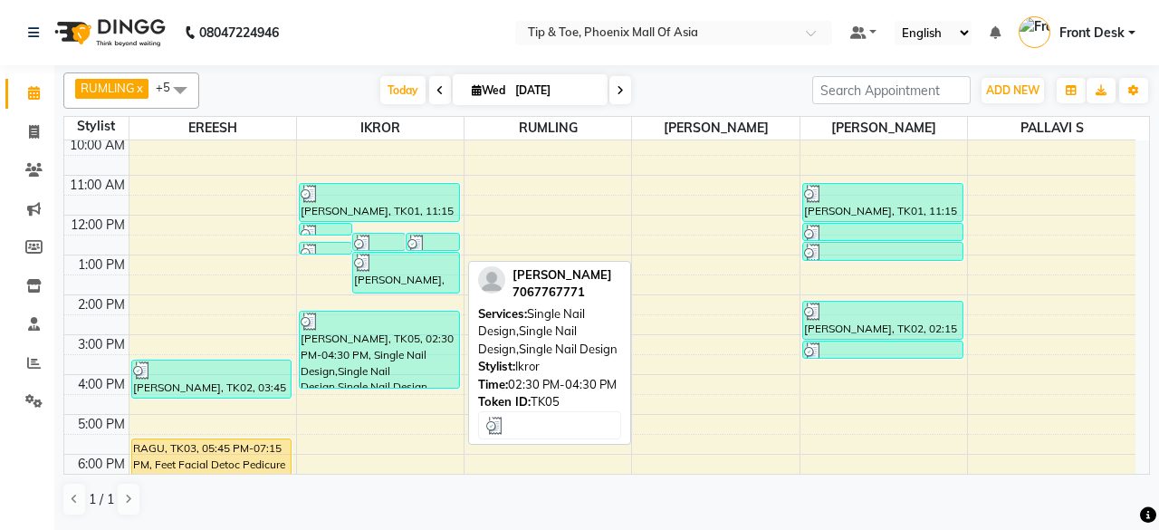
click at [408, 360] on div "[PERSON_NAME], TK05, 02:30 PM-04:30 PM, Single Nail Design,Single Nail Design,S…" at bounding box center [379, 350] width 159 height 76
select select "3"
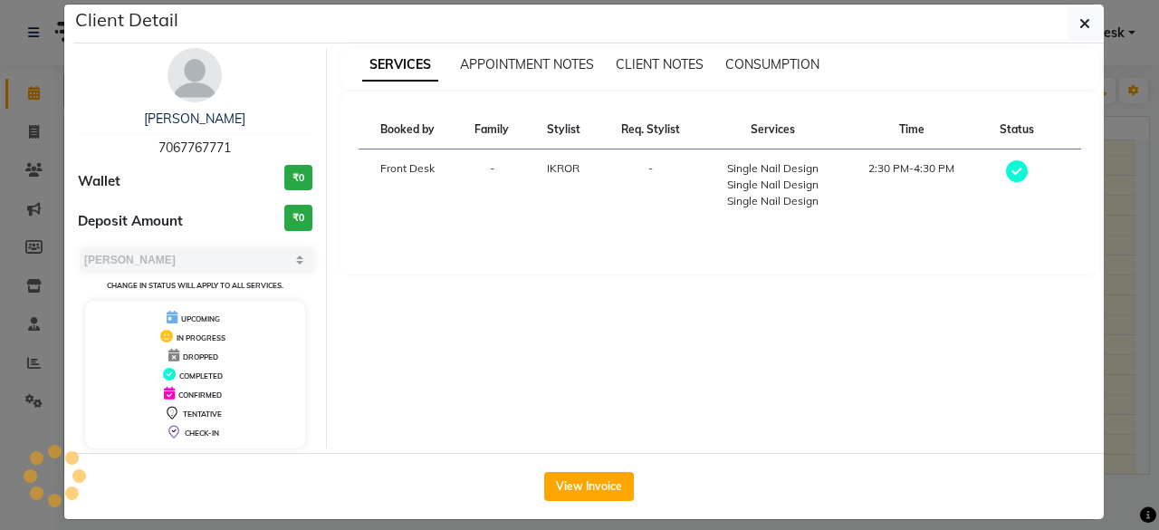
scroll to position [34, 0]
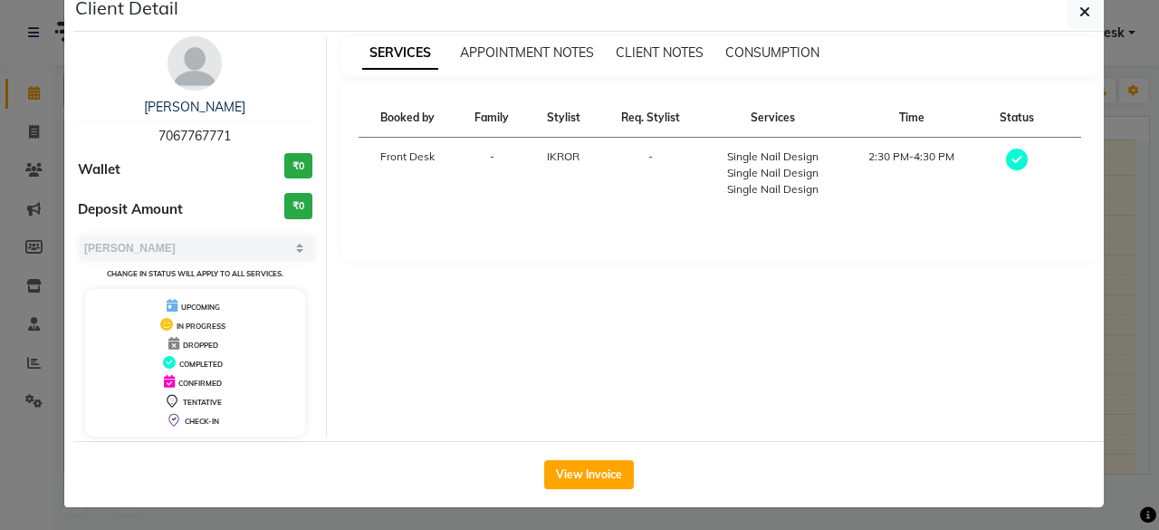
click at [1113, 294] on ngb-modal-window "Client Detail [PERSON_NAME] 7067767771 Wallet ₹0 Deposit Amount ₹0 Select MARK …" at bounding box center [579, 265] width 1159 height 530
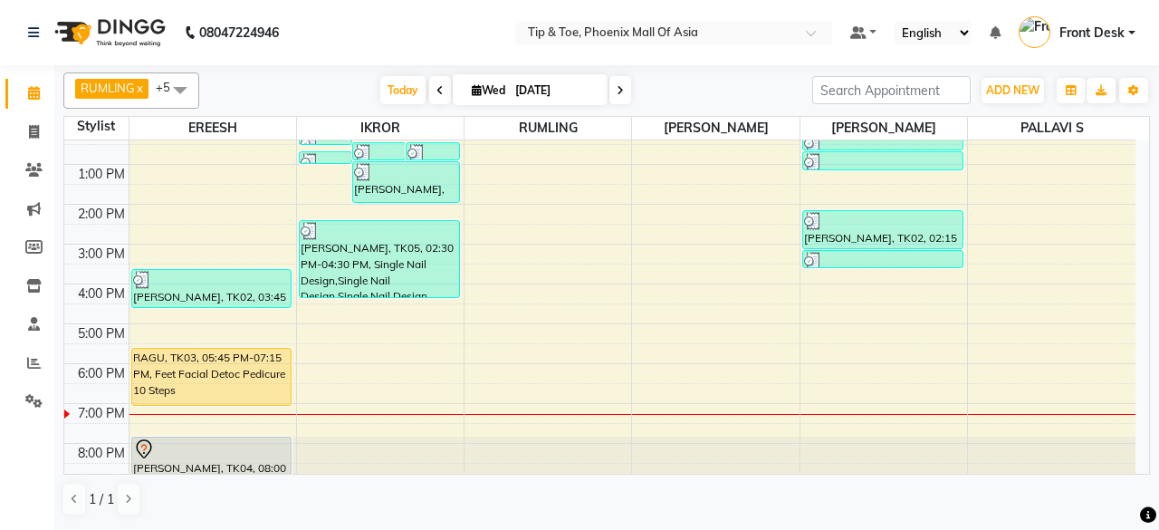
scroll to position [84, 0]
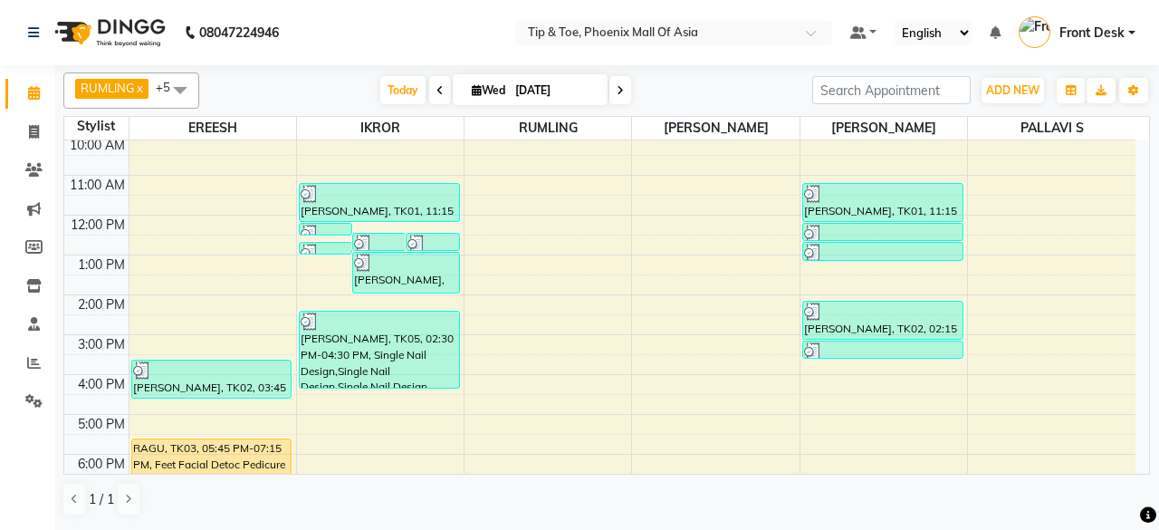
click at [622, 88] on span at bounding box center [621, 90] width 22 height 28
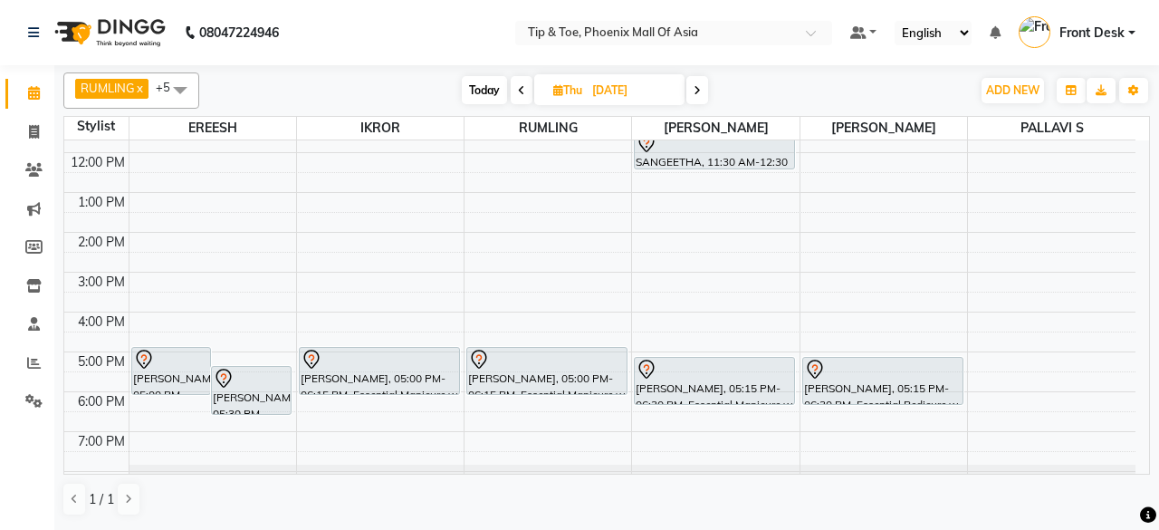
scroll to position [175, 0]
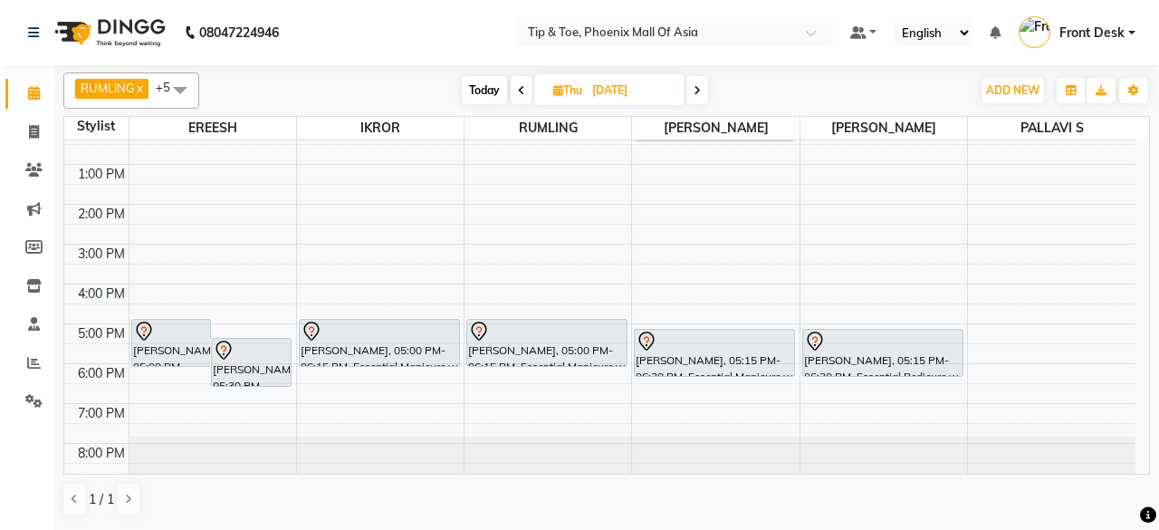
click at [483, 84] on span "Today" at bounding box center [484, 90] width 45 height 28
type input "[DATE]"
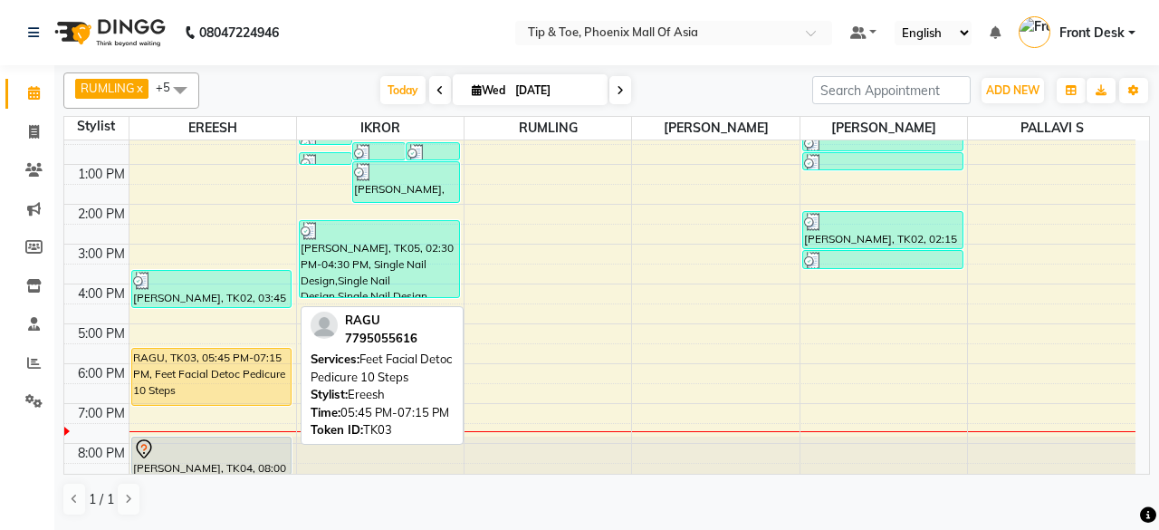
click at [266, 371] on div "RAGU, TK03, 05:45 PM-07:15 PM, Feet Facial Detoc Pedicure 10 Steps" at bounding box center [211, 377] width 159 height 56
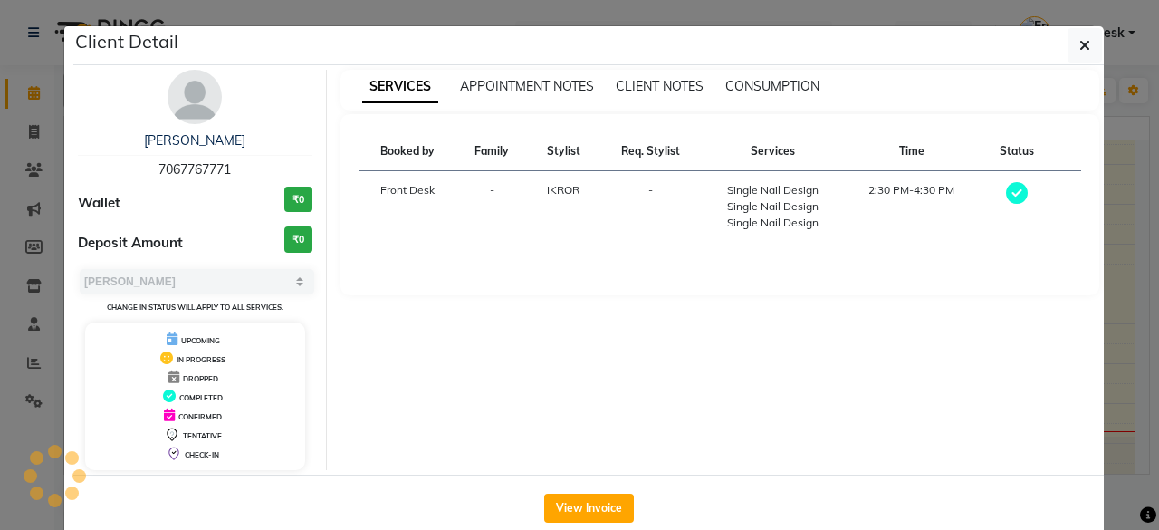
select select "1"
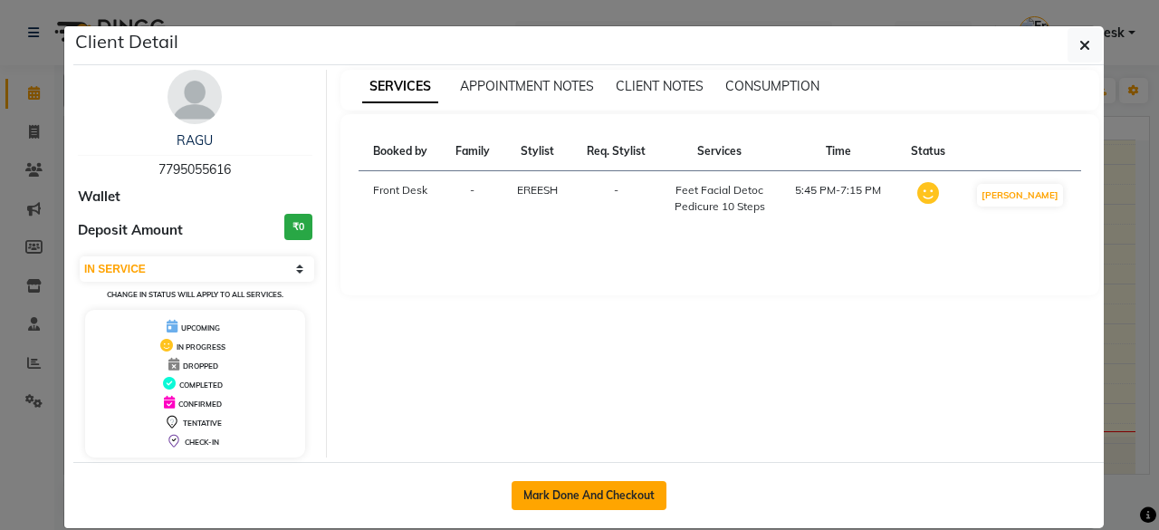
click at [579, 494] on button "Mark Done And Checkout" at bounding box center [589, 495] width 155 height 29
select select "service"
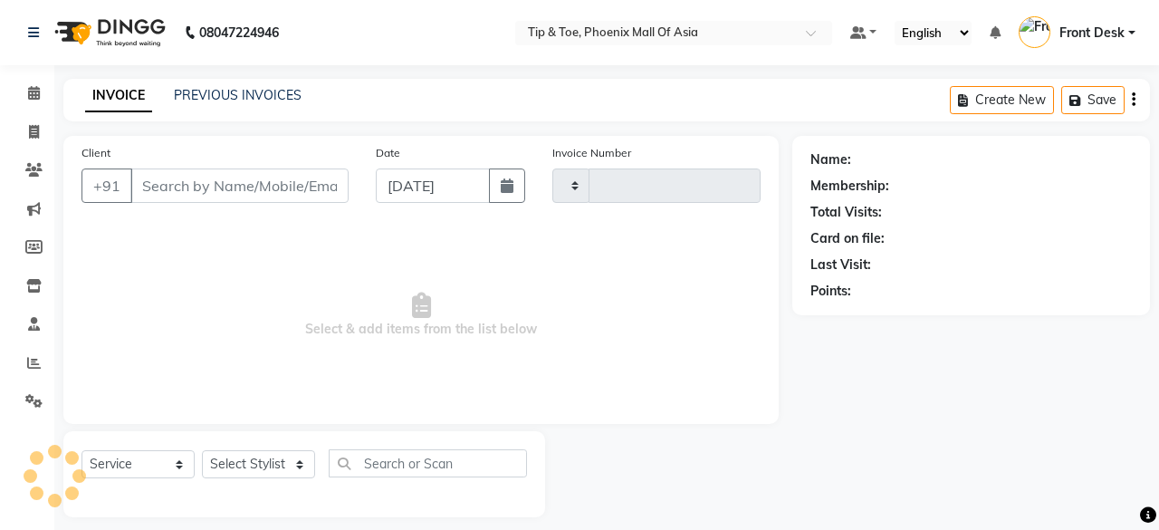
type input "0819"
select select "5683"
type input "7795055616"
select select "71173"
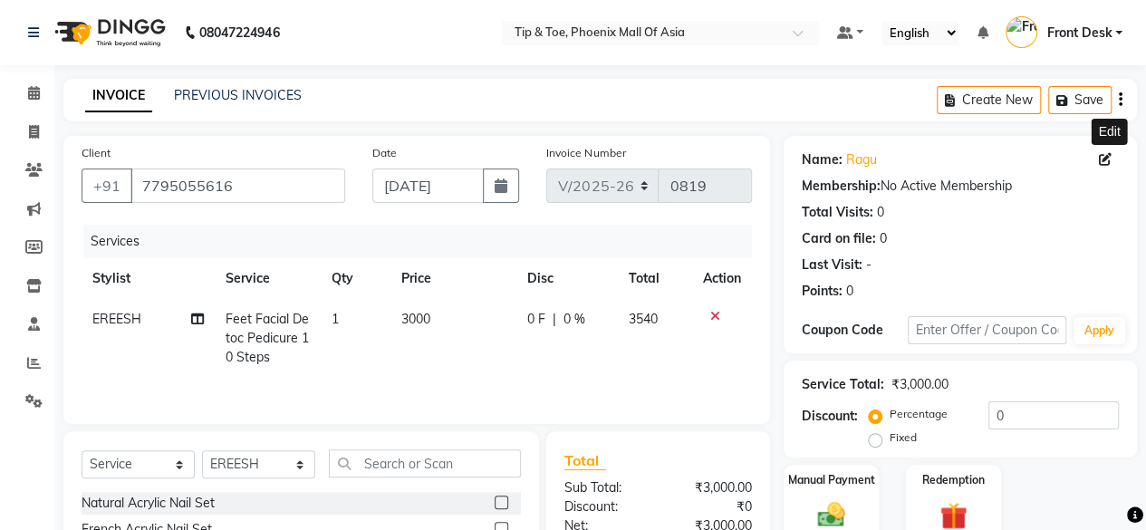
click at [1099, 155] on icon at bounding box center [1105, 159] width 13 height 13
select select "[DEMOGRAPHIC_DATA]"
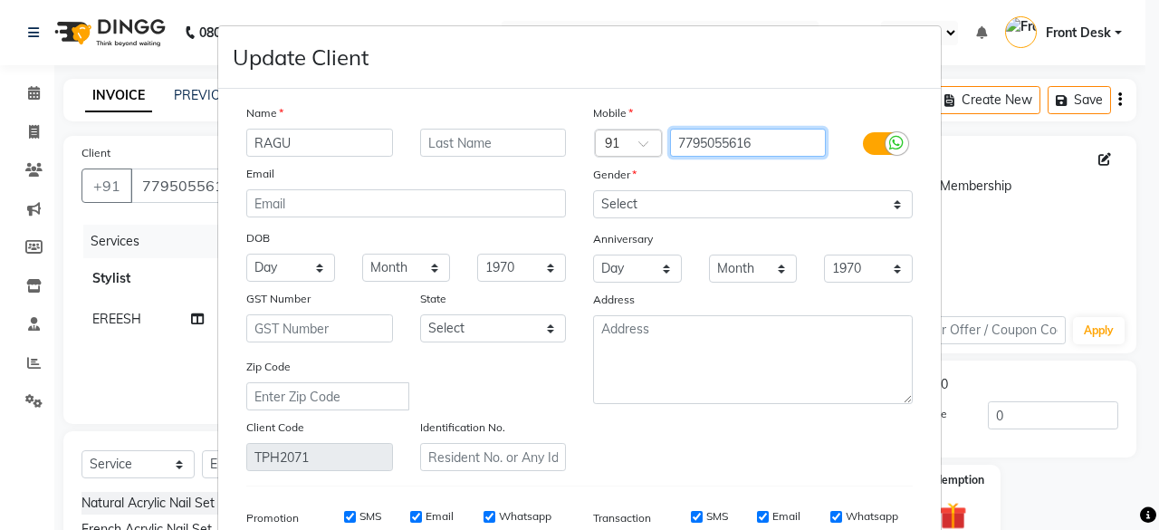
click at [708, 142] on input "7795055616" at bounding box center [748, 143] width 157 height 28
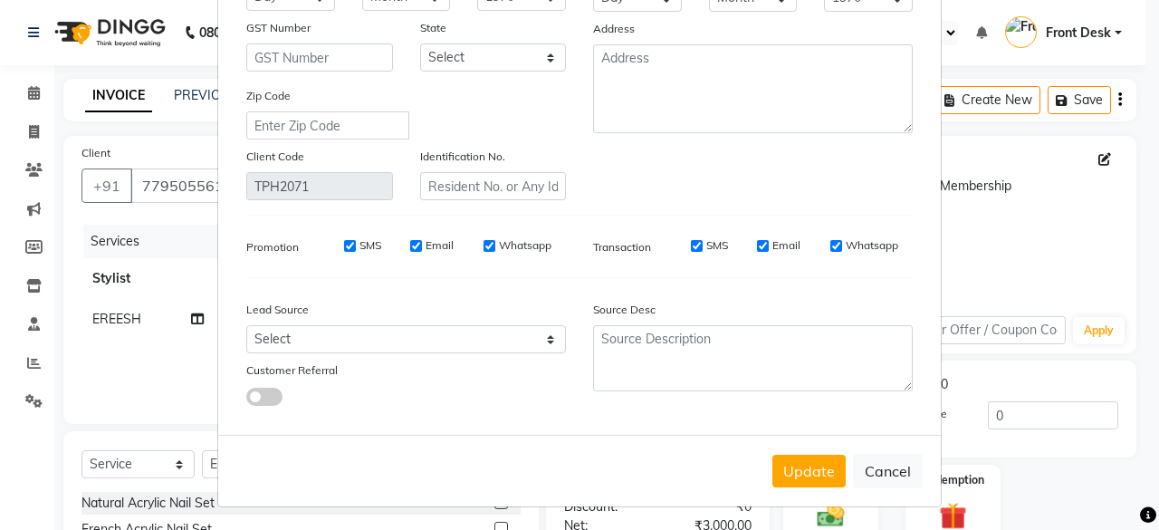
scroll to position [90, 0]
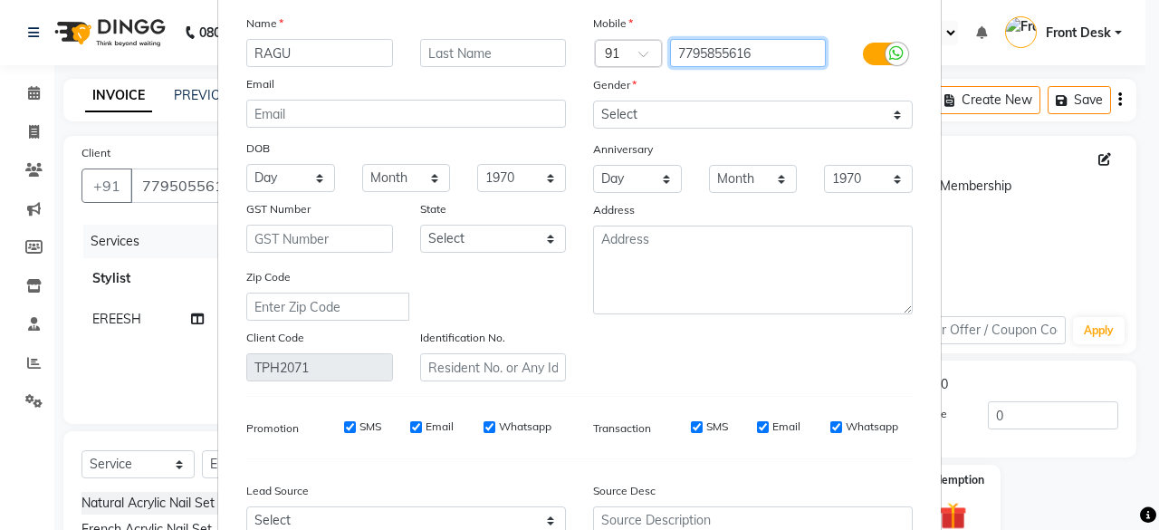
type input "7795855616"
click at [868, 46] on label at bounding box center [883, 54] width 41 height 23
click at [0, 0] on input "checkbox" at bounding box center [0, 0] width 0 height 0
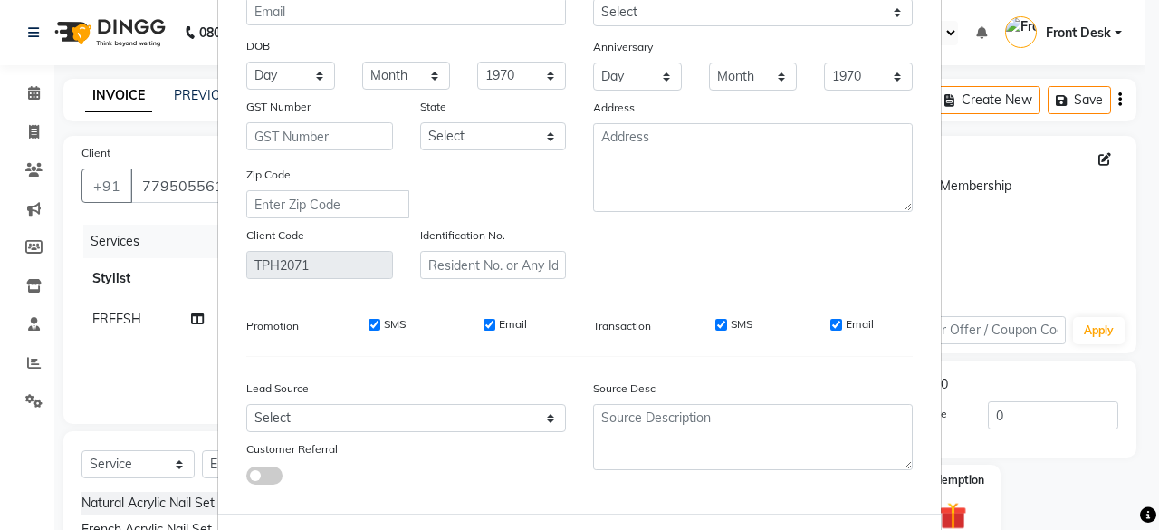
scroll to position [271, 0]
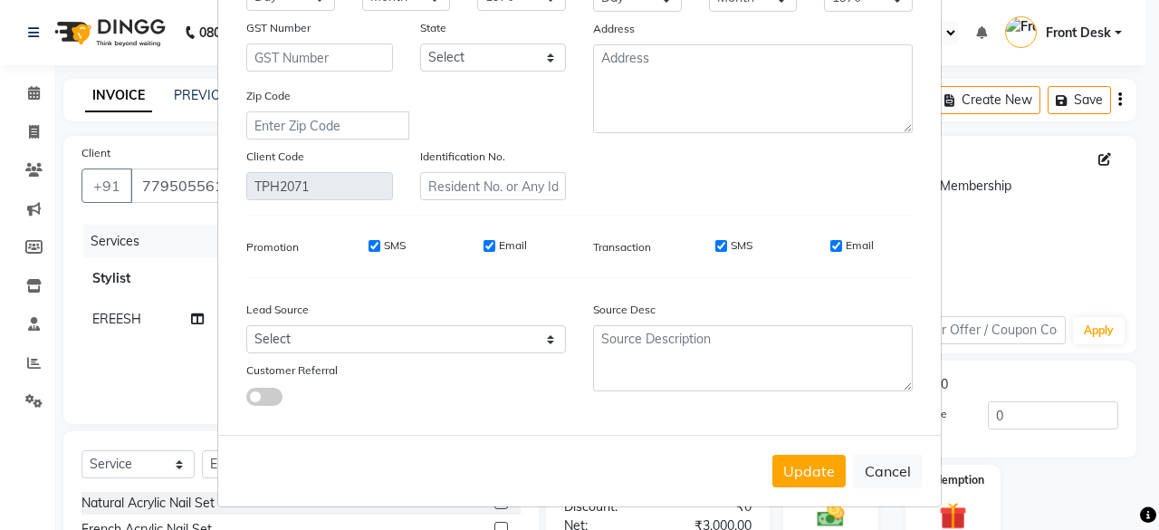
click at [830, 240] on input "Email" at bounding box center [836, 246] width 12 height 12
checkbox input "false"
click at [485, 249] on input "Email" at bounding box center [490, 246] width 12 height 12
checkbox input "false"
click at [374, 245] on div "SMS" at bounding box center [374, 245] width 62 height 16
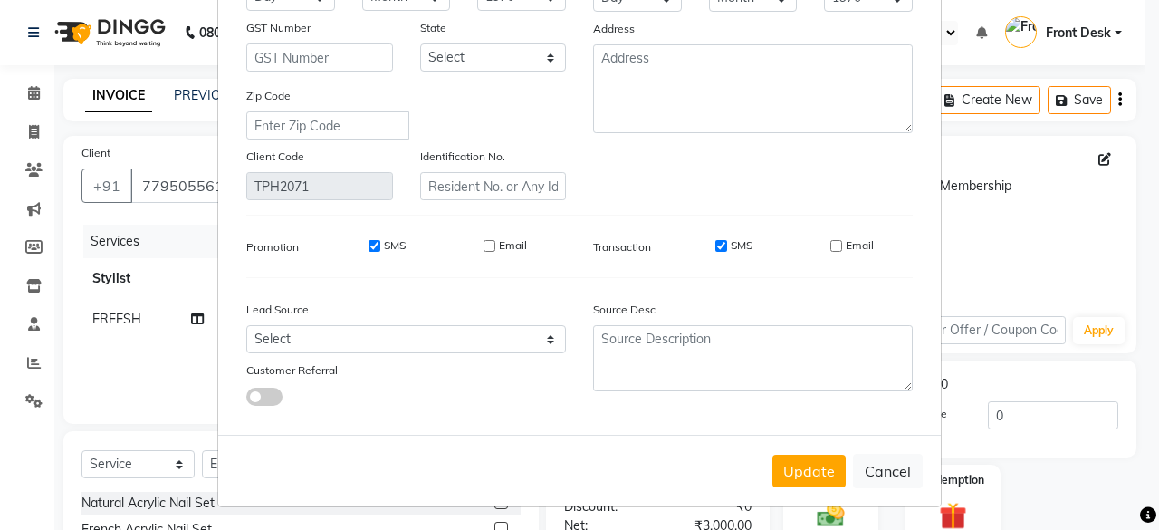
click at [715, 240] on input "SMS" at bounding box center [721, 246] width 12 height 12
checkbox input "false"
click at [369, 244] on input "SMS" at bounding box center [375, 246] width 12 height 12
checkbox input "false"
click at [802, 468] on button "Update" at bounding box center [809, 471] width 73 height 33
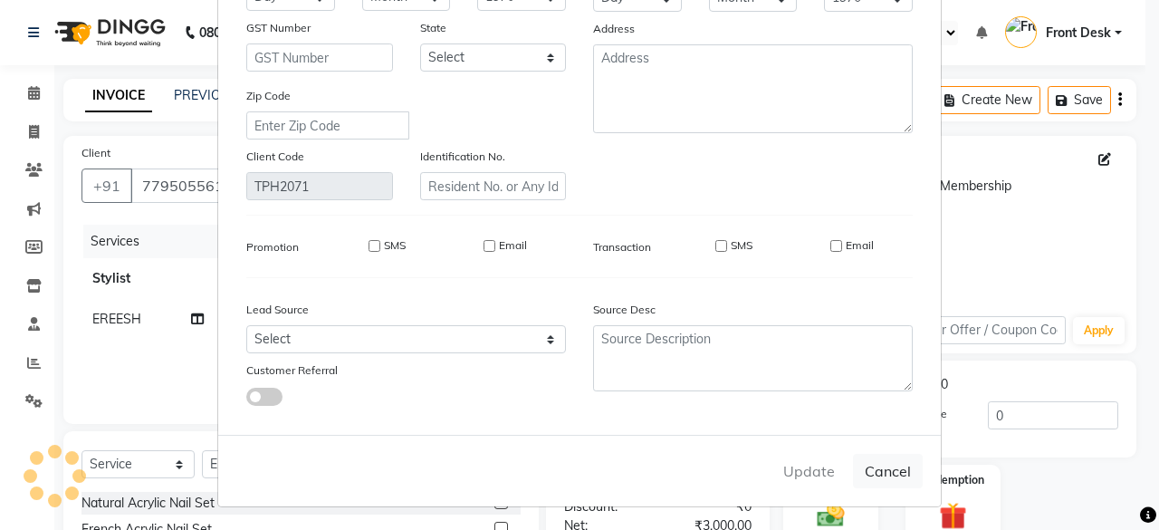
type input "7795855616"
select select
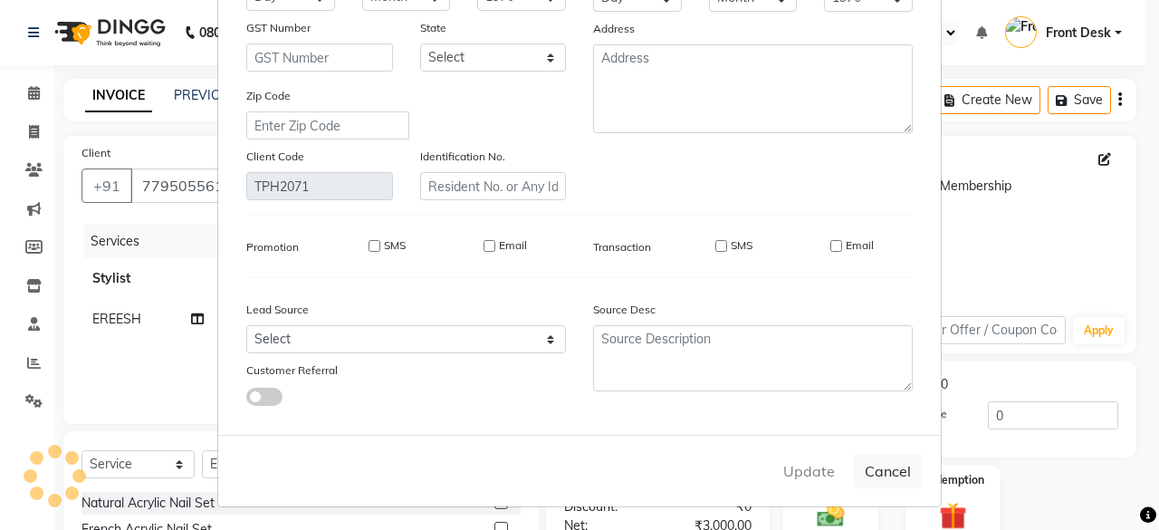
select select
checkbox input "false"
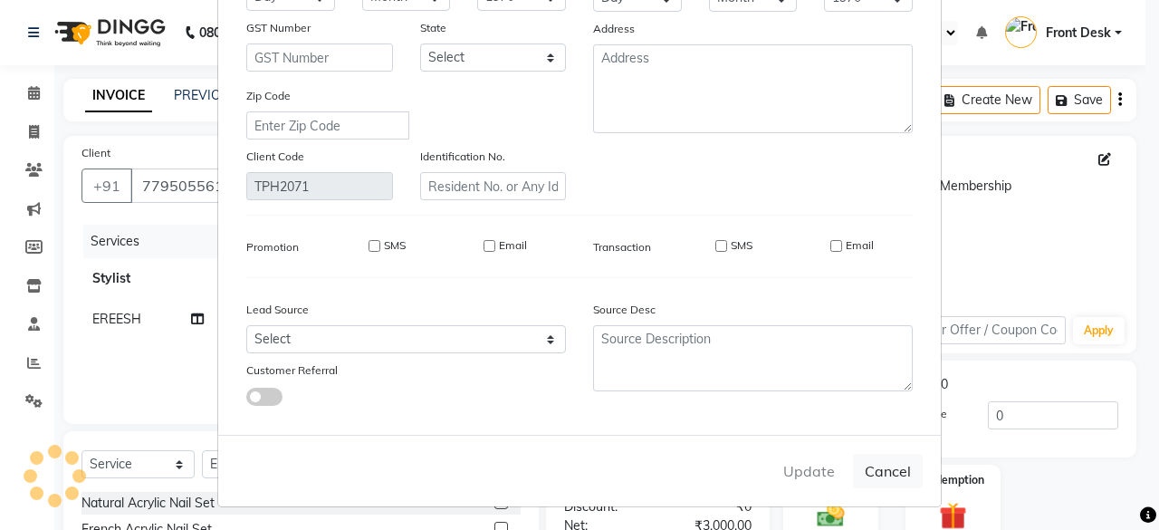
checkbox input "false"
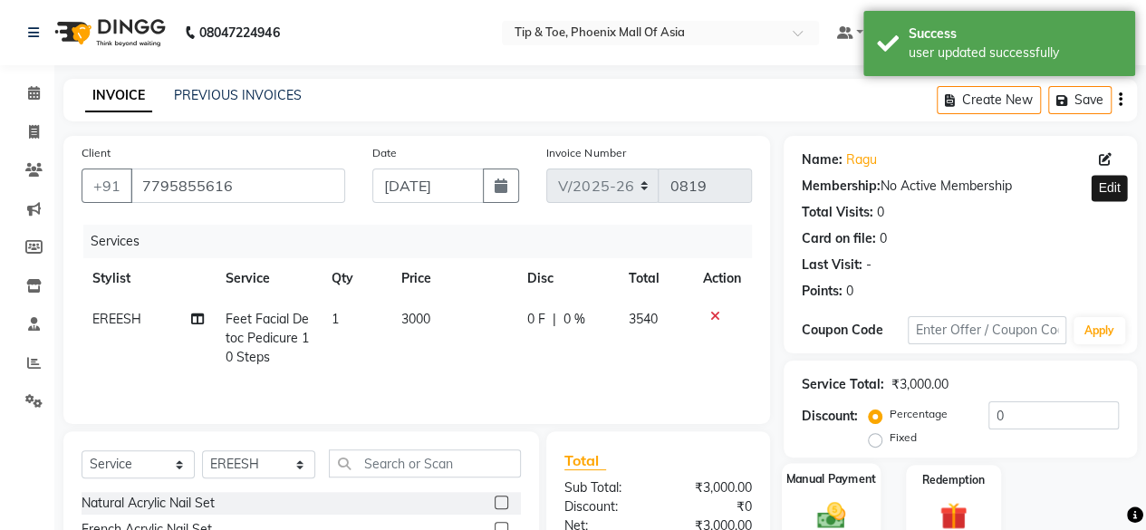
scroll to position [195, 0]
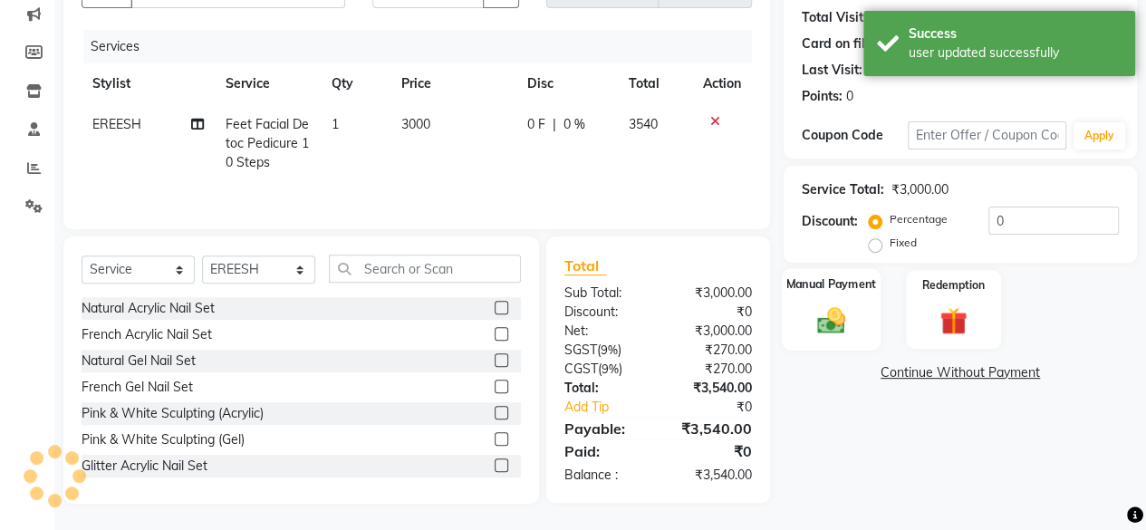
click at [836, 306] on img at bounding box center [831, 319] width 46 height 33
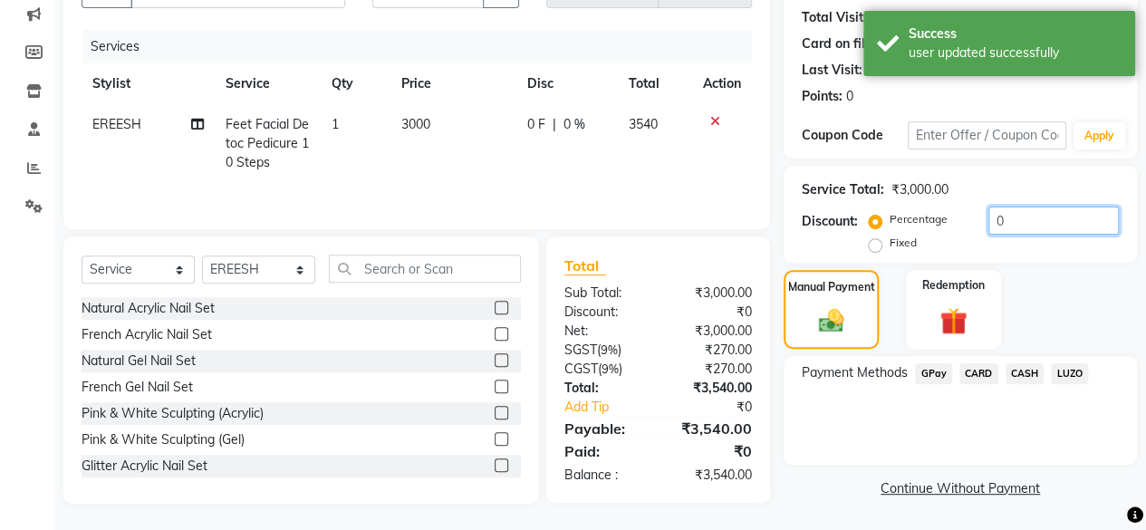
click at [1059, 206] on input "0" at bounding box center [1053, 220] width 130 height 28
type input "50"
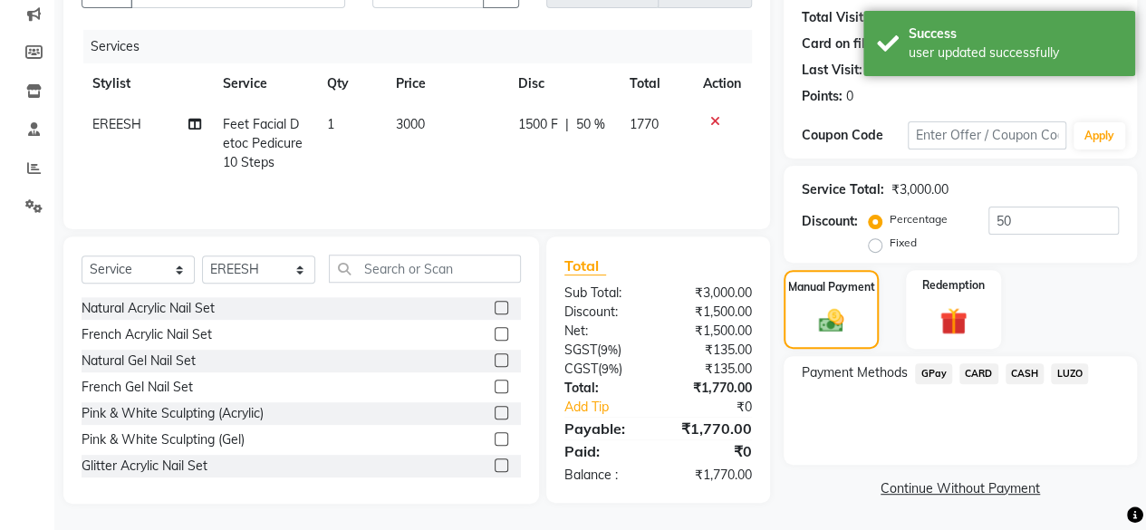
click at [1092, 261] on div "Service Total: ₹3,000.00 Discount: Percentage Fixed 50" at bounding box center [959, 214] width 353 height 97
click at [1022, 369] on span "CASH" at bounding box center [1024, 373] width 39 height 21
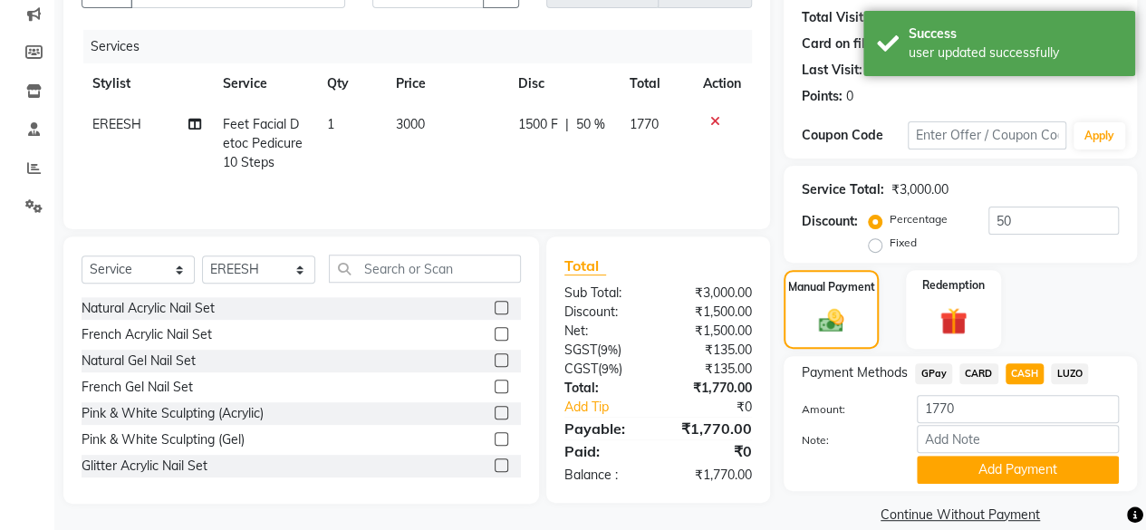
scroll to position [219, 0]
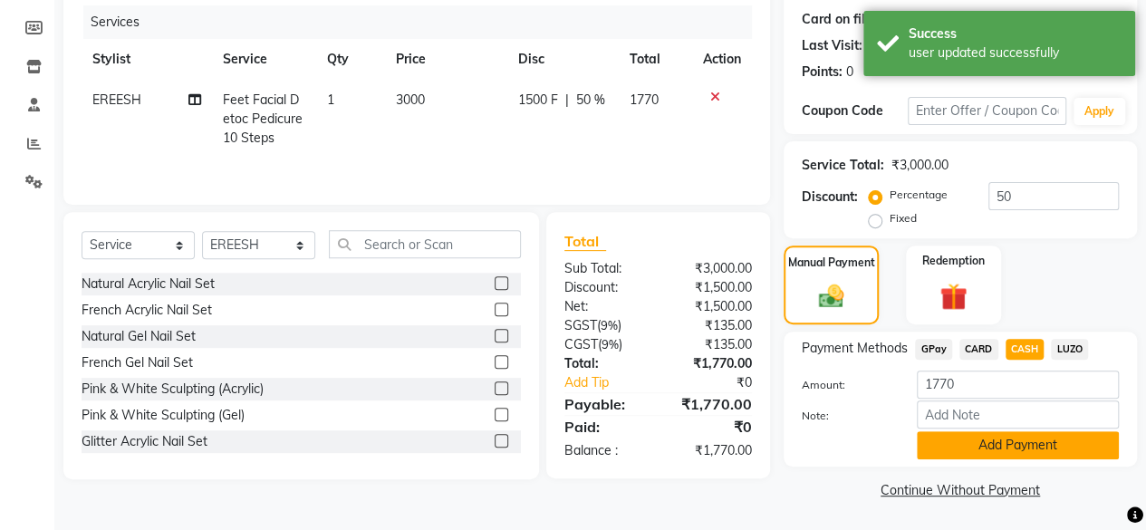
click at [981, 431] on button "Add Payment" at bounding box center [1018, 445] width 202 height 28
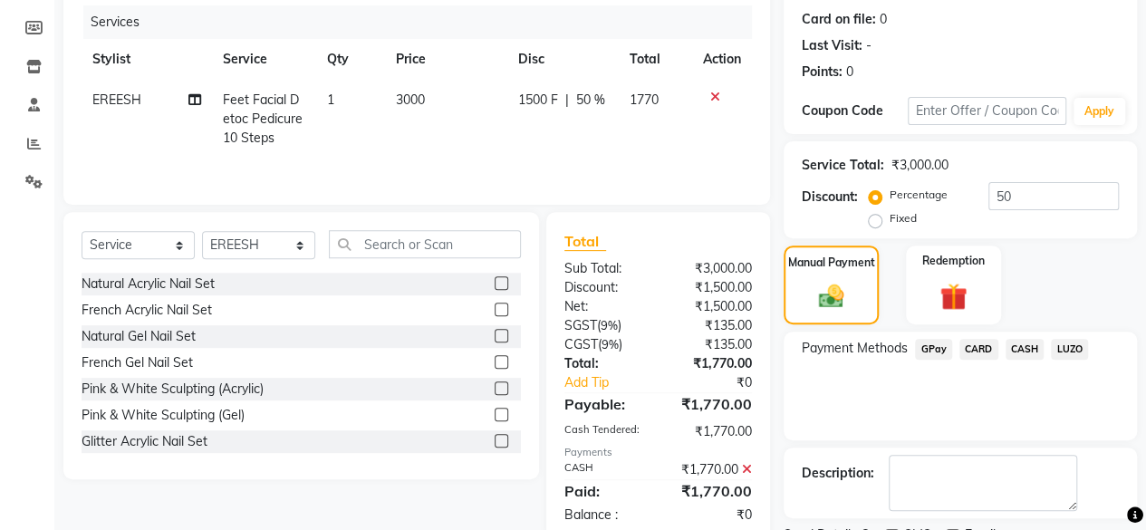
scroll to position [293, 0]
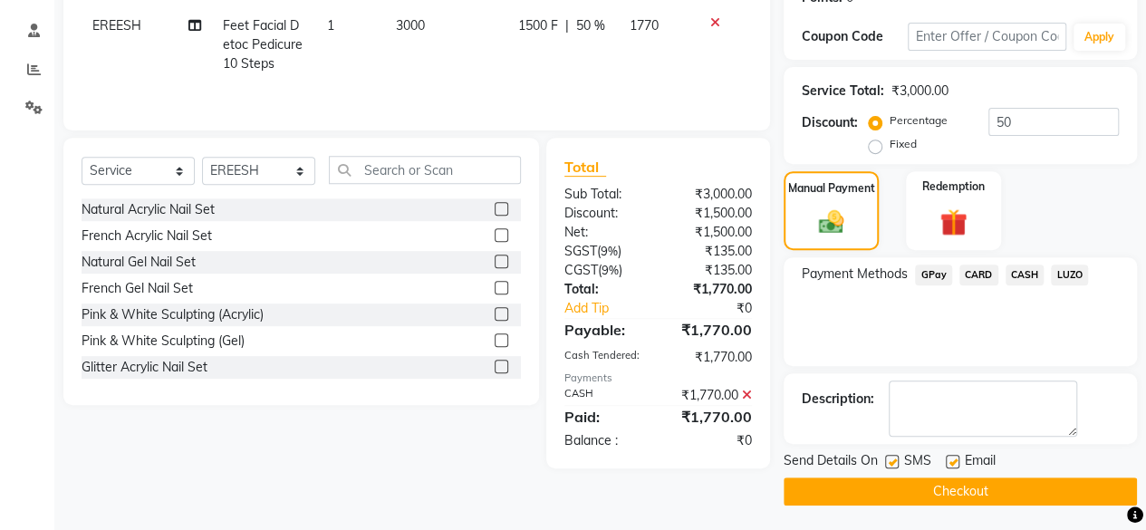
click at [914, 484] on button "Checkout" at bounding box center [959, 491] width 353 height 28
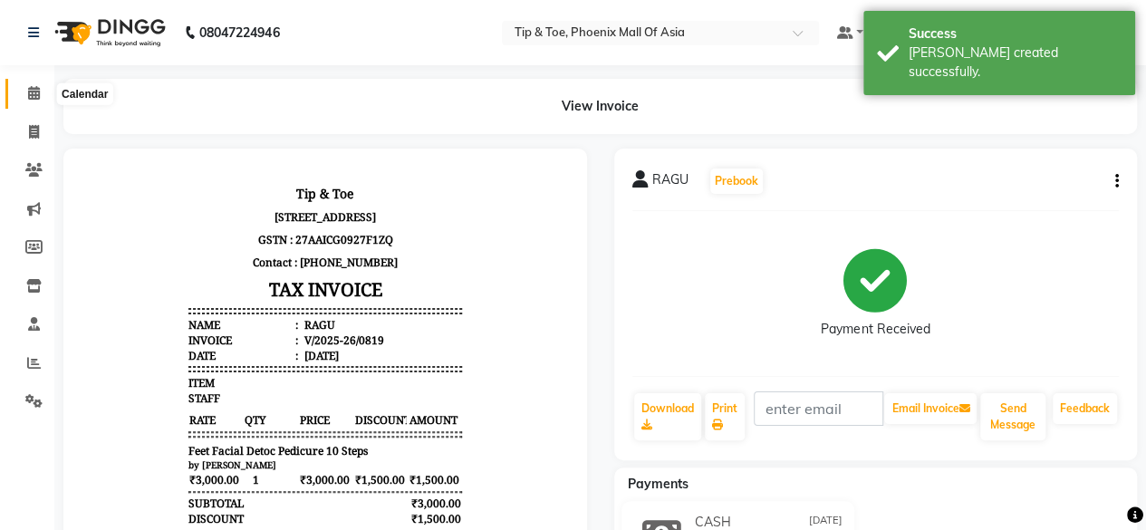
click at [24, 91] on span at bounding box center [34, 93] width 32 height 21
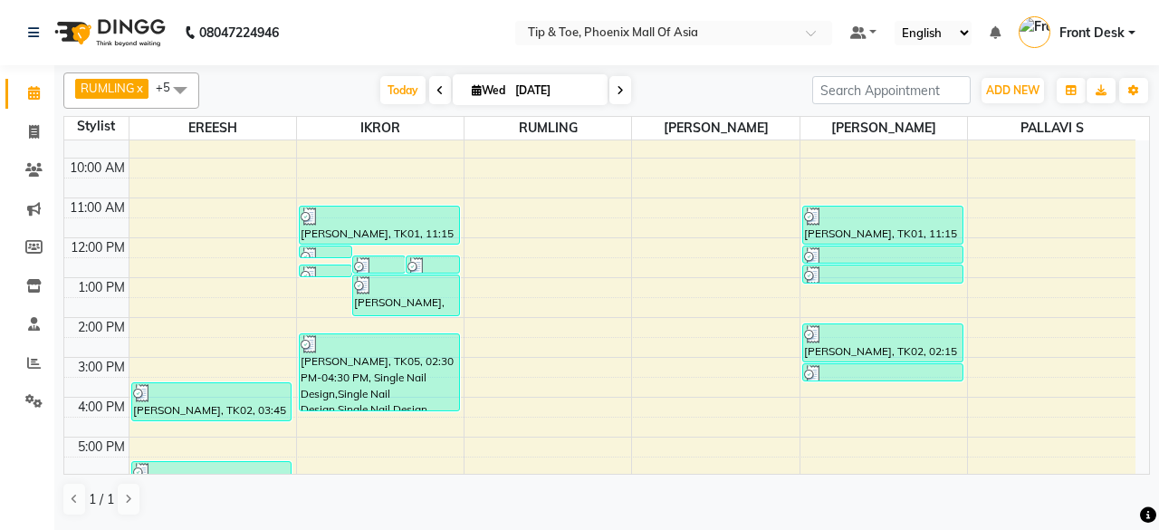
scroll to position [91, 0]
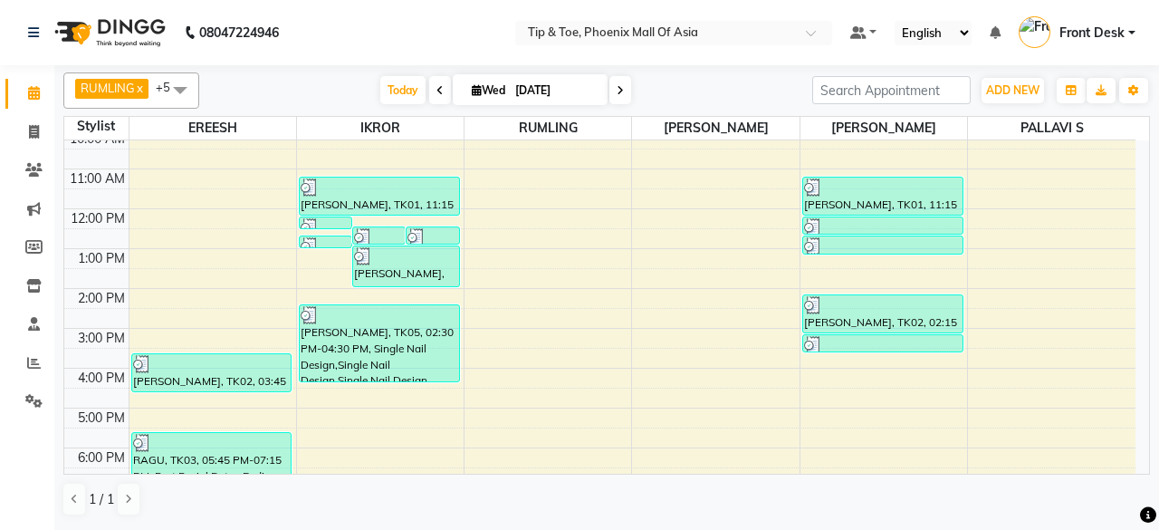
click at [619, 89] on icon at bounding box center [620, 90] width 7 height 11
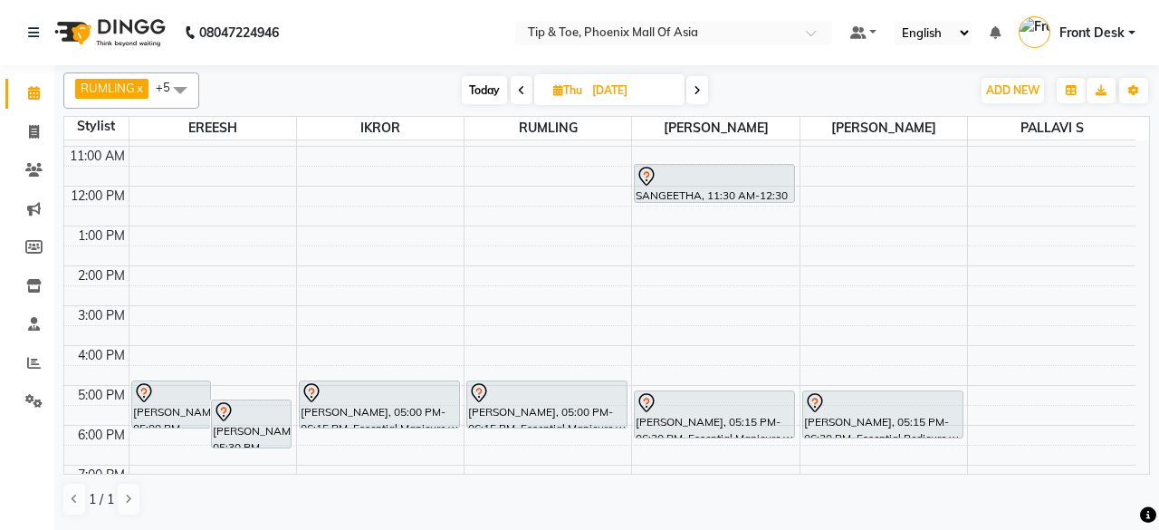
scroll to position [85, 0]
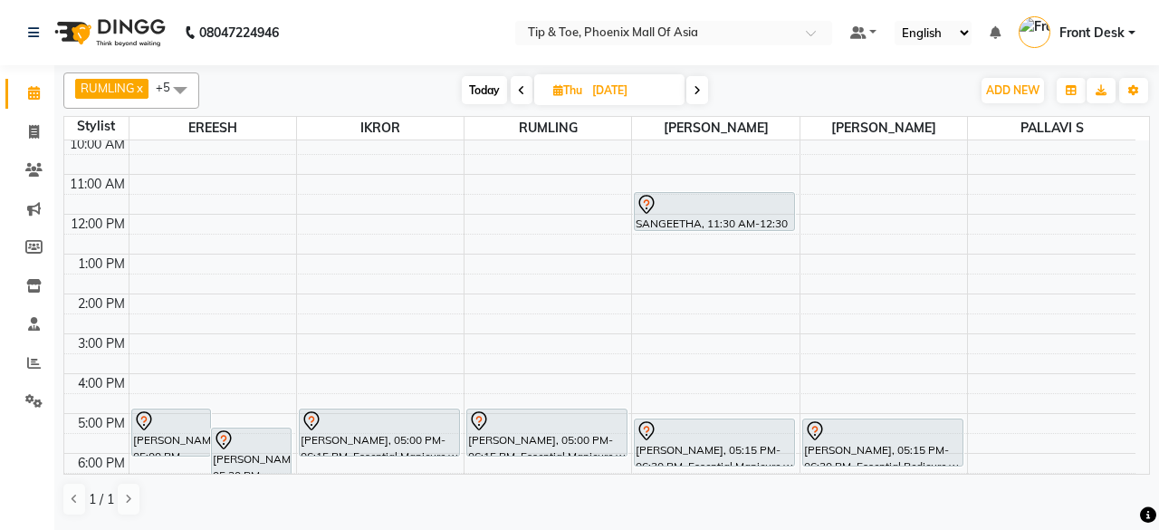
click at [468, 82] on span "Today" at bounding box center [484, 90] width 45 height 28
type input "[DATE]"
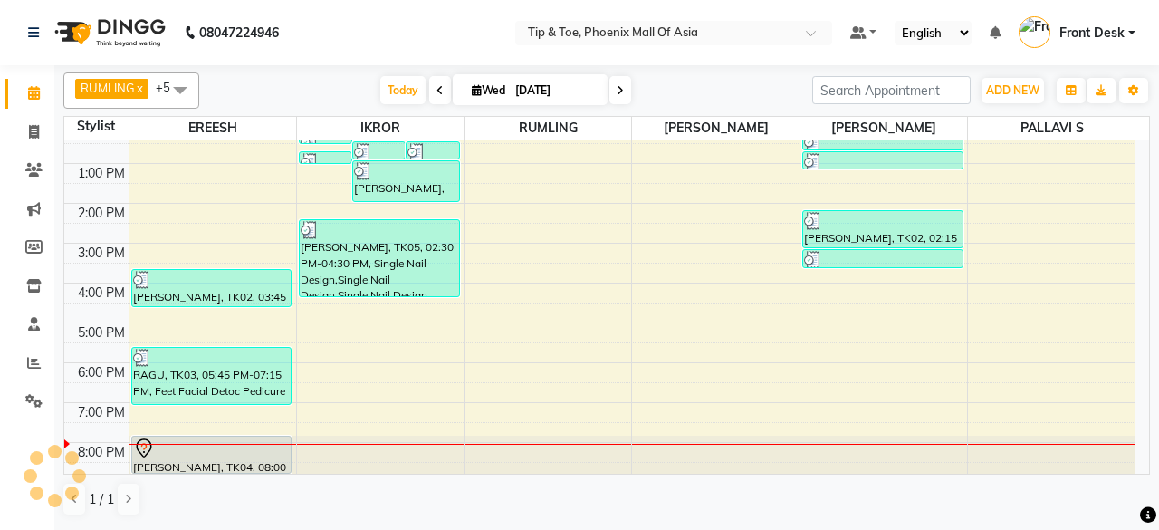
scroll to position [175, 0]
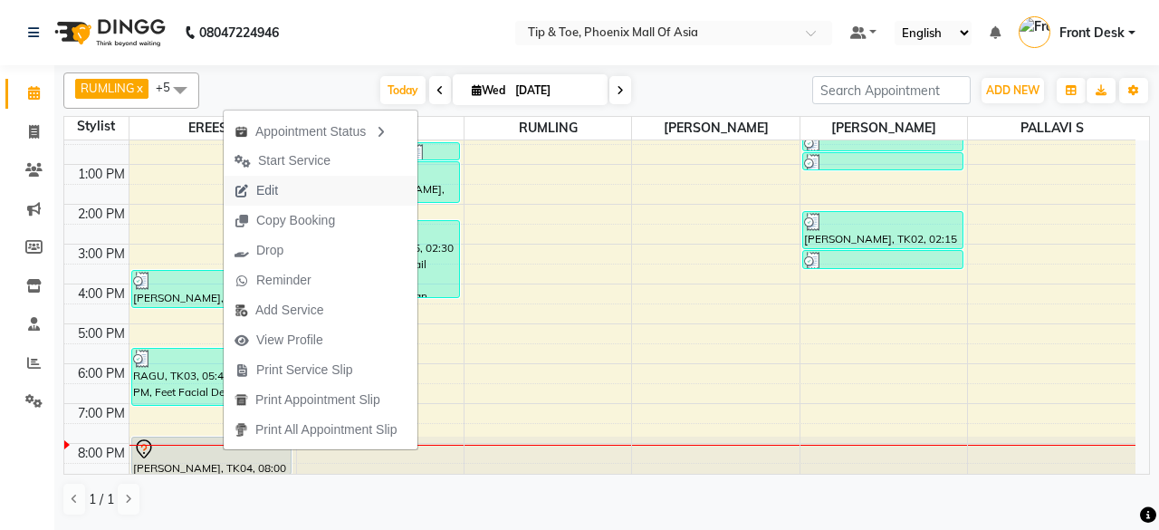
click at [319, 182] on button "Edit" at bounding box center [321, 191] width 194 height 30
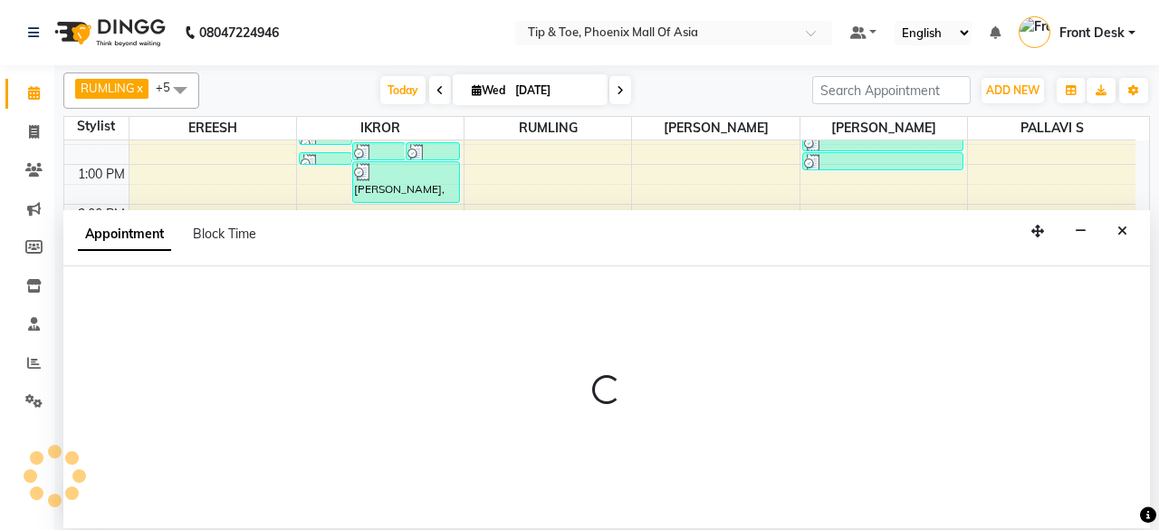
select select "tentative"
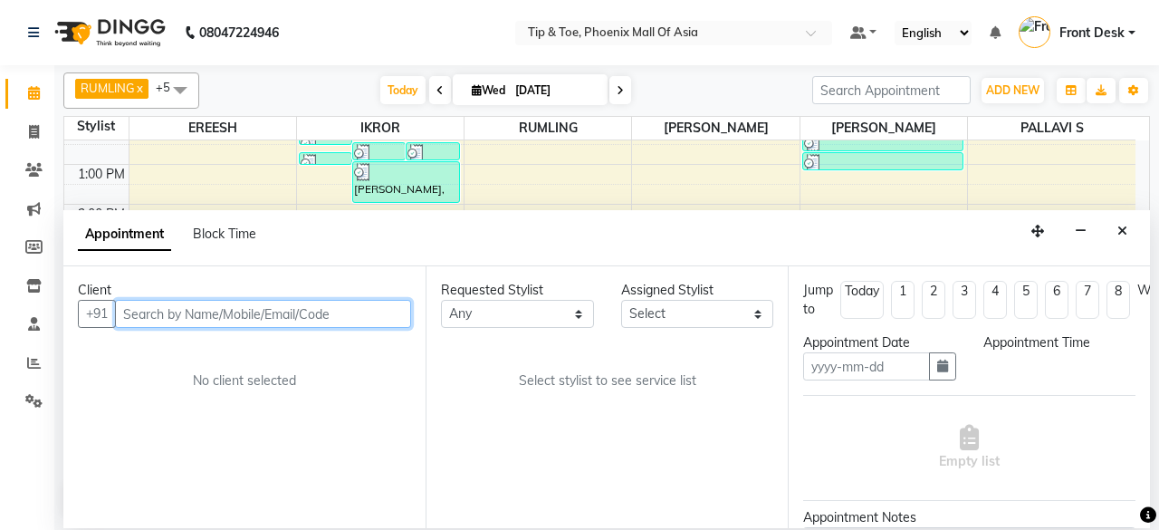
type input "[DATE]"
select select "1200"
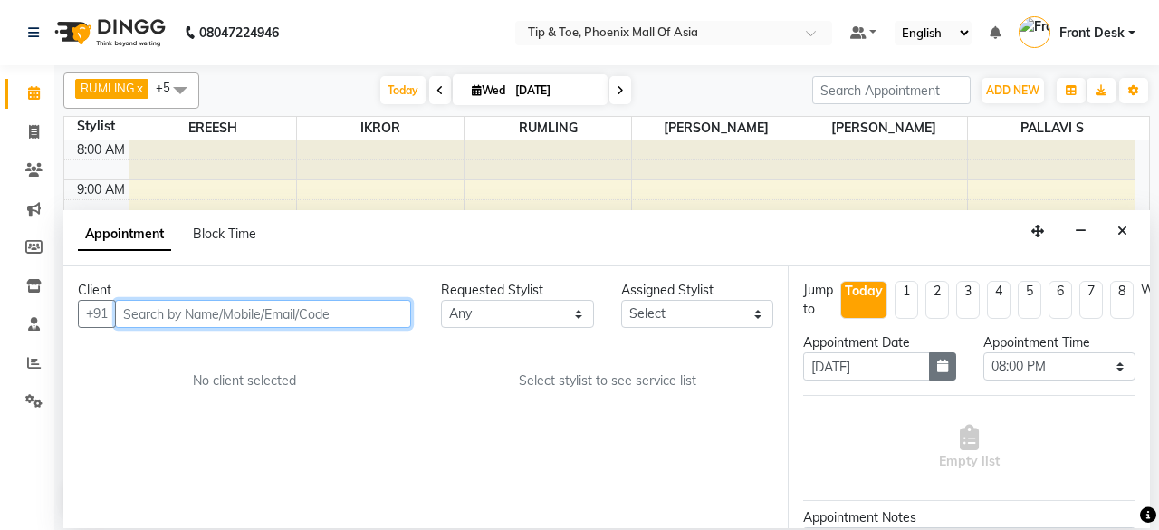
select select "71173"
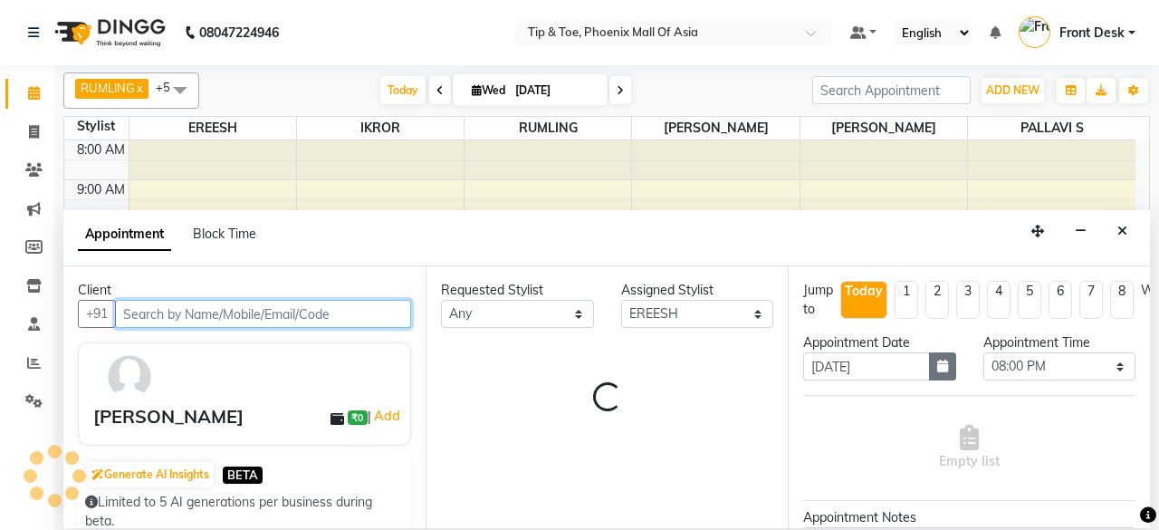
scroll to position [176, 0]
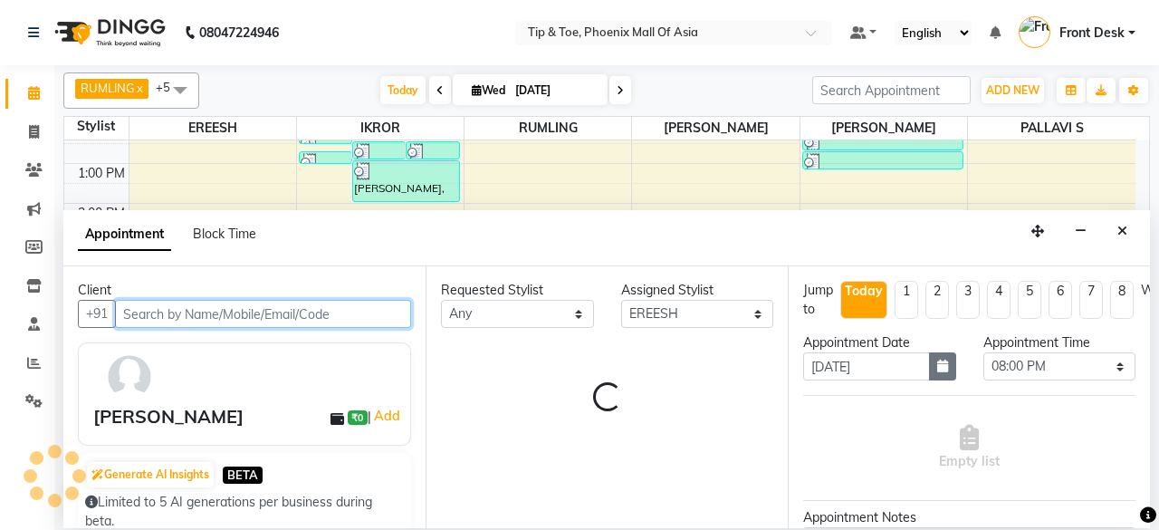
select select "2635"
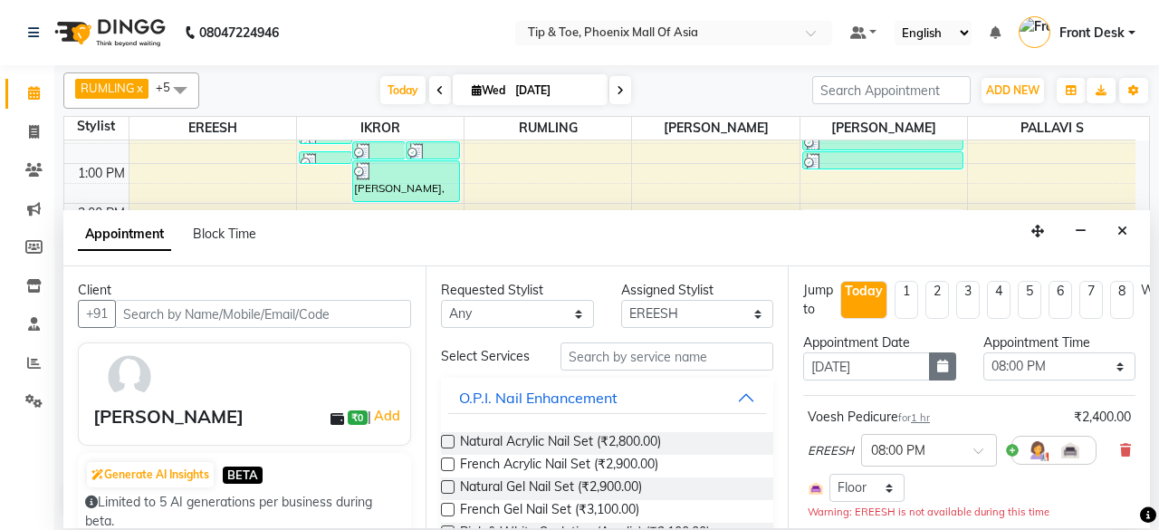
click at [938, 361] on icon "button" at bounding box center [942, 366] width 11 height 13
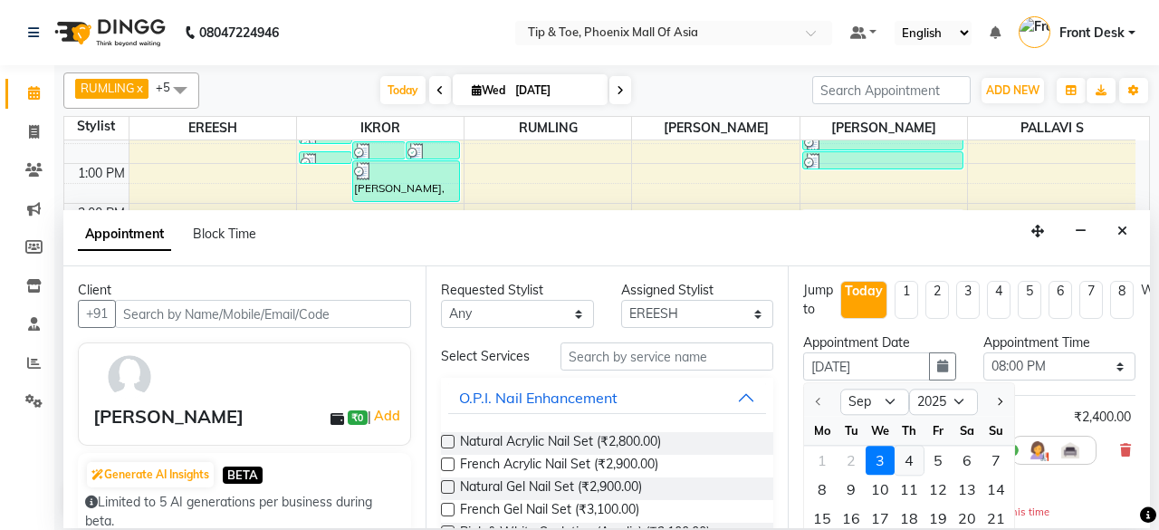
click at [909, 461] on div "4" at bounding box center [909, 460] width 29 height 29
type input "[DATE]"
select select "1200"
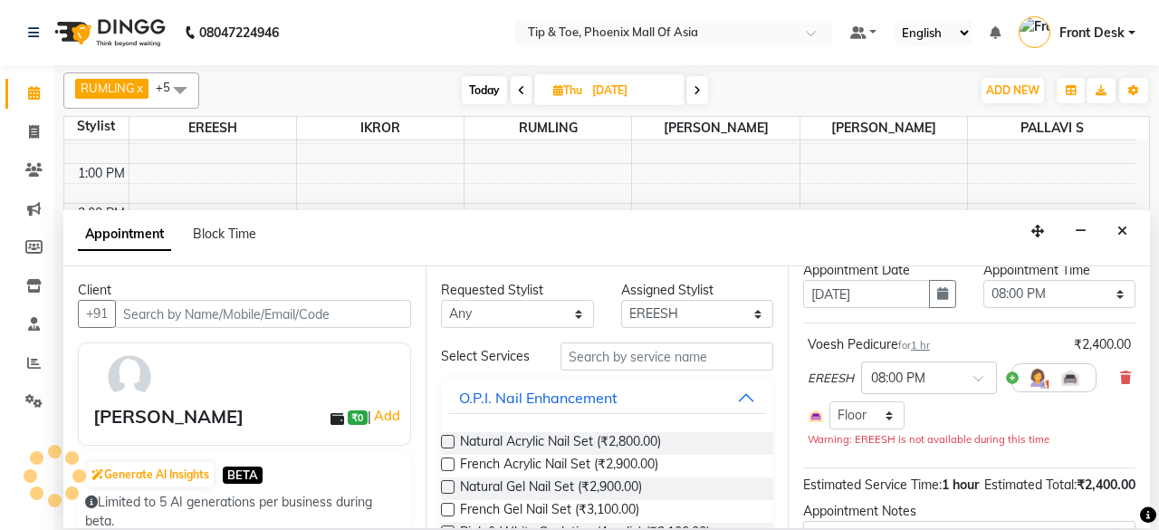
scroll to position [241, 0]
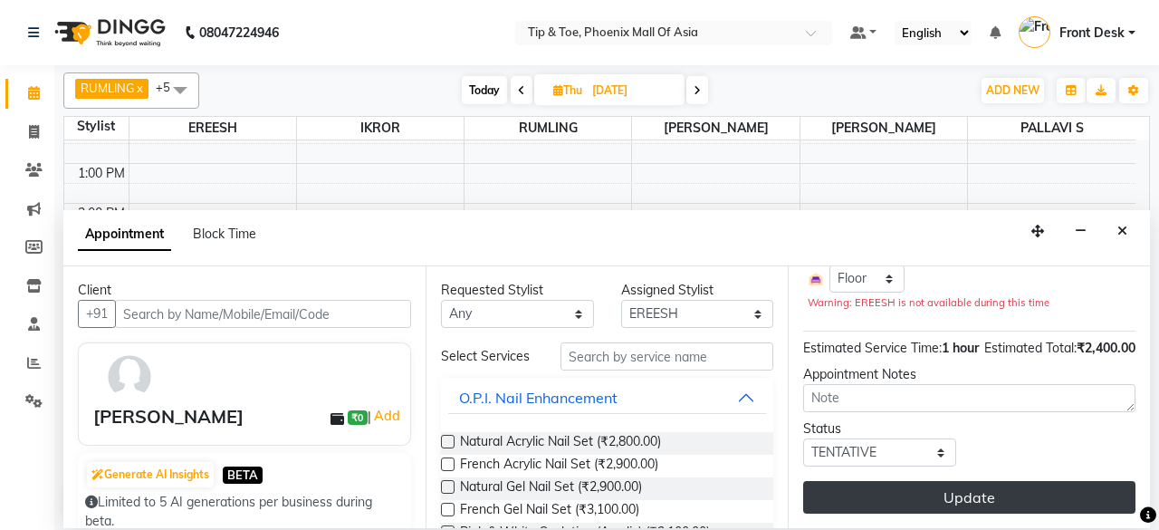
click at [951, 487] on button "Update" at bounding box center [969, 497] width 332 height 33
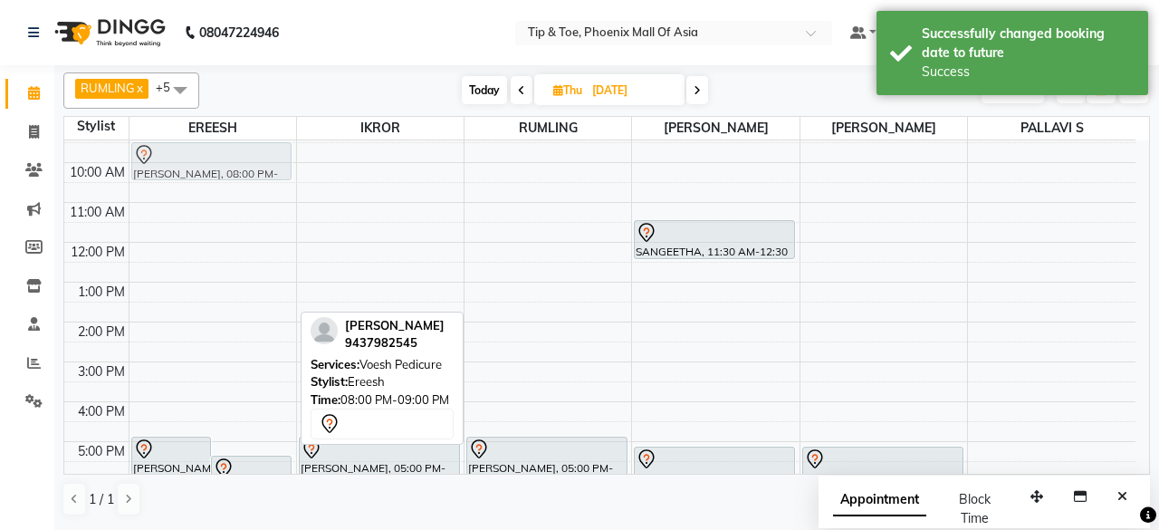
scroll to position [49, 0]
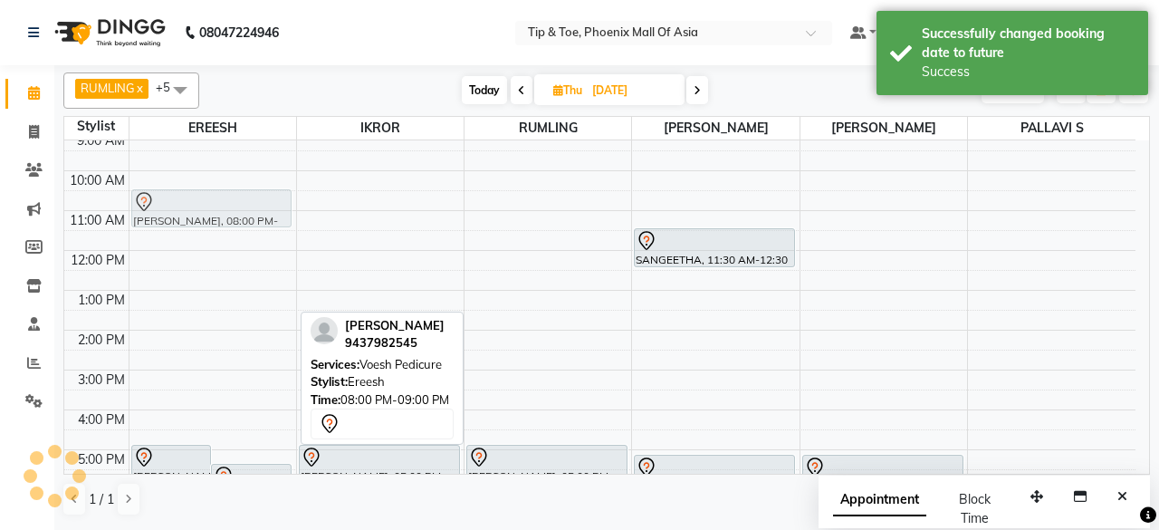
drag, startPoint x: 219, startPoint y: 449, endPoint x: 263, endPoint y: 208, distance: 244.8
click at [263, 208] on div "[PERSON_NAME], 05:00 PM-06:15 PM, Essential Pedicure w Scrub [PERSON_NAME], 05:…" at bounding box center [213, 349] width 167 height 517
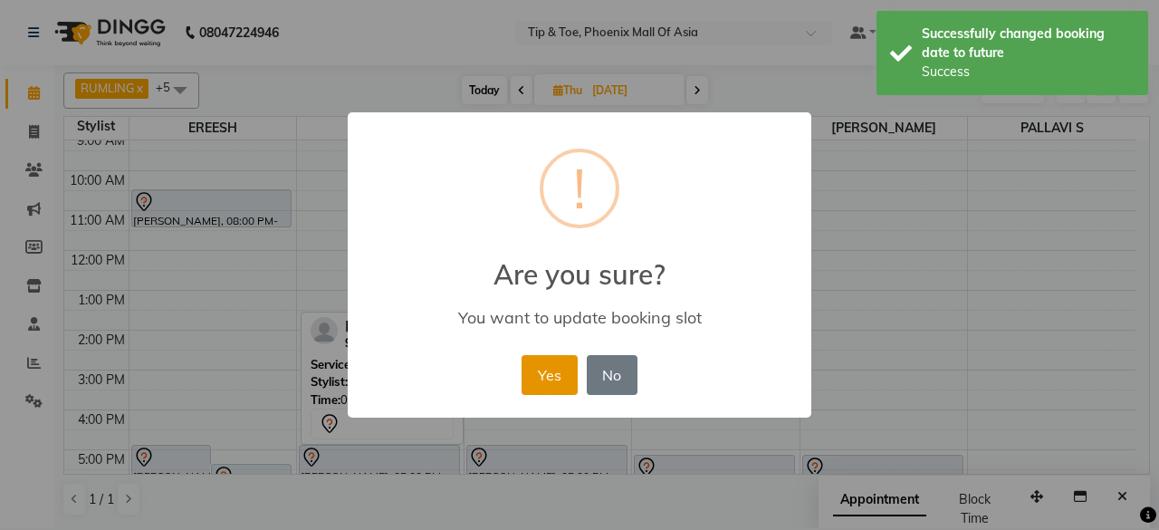
click at [536, 365] on button "Yes" at bounding box center [549, 375] width 55 height 40
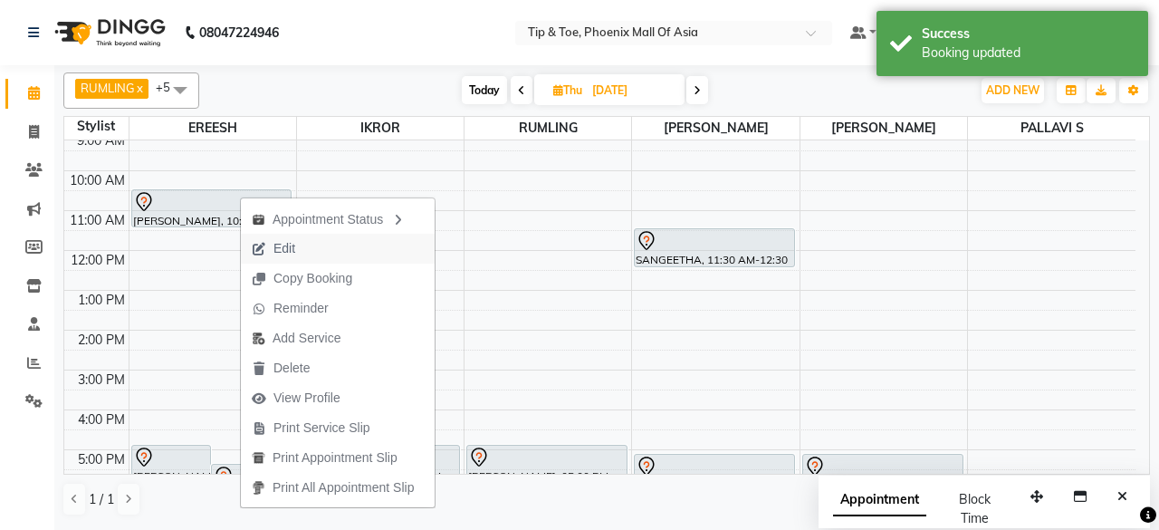
click at [269, 245] on span "Edit" at bounding box center [273, 249] width 65 height 30
select select "tentative"
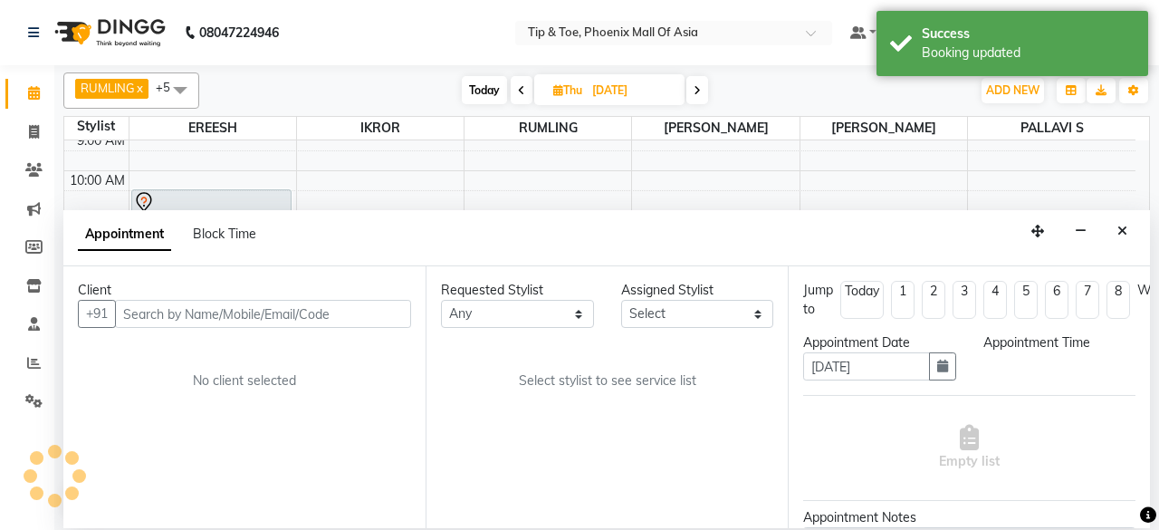
scroll to position [0, 0]
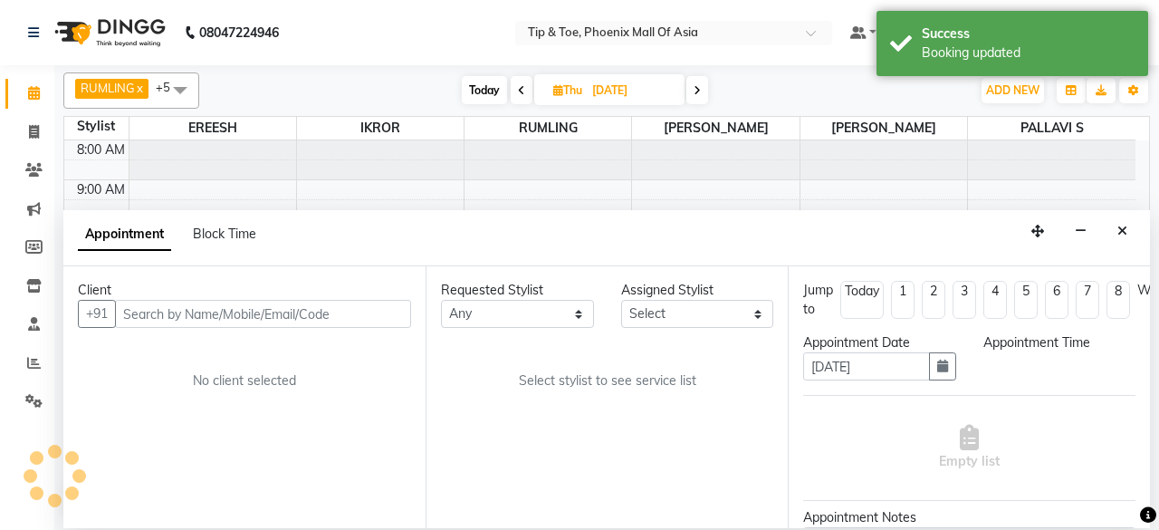
select select "71173"
select select "630"
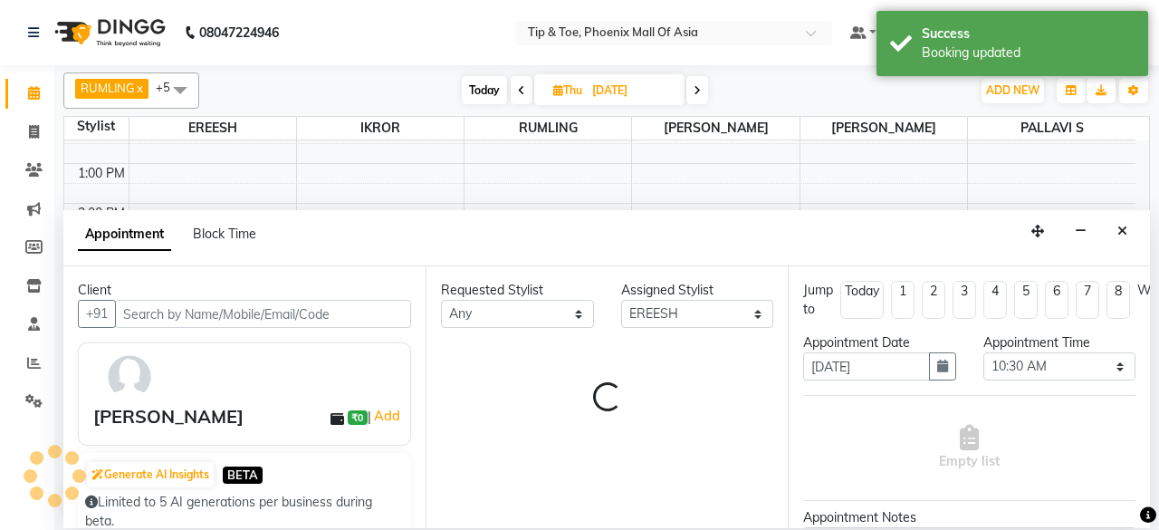
select select "2635"
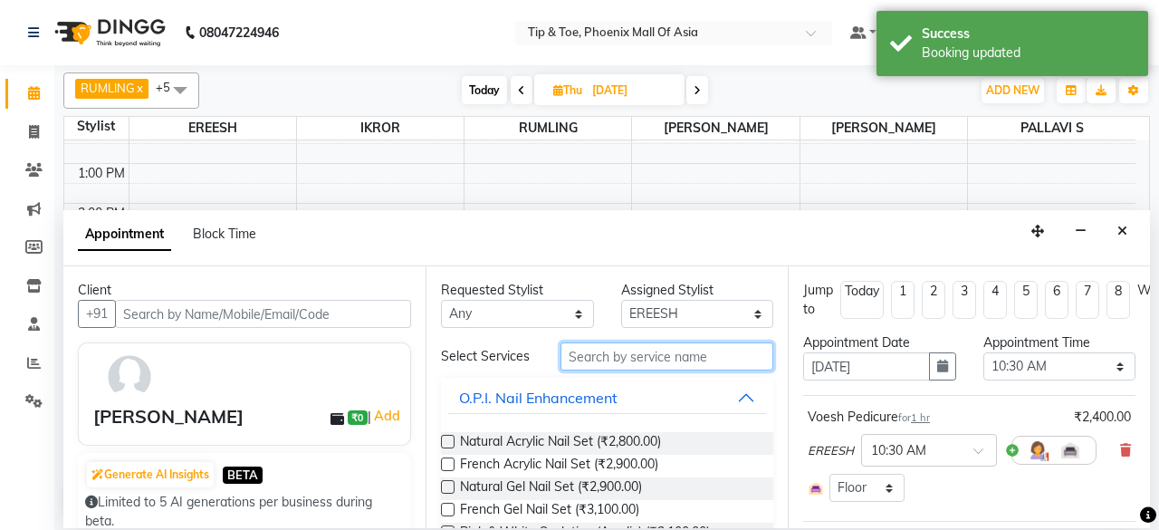
click at [659, 347] on input "text" at bounding box center [667, 356] width 213 height 28
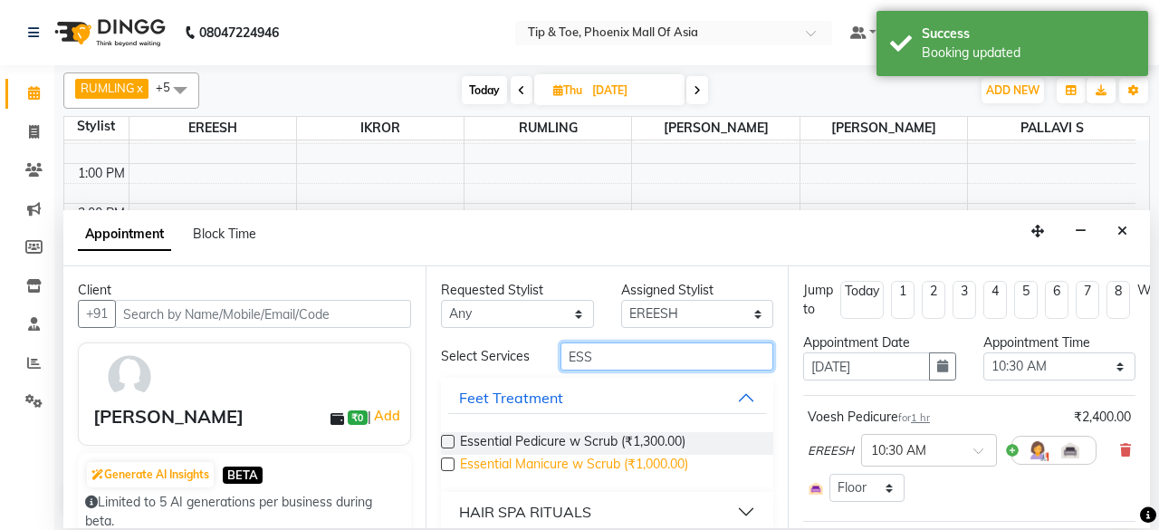
type input "ESS"
click at [494, 461] on span "Essential Manicure w Scrub (₹1,000.00)" at bounding box center [574, 466] width 228 height 23
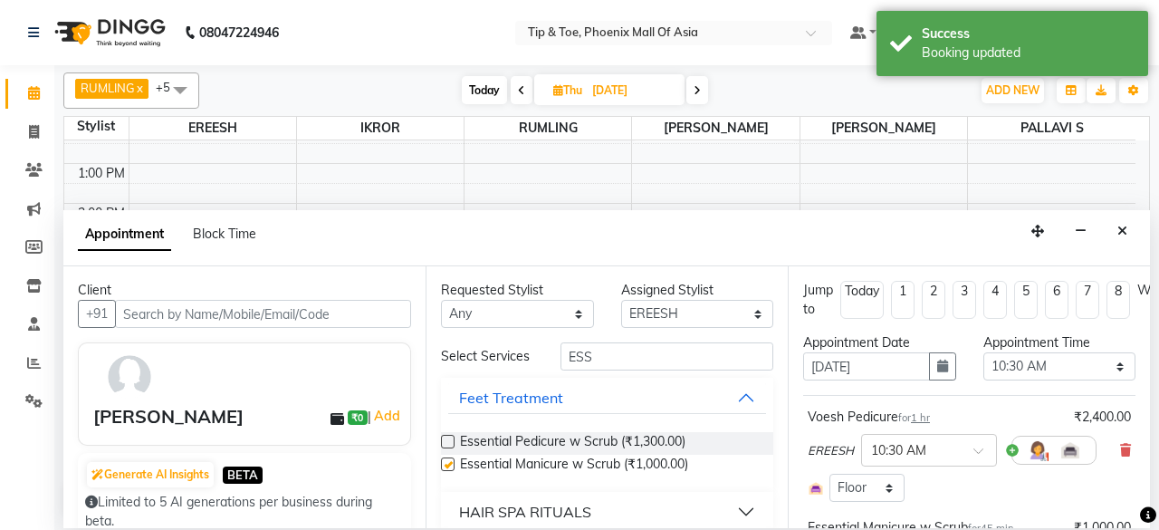
checkbox input "false"
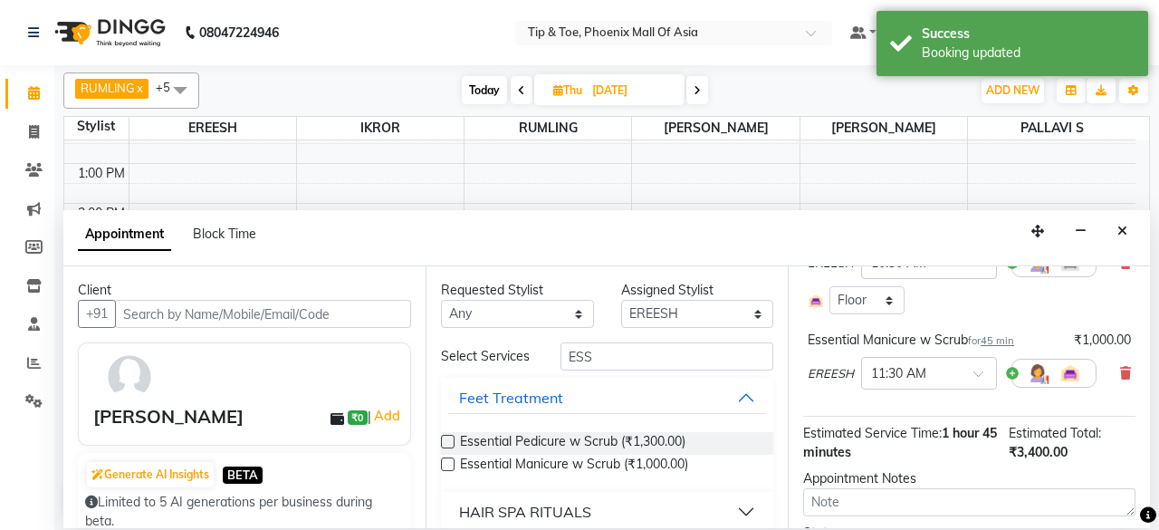
scroll to position [304, 0]
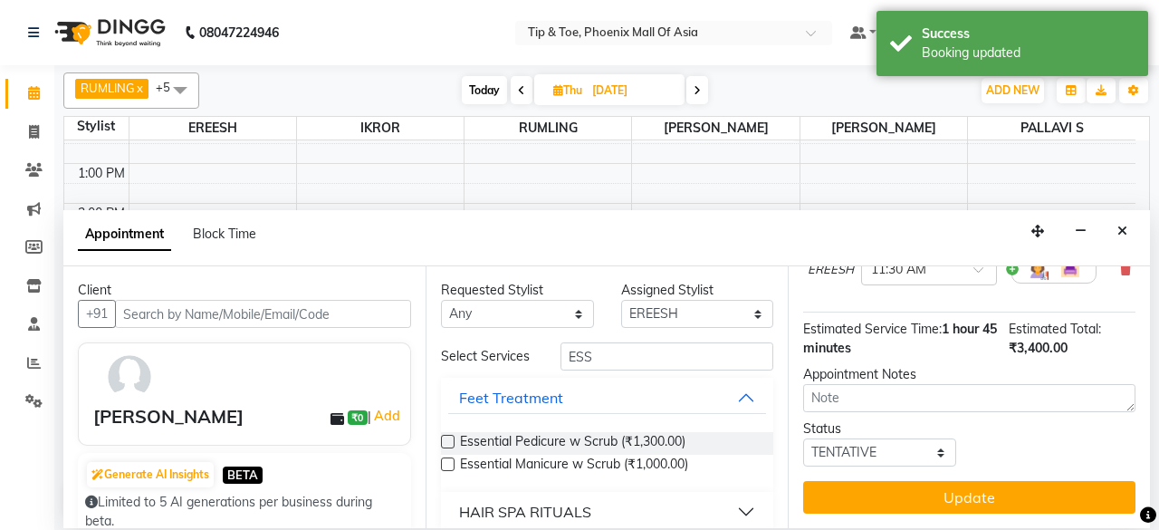
drag, startPoint x: 917, startPoint y: 483, endPoint x: 902, endPoint y: 475, distance: 16.6
click at [918, 483] on button "Update" at bounding box center [969, 497] width 332 height 33
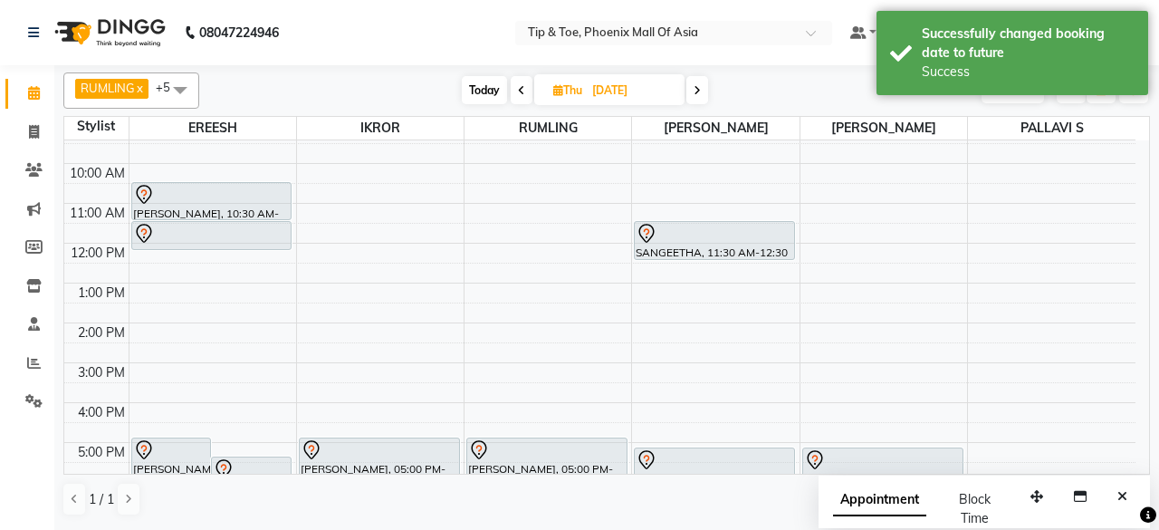
scroll to position [0, 0]
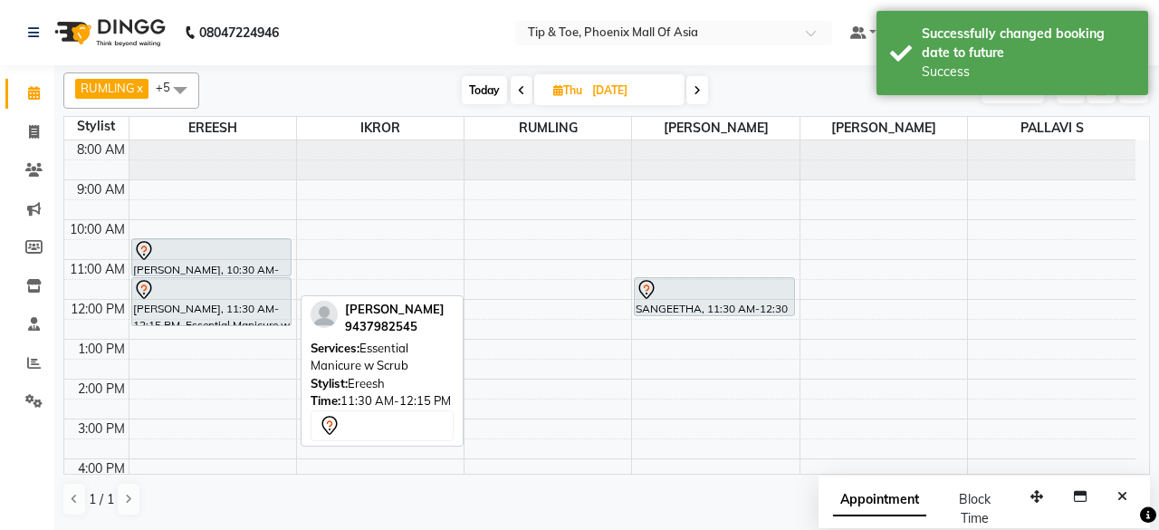
drag, startPoint x: 206, startPoint y: 302, endPoint x: 211, endPoint y: 332, distance: 30.4
click at [211, 332] on div "8:00 AM 9:00 AM 10:00 AM 11:00 AM 12:00 PM 1:00 PM 2:00 PM 3:00 PM 4:00 PM 5:00…" at bounding box center [599, 398] width 1071 height 517
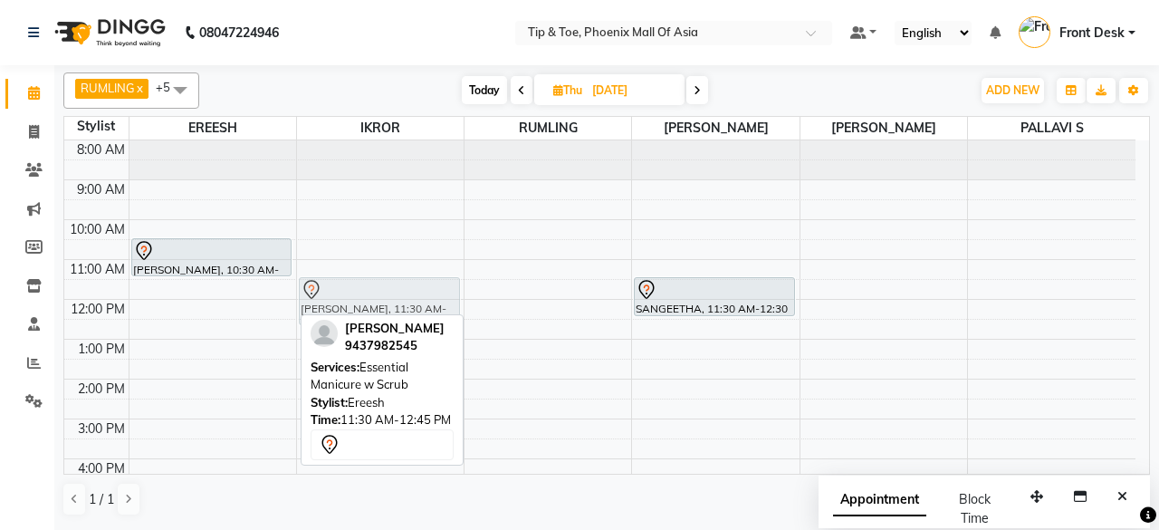
drag, startPoint x: 232, startPoint y: 292, endPoint x: 321, endPoint y: 296, distance: 88.9
click at [364, 289] on tr "[PERSON_NAME], 05:00 PM-06:15 PM, Essential Pedicure w Scrub [PERSON_NAME], 05:…" at bounding box center [599, 398] width 1071 height 517
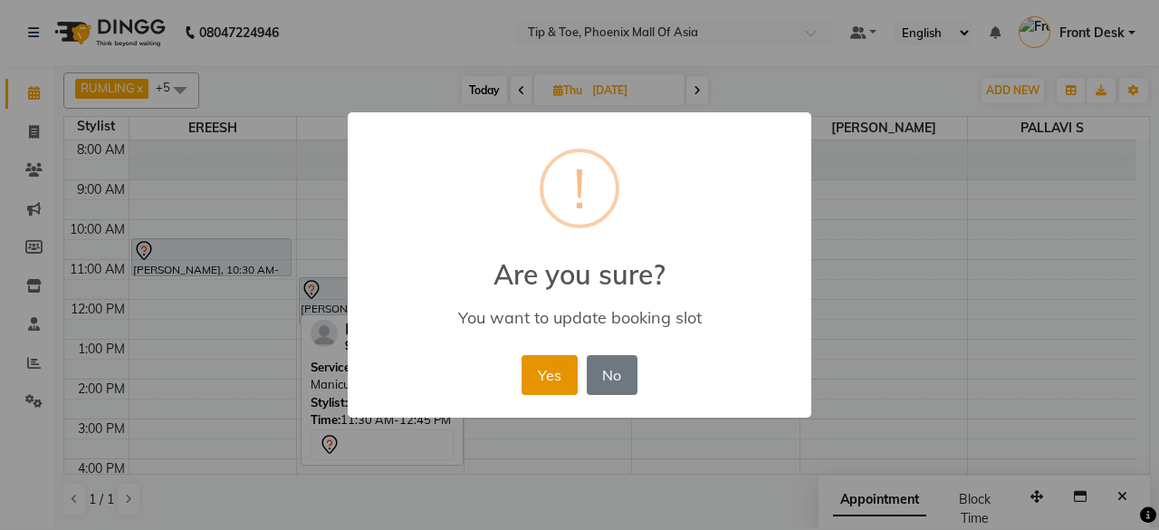
click at [552, 372] on button "Yes" at bounding box center [549, 375] width 55 height 40
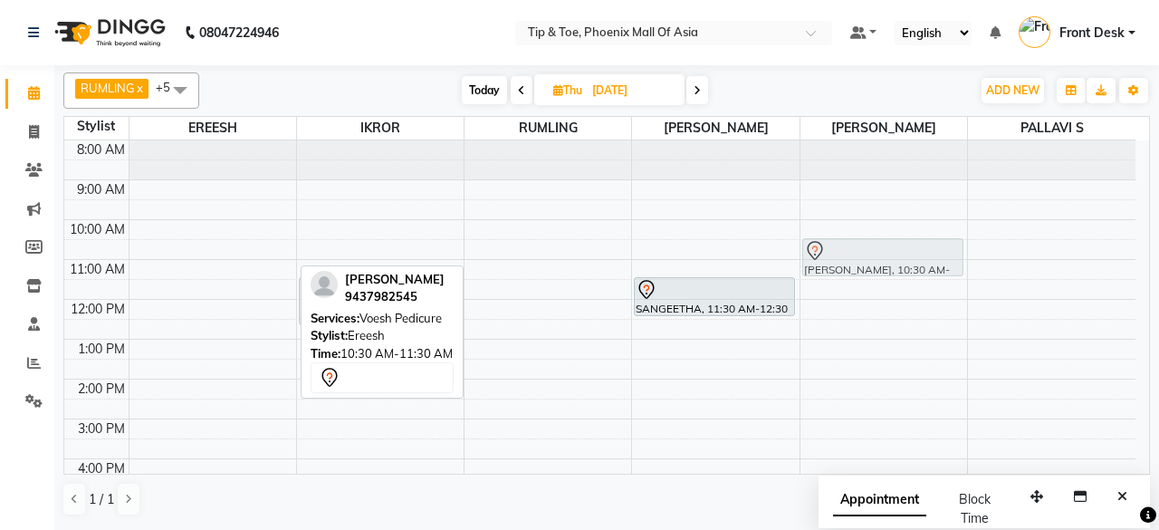
drag, startPoint x: 213, startPoint y: 253, endPoint x: 936, endPoint y: 258, distance: 723.6
click at [936, 258] on tr "[PERSON_NAME], 05:00 PM-06:15 PM, Essential Pedicure w Scrub [PERSON_NAME], 05:…" at bounding box center [599, 398] width 1071 height 517
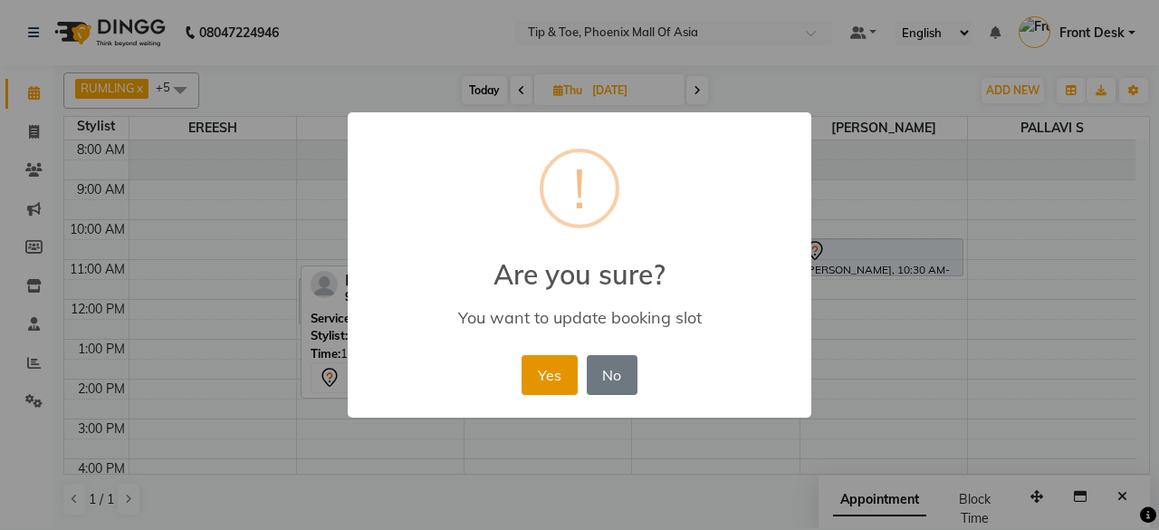
click at [547, 363] on button "Yes" at bounding box center [549, 375] width 55 height 40
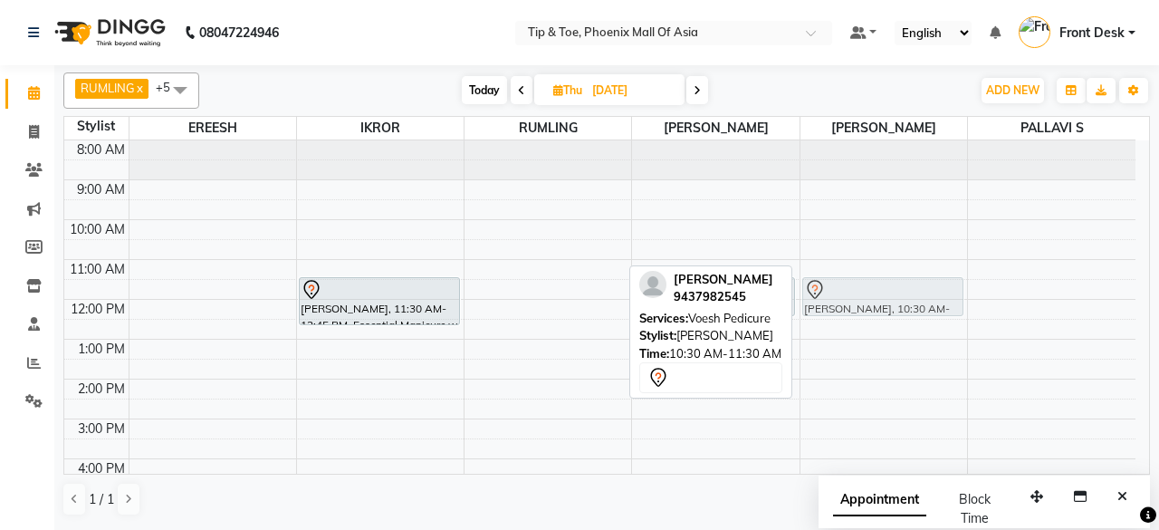
drag, startPoint x: 871, startPoint y: 254, endPoint x: 878, endPoint y: 288, distance: 35.0
click at [878, 288] on div "[PERSON_NAME], 10:30 AM-11:30 AM, Voesh Pedicure [PERSON_NAME], 05:15 PM-06:30 …" at bounding box center [884, 398] width 167 height 517
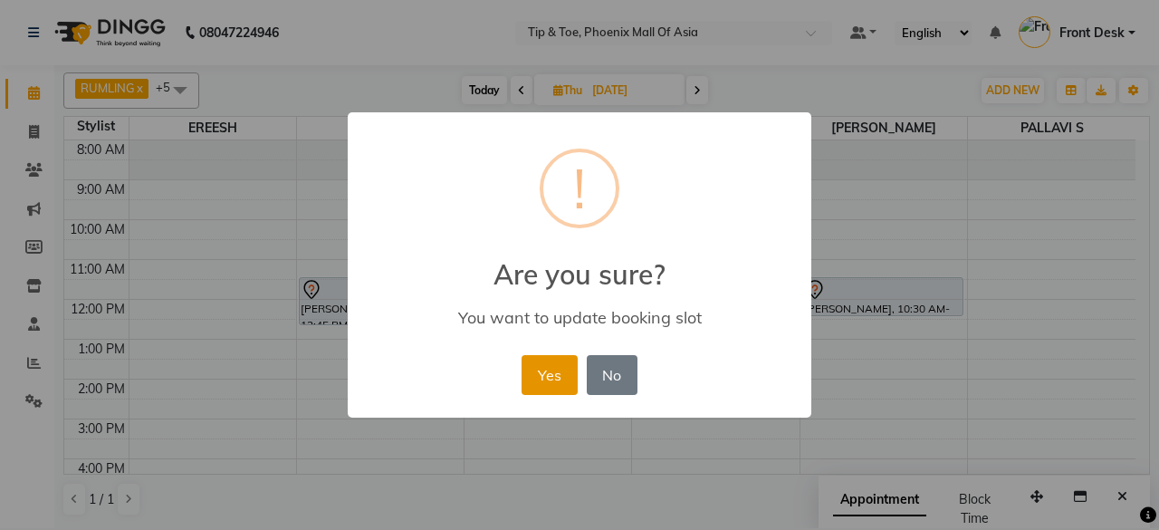
click at [564, 359] on button "Yes" at bounding box center [549, 375] width 55 height 40
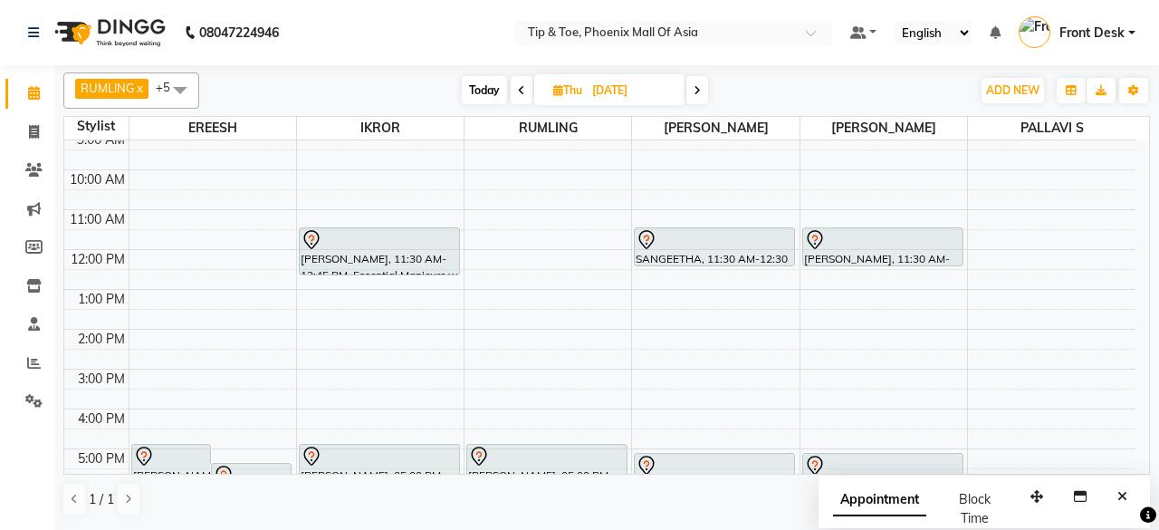
scroll to position [91, 0]
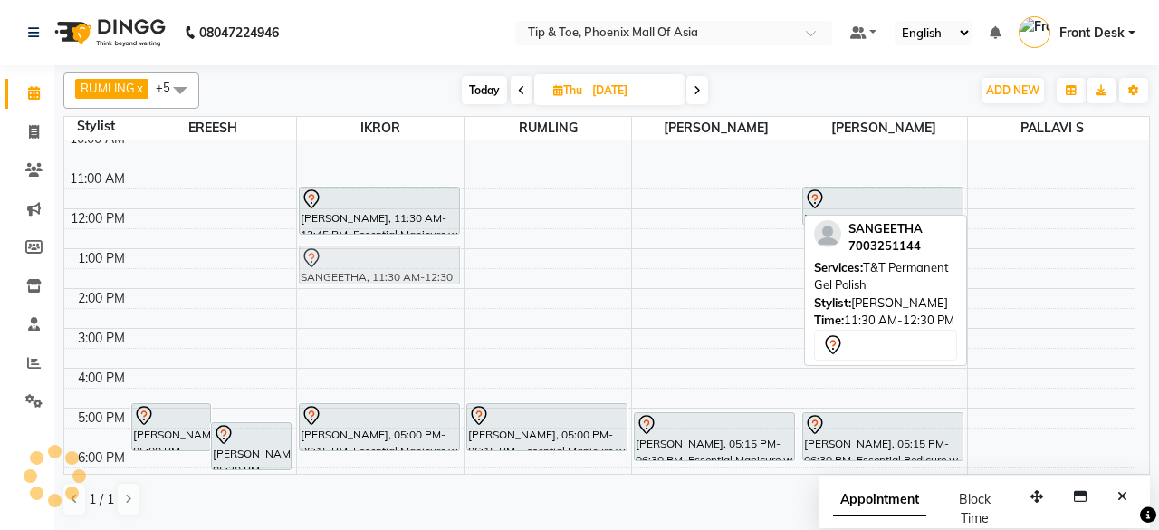
drag, startPoint x: 721, startPoint y: 199, endPoint x: 431, endPoint y: 239, distance: 292.5
click at [437, 251] on tr "[PERSON_NAME], 05:00 PM-06:15 PM, Essential Pedicure w Scrub [PERSON_NAME], 05:…" at bounding box center [599, 308] width 1071 height 517
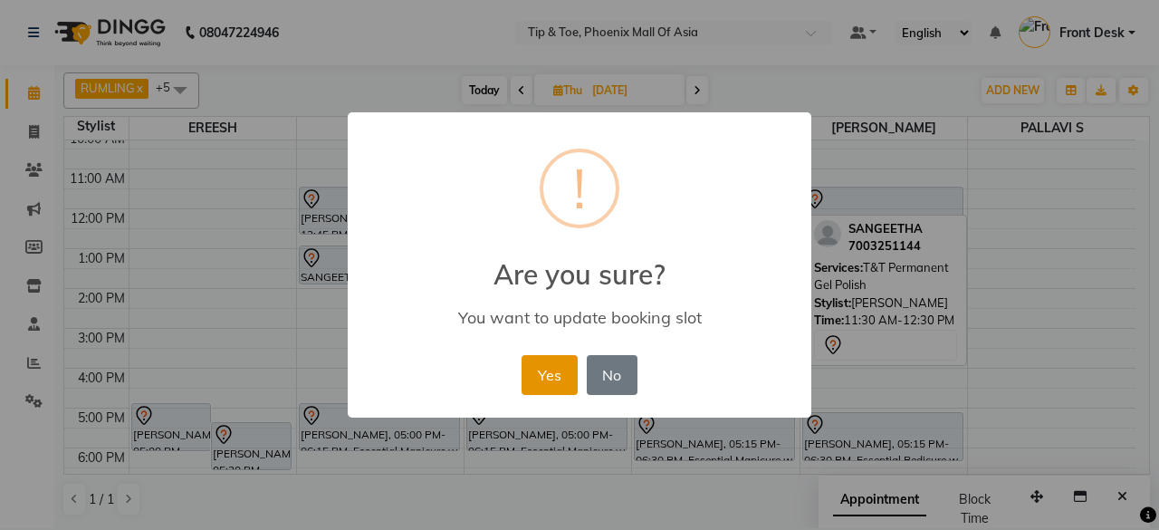
click at [542, 380] on button "Yes" at bounding box center [549, 375] width 55 height 40
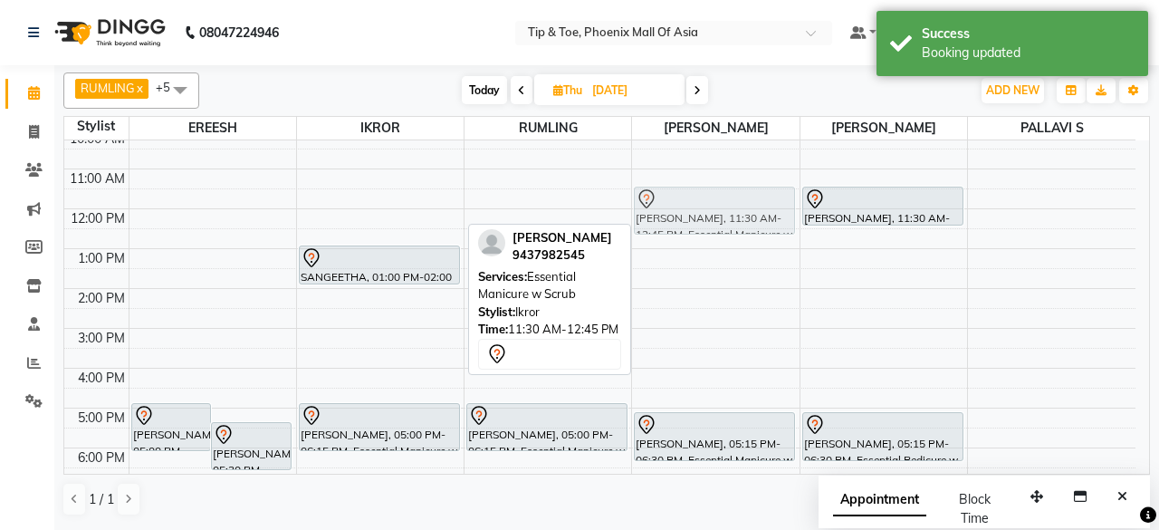
drag, startPoint x: 376, startPoint y: 204, endPoint x: 687, endPoint y: 211, distance: 311.6
click at [692, 198] on tr "[PERSON_NAME], 05:00 PM-06:15 PM, Essential Pedicure w Scrub [PERSON_NAME], 05:…" at bounding box center [599, 308] width 1071 height 517
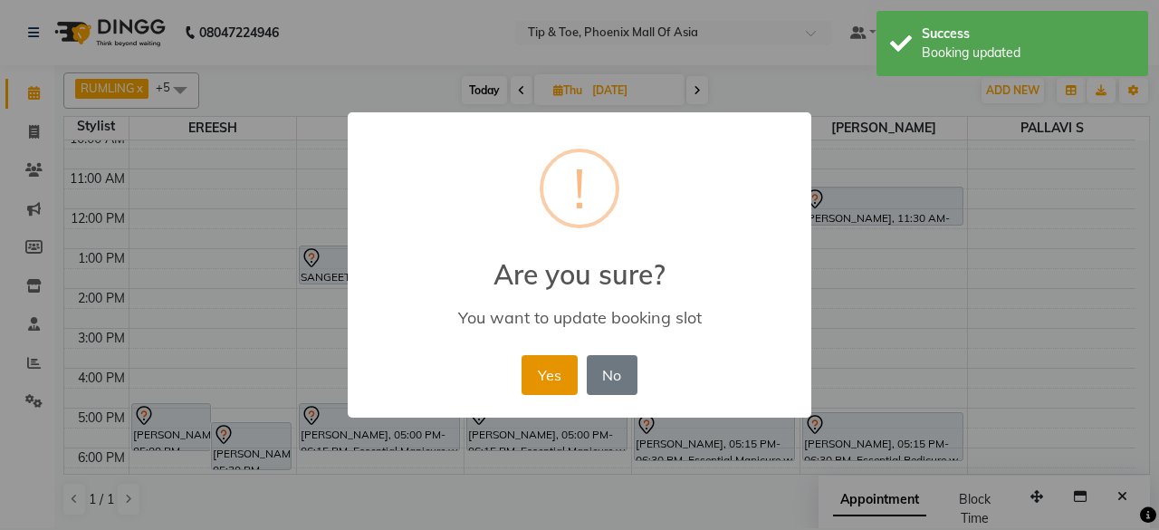
click at [554, 375] on button "Yes" at bounding box center [549, 375] width 55 height 40
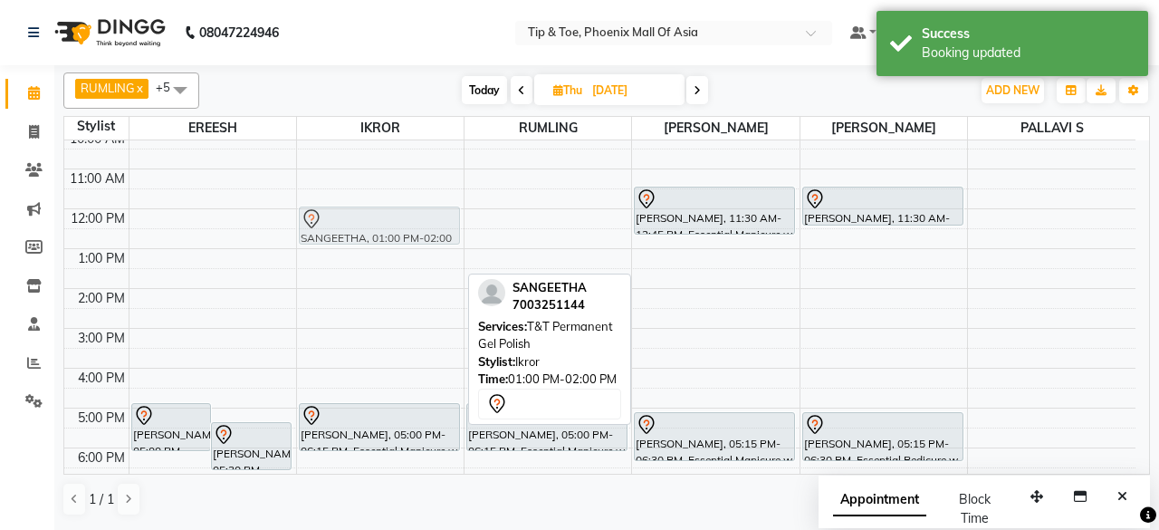
drag, startPoint x: 399, startPoint y: 247, endPoint x: 406, endPoint y: 218, distance: 29.7
click at [406, 218] on div "SANGEETHA, 01:00 PM-02:00 PM, T&T Permanent Gel Polish [PERSON_NAME], 05:00 PM-…" at bounding box center [380, 308] width 167 height 517
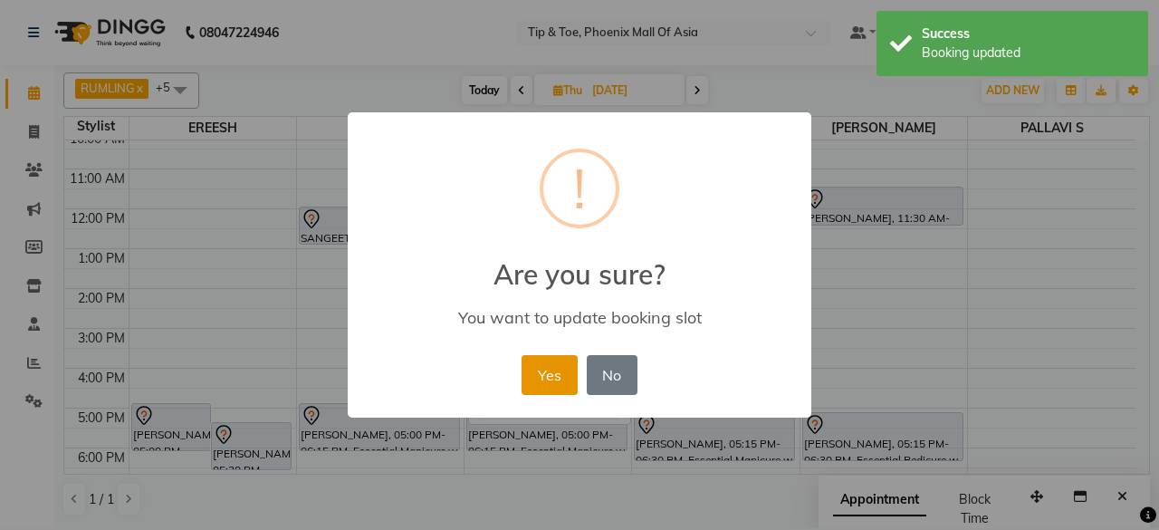
click at [545, 369] on button "Yes" at bounding box center [549, 375] width 55 height 40
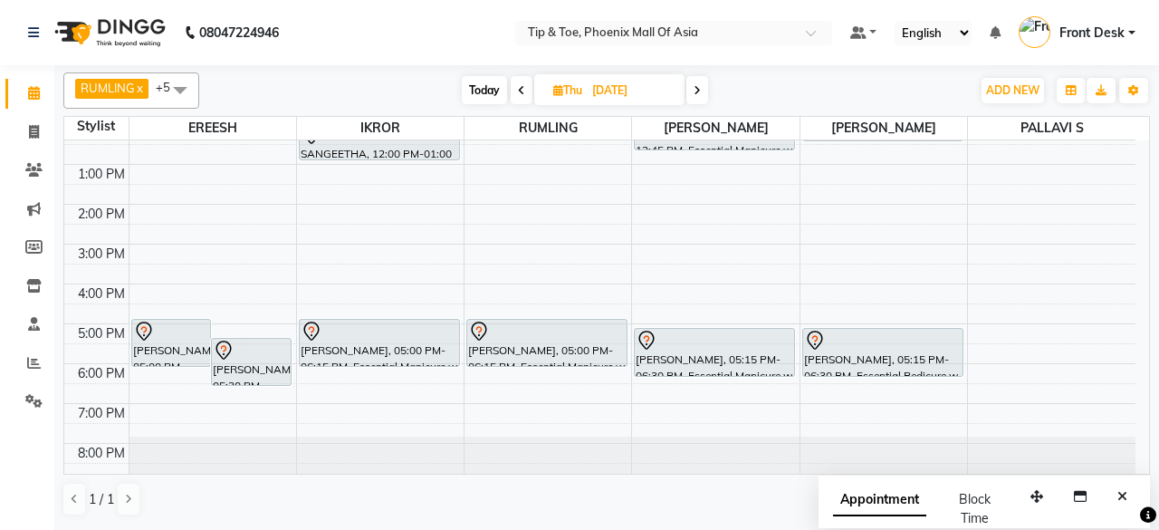
scroll to position [84, 0]
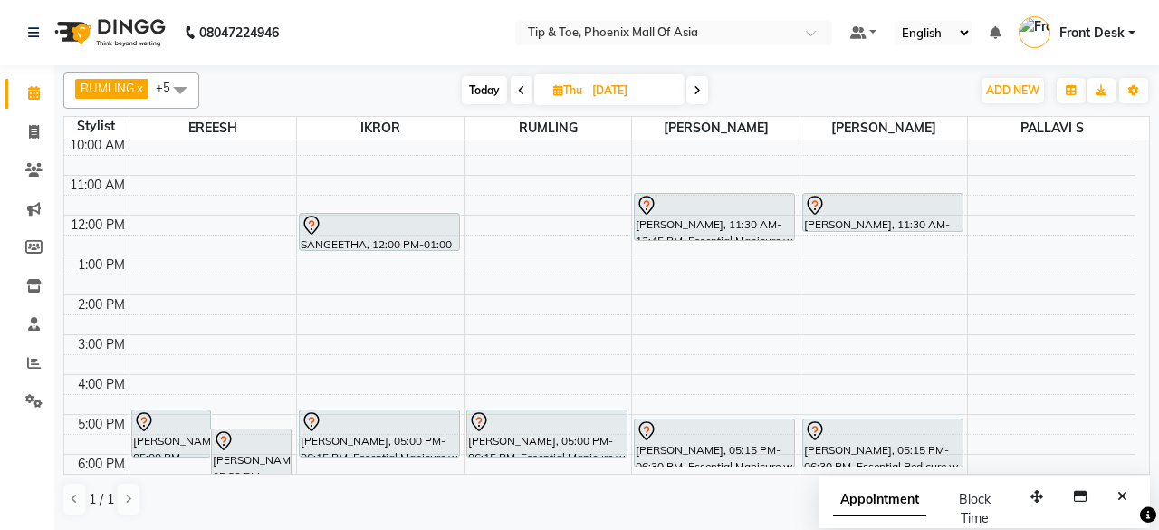
click at [490, 86] on span "Today" at bounding box center [484, 90] width 45 height 28
type input "[DATE]"
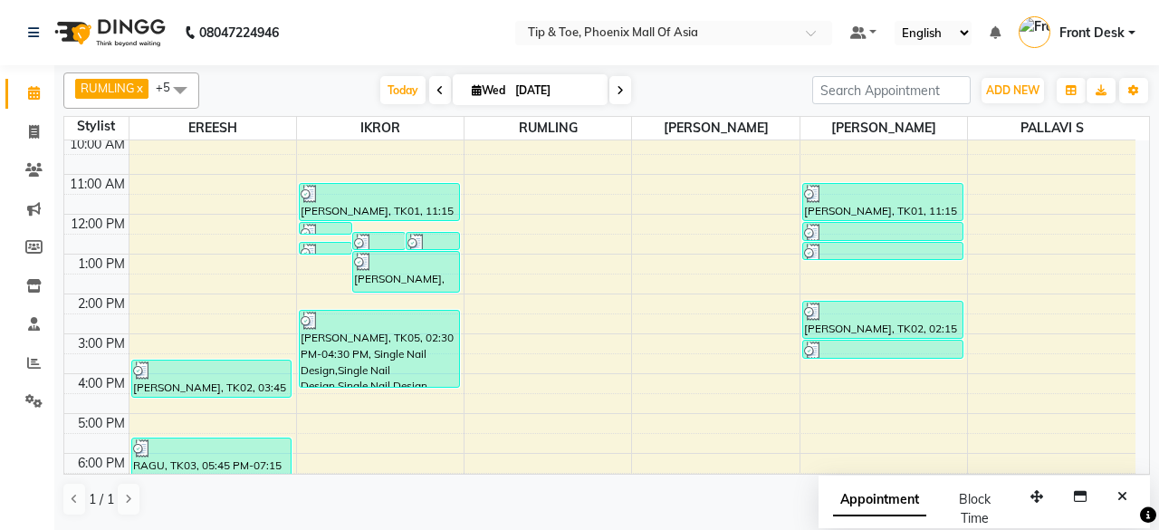
scroll to position [175, 0]
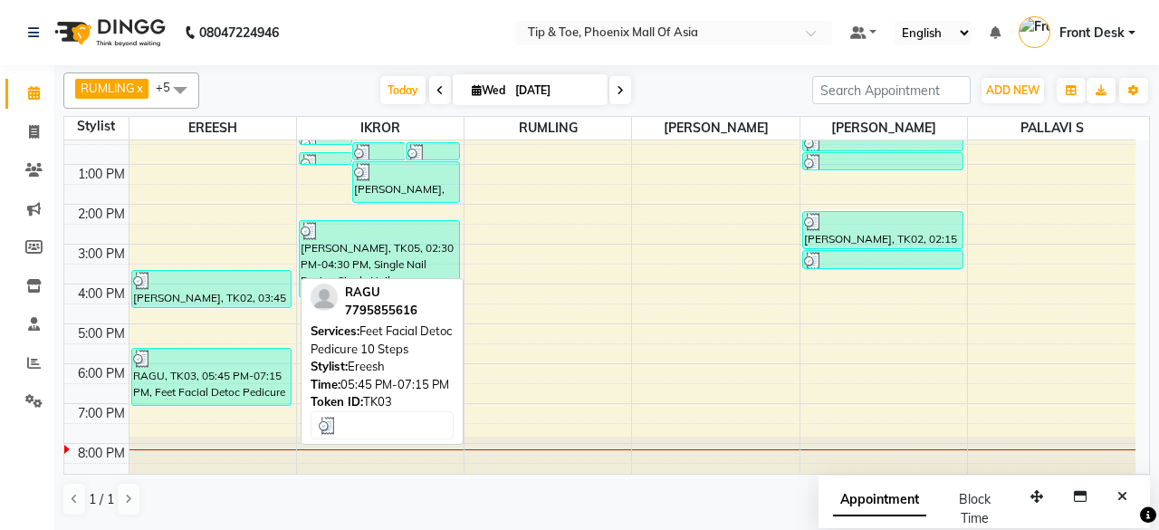
click at [184, 379] on div "RAGU, TK03, 05:45 PM-07:15 PM, Feet Facial Detoc Pedicure 10 Steps" at bounding box center [211, 377] width 159 height 56
click at [239, 373] on div "RAGU, TK03, 05:45 PM-07:15 PM, Feet Facial Detoc Pedicure 10 Steps" at bounding box center [211, 377] width 159 height 56
select select "3"
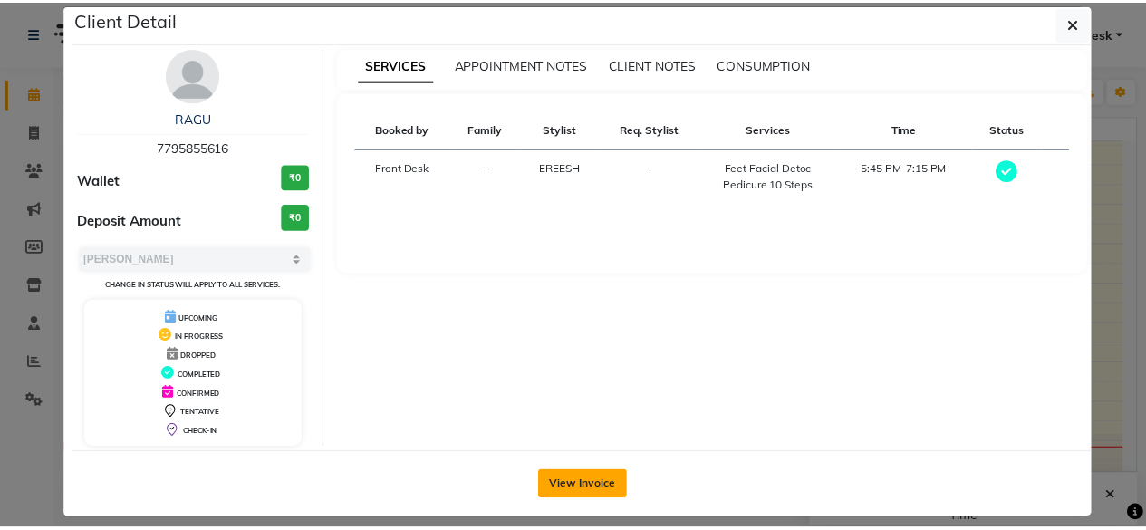
scroll to position [34, 0]
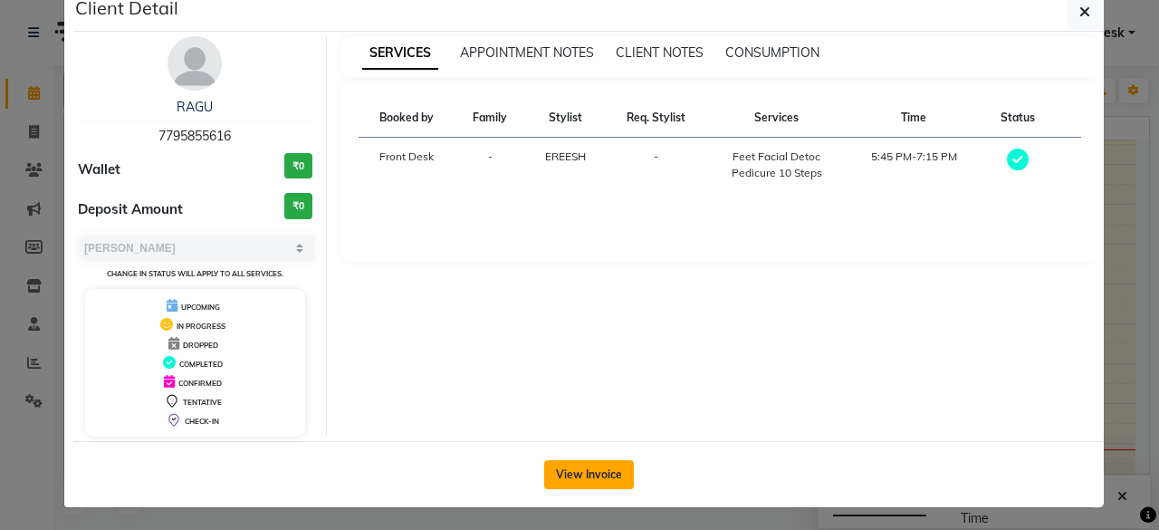
click at [600, 475] on button "View Invoice" at bounding box center [589, 474] width 90 height 29
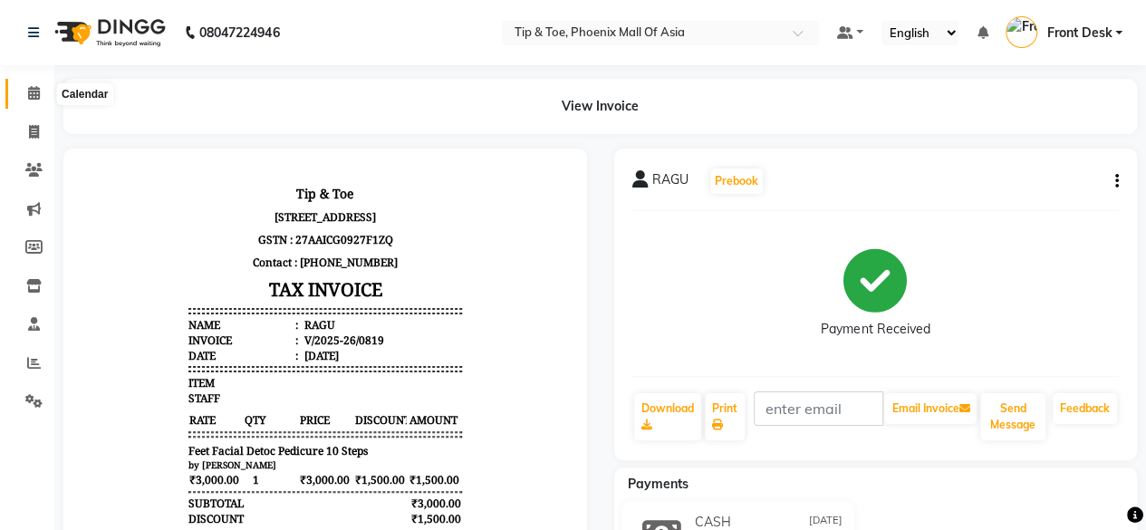
click at [43, 91] on span at bounding box center [34, 93] width 32 height 21
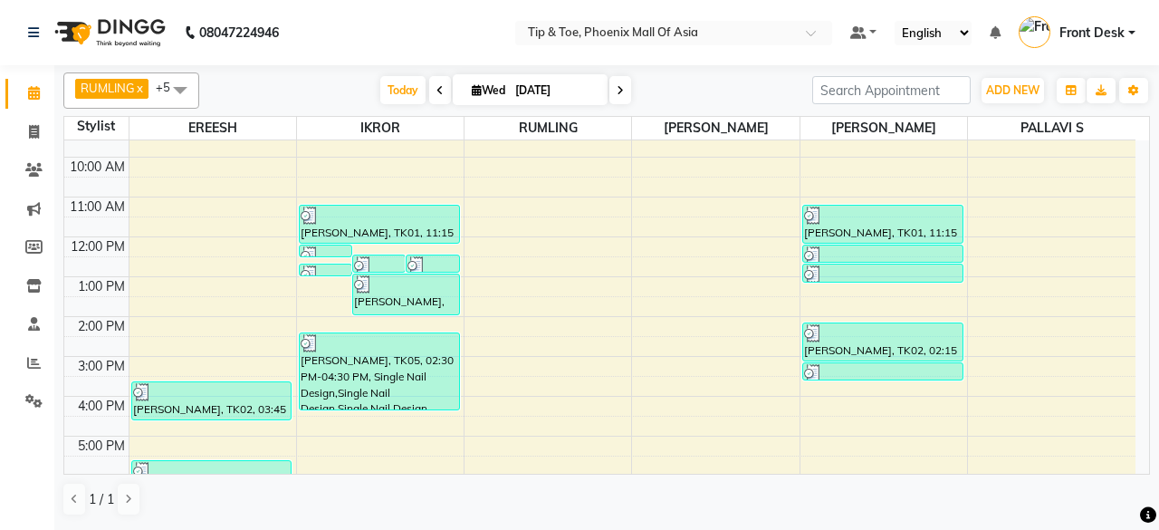
scroll to position [175, 0]
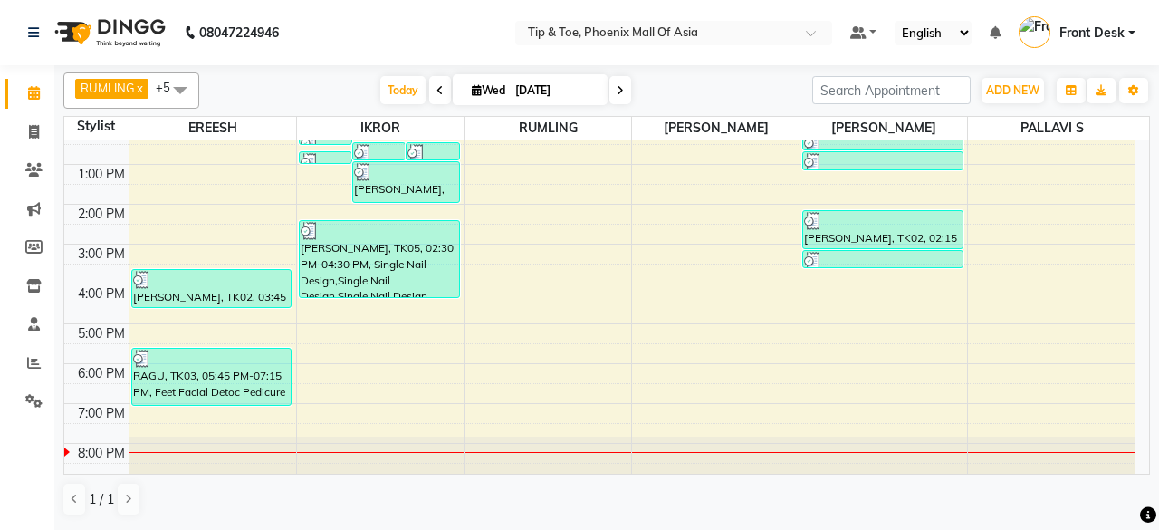
click at [618, 93] on icon at bounding box center [620, 90] width 7 height 11
type input "[DATE]"
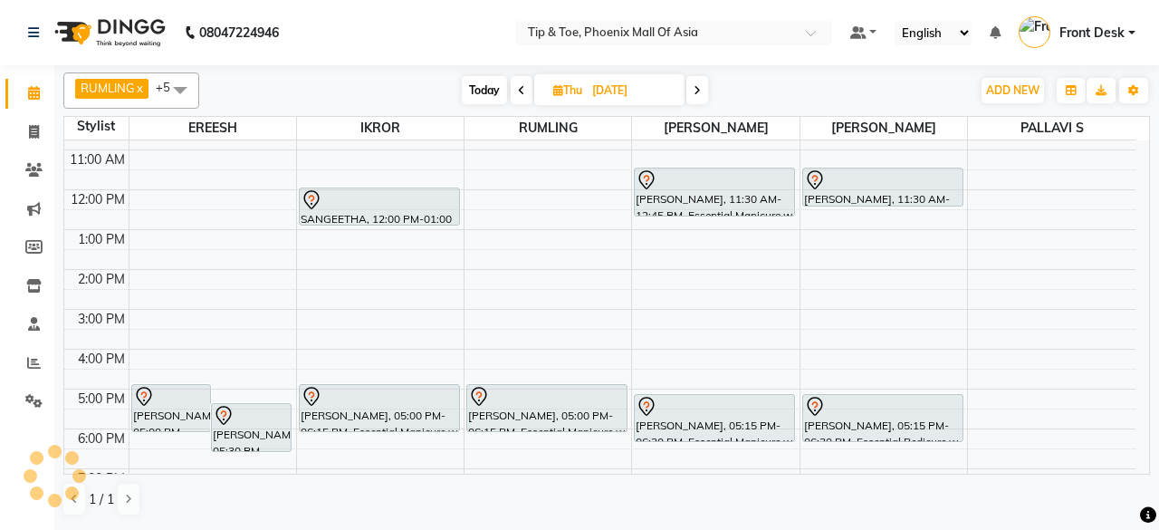
scroll to position [84, 0]
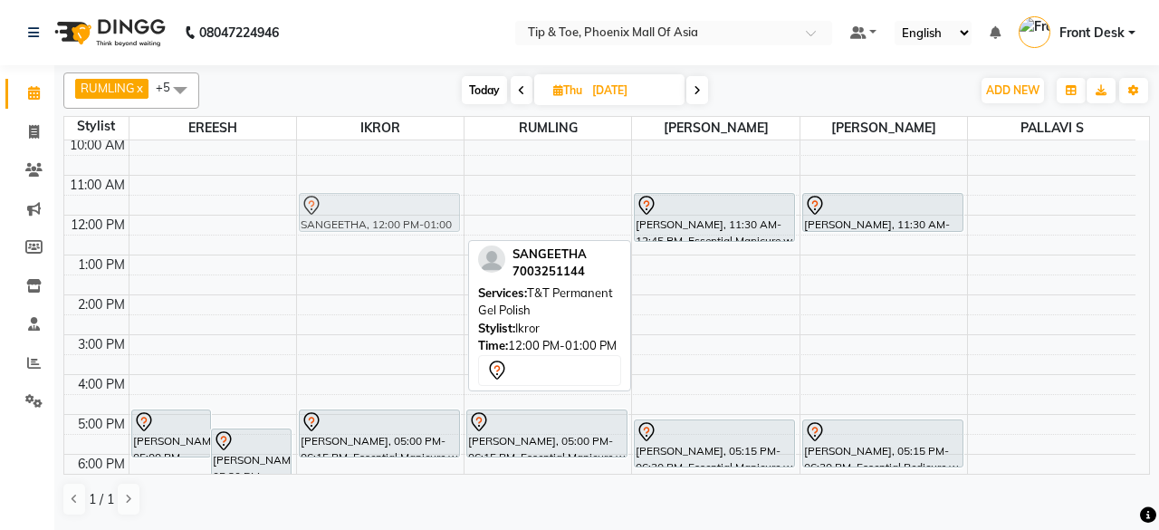
drag, startPoint x: 369, startPoint y: 231, endPoint x: 371, endPoint y: 222, distance: 9.5
click at [373, 216] on div "SANGEETHA, 12:00 PM-01:00 PM, T&T Permanent Gel Polish [PERSON_NAME], 05:00 PM-…" at bounding box center [380, 314] width 167 height 517
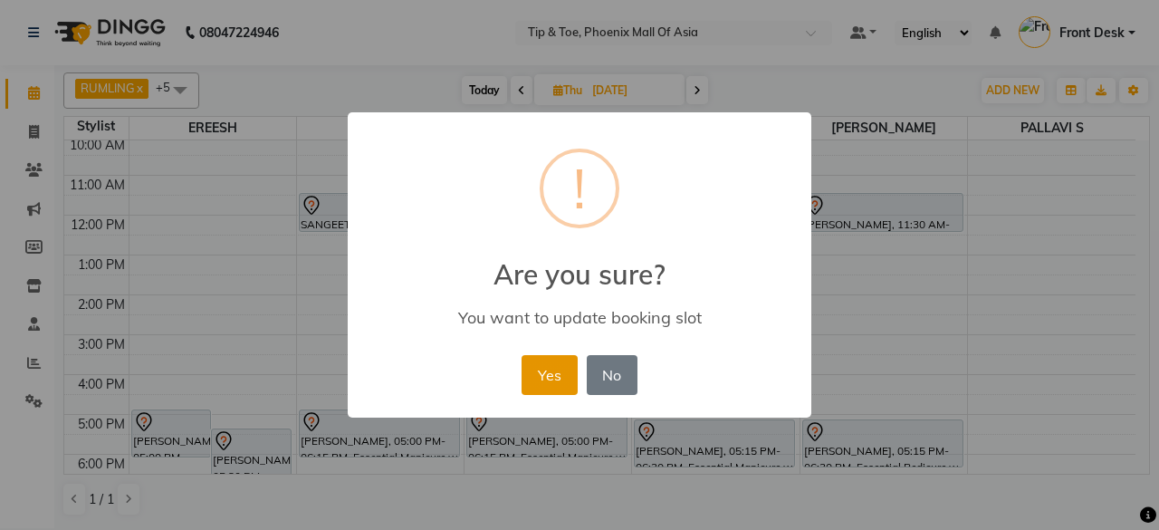
click at [552, 375] on button "Yes" at bounding box center [549, 375] width 55 height 40
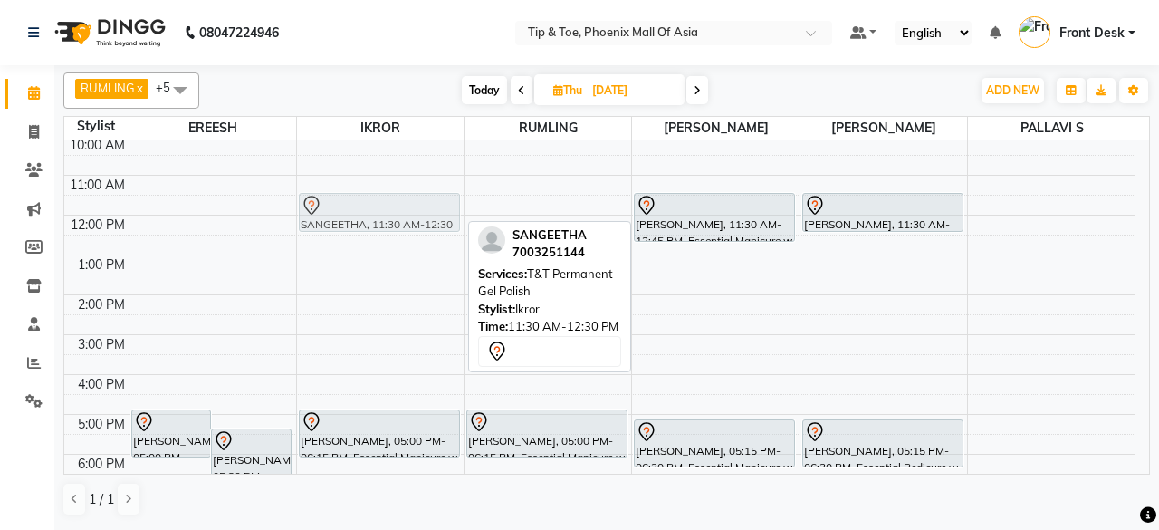
drag, startPoint x: 377, startPoint y: 202, endPoint x: 410, endPoint y: 210, distance: 34.5
click at [410, 210] on div "SANGEETHA, 11:30 AM-12:30 PM, T&T Permanent Gel Polish [PERSON_NAME], 05:00 PM-…" at bounding box center [380, 314] width 167 height 517
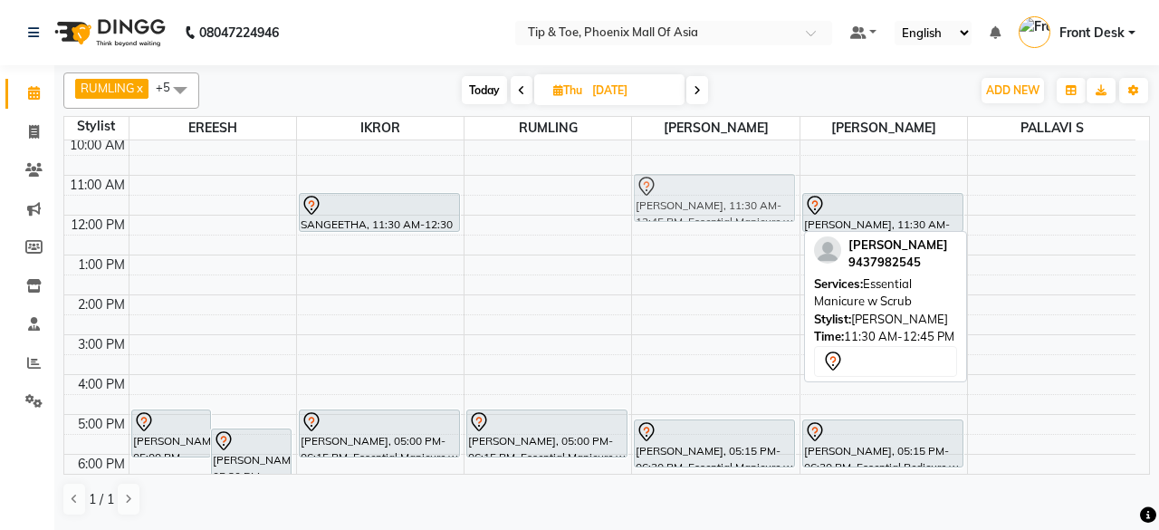
drag, startPoint x: 690, startPoint y: 219, endPoint x: 695, endPoint y: 206, distance: 14.3
click at [695, 206] on div "[PERSON_NAME], 11:30 AM-12:45 PM, Essential Manicure w Scrub [PERSON_NAME], 05:…" at bounding box center [715, 314] width 167 height 517
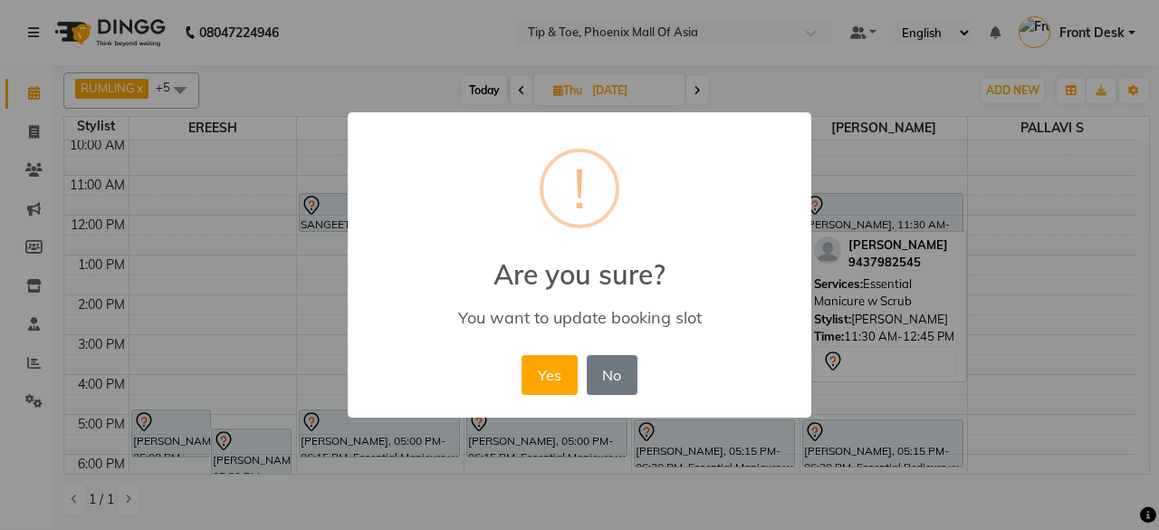
drag, startPoint x: 539, startPoint y: 365, endPoint x: 632, endPoint y: 352, distance: 94.1
click at [540, 365] on button "Yes" at bounding box center [549, 375] width 55 height 40
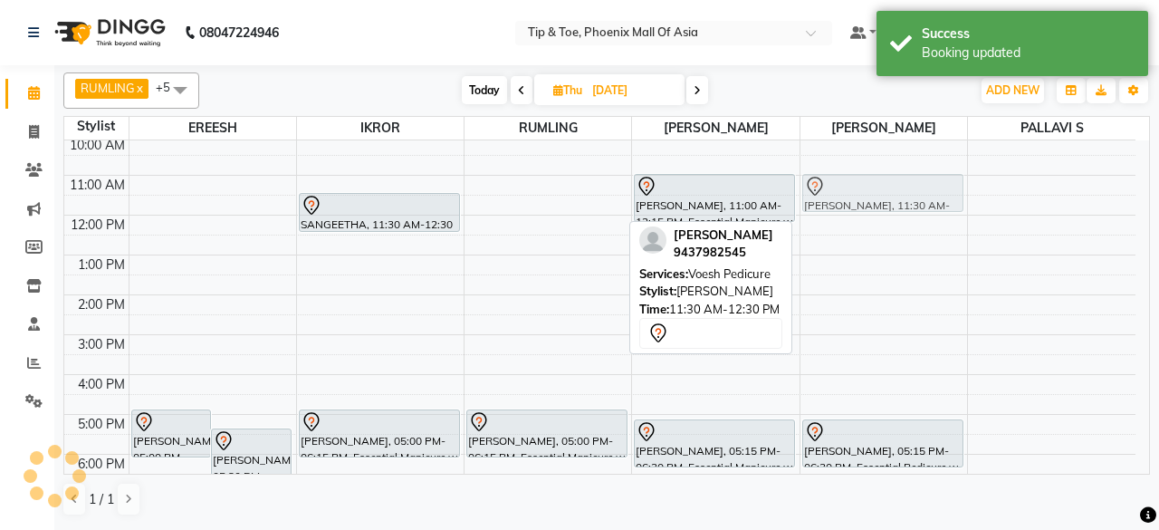
drag, startPoint x: 879, startPoint y: 202, endPoint x: 889, endPoint y: 184, distance: 20.7
click at [889, 184] on div "[PERSON_NAME], 11:30 AM-12:30 PM, Voesh Pedicure [PERSON_NAME], 05:15 PM-06:30 …" at bounding box center [884, 314] width 167 height 517
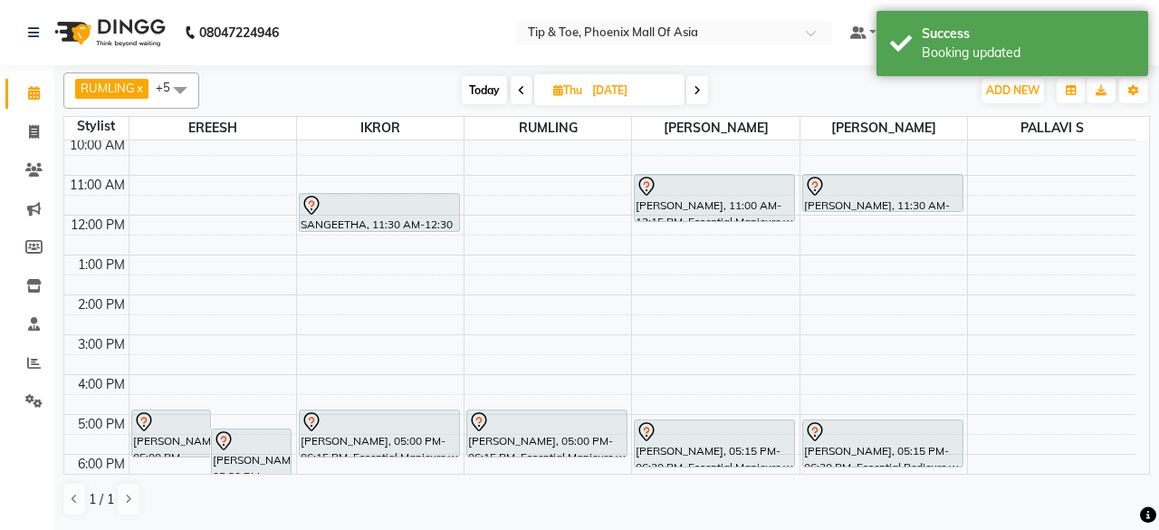
click at [400, 276] on div "8:00 AM 9:00 AM 10:00 AM 11:00 AM 12:00 PM 1:00 PM 2:00 PM 3:00 PM 4:00 PM 5:00…" at bounding box center [599, 314] width 1071 height 517
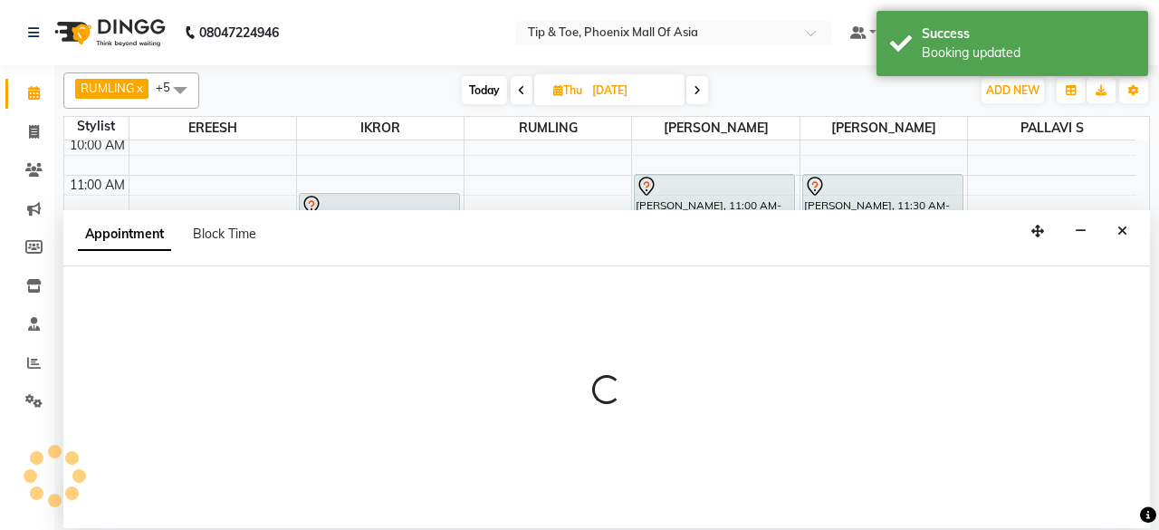
select select "43678"
select select "tentative"
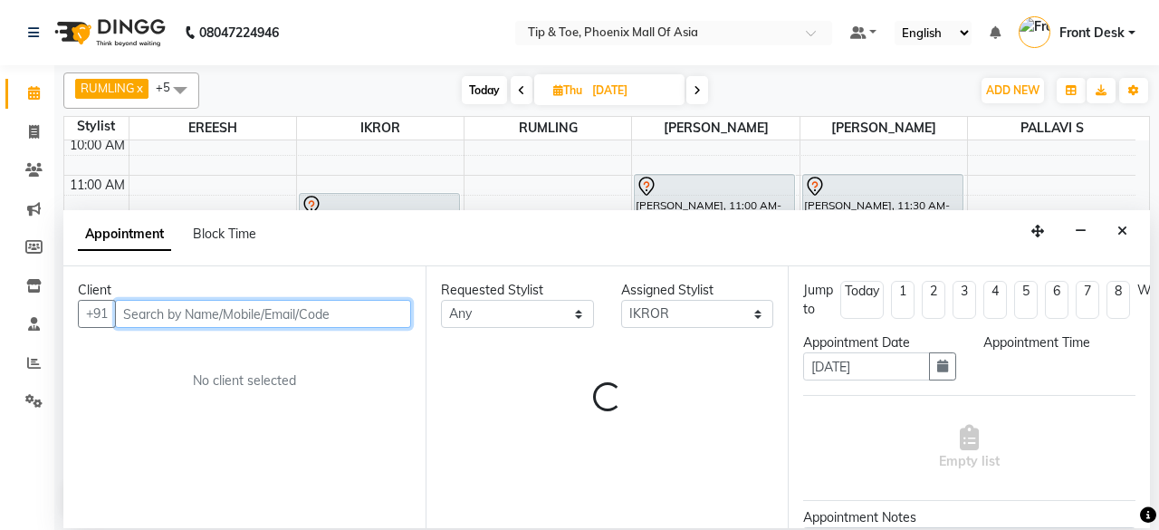
select select "810"
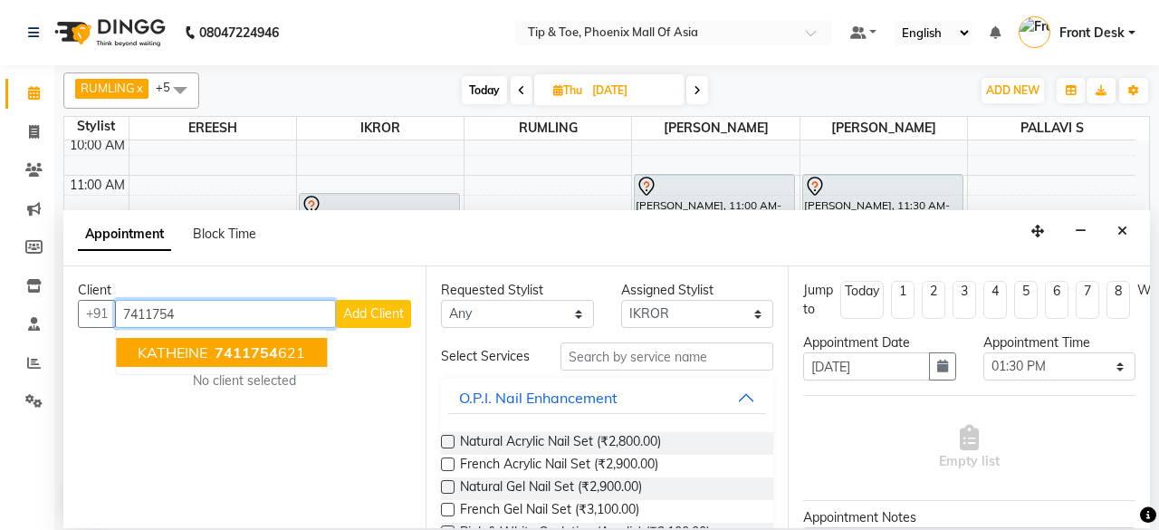
click at [183, 347] on span "KATHEINE" at bounding box center [173, 352] width 70 height 18
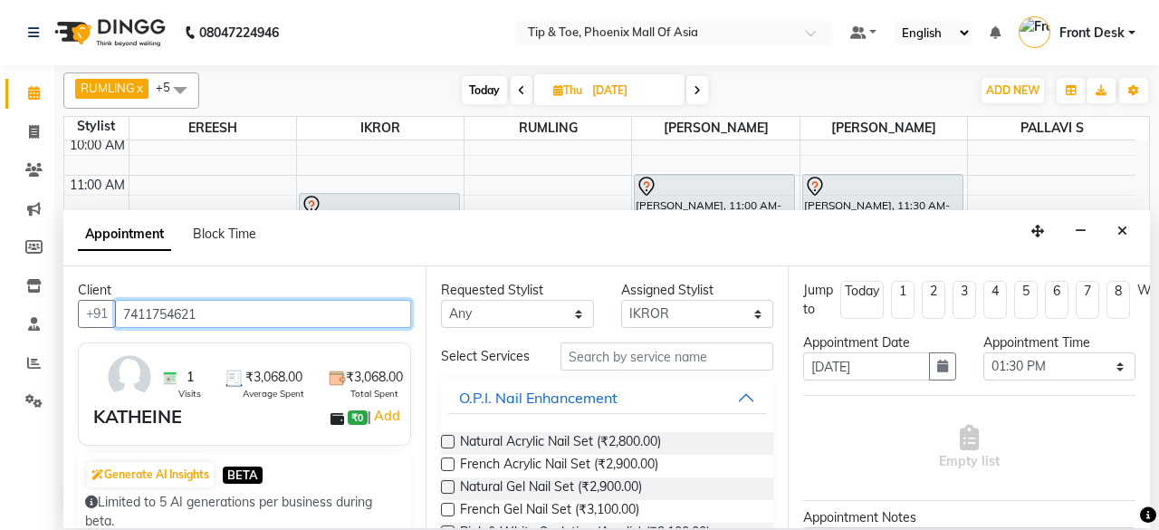
type input "7411754621"
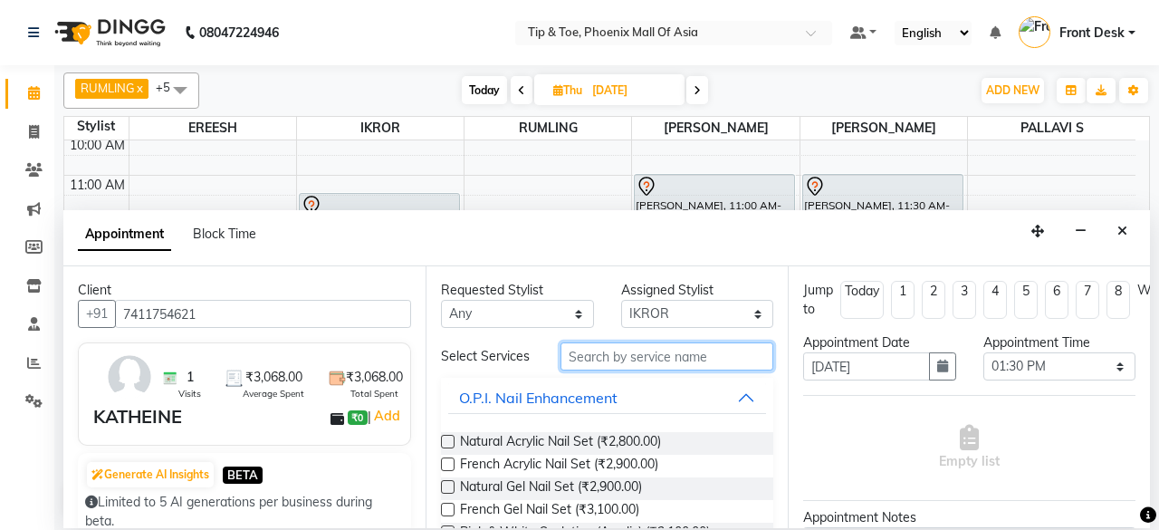
click at [654, 360] on input "text" at bounding box center [667, 356] width 213 height 28
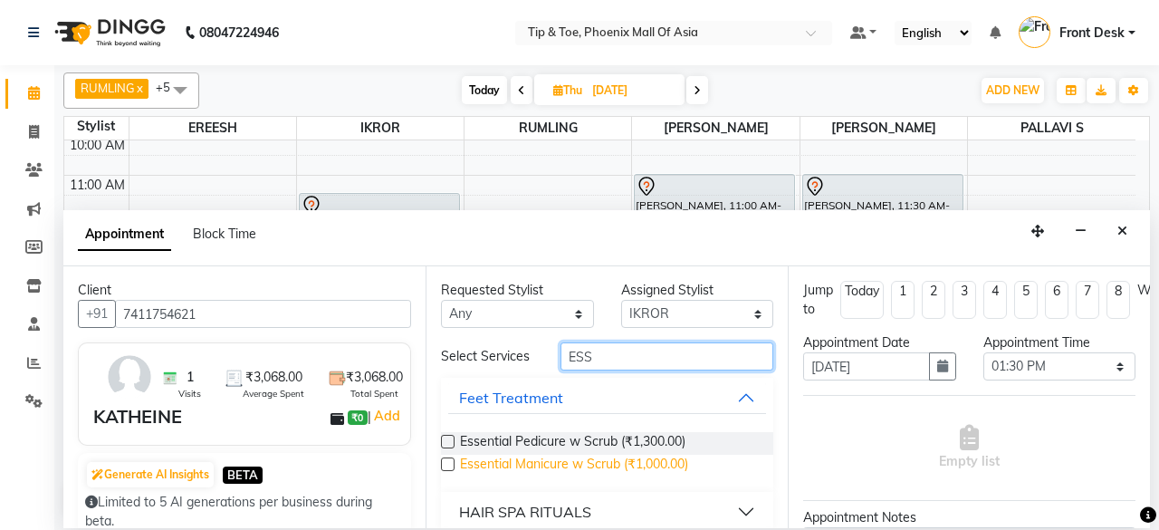
type input "ESS"
click at [586, 456] on span "Essential Manicure w Scrub (₹1,000.00)" at bounding box center [574, 466] width 228 height 23
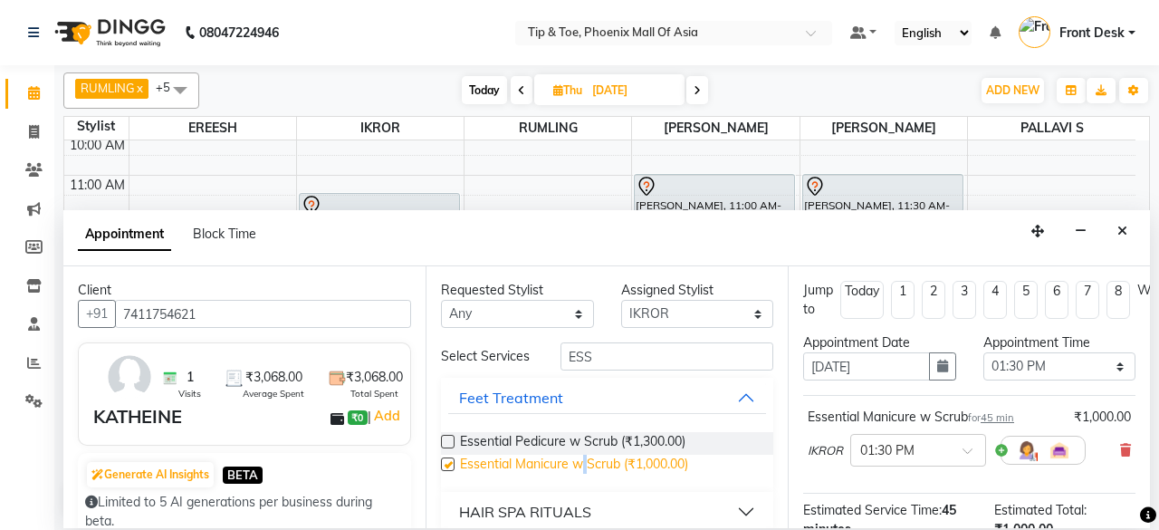
checkbox input "false"
click at [682, 311] on select "Select EREESH IKROR [PERSON_NAME] PALLAVI S RUMLING [PERSON_NAME] SOMIYAR" at bounding box center [697, 314] width 153 height 28
select select "38823"
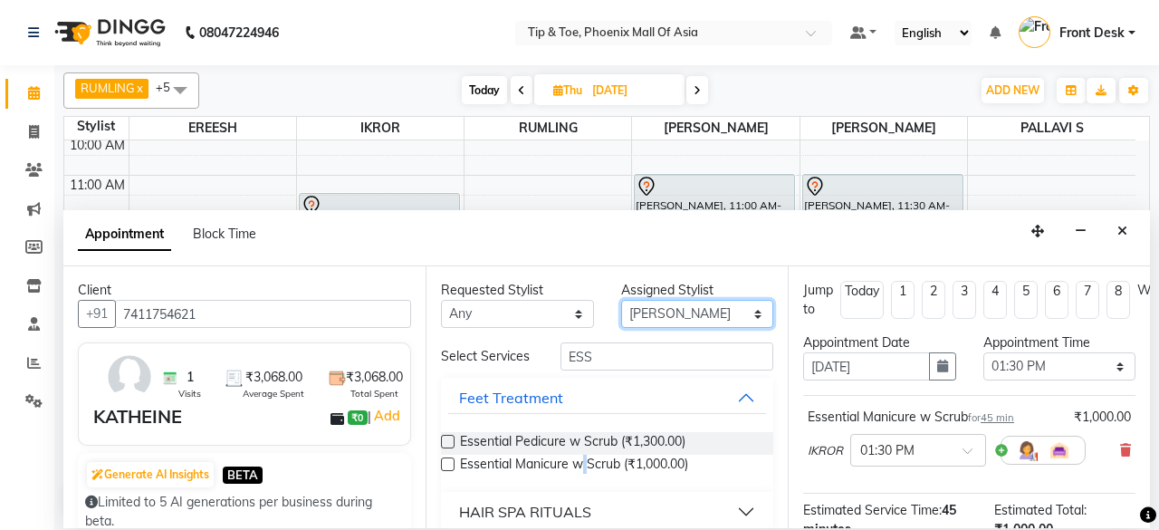
click at [621, 300] on select "Select EREESH IKROR [PERSON_NAME] PALLAVI S RUMLING [PERSON_NAME] SOMIYAR" at bounding box center [697, 314] width 153 height 28
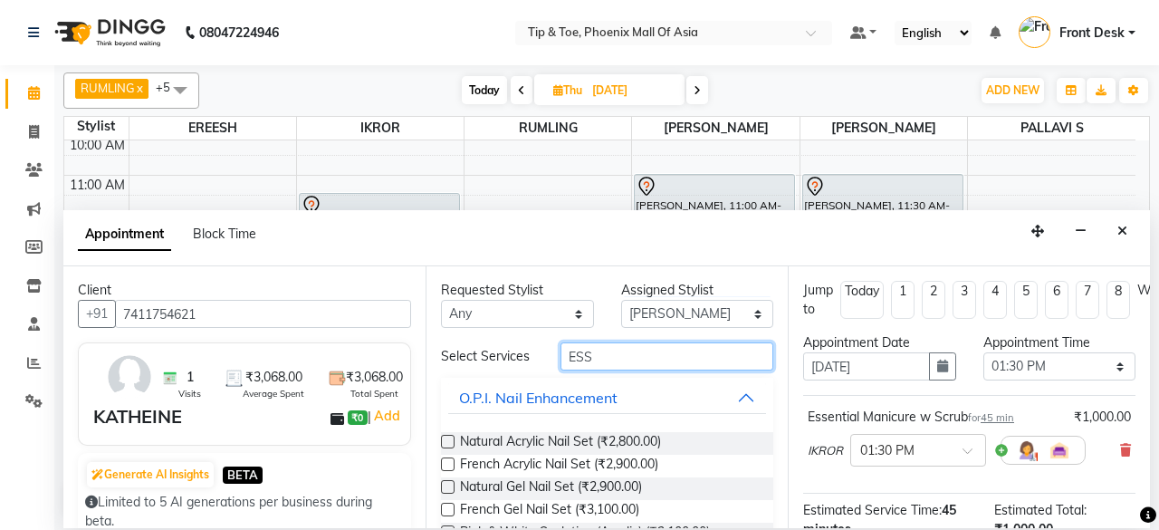
click at [624, 356] on input "ESS" at bounding box center [667, 356] width 213 height 28
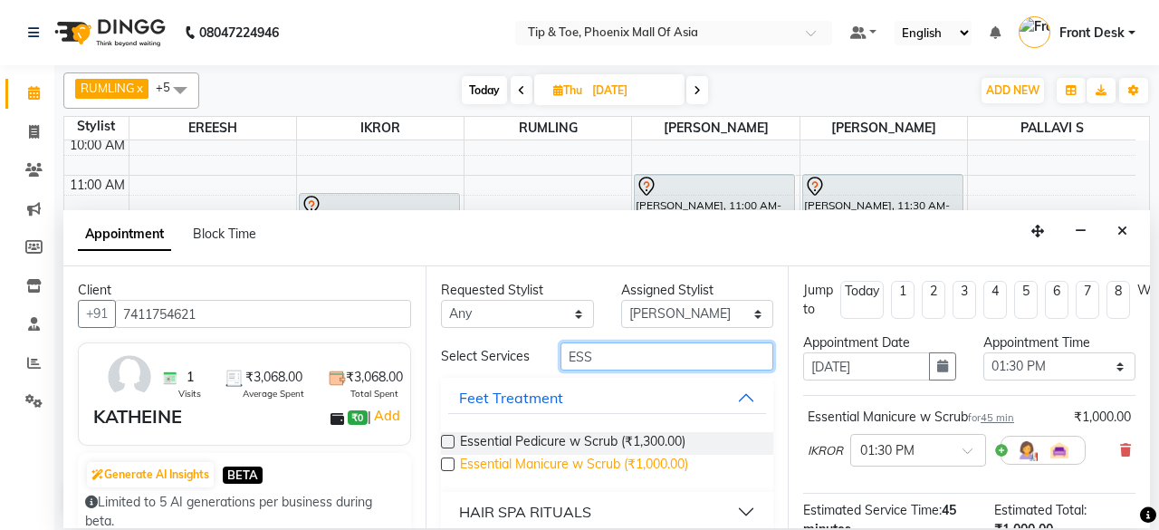
type input "ESS"
click at [542, 459] on span "Essential Manicure w Scrub (₹1,000.00)" at bounding box center [574, 466] width 228 height 23
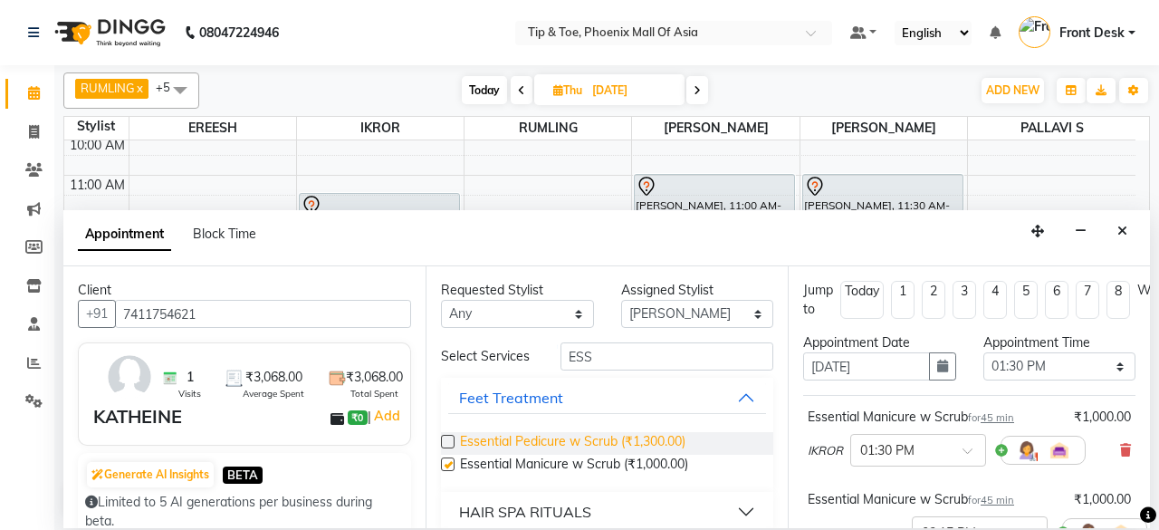
checkbox input "false"
click at [681, 312] on select "Select EREESH IKROR [PERSON_NAME] PALLAVI S RUMLING [PERSON_NAME] SOMIYAR" at bounding box center [697, 314] width 153 height 28
select select "90746"
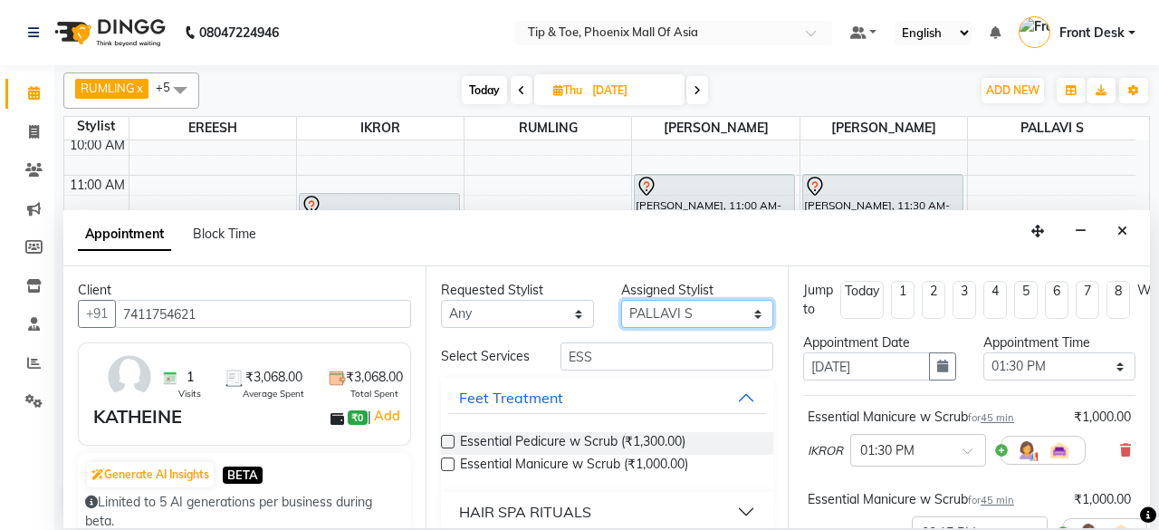
click at [621, 300] on select "Select EREESH IKROR [PERSON_NAME] PALLAVI S RUMLING [PERSON_NAME] SOMIYAR" at bounding box center [697, 314] width 153 height 28
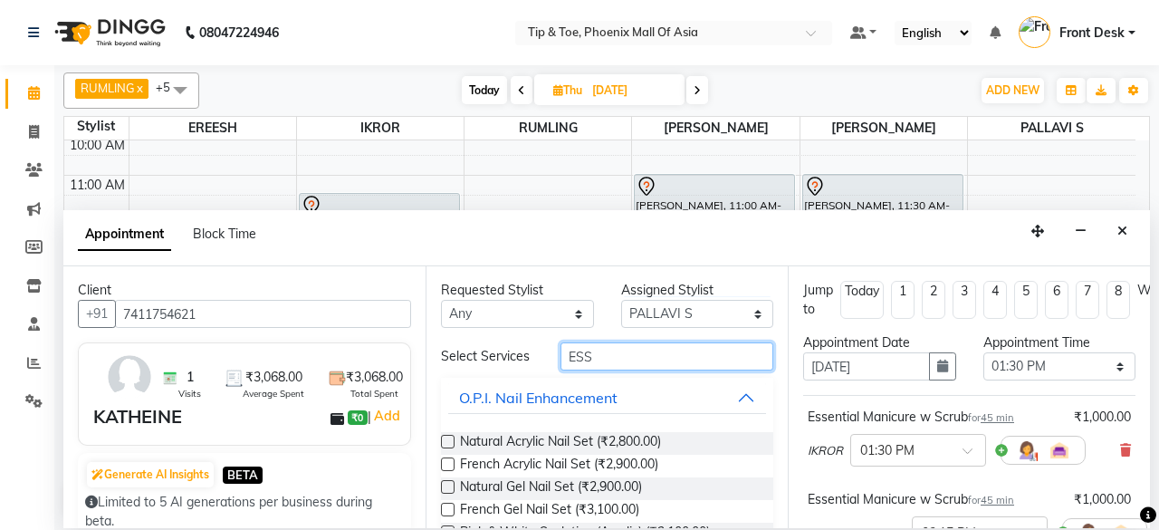
click at [616, 354] on input "ESS" at bounding box center [667, 356] width 213 height 28
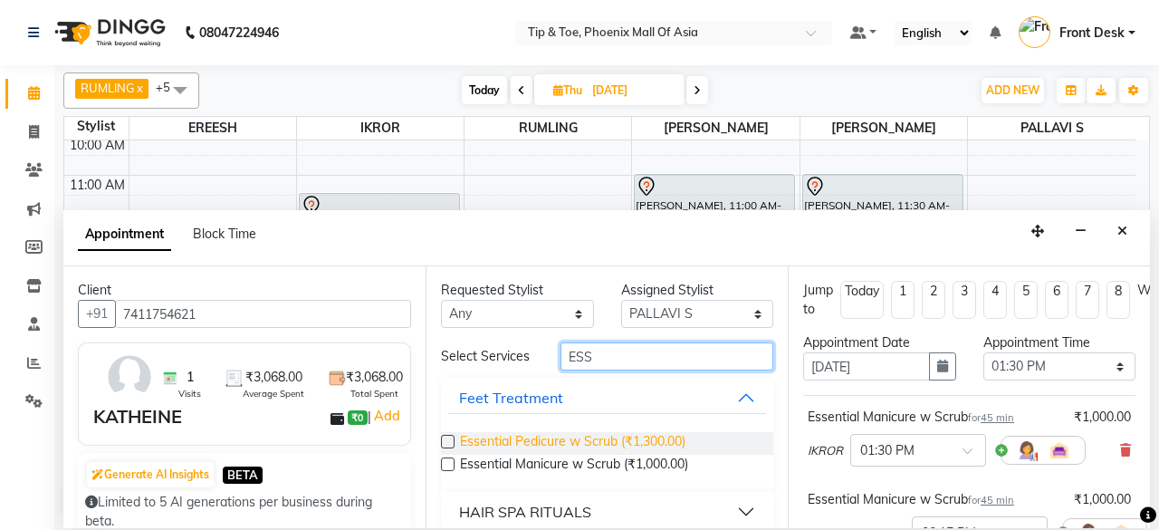
type input "ESS"
click at [545, 438] on span "Essential Pedicure w Scrub (₹1,300.00)" at bounding box center [573, 443] width 226 height 23
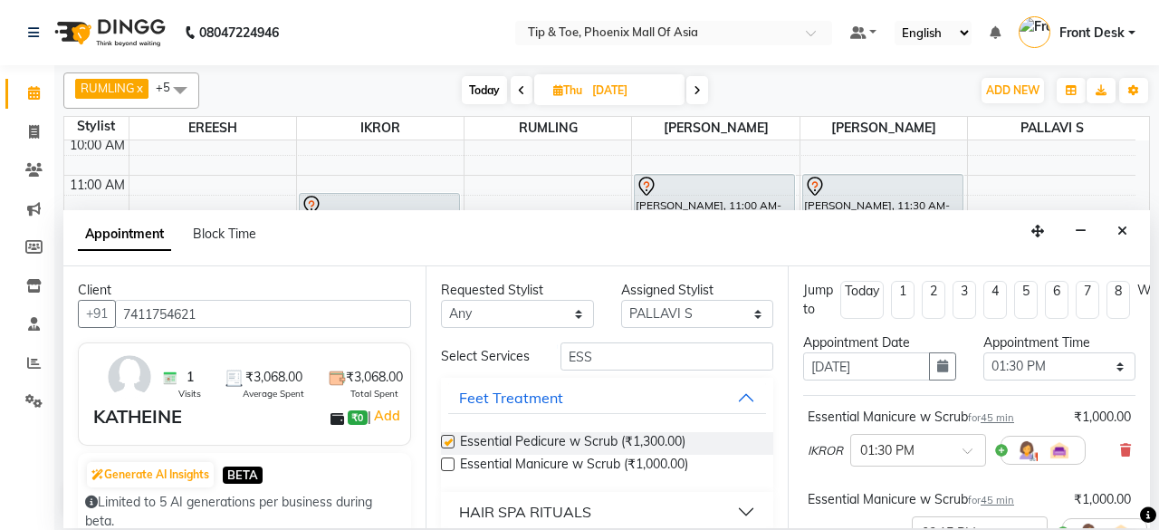
checkbox input "false"
drag, startPoint x: 675, startPoint y: 314, endPoint x: 670, endPoint y: 324, distance: 10.9
click at [675, 314] on select "Select EREESH IKROR [PERSON_NAME] PALLAVI S RUMLING [PERSON_NAME] SOMIYAR" at bounding box center [697, 314] width 153 height 28
select select "71173"
click at [621, 300] on select "Select EREESH IKROR [PERSON_NAME] PALLAVI S RUMLING [PERSON_NAME] SOMIYAR" at bounding box center [697, 314] width 153 height 28
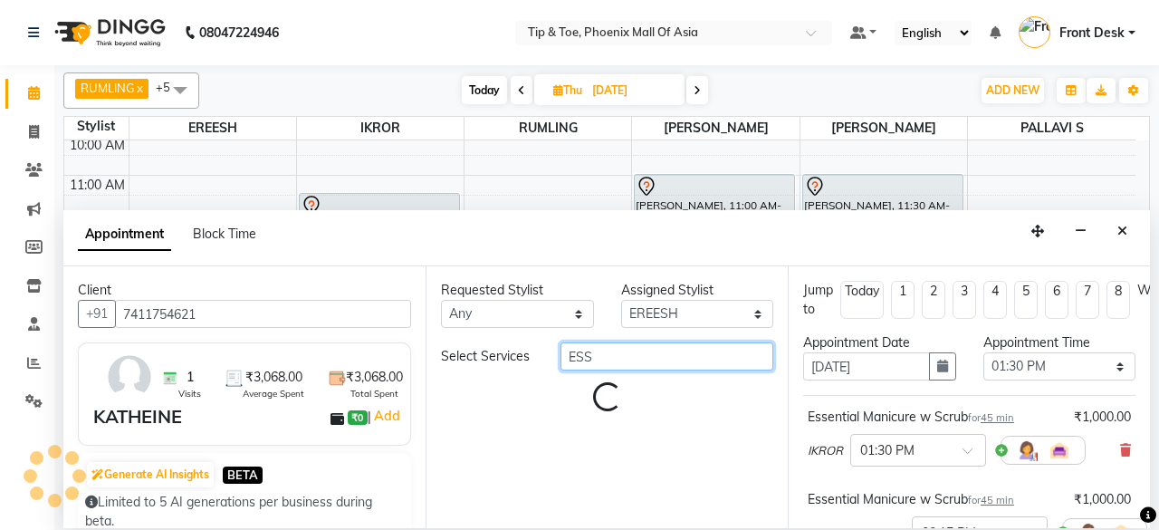
click at [665, 360] on input "ESS" at bounding box center [667, 356] width 213 height 28
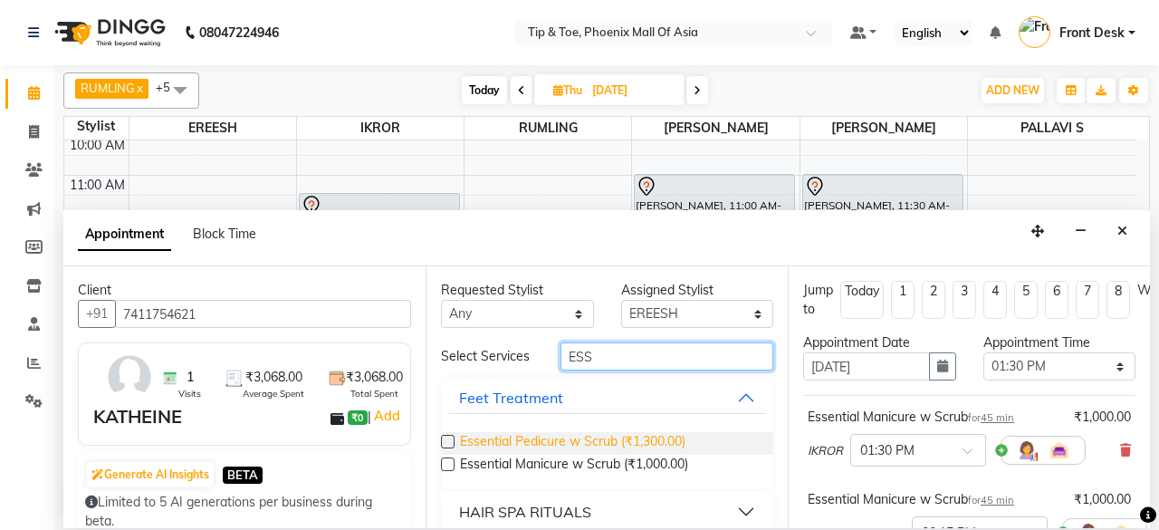
type input "ESS"
click at [556, 436] on span "Essential Pedicure w Scrub (₹1,300.00)" at bounding box center [573, 443] width 226 height 23
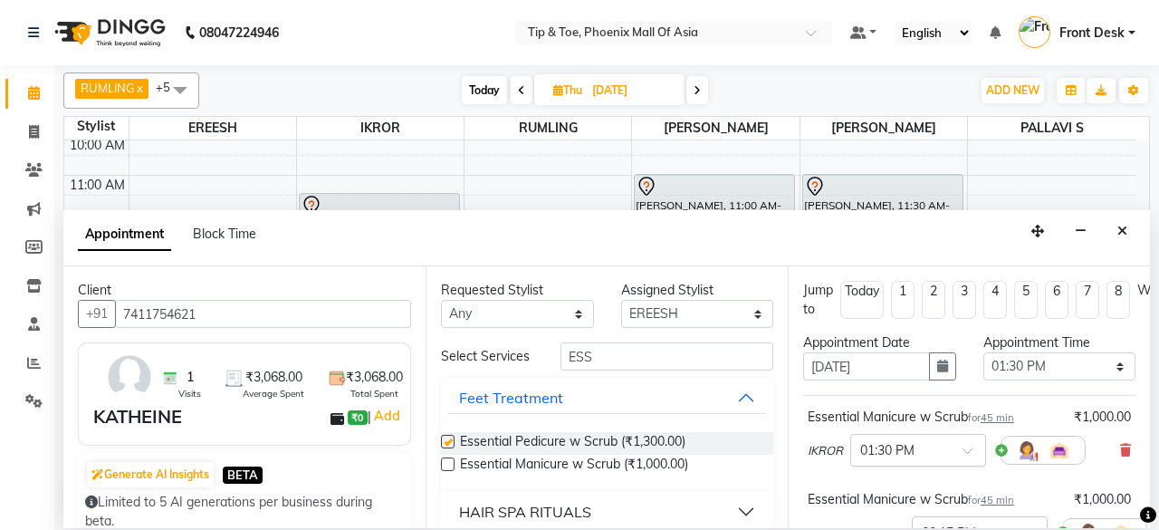
checkbox input "false"
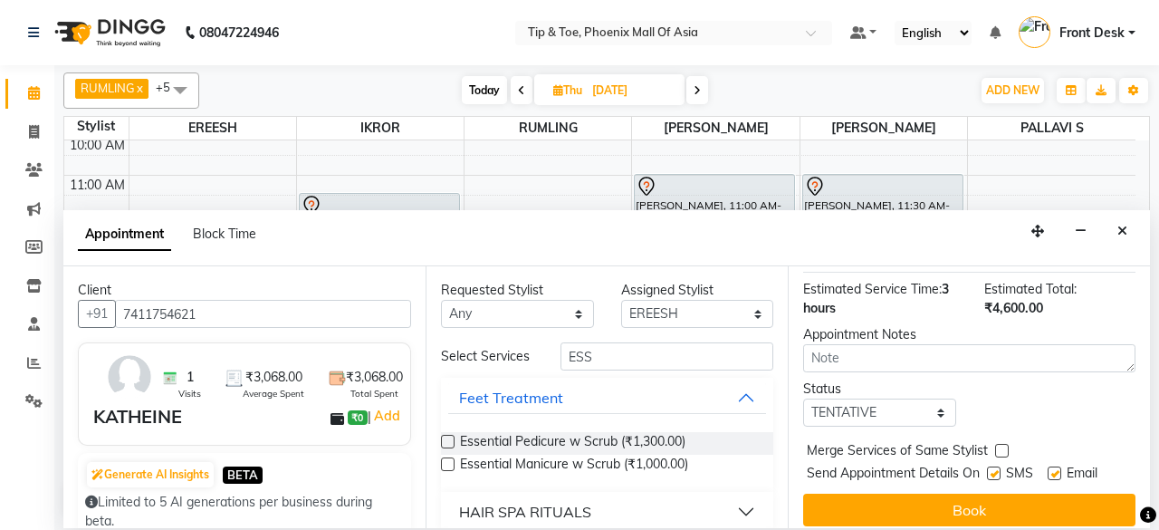
scroll to position [496, 0]
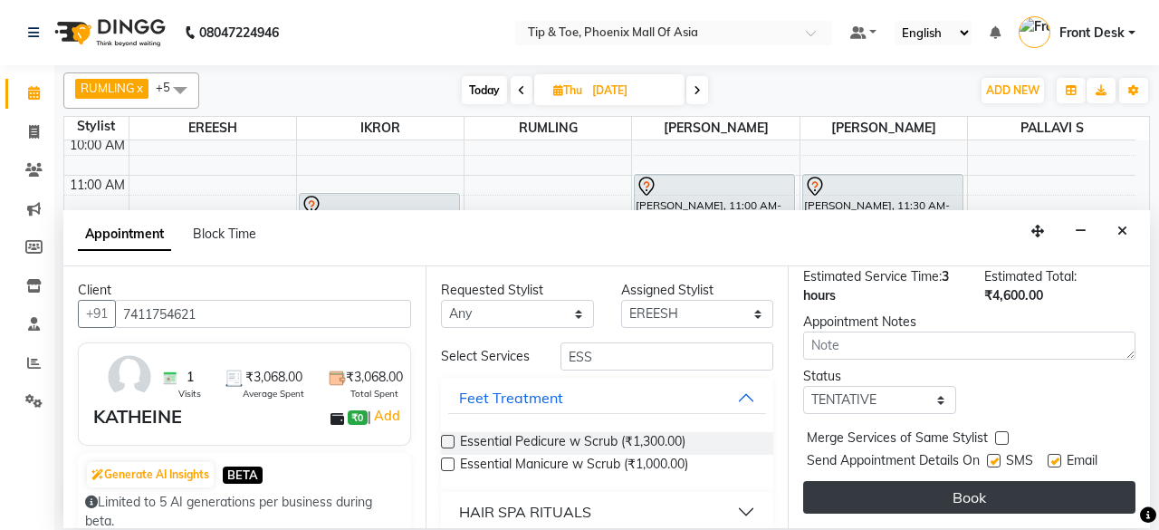
click at [946, 481] on button "Book" at bounding box center [969, 497] width 332 height 33
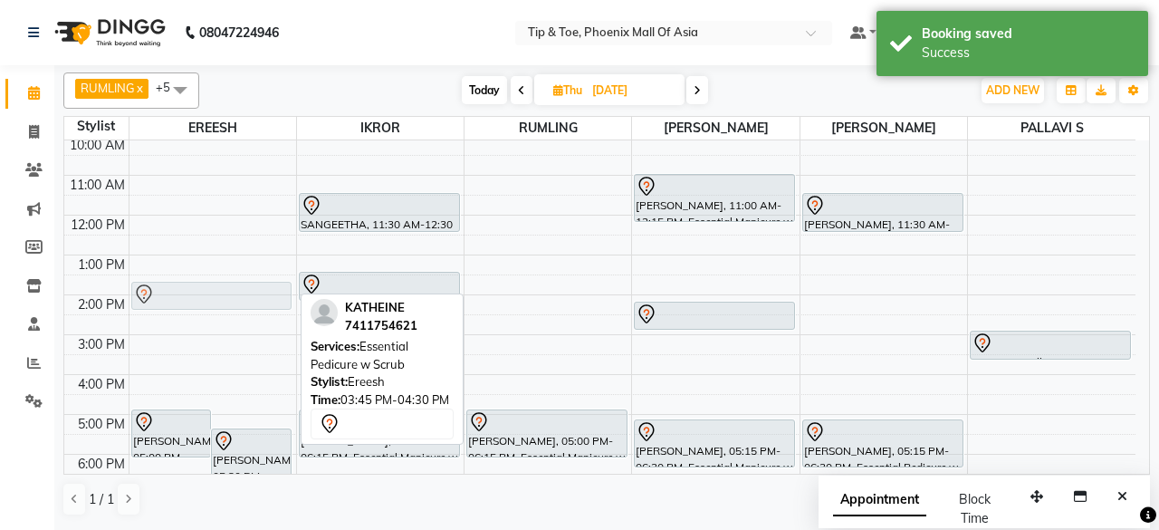
drag, startPoint x: 216, startPoint y: 371, endPoint x: 220, endPoint y: 284, distance: 87.0
click at [220, 284] on div "[PERSON_NAME], 05:00 PM-06:15 PM, Essential Pedicure w Scrub [PERSON_NAME], 05:…" at bounding box center [213, 314] width 167 height 517
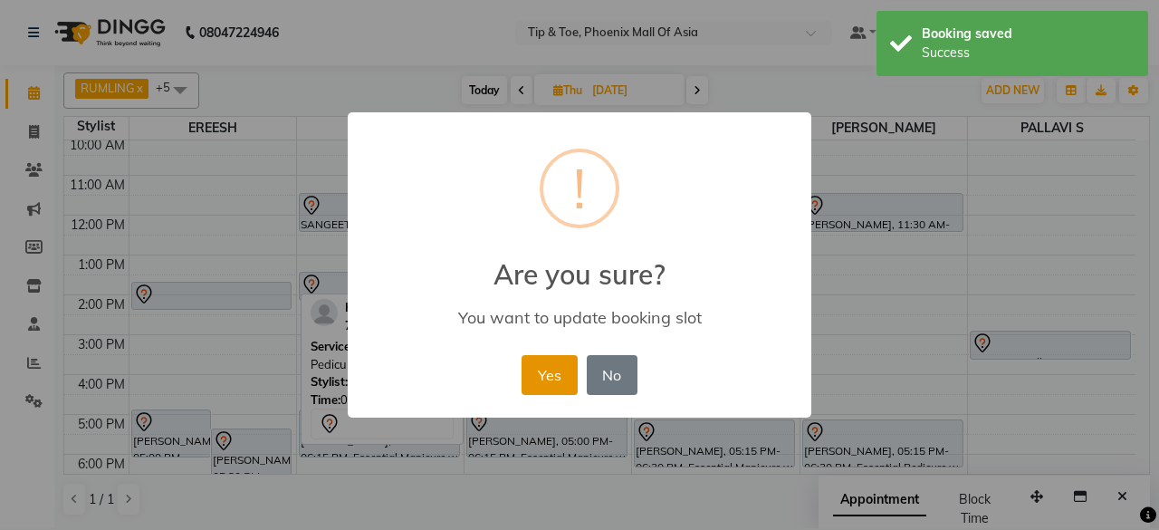
click at [545, 369] on button "Yes" at bounding box center [549, 375] width 55 height 40
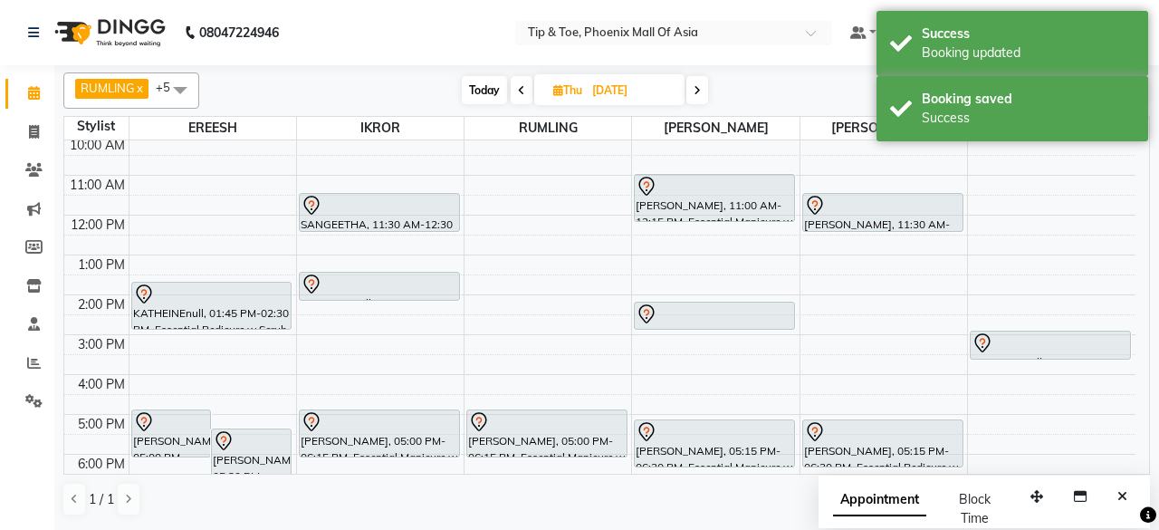
drag, startPoint x: 248, startPoint y: 306, endPoint x: 294, endPoint y: 313, distance: 46.8
click at [253, 321] on div "[PERSON_NAME], 05:00 PM-06:15 PM, Essential Pedicure w Scrub [PERSON_NAME], 05:…" at bounding box center [213, 314] width 167 height 517
drag, startPoint x: 352, startPoint y: 294, endPoint x: 359, endPoint y: 315, distance: 21.8
click at [353, 324] on div "8:00 AM 9:00 AM 10:00 AM 11:00 AM 12:00 PM 1:00 PM 2:00 PM 3:00 PM 4:00 PM 5:00…" at bounding box center [599, 314] width 1071 height 517
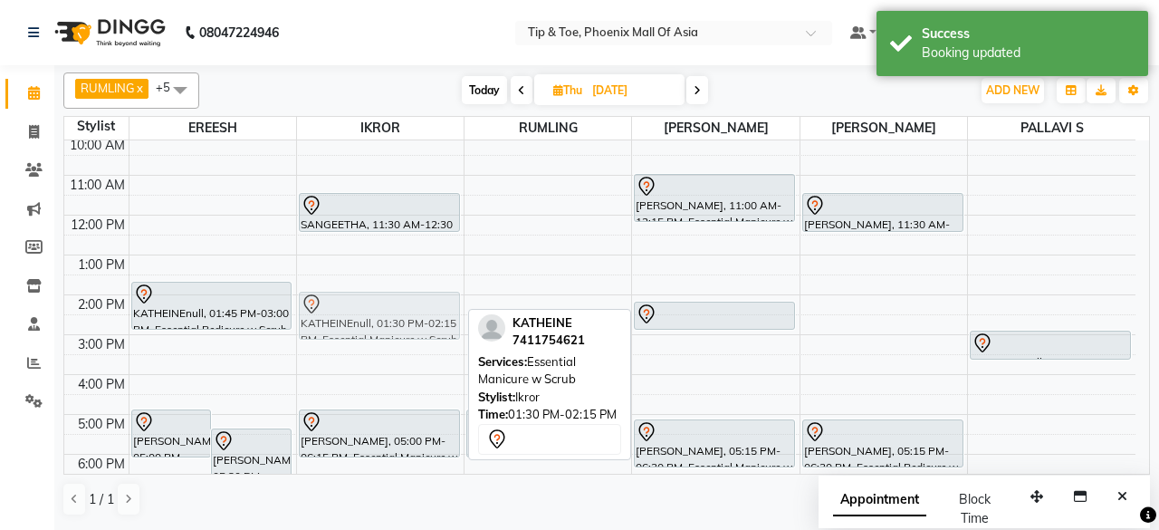
drag, startPoint x: 364, startPoint y: 286, endPoint x: 368, endPoint y: 297, distance: 11.5
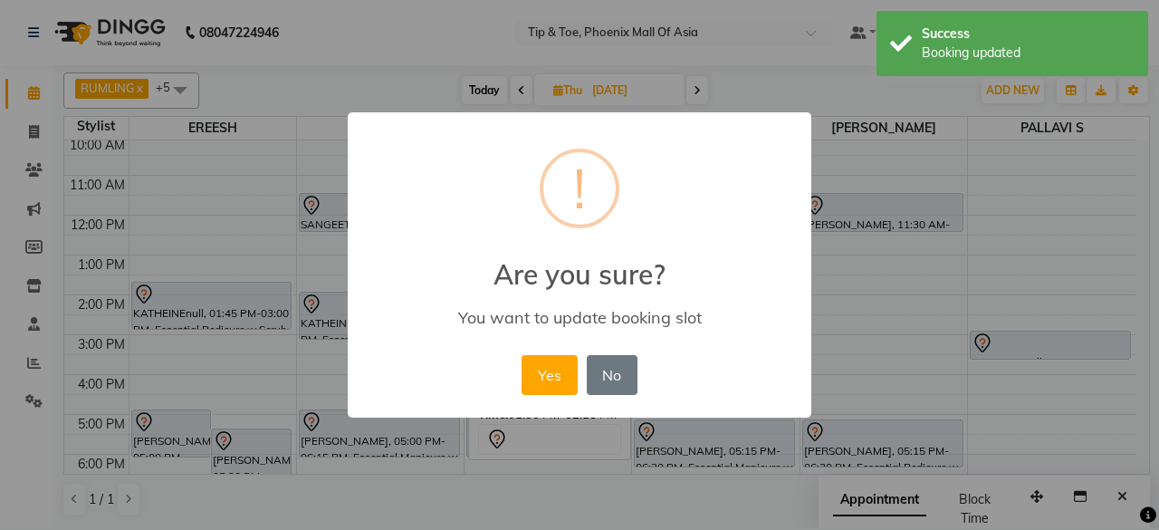
drag, startPoint x: 545, startPoint y: 373, endPoint x: 609, endPoint y: 346, distance: 69.0
click at [545, 372] on button "Yes" at bounding box center [549, 375] width 55 height 40
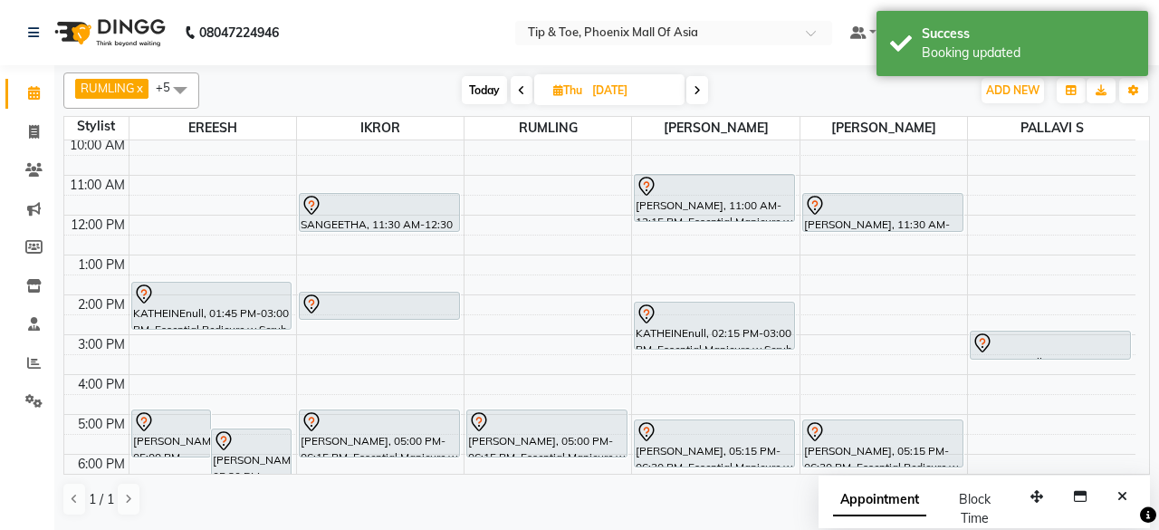
click at [701, 340] on div "[PERSON_NAME], 11:00 AM-12:15 PM, Essential Manicure w Scrub KATHEINEnull, 02:1…" at bounding box center [715, 314] width 167 height 517
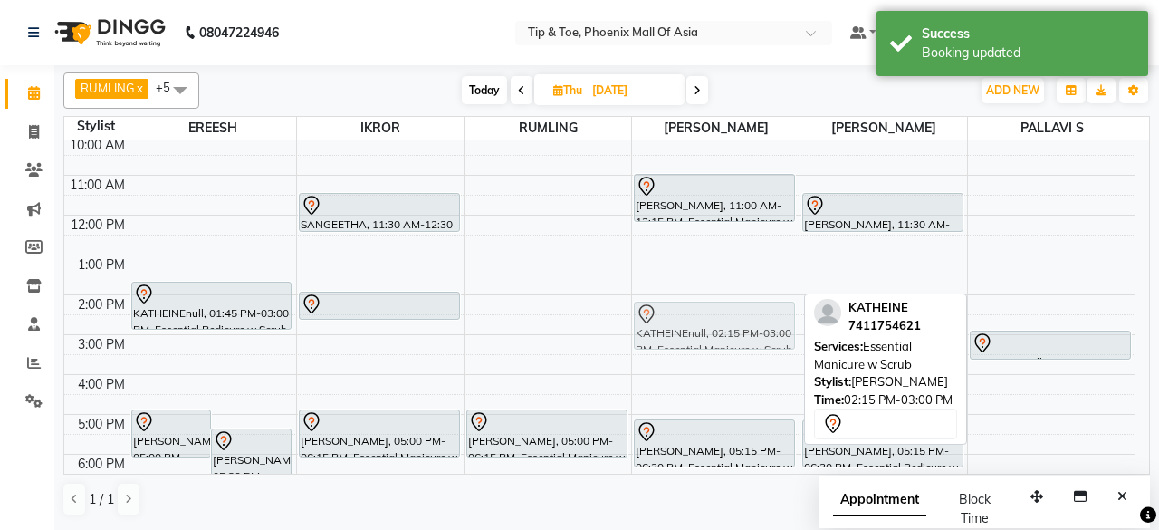
click at [701, 321] on div "[PERSON_NAME], 11:00 AM-12:15 PM, Essential Manicure w Scrub KATHEINEnull, 02:1…" at bounding box center [715, 314] width 167 height 517
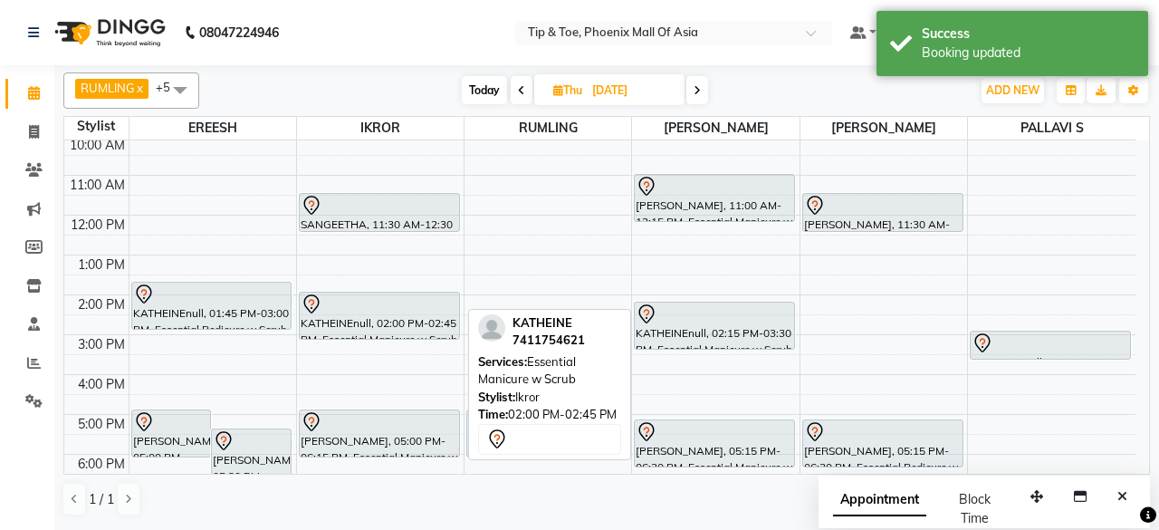
drag, startPoint x: 371, startPoint y: 312, endPoint x: 383, endPoint y: 323, distance: 16.0
click at [377, 331] on div "SANGEETHA, 11:30 AM-12:30 PM, T&T Permanent Gel Polish KATHEINEnull, 02:00 PM-0…" at bounding box center [380, 314] width 167 height 517
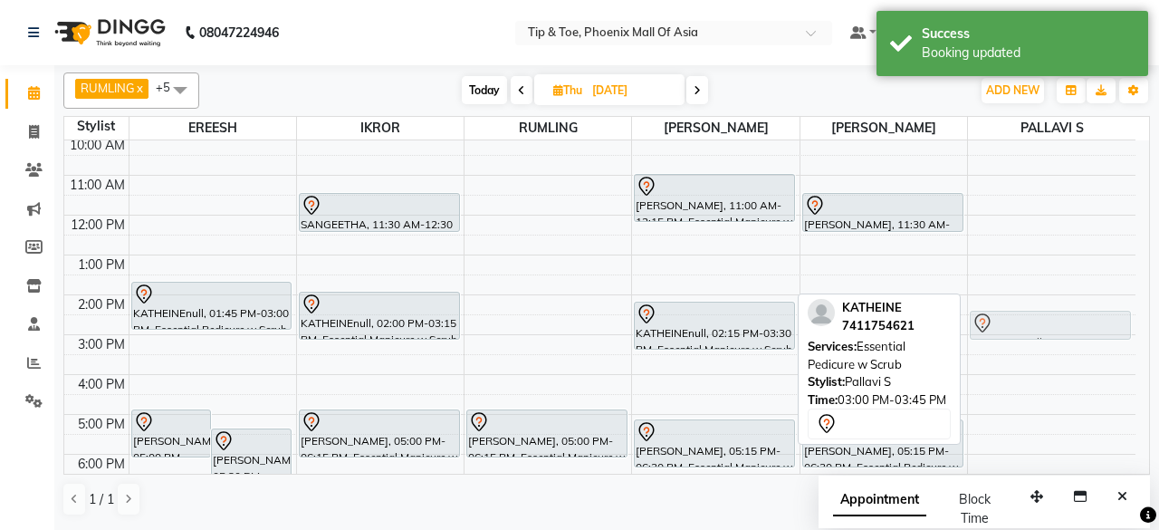
drag, startPoint x: 994, startPoint y: 341, endPoint x: 1000, endPoint y: 316, distance: 25.0
click at [1000, 316] on div "KATHEINEnull, 03:00 PM-03:45 PM, Essential Pedicure w Scrub KATHEINEnull, 03:00…" at bounding box center [1052, 314] width 168 height 517
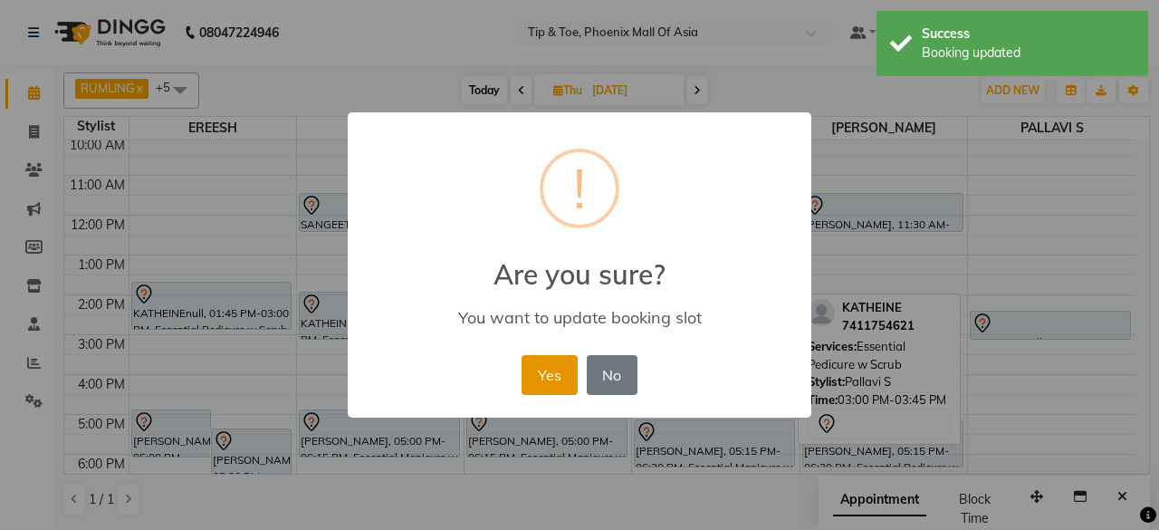
click at [568, 376] on button "Yes" at bounding box center [549, 375] width 55 height 40
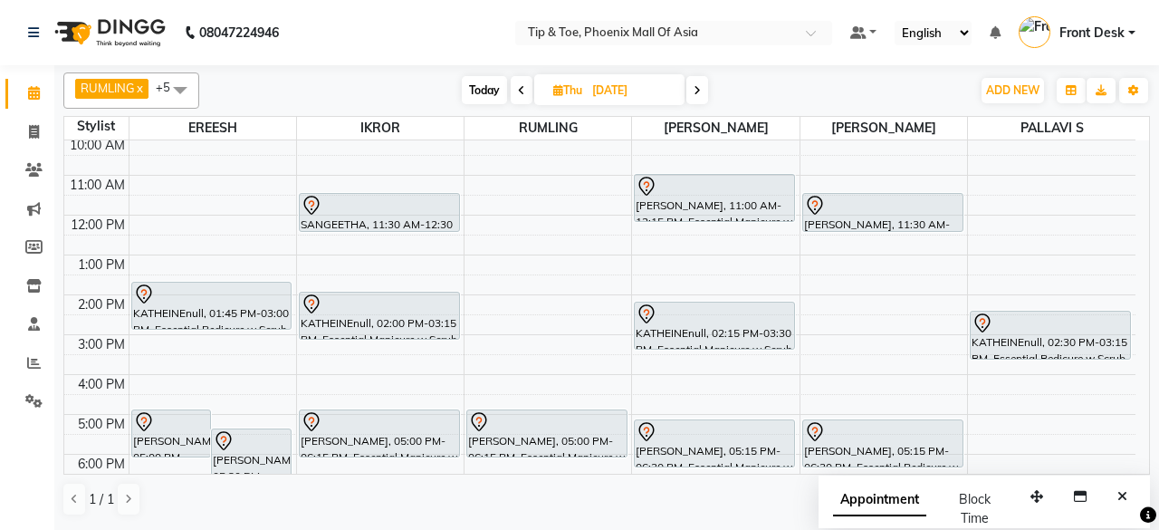
drag, startPoint x: 1063, startPoint y: 333, endPoint x: 1063, endPoint y: 352, distance: 19.0
click at [1063, 358] on div "KATHEINEnull, 02:30 PM-03:15 PM, Essential Pedicure w Scrub KATHEINEnull, 02:30…" at bounding box center [1052, 314] width 168 height 517
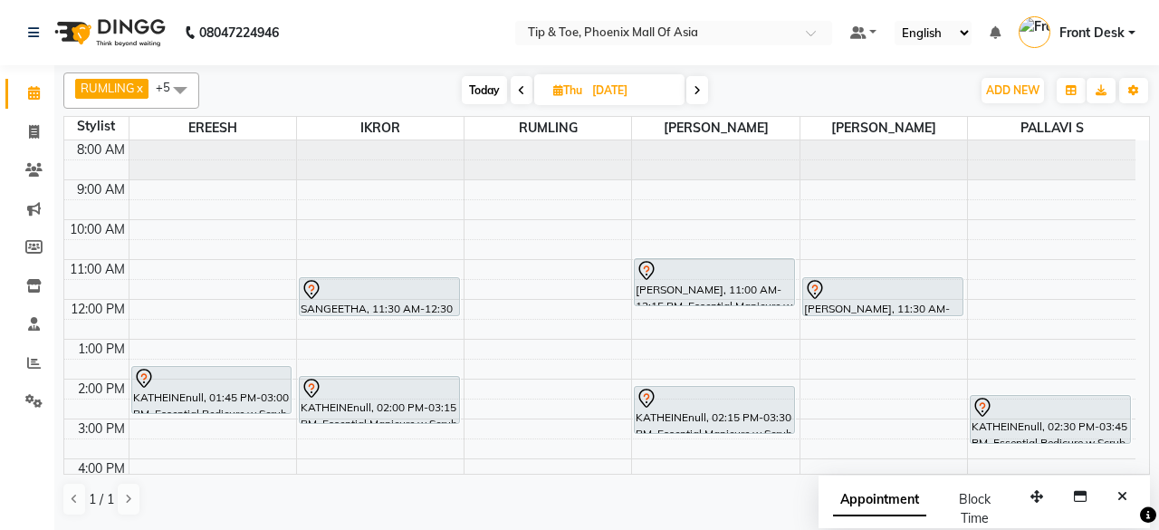
scroll to position [91, 0]
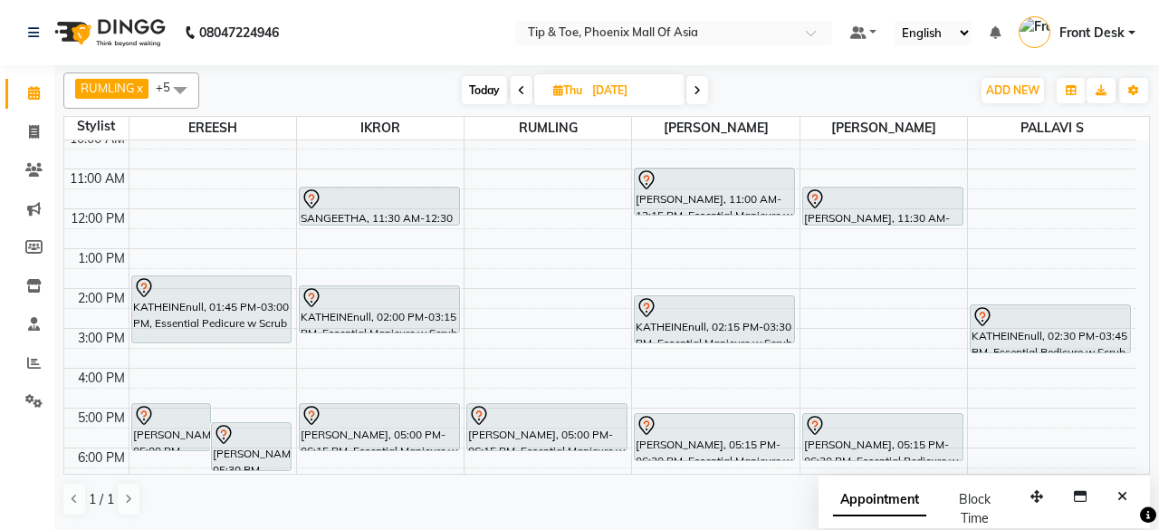
drag, startPoint x: 169, startPoint y: 318, endPoint x: 259, endPoint y: 302, distance: 91.1
click at [171, 323] on div "[PERSON_NAME], 05:00 PM-06:15 PM, Essential Pedicure w Scrub [PERSON_NAME], 05:…" at bounding box center [213, 308] width 167 height 517
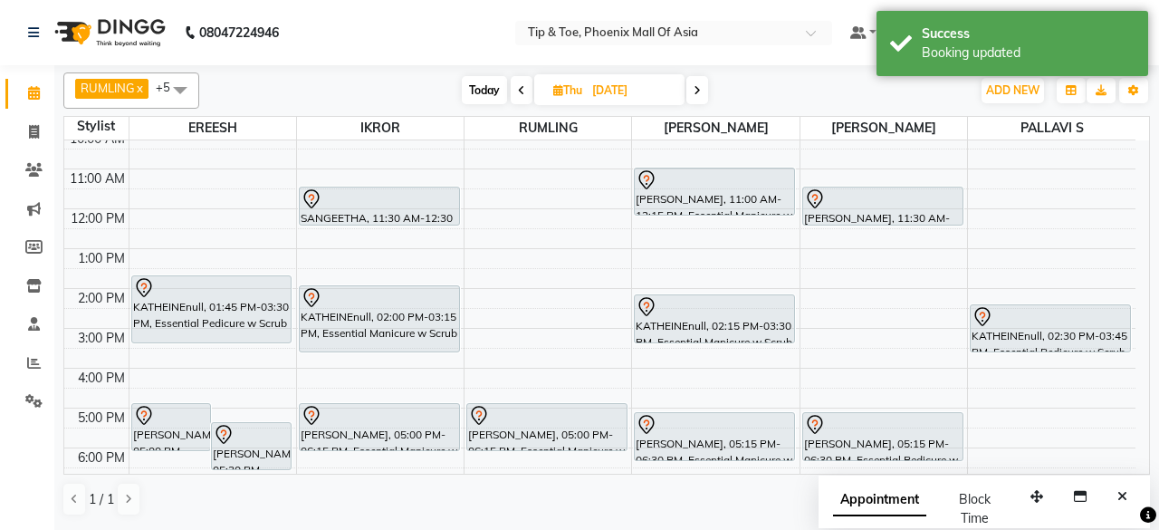
drag, startPoint x: 356, startPoint y: 330, endPoint x: 479, endPoint y: 334, distance: 123.3
click at [363, 341] on div "8:00 AM 9:00 AM 10:00 AM 11:00 AM 12:00 PM 1:00 PM 2:00 PM 3:00 PM 4:00 PM 5:00…" at bounding box center [599, 308] width 1071 height 517
drag, startPoint x: 668, startPoint y: 341, endPoint x: 678, endPoint y: 348, distance: 11.8
click at [671, 351] on div "[PERSON_NAME], 11:00 AM-12:15 PM, Essential Manicure w Scrub KATHEINEnull, 02:1…" at bounding box center [715, 308] width 167 height 517
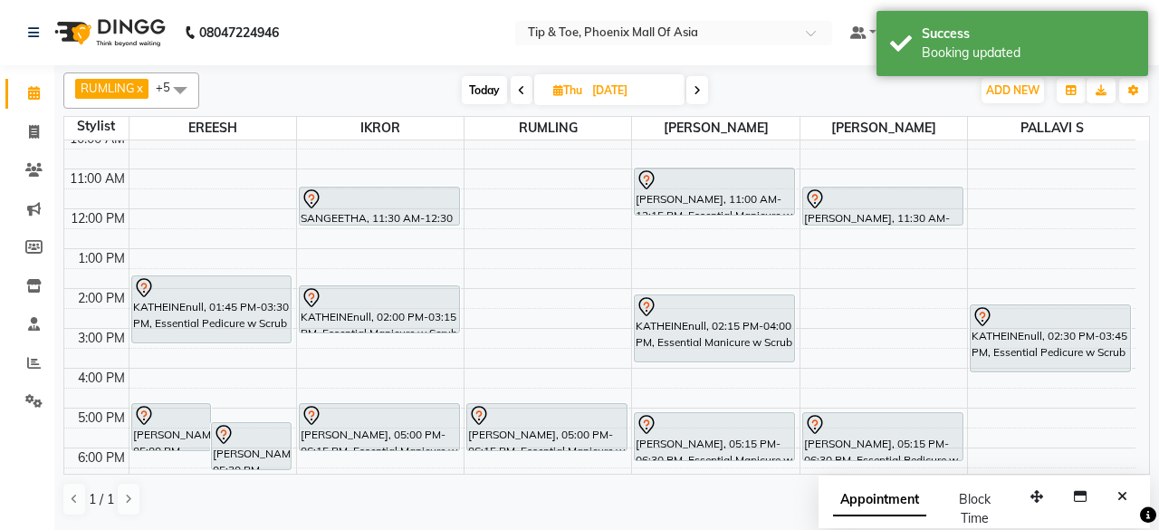
drag, startPoint x: 1042, startPoint y: 358, endPoint x: 990, endPoint y: 356, distance: 51.7
click at [1042, 363] on div "KATHEINEnull, 02:30 PM-03:45 PM, Essential Pedicure w Scrub KATHEINEnull, 02:30…" at bounding box center [1052, 308] width 168 height 517
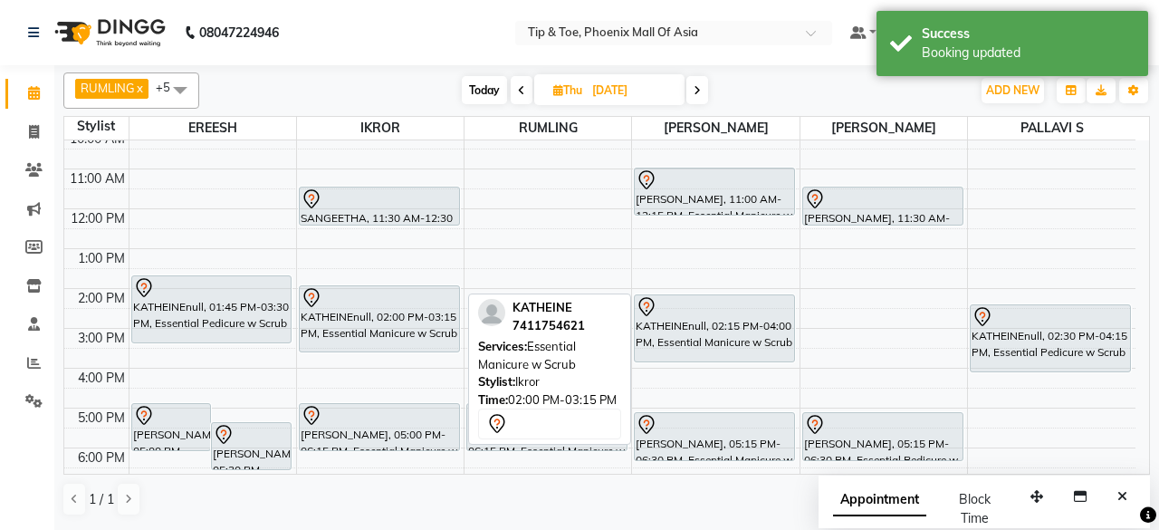
drag, startPoint x: 418, startPoint y: 327, endPoint x: 427, endPoint y: 343, distance: 18.2
click at [427, 343] on div "SANGEETHA, 11:30 AM-12:30 PM, T&T Permanent Gel Polish KATHEINEnull, 02:00 PM-0…" at bounding box center [380, 308] width 167 height 517
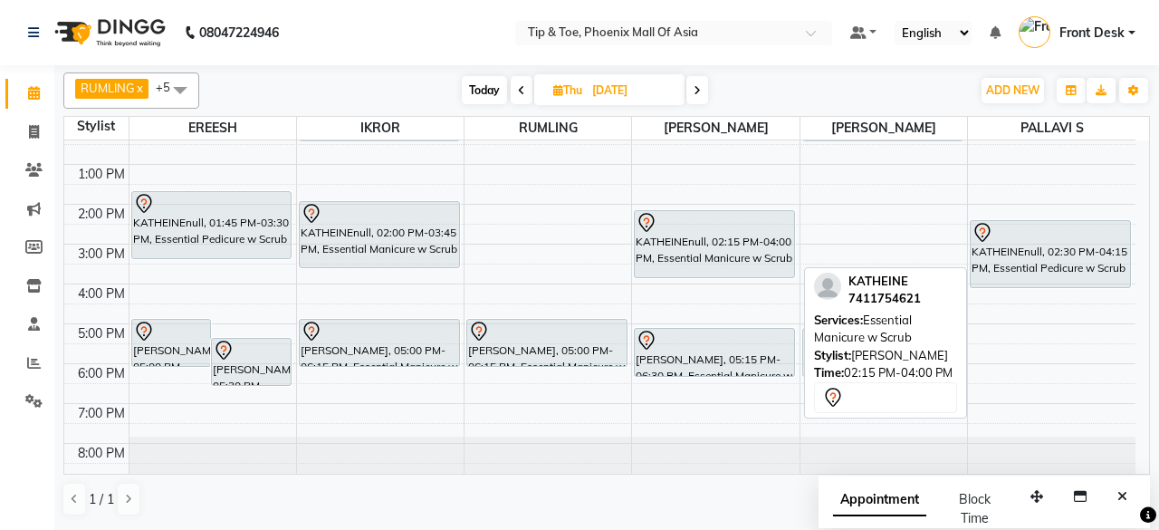
scroll to position [84, 0]
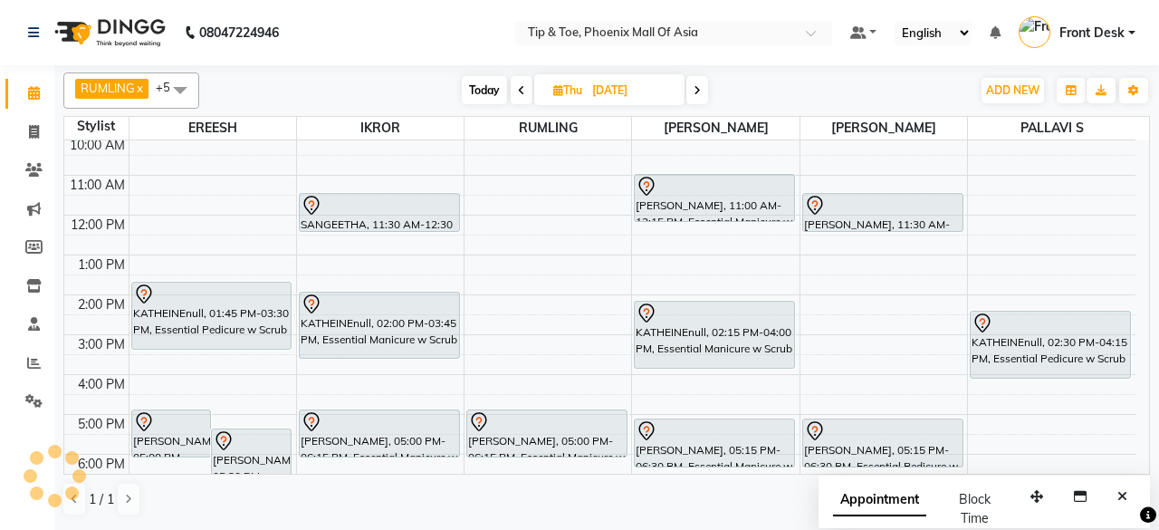
click at [486, 82] on span "Today" at bounding box center [484, 90] width 45 height 28
type input "[DATE]"
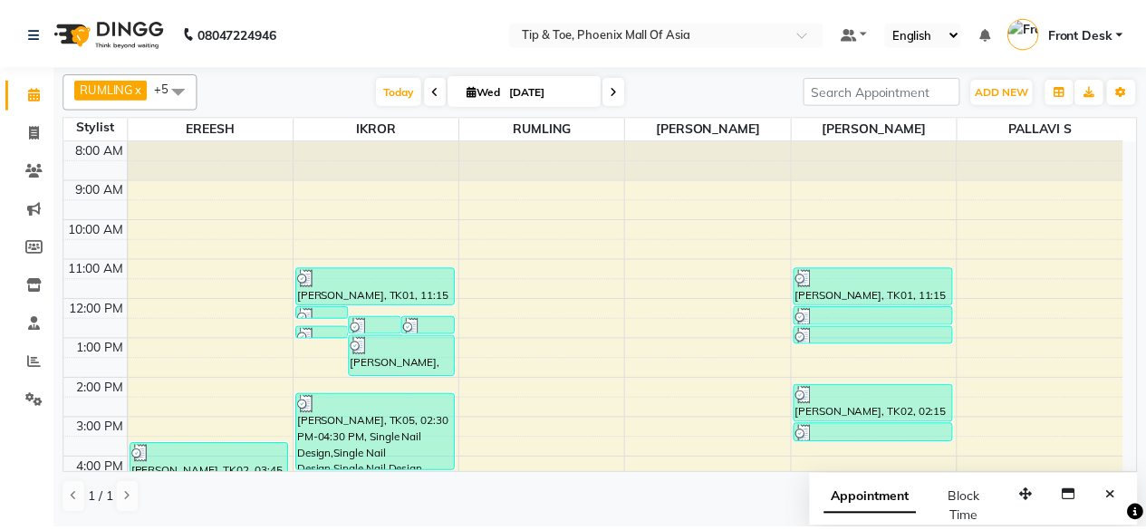
scroll to position [176, 0]
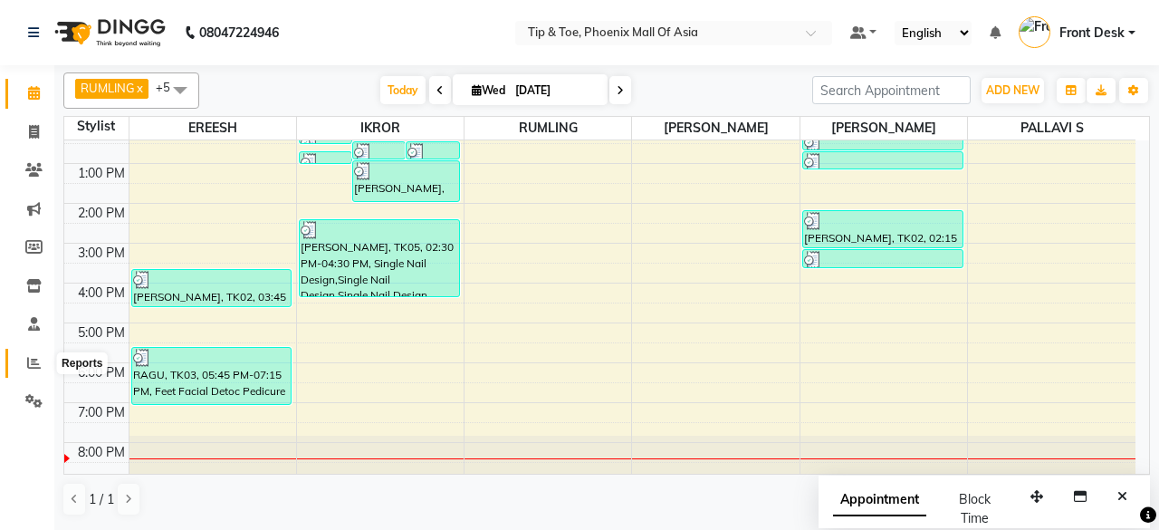
click at [30, 365] on icon at bounding box center [34, 363] width 14 height 14
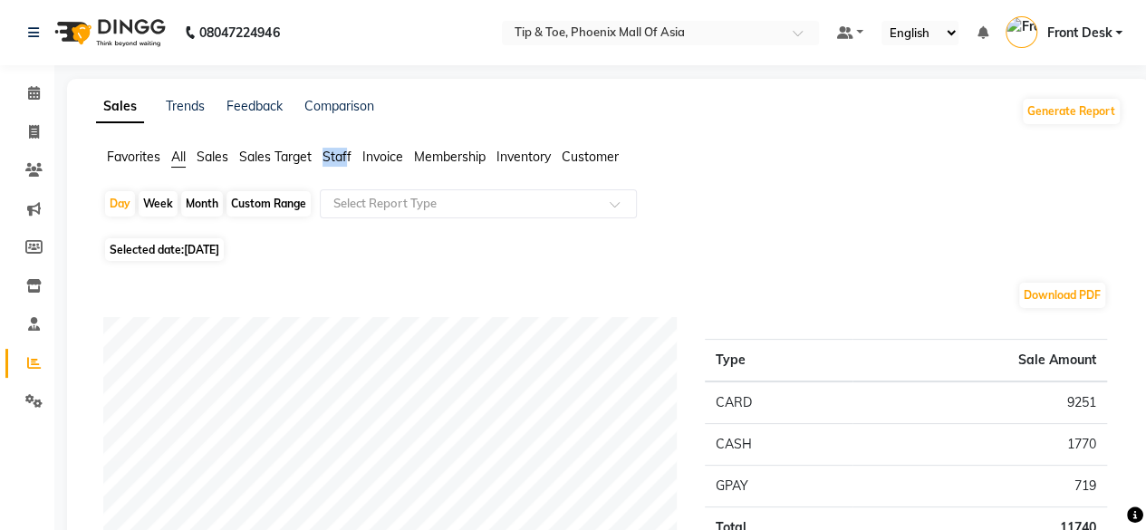
click at [379, 117] on div "Sales Trends Feedback Comparison Generate Report" at bounding box center [608, 111] width 1047 height 29
drag, startPoint x: 333, startPoint y: 158, endPoint x: 357, endPoint y: 174, distance: 28.1
click at [333, 158] on span "Staff" at bounding box center [336, 157] width 29 height 16
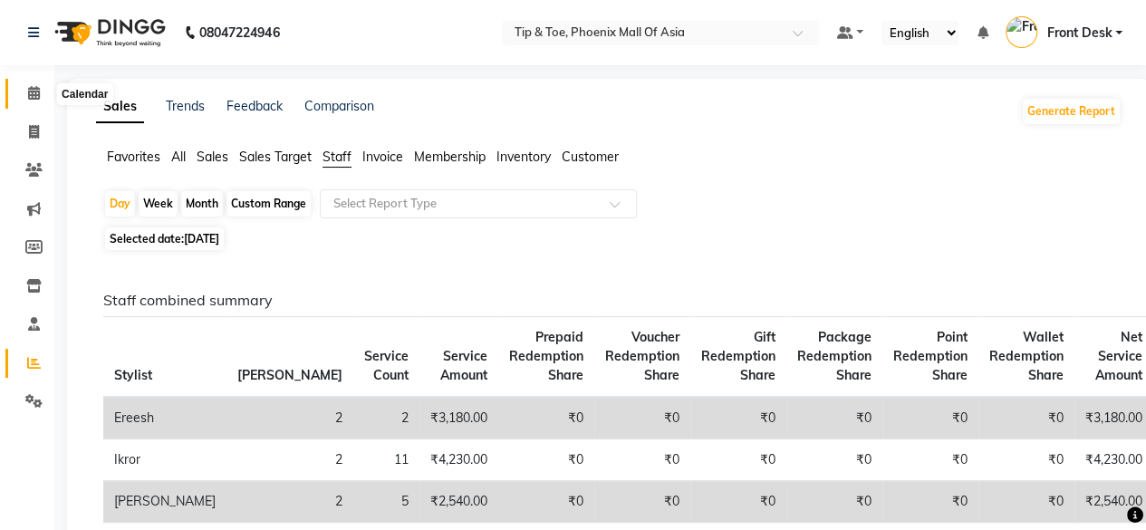
click at [41, 92] on span at bounding box center [34, 93] width 32 height 21
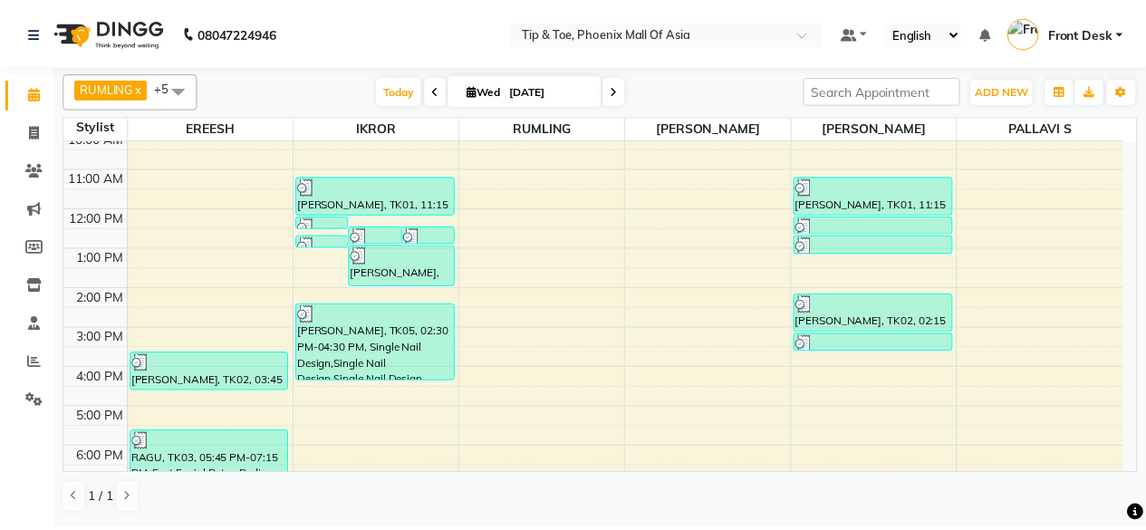
scroll to position [175, 0]
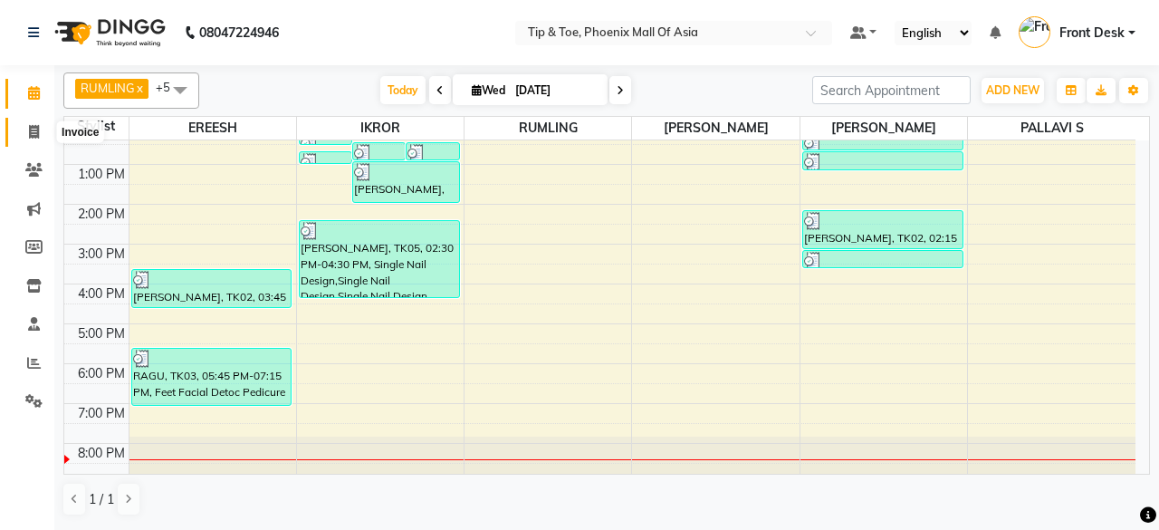
click at [36, 132] on icon at bounding box center [34, 132] width 10 height 14
select select "service"
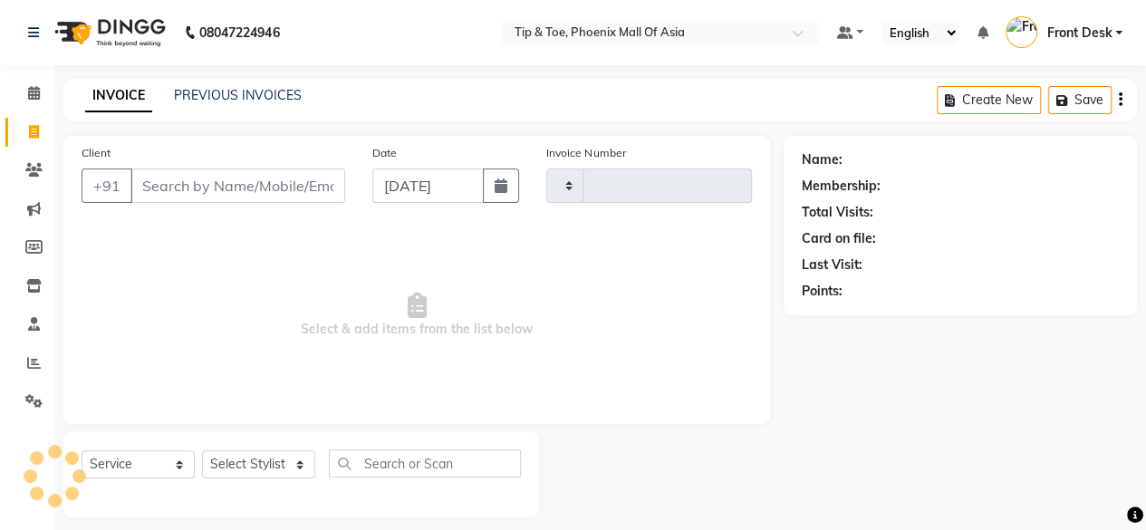
type input "0820"
select select "5683"
click at [31, 84] on span at bounding box center [34, 93] width 32 height 21
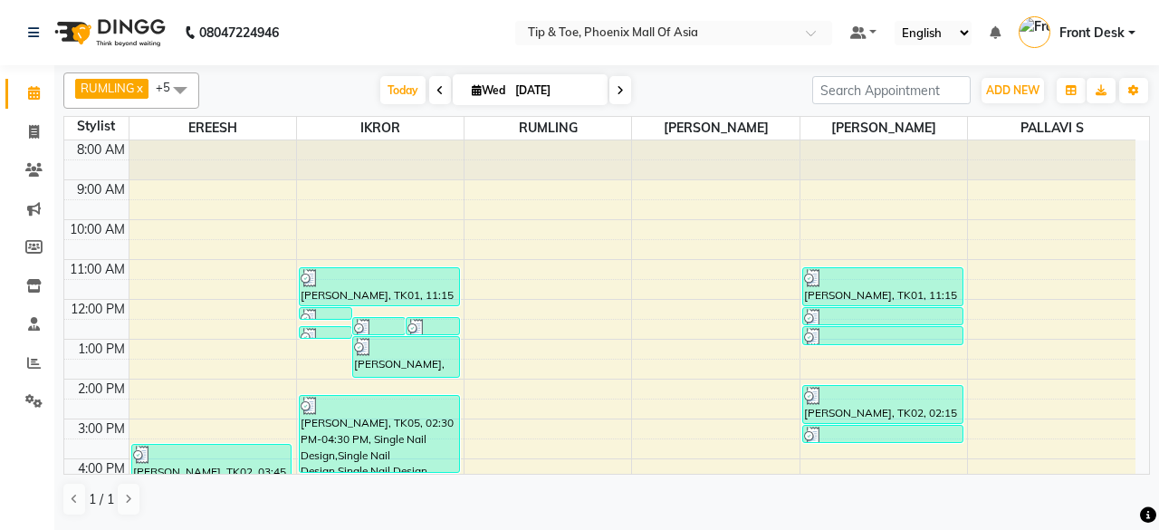
scroll to position [175, 0]
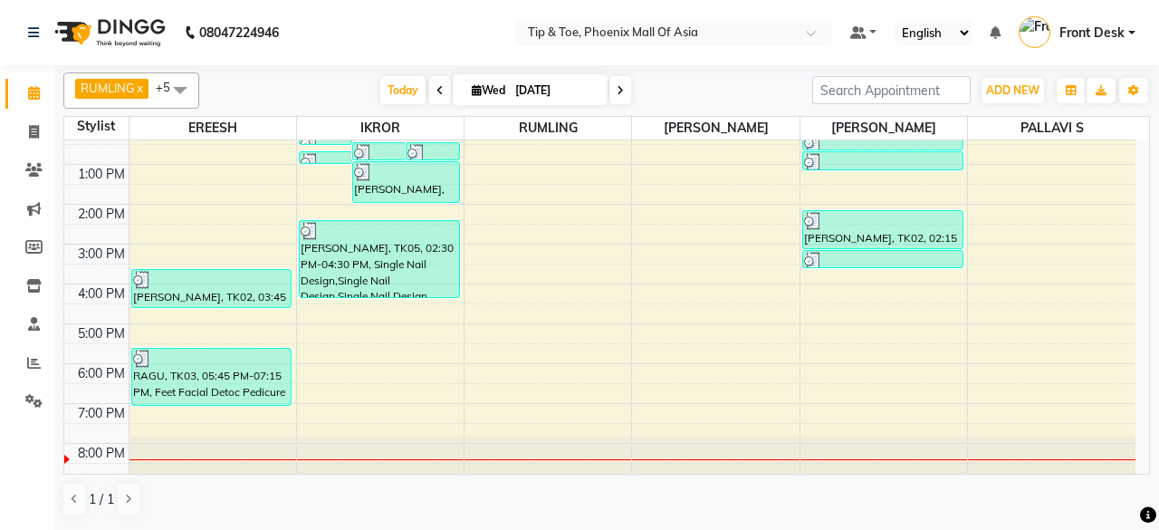
click at [622, 86] on span at bounding box center [621, 90] width 22 height 28
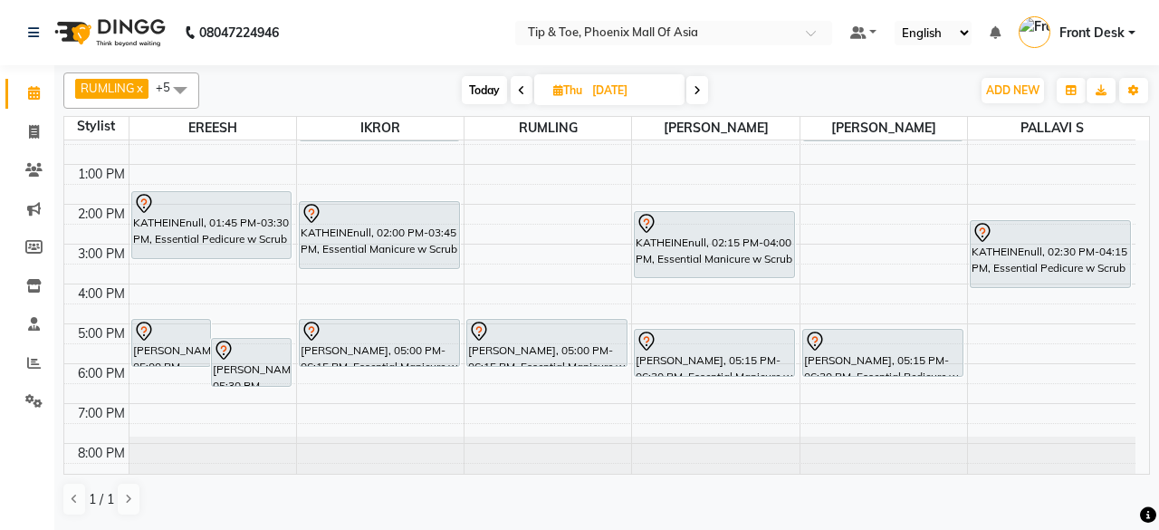
scroll to position [84, 0]
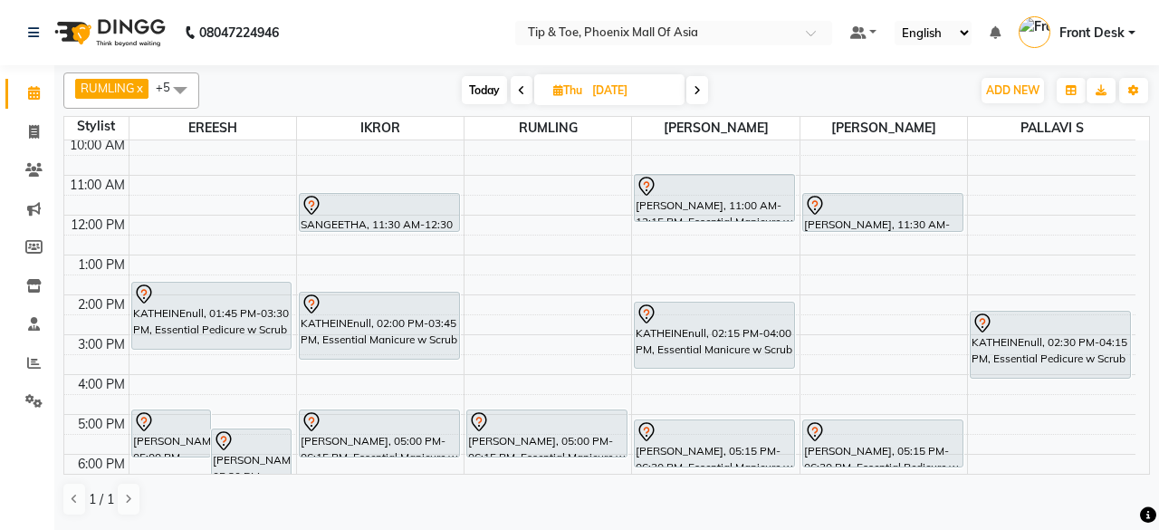
click at [470, 85] on span "Today" at bounding box center [484, 90] width 45 height 28
type input "[DATE]"
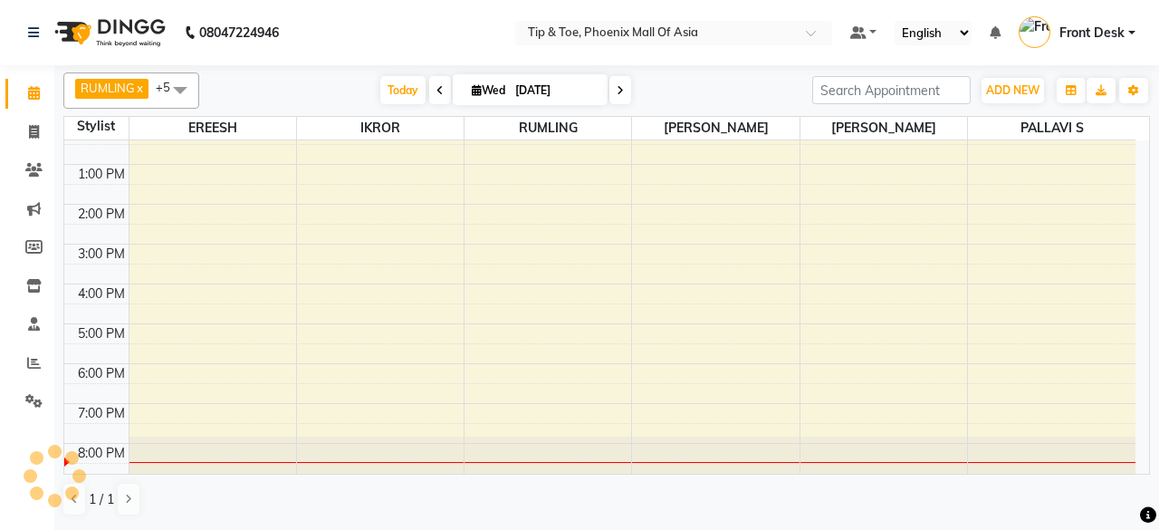
scroll to position [176, 0]
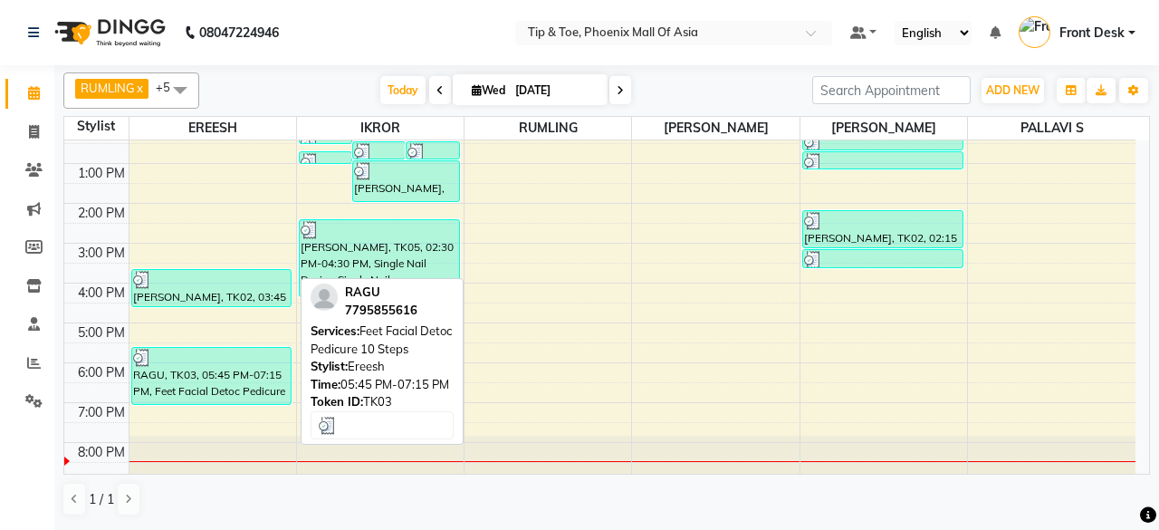
click at [234, 362] on div at bounding box center [212, 358] width 158 height 18
select select "3"
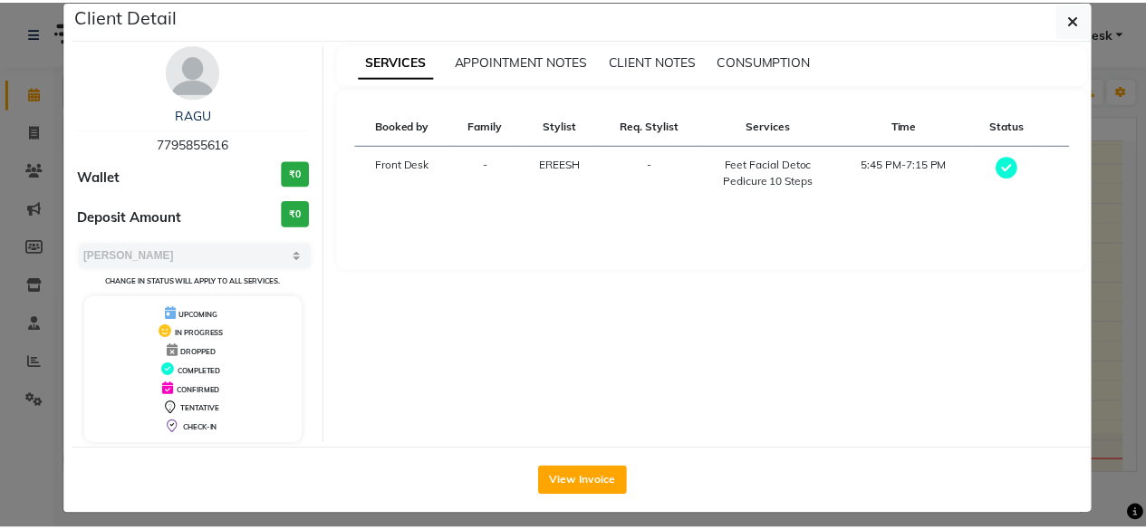
scroll to position [34, 0]
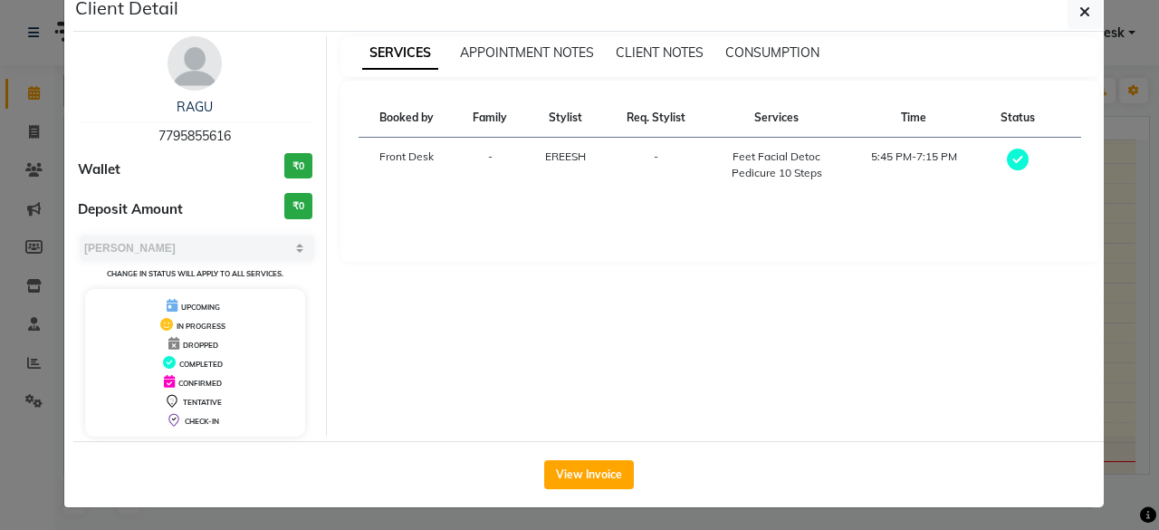
click at [564, 456] on div "View Invoice" at bounding box center [588, 474] width 1031 height 66
click at [567, 463] on button "View Invoice" at bounding box center [589, 474] width 90 height 29
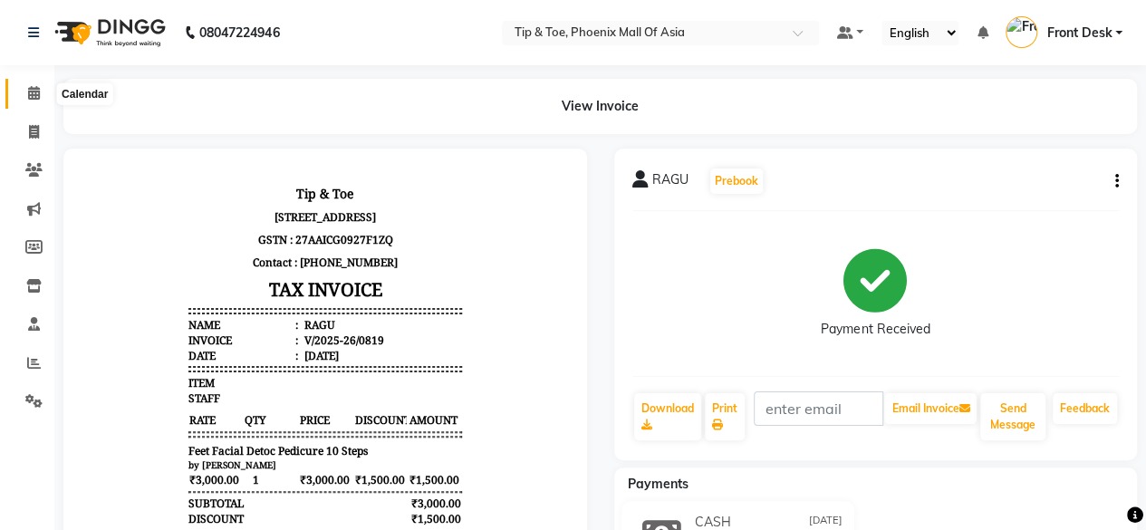
click at [31, 84] on span at bounding box center [34, 93] width 32 height 21
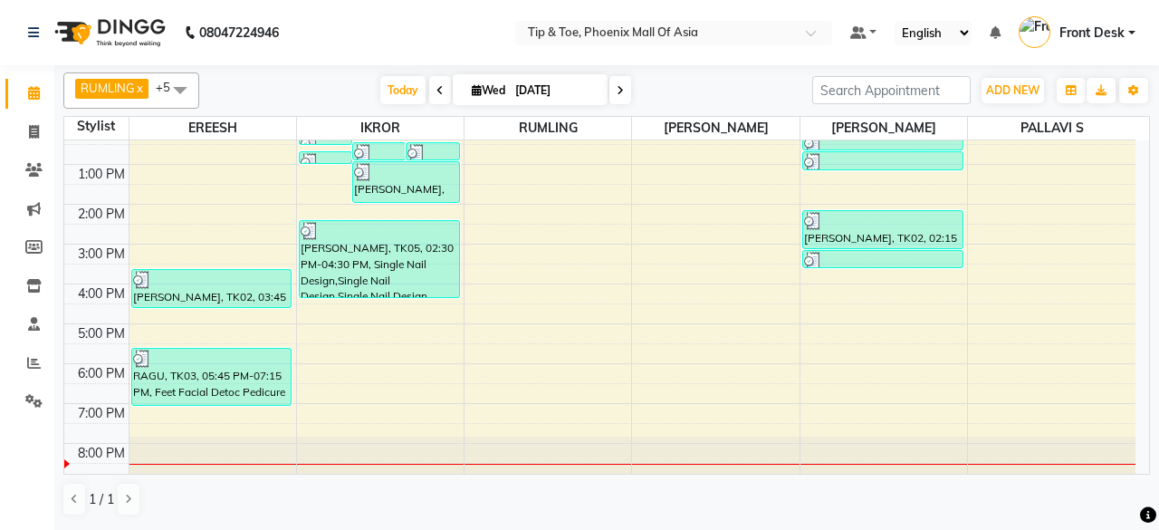
scroll to position [84, 0]
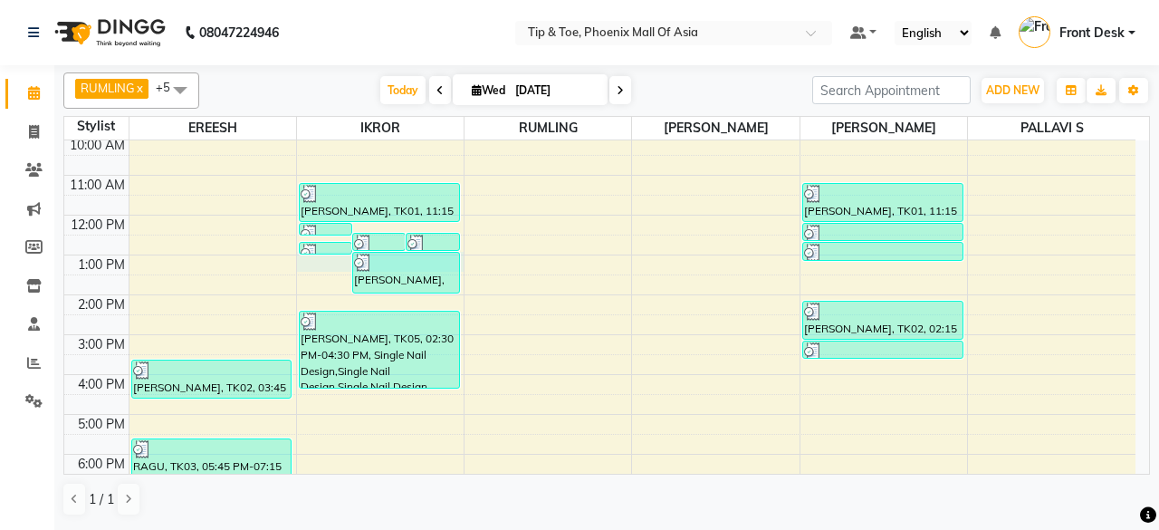
click at [338, 254] on div "8:00 AM 9:00 AM 10:00 AM 11:00 AM 12:00 PM 1:00 PM 2:00 PM 3:00 PM 4:00 PM 5:00…" at bounding box center [599, 314] width 1071 height 517
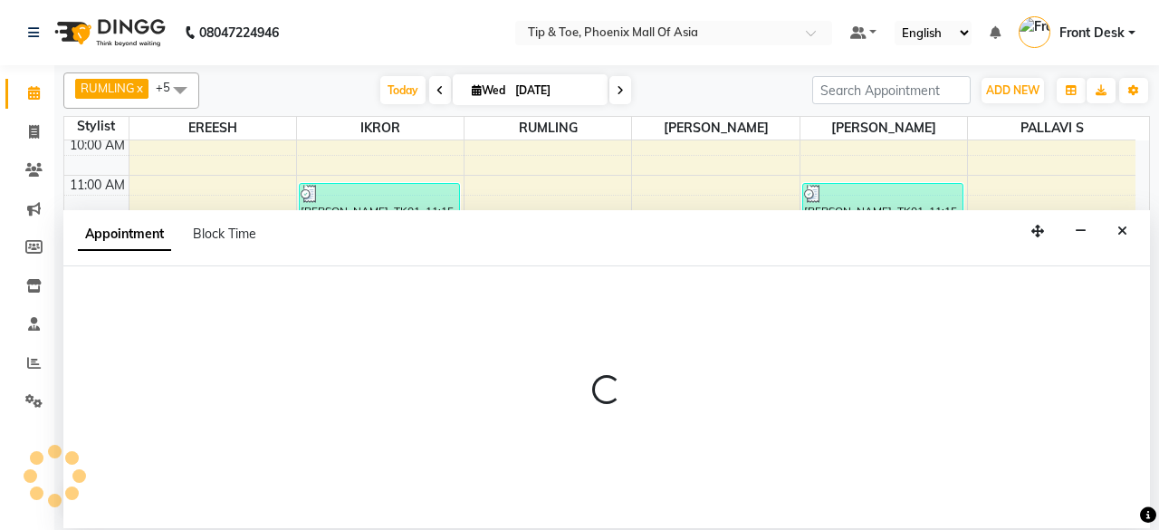
select select "43678"
select select "780"
select select "tentative"
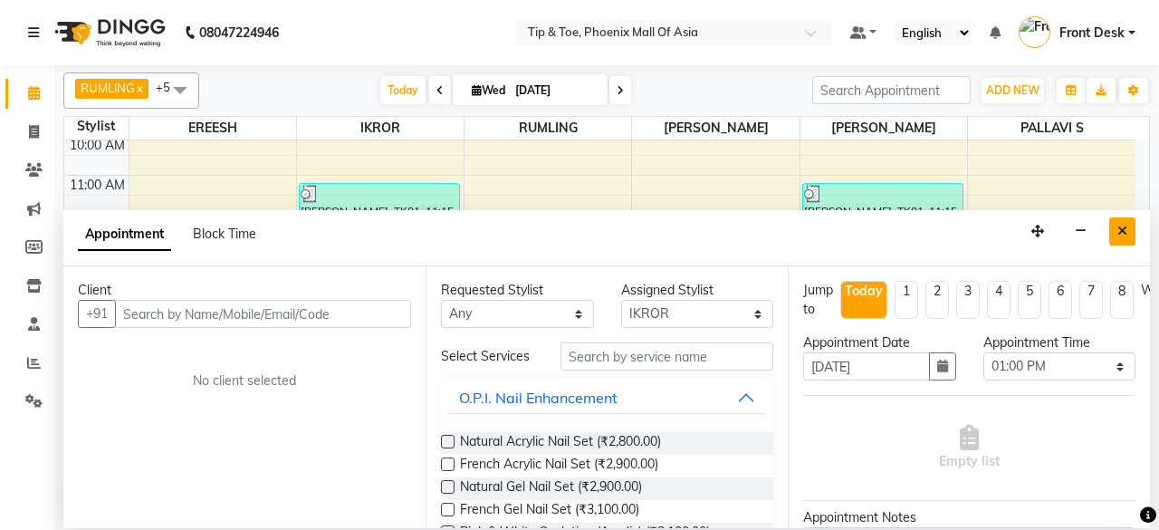
click at [1120, 232] on icon "Close" at bounding box center [1123, 231] width 10 height 13
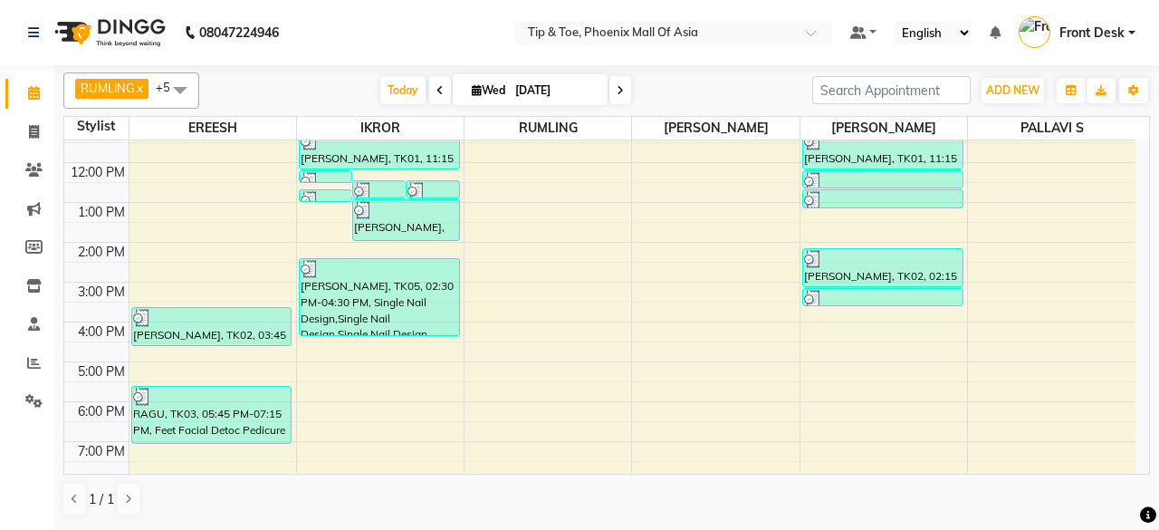
scroll to position [175, 0]
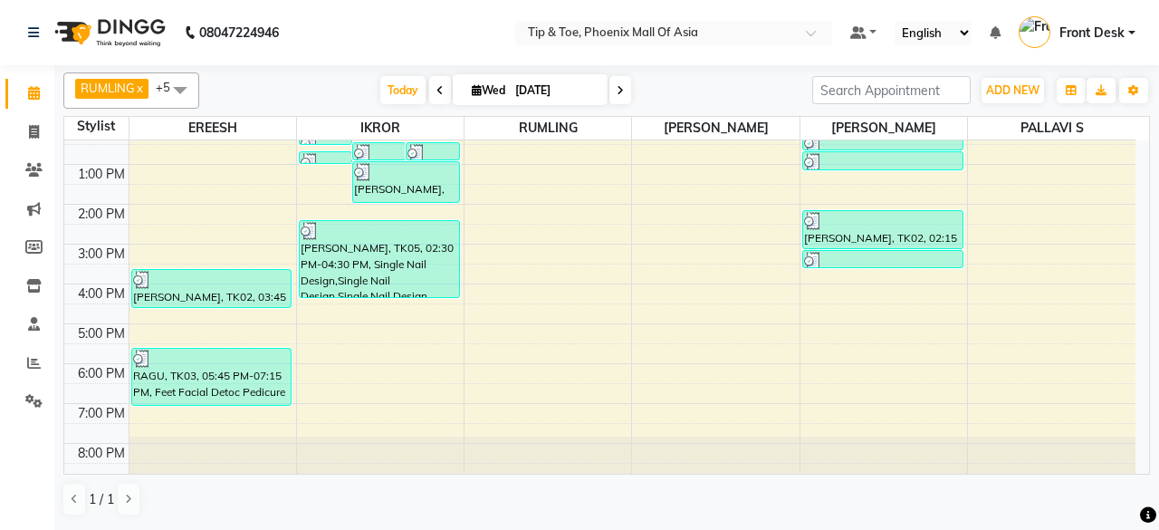
click at [213, 428] on div "8:00 AM 9:00 AM 10:00 AM 11:00 AM 12:00 PM 1:00 PM 2:00 PM 3:00 PM 4:00 PM 5:00…" at bounding box center [599, 224] width 1071 height 517
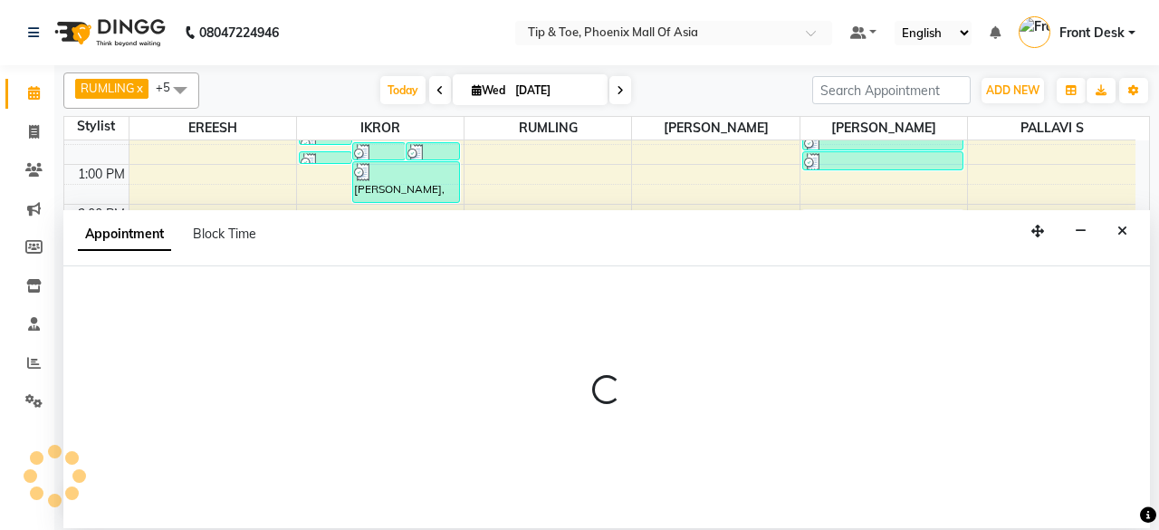
select select "71173"
select select "1170"
select select "tentative"
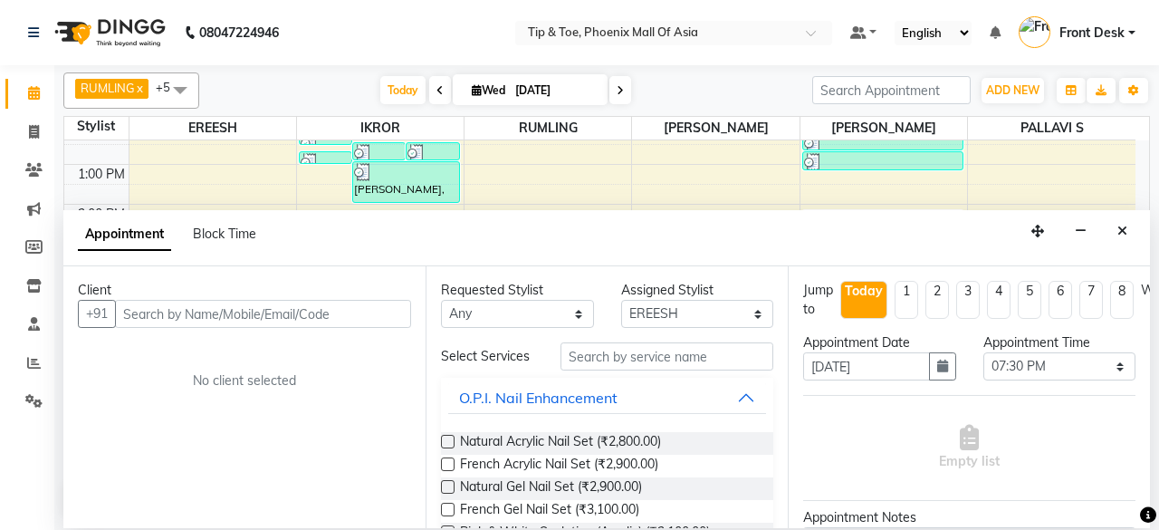
click at [277, 312] on input "text" at bounding box center [263, 314] width 296 height 28
type input "9380585988"
click at [381, 312] on span "Add Client" at bounding box center [373, 313] width 61 height 16
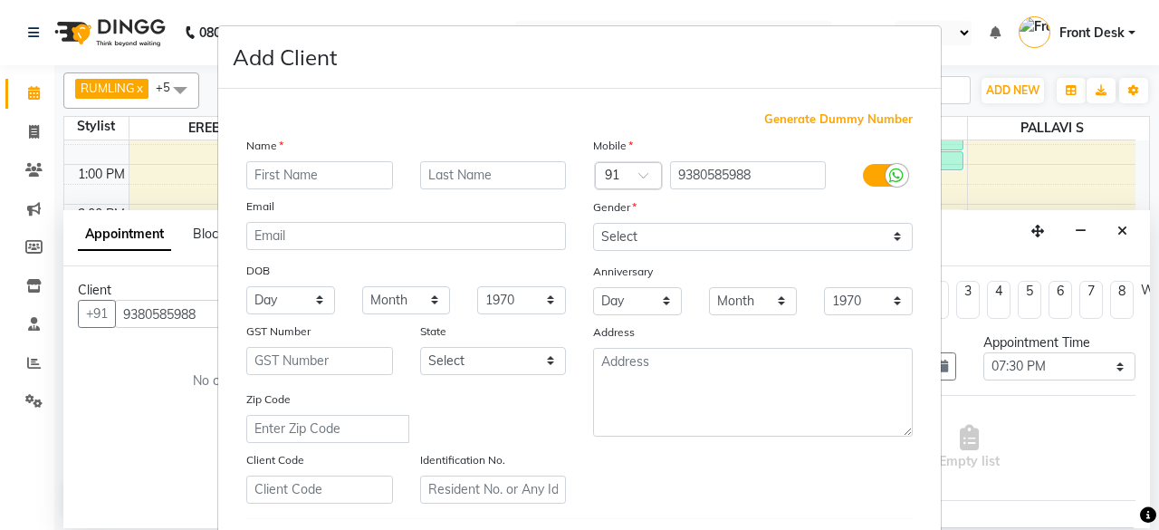
click at [379, 170] on input "text" at bounding box center [319, 175] width 147 height 28
type input "BOOMI"
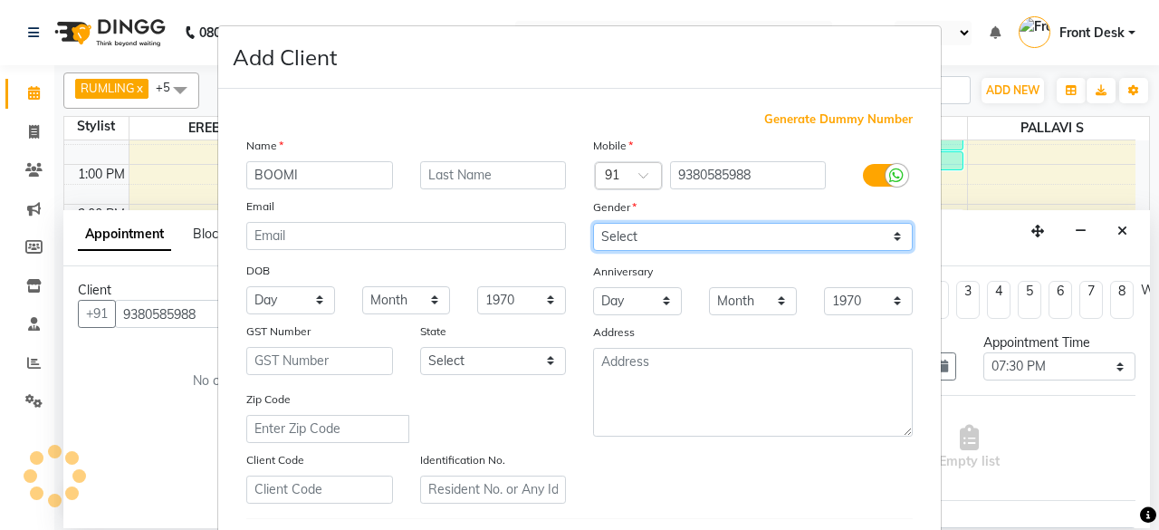
click at [818, 234] on select "Select [DEMOGRAPHIC_DATA] [DEMOGRAPHIC_DATA] Other Prefer Not To Say" at bounding box center [753, 237] width 320 height 28
select select "[DEMOGRAPHIC_DATA]"
click at [593, 223] on select "Select [DEMOGRAPHIC_DATA] [DEMOGRAPHIC_DATA] Other Prefer Not To Say" at bounding box center [753, 237] width 320 height 28
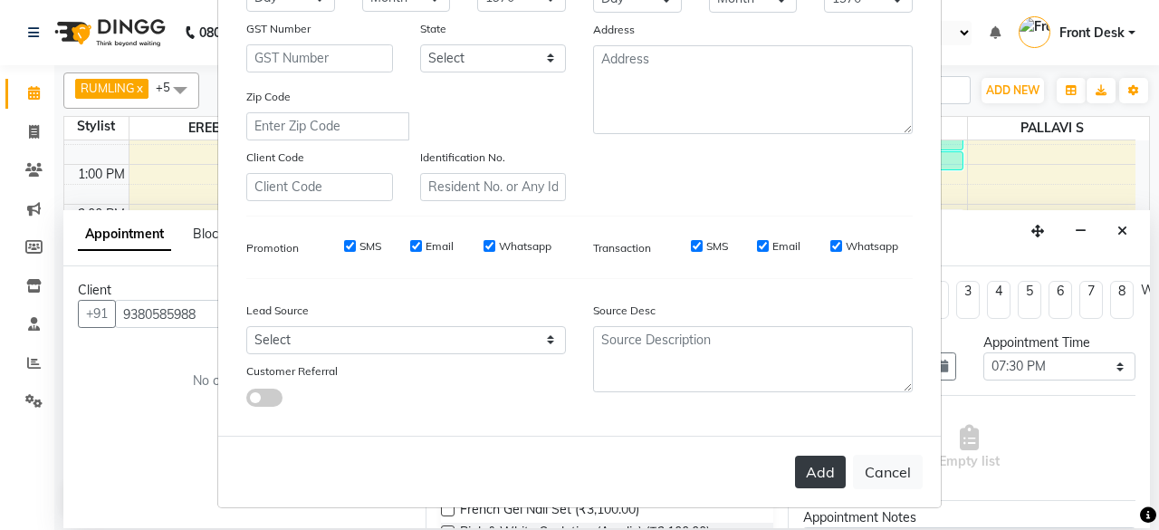
click at [811, 465] on button "Add" at bounding box center [820, 472] width 51 height 33
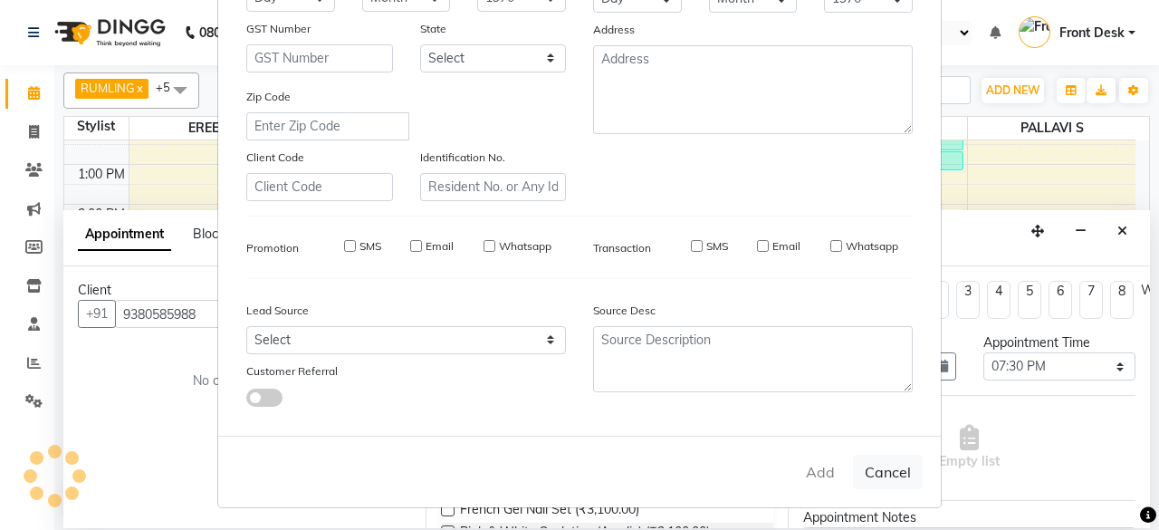
select select
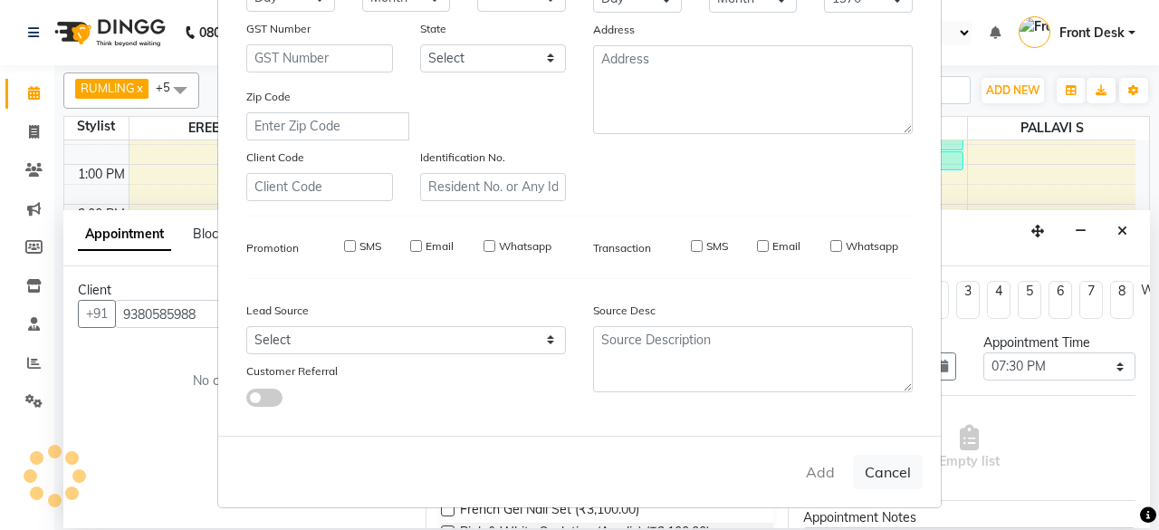
select select
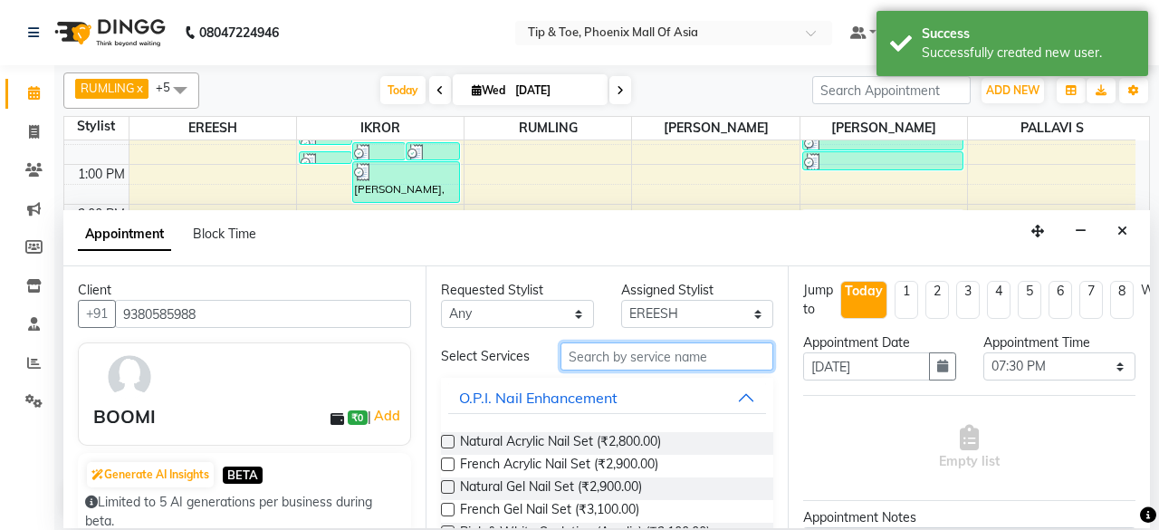
click at [643, 360] on input "text" at bounding box center [667, 356] width 213 height 28
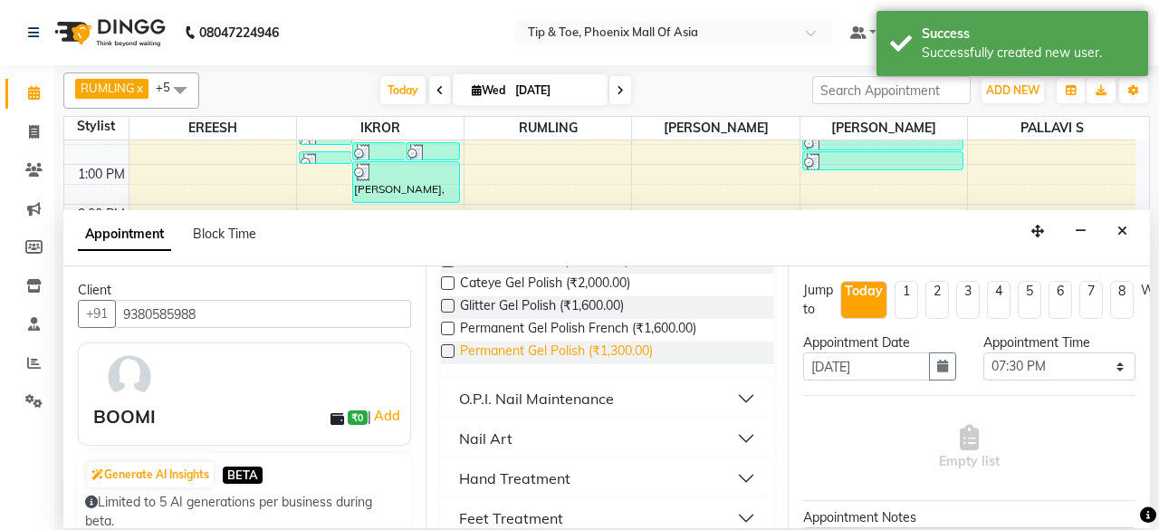
click at [619, 345] on span "Permanent Gel Polish (₹1,300.00)" at bounding box center [556, 352] width 193 height 23
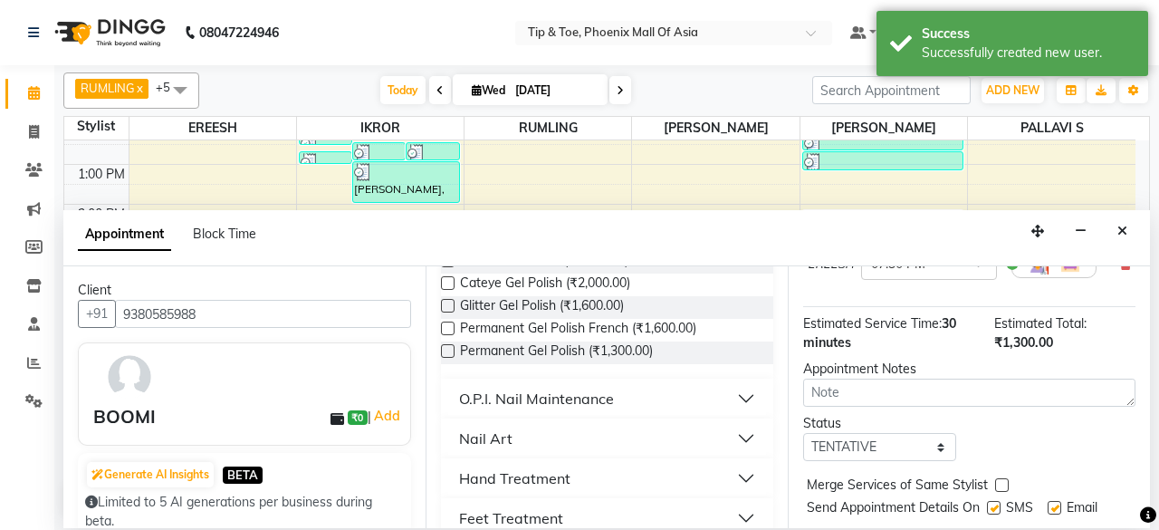
scroll to position [246, 0]
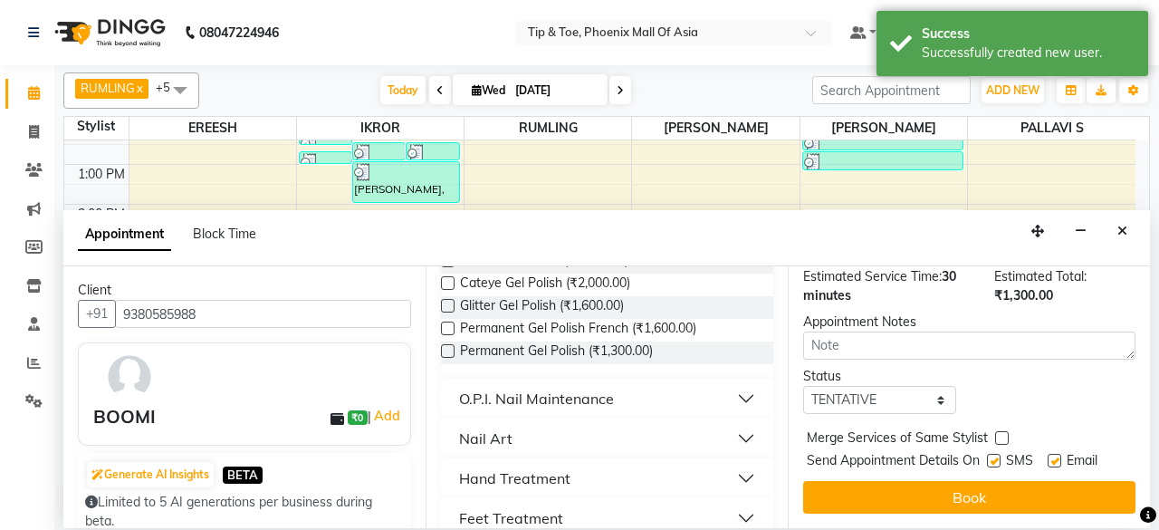
drag, startPoint x: 945, startPoint y: 475, endPoint x: 926, endPoint y: 466, distance: 19.9
click at [946, 481] on button "Book" at bounding box center [969, 497] width 332 height 33
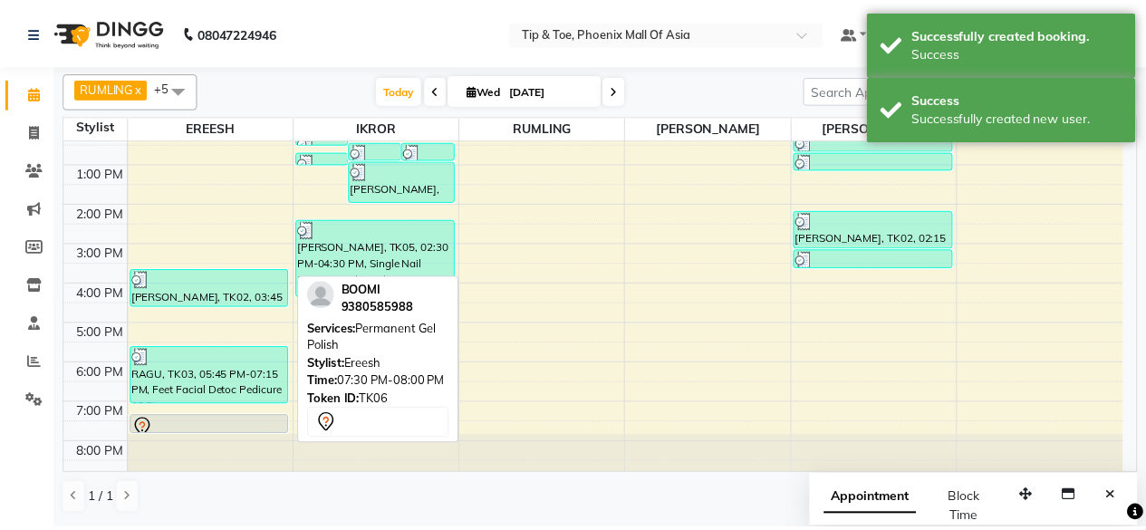
scroll to position [176, 0]
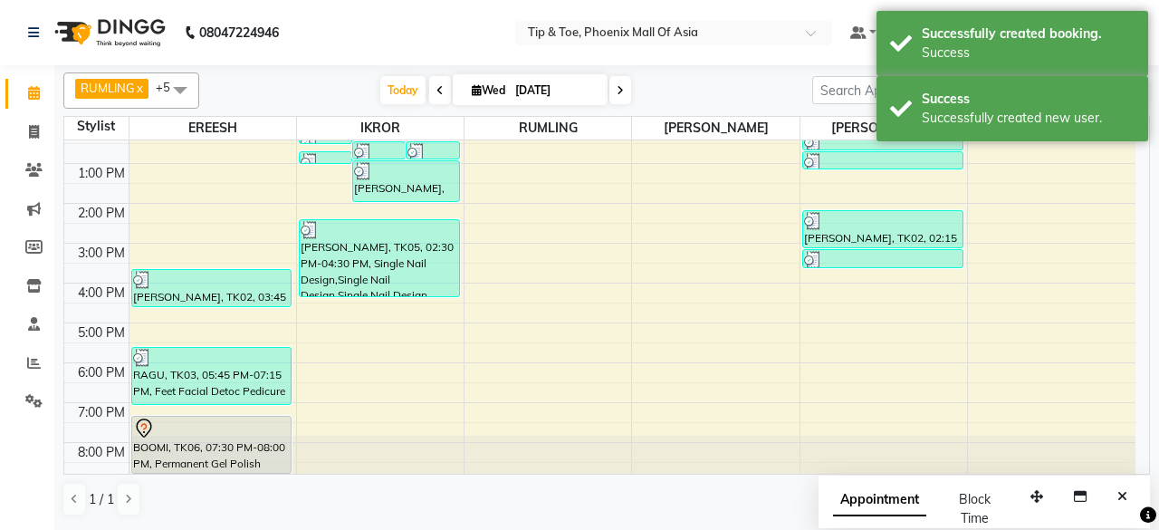
drag, startPoint x: 238, startPoint y: 432, endPoint x: 240, endPoint y: 445, distance: 12.8
click at [241, 455] on div "[PERSON_NAME], TK02, 03:45 PM-04:45 PM, Voesh Pedicure RAGU, TK03, 05:45 PM-07:…" at bounding box center [213, 223] width 167 height 517
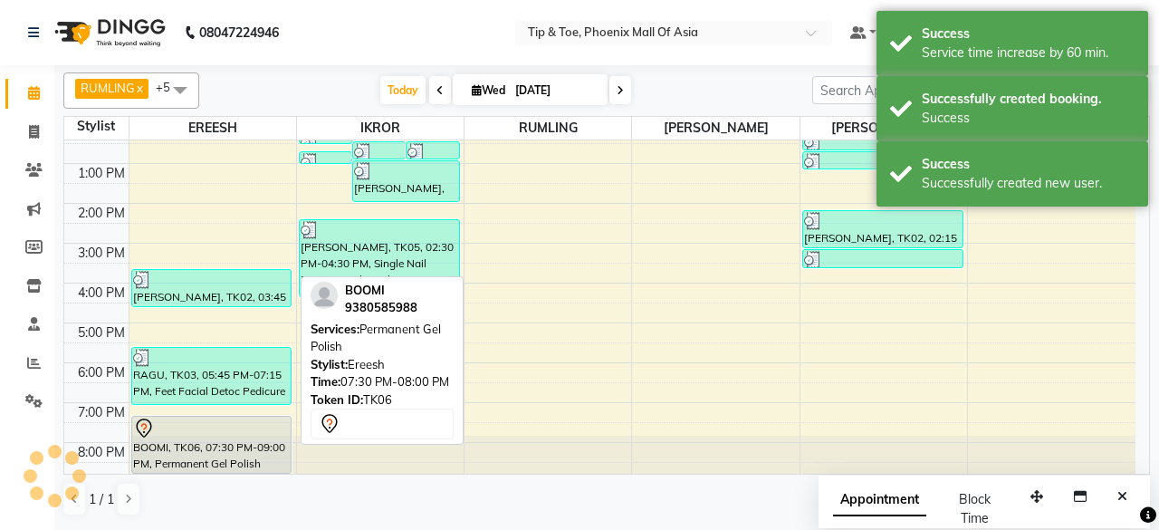
click at [237, 429] on div at bounding box center [212, 429] width 158 height 22
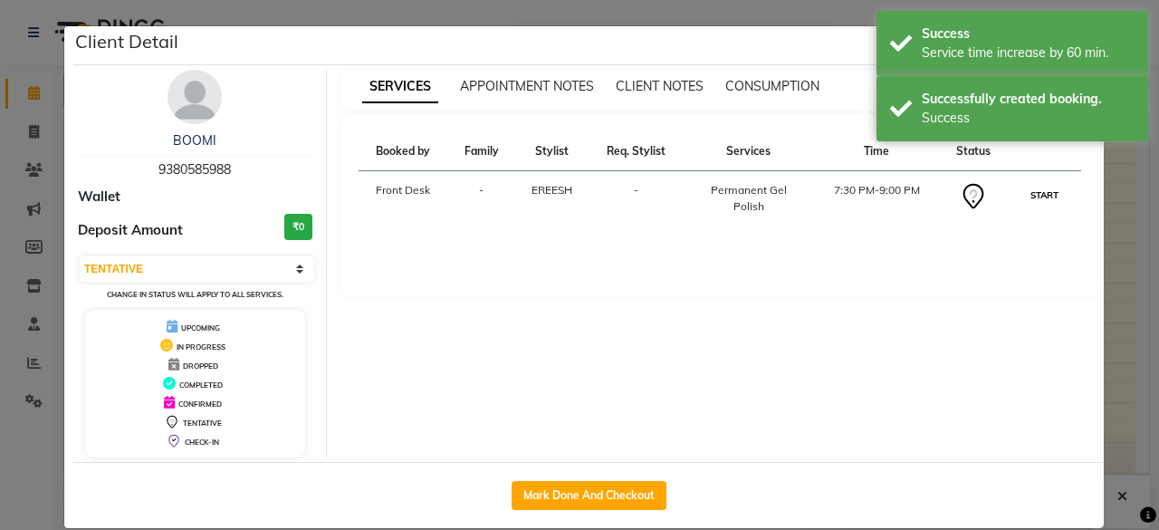
drag, startPoint x: 1051, startPoint y: 195, endPoint x: 1040, endPoint y: 194, distance: 11.8
click at [1051, 194] on button "START" at bounding box center [1044, 195] width 37 height 23
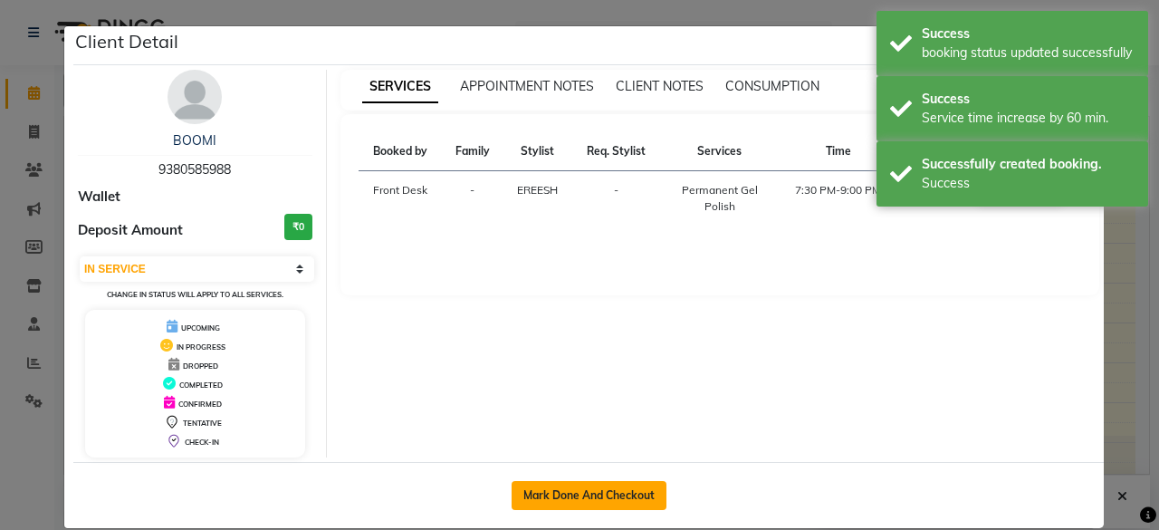
click at [557, 497] on button "Mark Done And Checkout" at bounding box center [589, 495] width 155 height 29
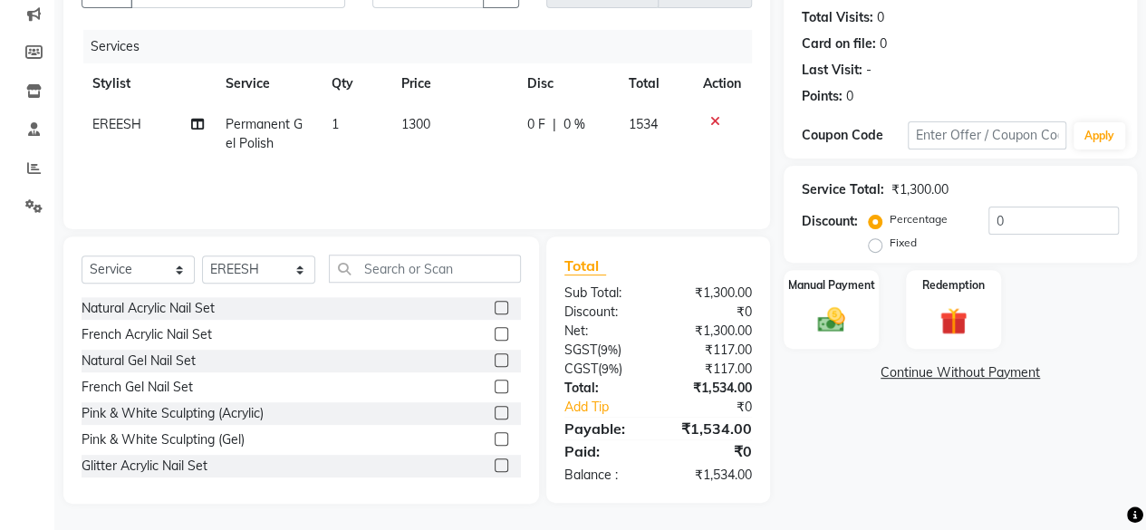
scroll to position [14, 0]
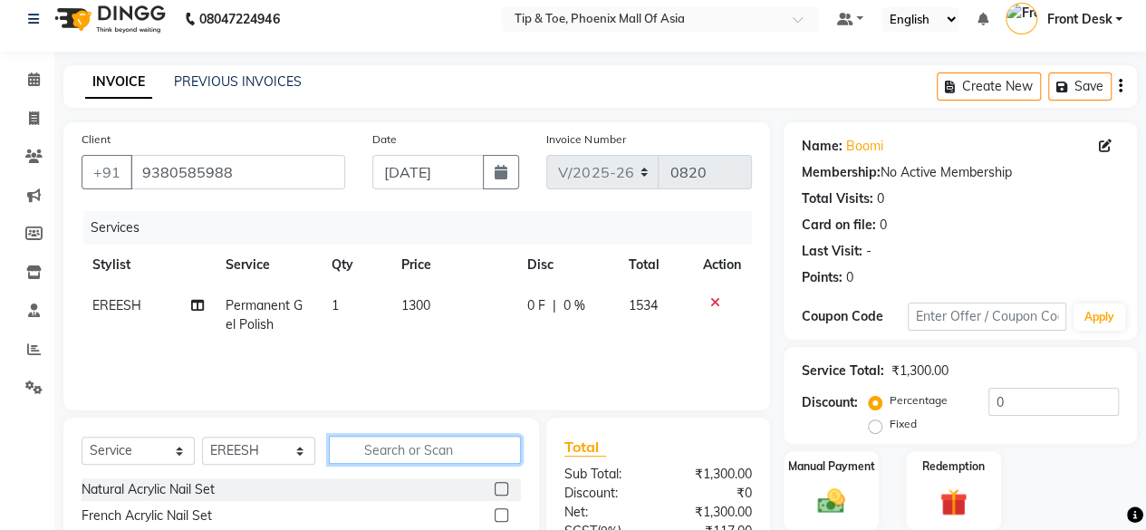
click at [411, 451] on input "text" at bounding box center [425, 450] width 192 height 28
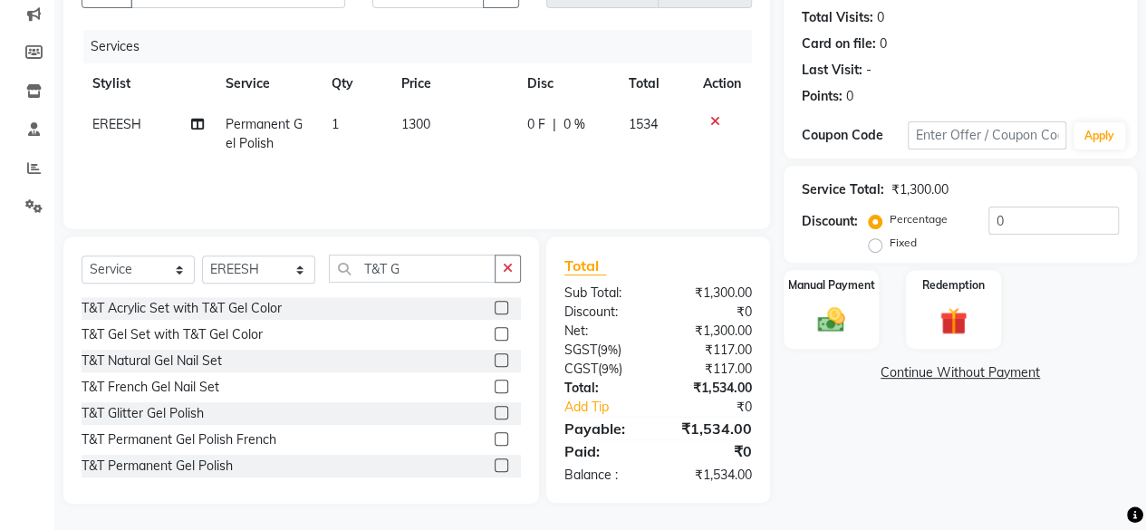
click at [494, 456] on div at bounding box center [507, 466] width 26 height 23
click at [494, 466] on label at bounding box center [501, 465] width 14 height 14
click at [494, 466] on input "checkbox" at bounding box center [500, 466] width 12 height 12
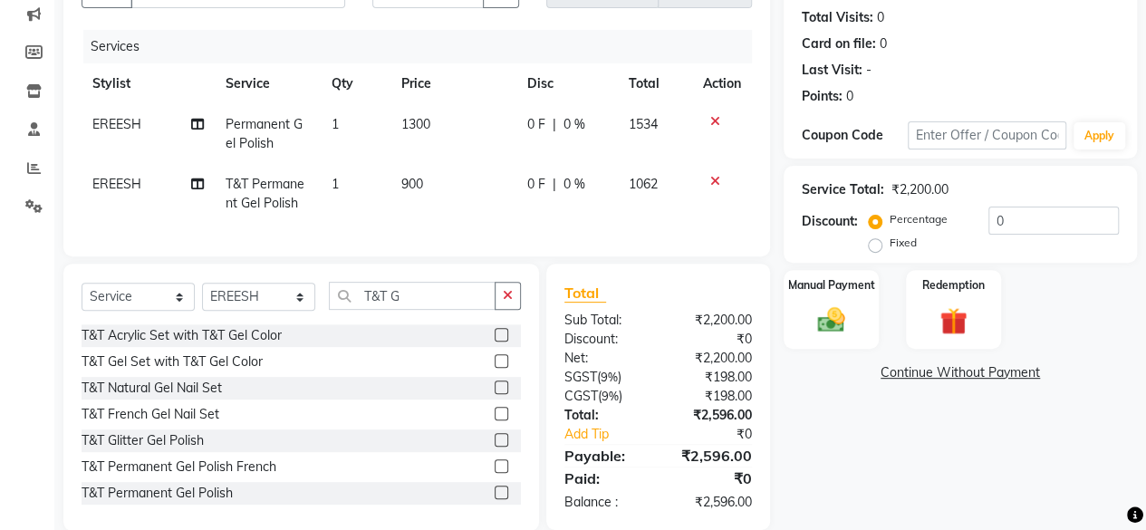
click at [716, 121] on icon at bounding box center [715, 121] width 10 height 13
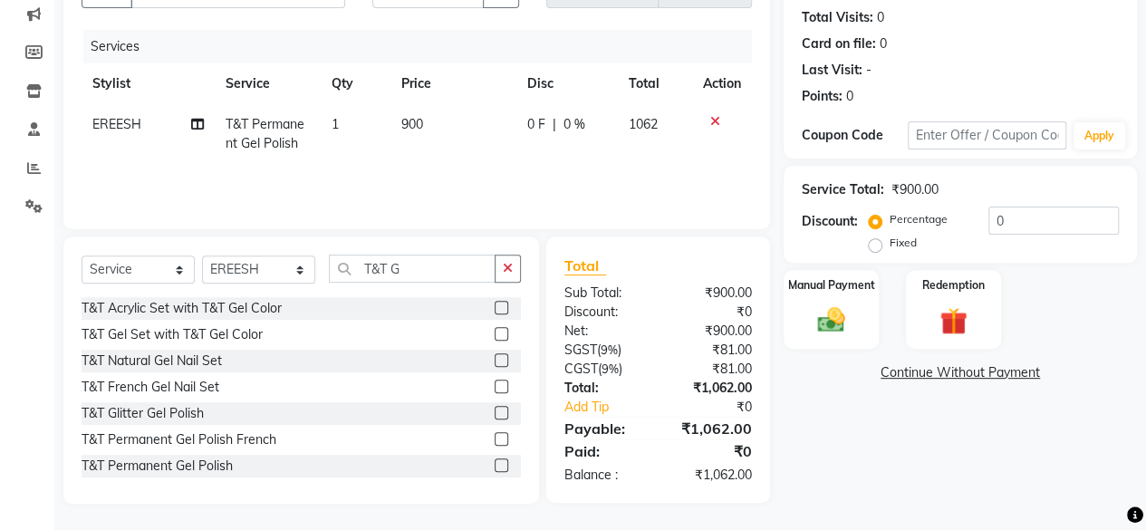
click at [815, 392] on div "Name: Boomi Membership: No Active Membership Total Visits: 0 Card on file: 0 La…" at bounding box center [966, 222] width 367 height 562
click at [814, 283] on label "Manual Payment" at bounding box center [831, 283] width 91 height 17
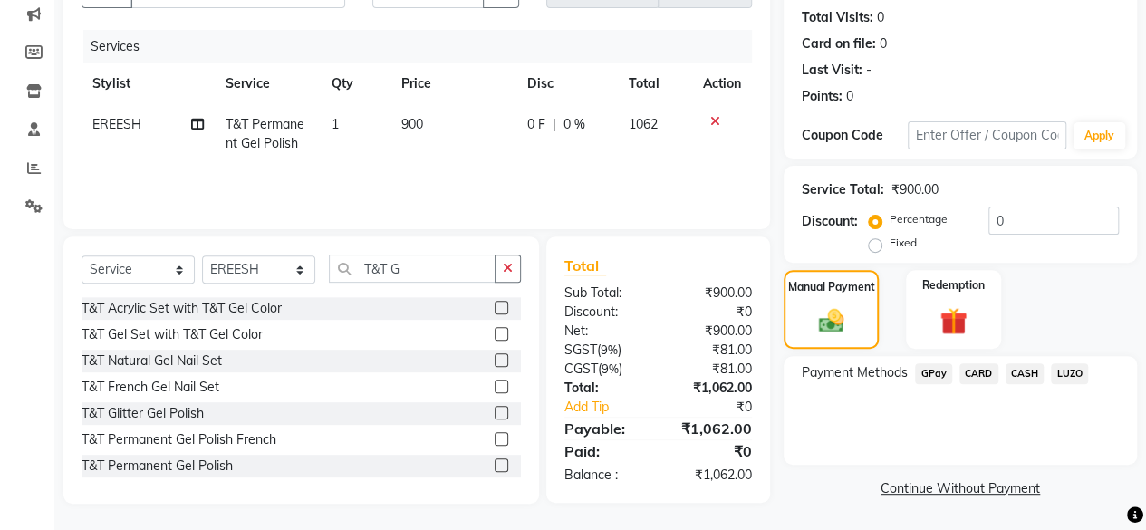
click at [933, 373] on span "GPay" at bounding box center [933, 373] width 37 height 21
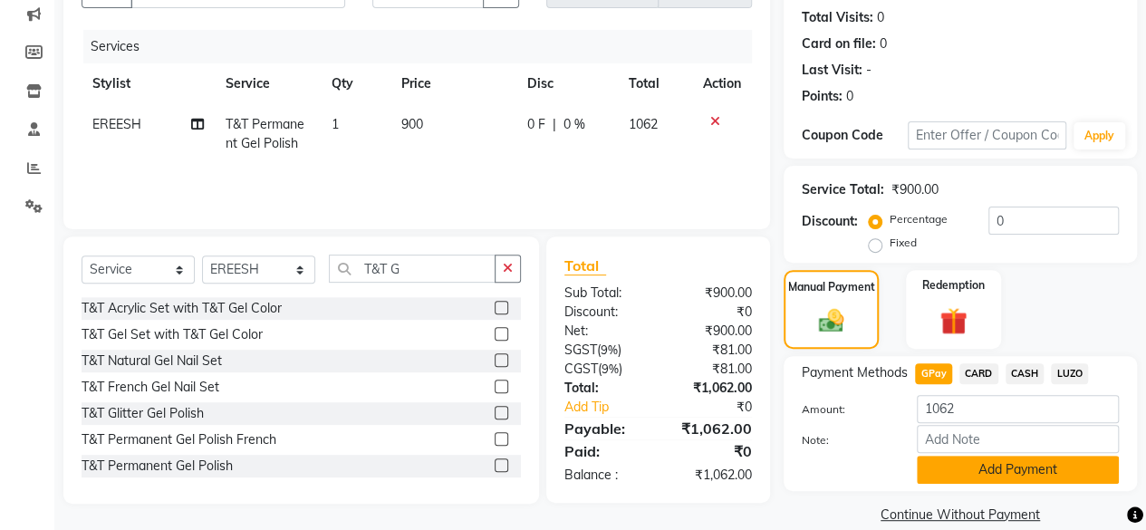
click at [978, 468] on button "Add Payment" at bounding box center [1018, 470] width 202 height 28
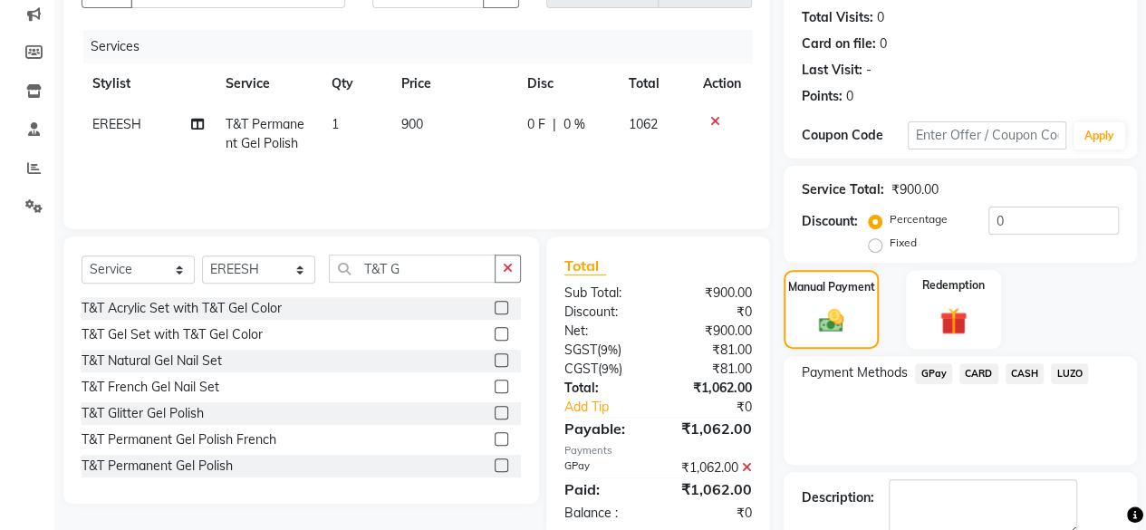
scroll to position [293, 0]
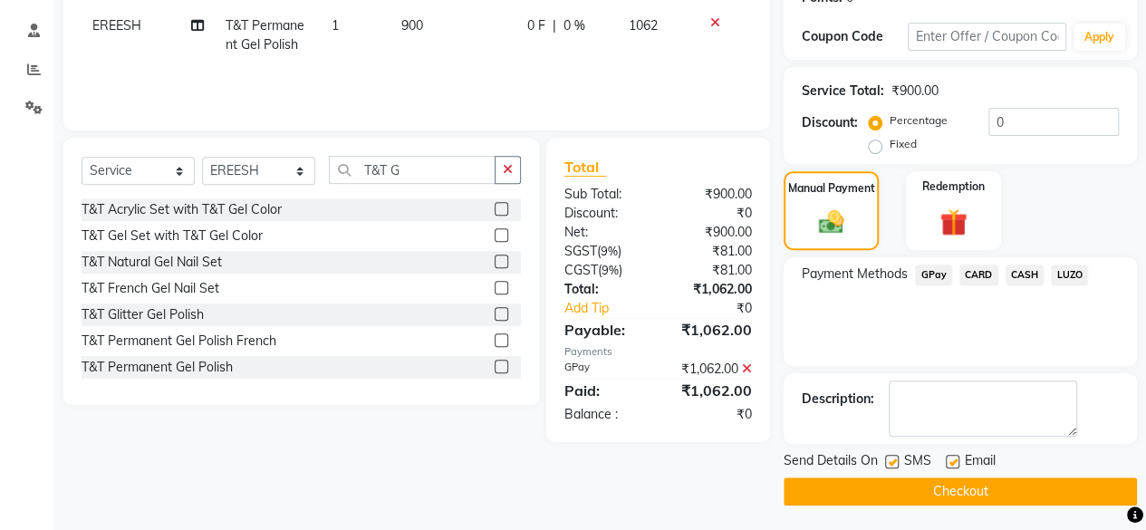
click at [976, 485] on button "Checkout" at bounding box center [959, 491] width 353 height 28
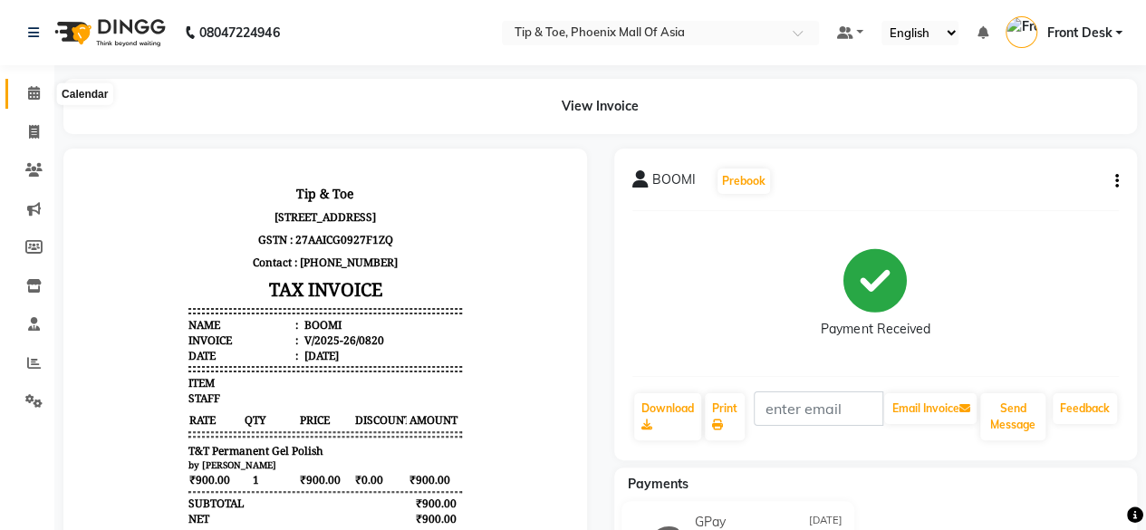
click at [24, 98] on span at bounding box center [34, 93] width 32 height 21
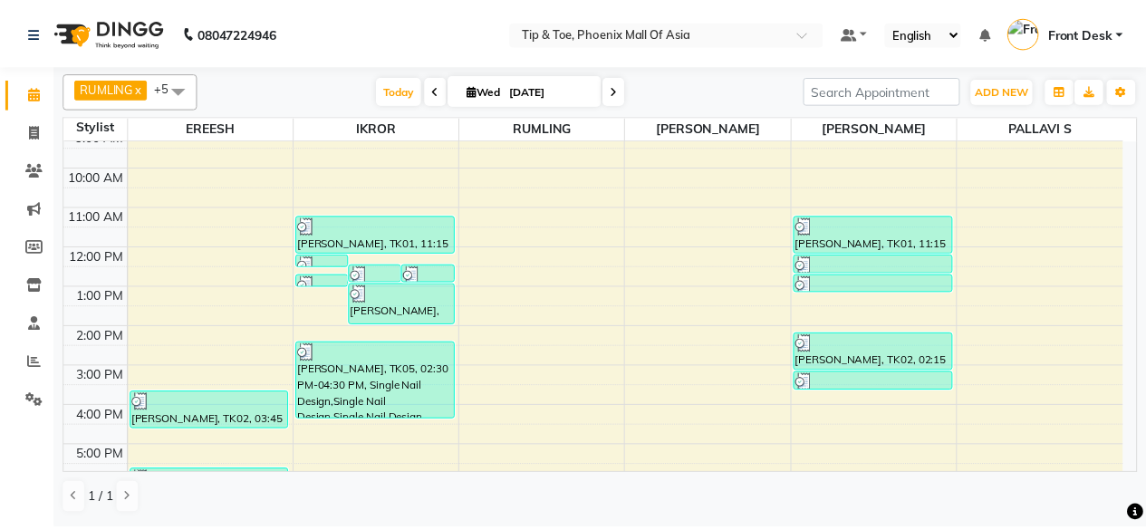
scroll to position [175, 0]
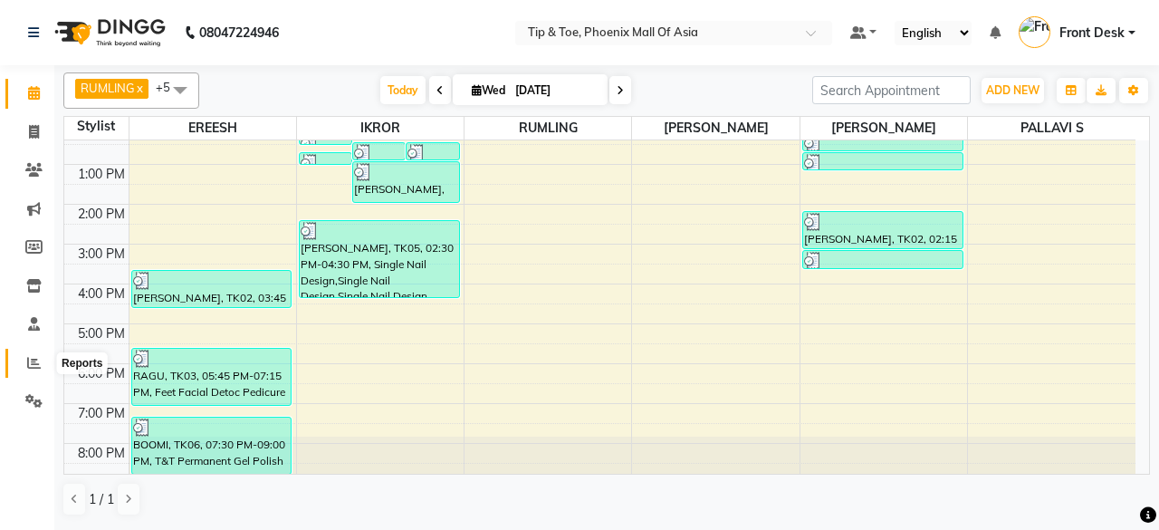
click at [29, 367] on icon at bounding box center [34, 363] width 14 height 14
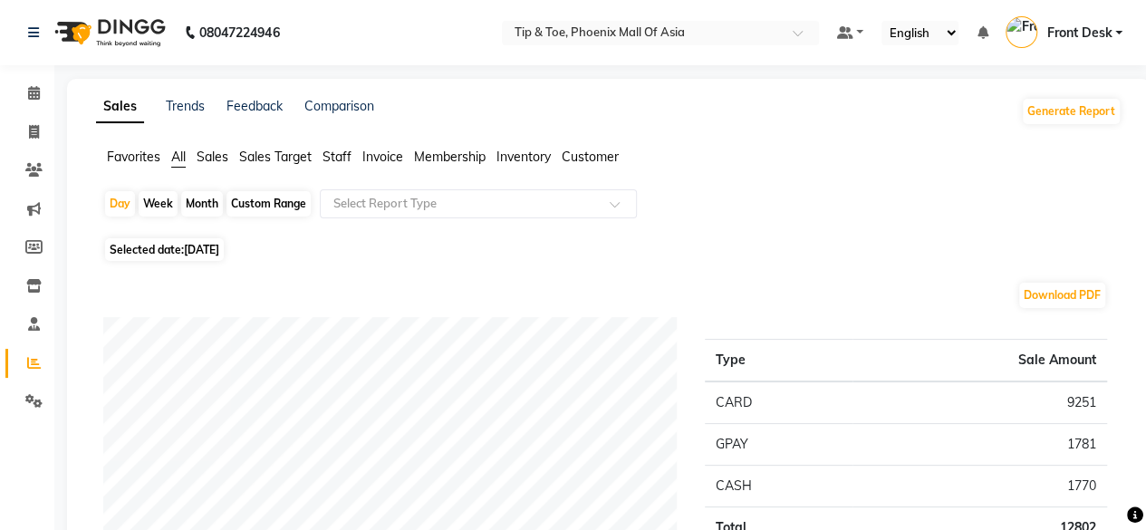
click at [334, 153] on span "Staff" at bounding box center [336, 157] width 29 height 16
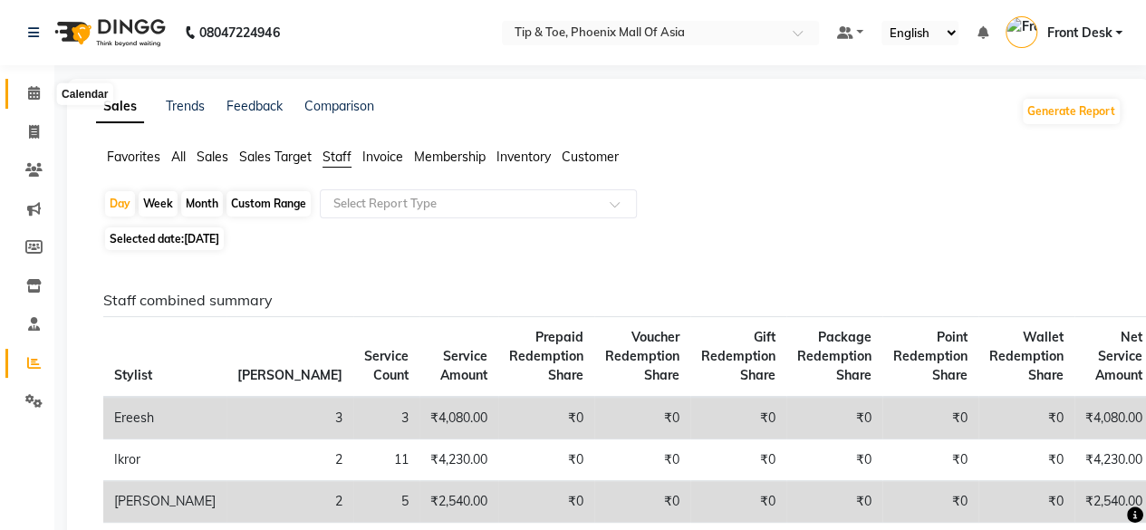
click at [45, 87] on span at bounding box center [34, 93] width 32 height 21
